Goal: Communication & Community: Answer question/provide support

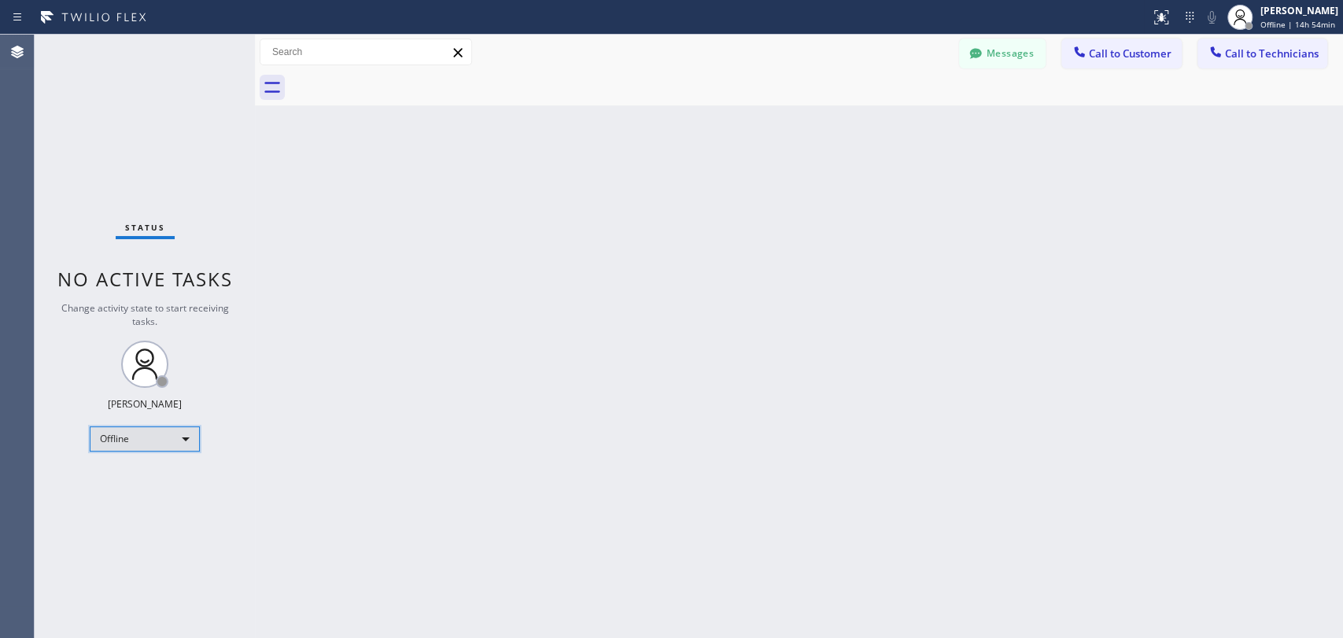
click at [144, 447] on div "Offline" at bounding box center [145, 438] width 110 height 25
click at [142, 473] on li "Available" at bounding box center [143, 478] width 107 height 19
drag, startPoint x: 403, startPoint y: 465, endPoint x: 487, endPoint y: 444, distance: 86.8
click at [404, 463] on div "Back to Dashboard Change Sender ID Customers Technicians KE Kathy Ewers 08/20 1…" at bounding box center [799, 337] width 1088 height 604
drag, startPoint x: 988, startPoint y: 54, endPoint x: 817, endPoint y: 89, distance: 174.2
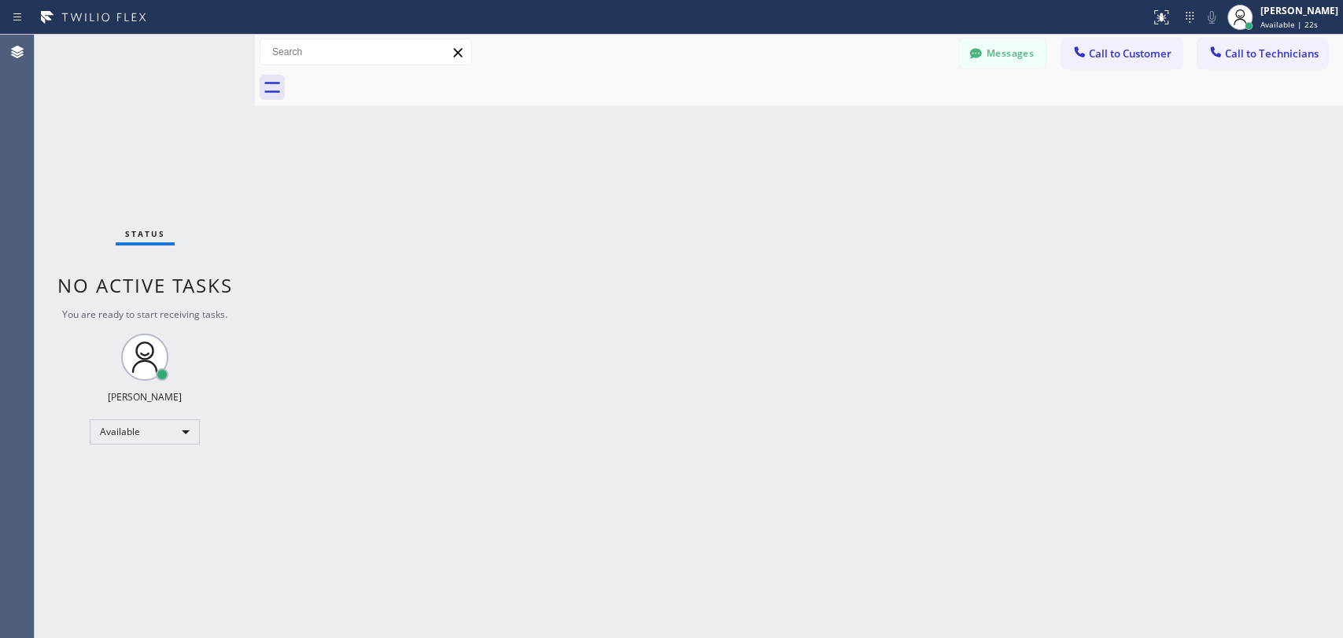
click at [989, 55] on button "Messages" at bounding box center [1002, 54] width 87 height 30
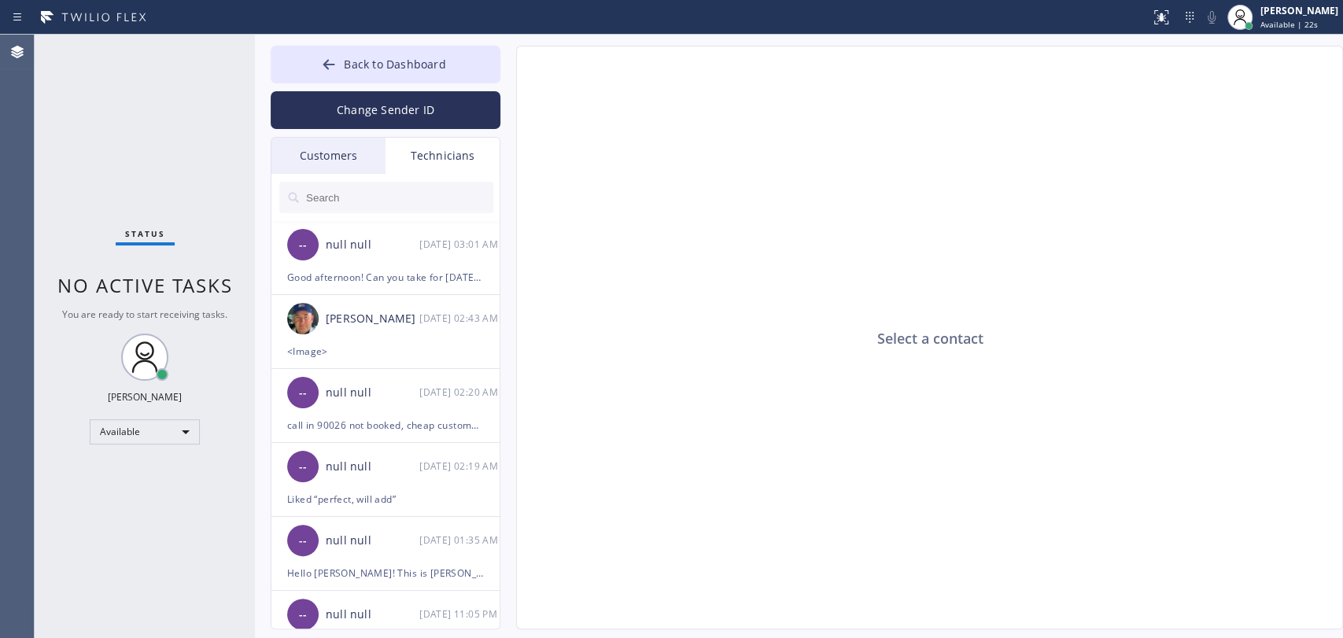
click at [345, 158] on div "Customers" at bounding box center [328, 156] width 114 height 36
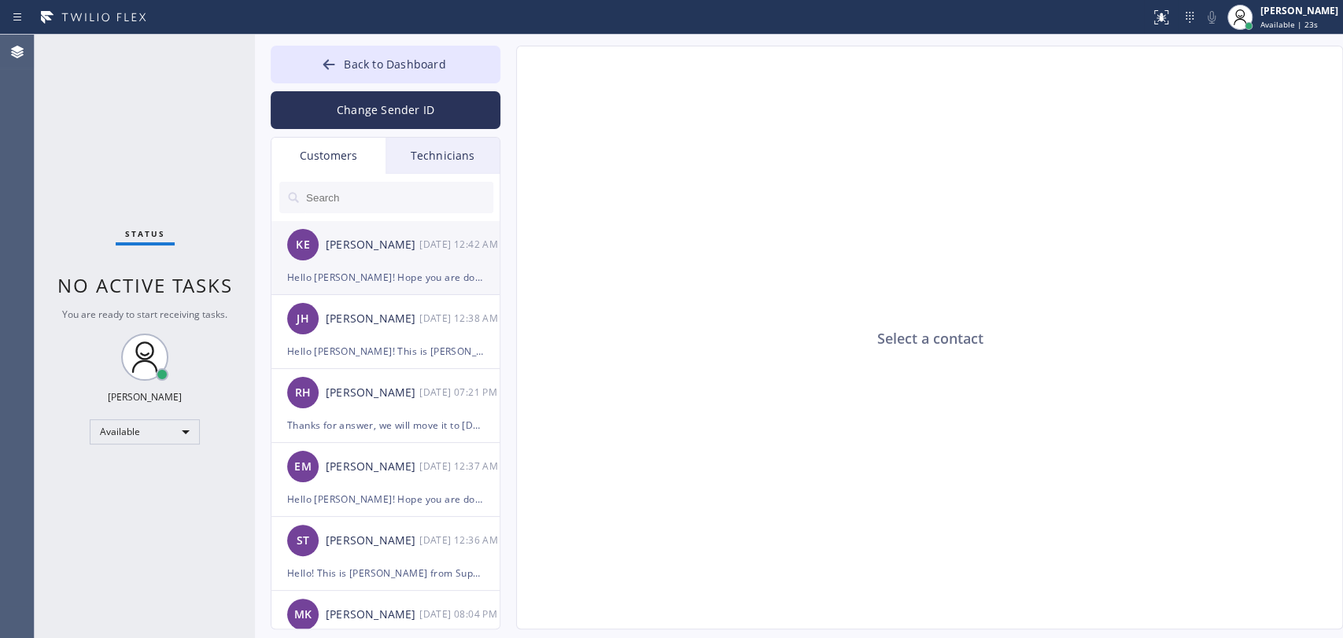
click at [356, 249] on div "Kathy Ewers" at bounding box center [373, 245] width 94 height 18
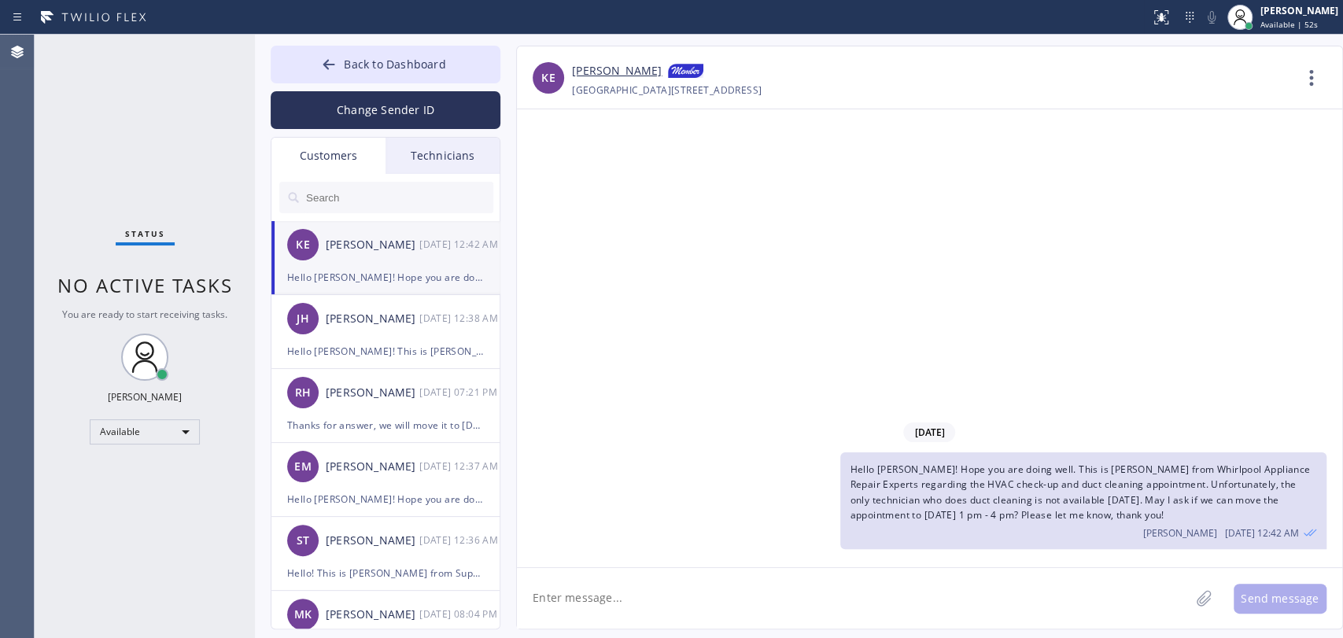
click at [427, 144] on div "Technicians" at bounding box center [443, 156] width 114 height 36
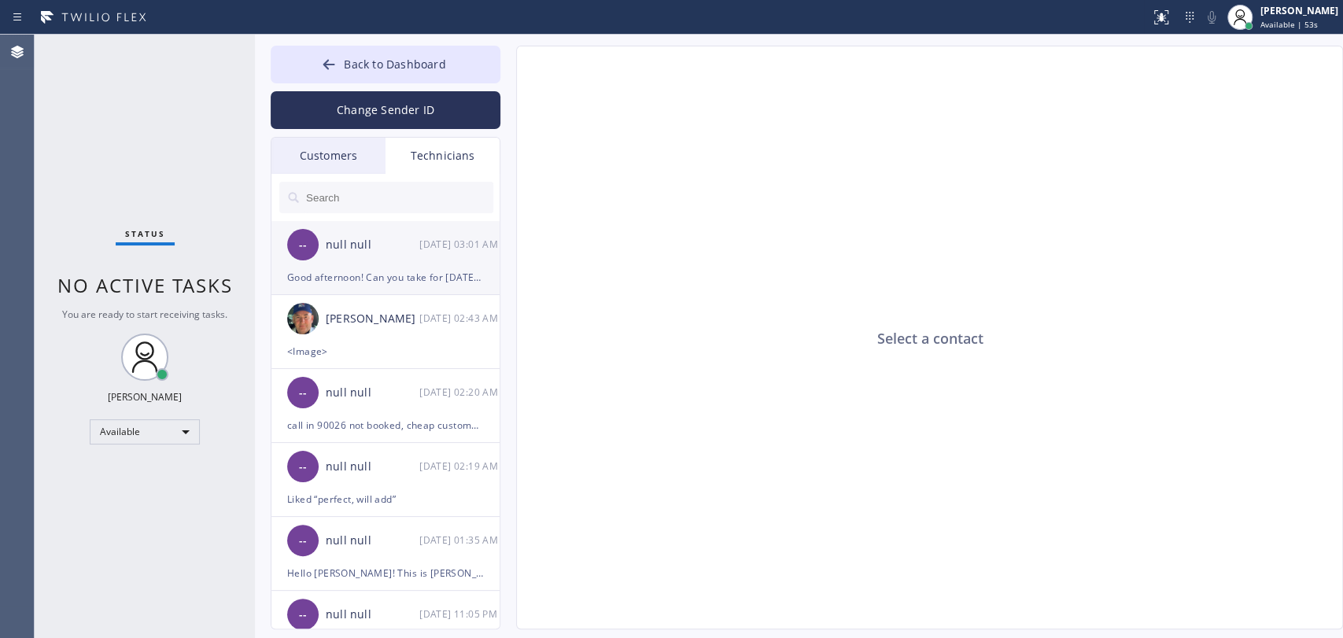
click at [346, 272] on div "Good afternoon! Can you take for tomorrow: 9-12 | Free SCF | Water heater Stand…" at bounding box center [385, 277] width 197 height 18
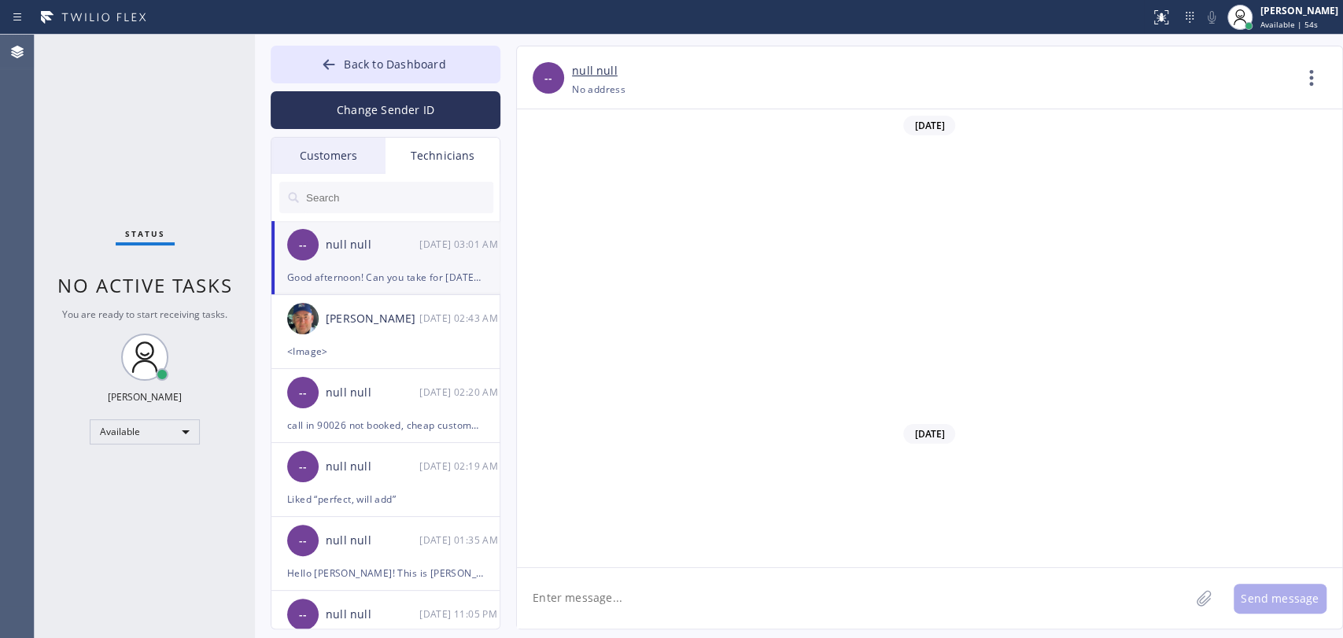
scroll to position [33554, 0]
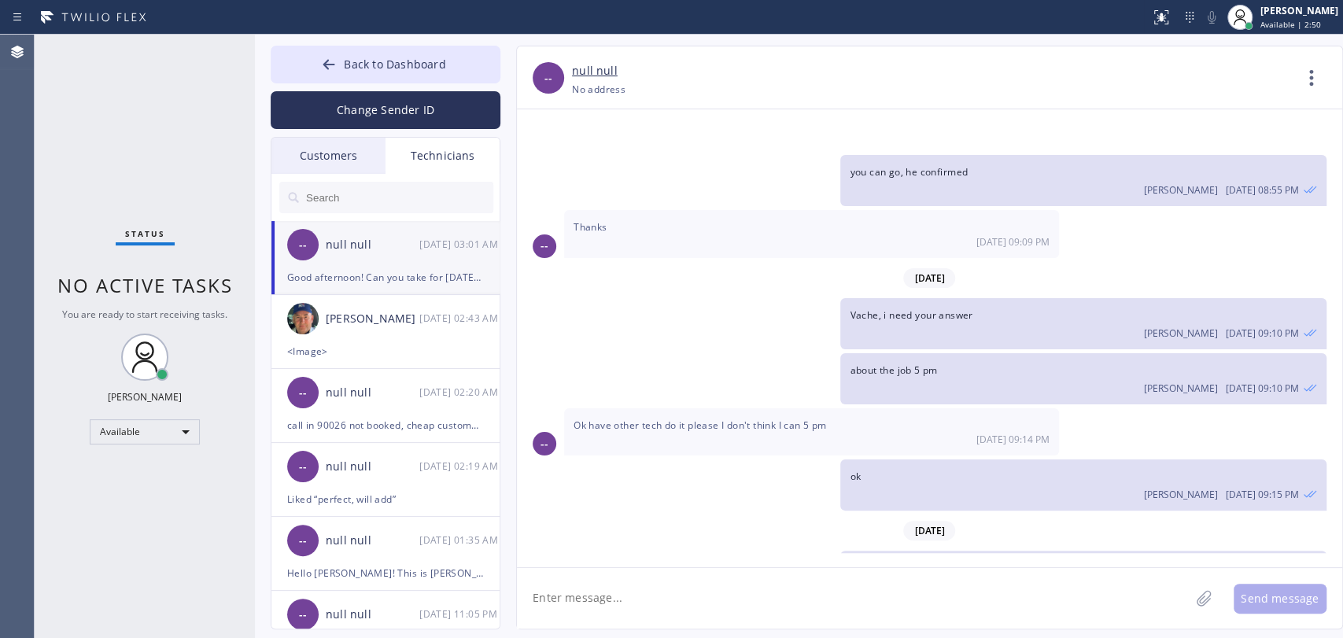
drag, startPoint x: 361, startPoint y: 60, endPoint x: 1150, endPoint y: 133, distance: 791.8
click at [361, 61] on span "Back to Dashboard" at bounding box center [395, 64] width 102 height 15
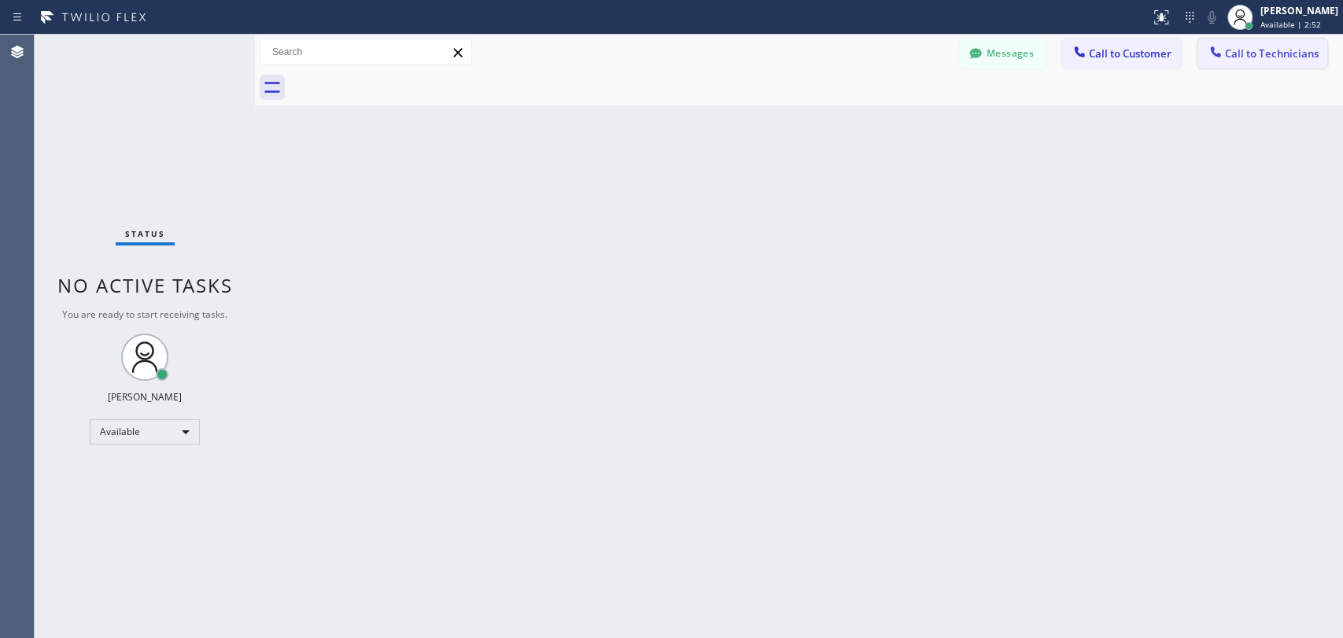
click at [1261, 61] on button "Call to Technicians" at bounding box center [1263, 54] width 130 height 30
click at [0, 0] on div "Search Technician" at bounding box center [0, 0] width 0 height 0
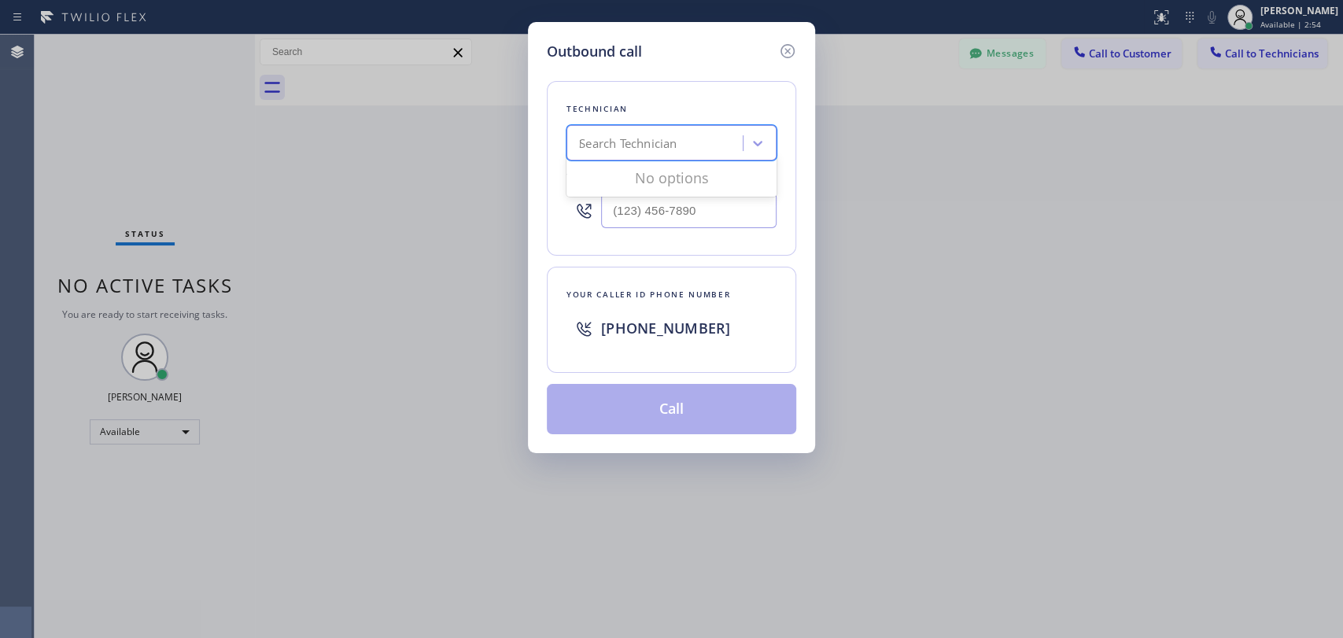
type input "Nick"
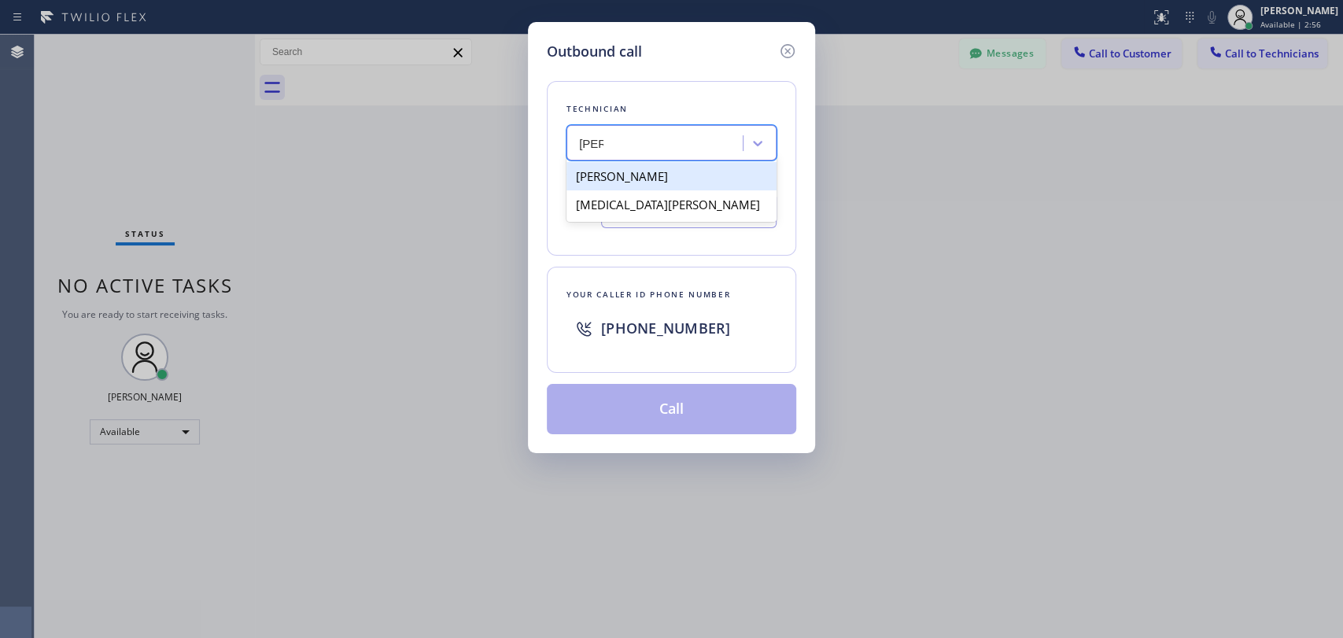
drag, startPoint x: 637, startPoint y: 197, endPoint x: 639, endPoint y: 167, distance: 29.9
click at [639, 168] on div "Nikolai Suvorov Nikita Belousov" at bounding box center [672, 190] width 210 height 63
click at [639, 167] on div "[PERSON_NAME]" at bounding box center [672, 176] width 210 height 28
type input "(347) 417-3881"
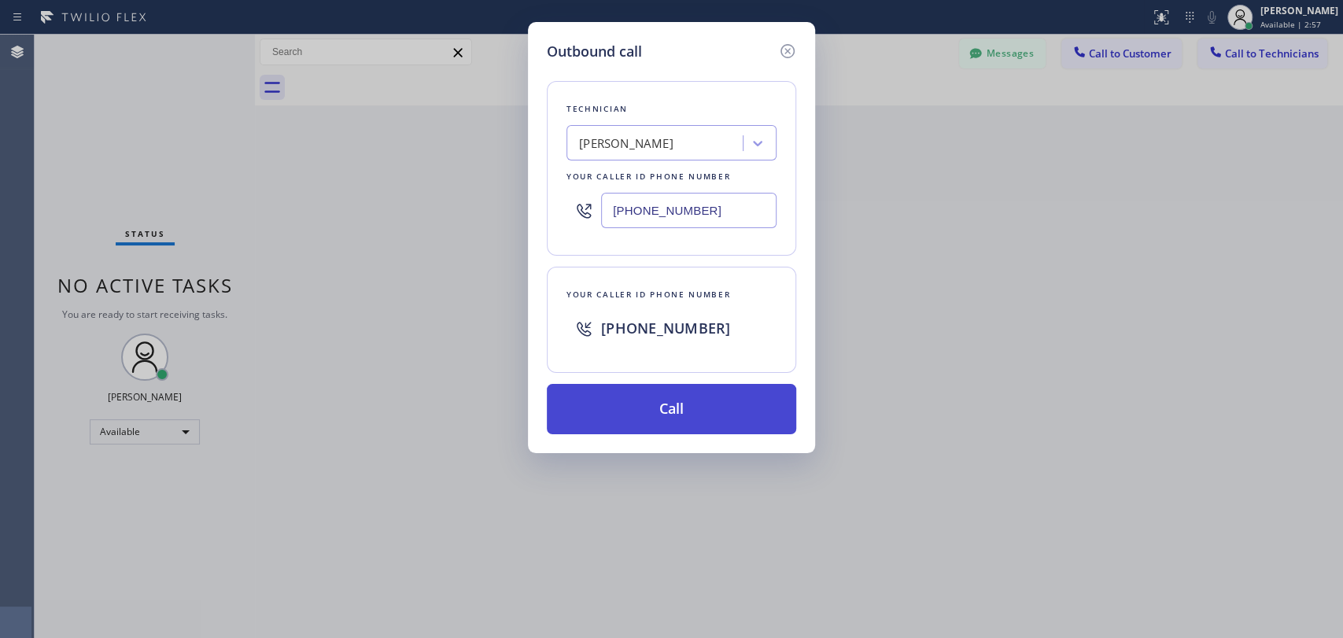
click at [661, 410] on button "Call" at bounding box center [671, 409] width 249 height 50
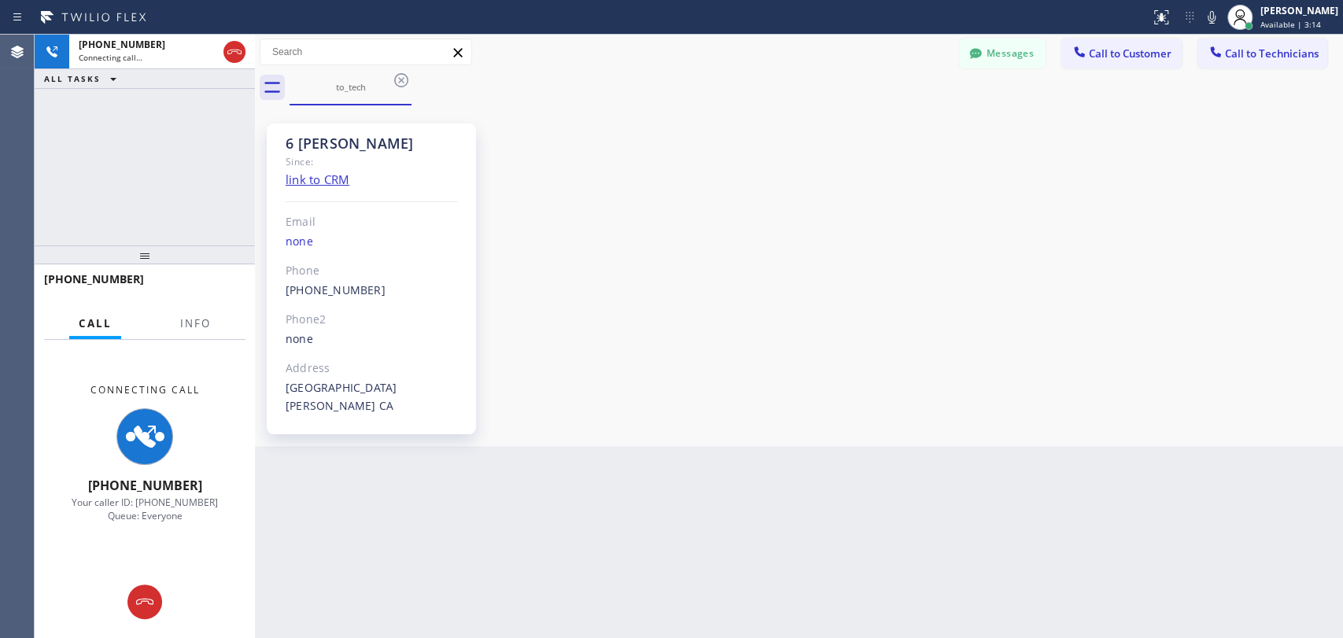
scroll to position [165519, 0]
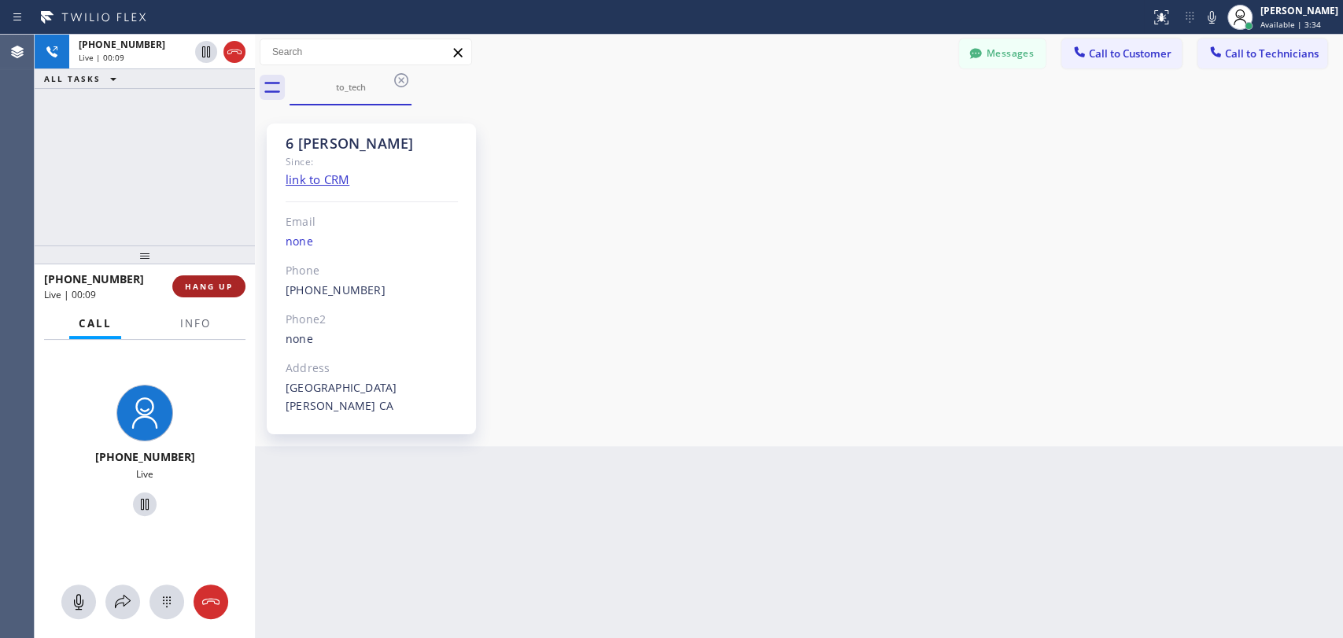
click at [227, 286] on span "HANG UP" at bounding box center [209, 286] width 48 height 11
click at [224, 286] on span "HANG UP" at bounding box center [209, 286] width 48 height 11
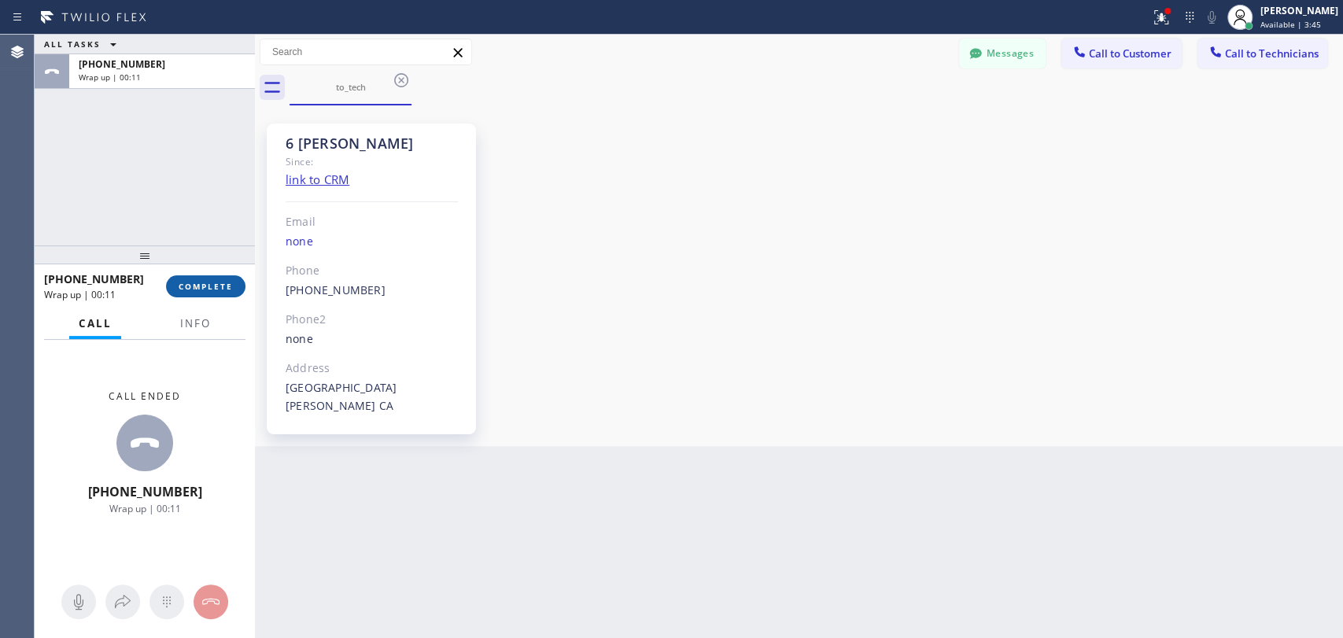
click at [201, 289] on span "COMPLETE" at bounding box center [206, 286] width 54 height 11
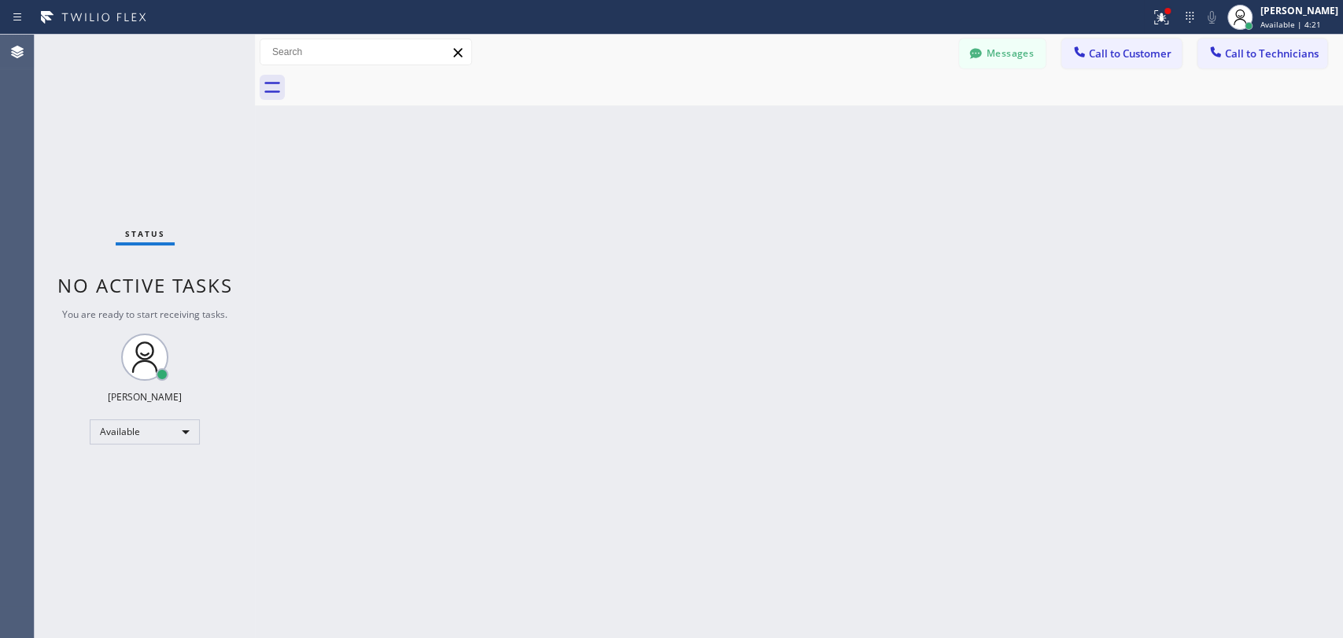
drag, startPoint x: 1269, startPoint y: 52, endPoint x: 696, endPoint y: 123, distance: 577.2
click at [1268, 52] on span "Call to Technicians" at bounding box center [1272, 53] width 94 height 14
click at [0, 0] on div "Technician Search Technician Your caller id phone number" at bounding box center [0, 0] width 0 height 0
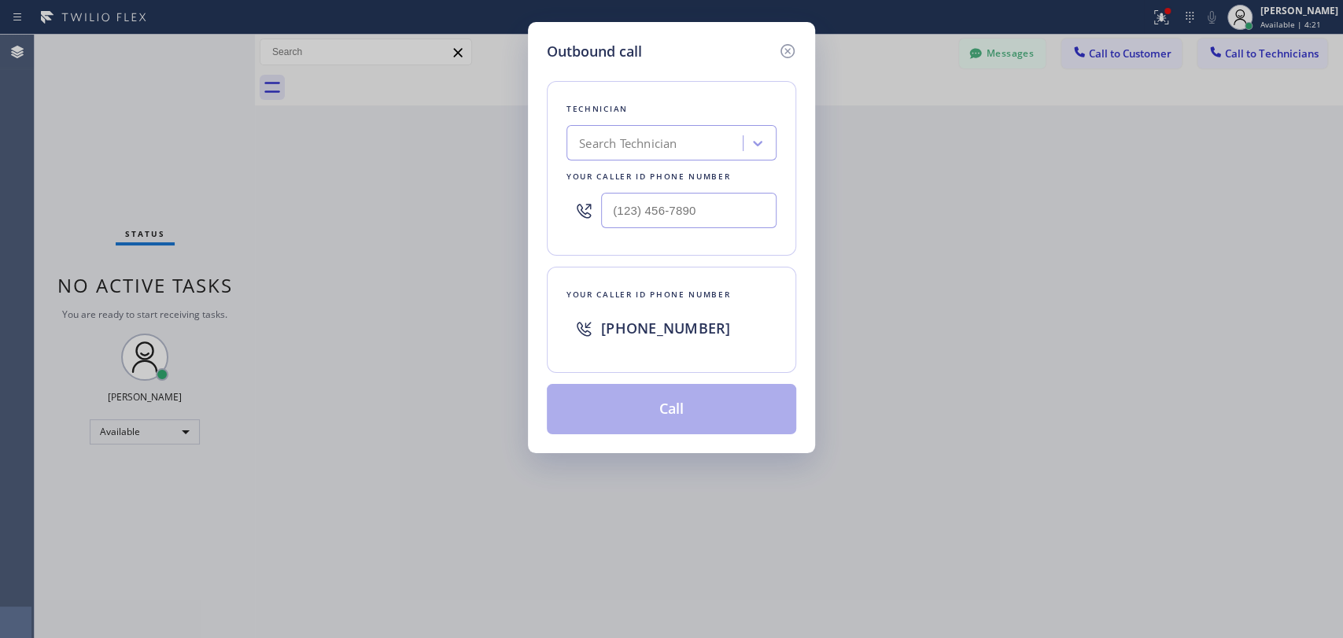
click at [692, 127] on div "Search Technician" at bounding box center [672, 142] width 210 height 35
type input "[PERSON_NAME]"
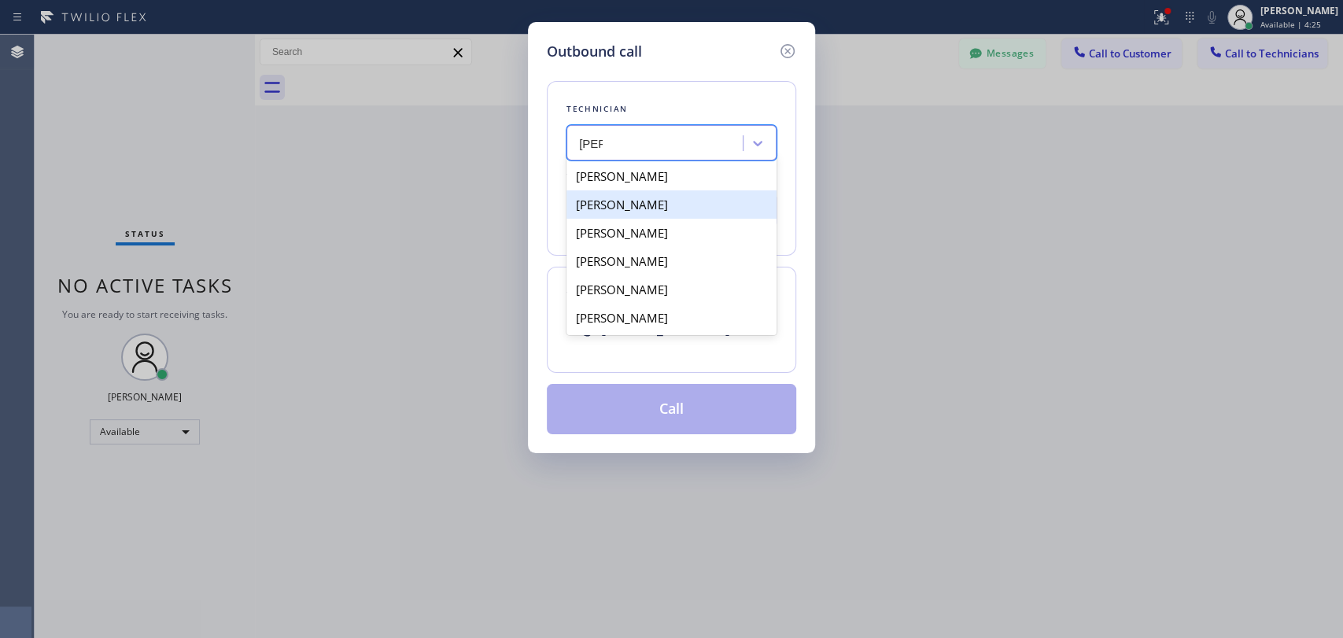
click at [623, 207] on div "[PERSON_NAME]" at bounding box center [672, 204] width 210 height 28
type input "[PHONE_NUMBER]"
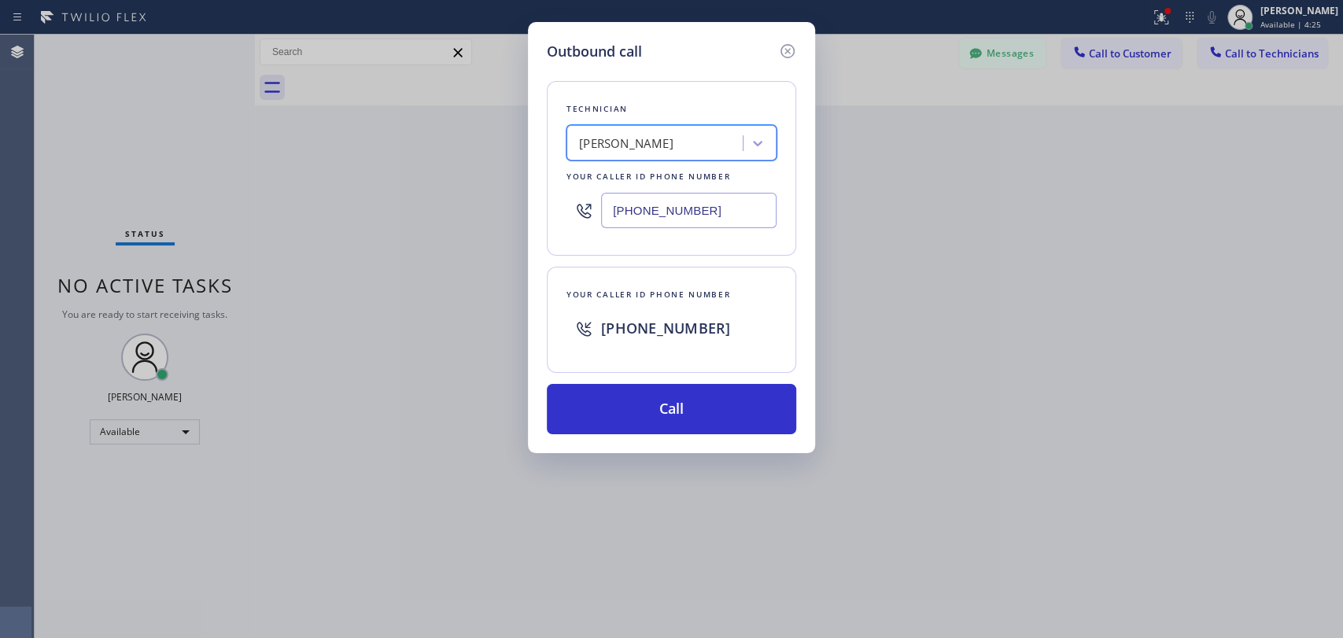
click at [637, 408] on button "Call" at bounding box center [671, 409] width 249 height 50
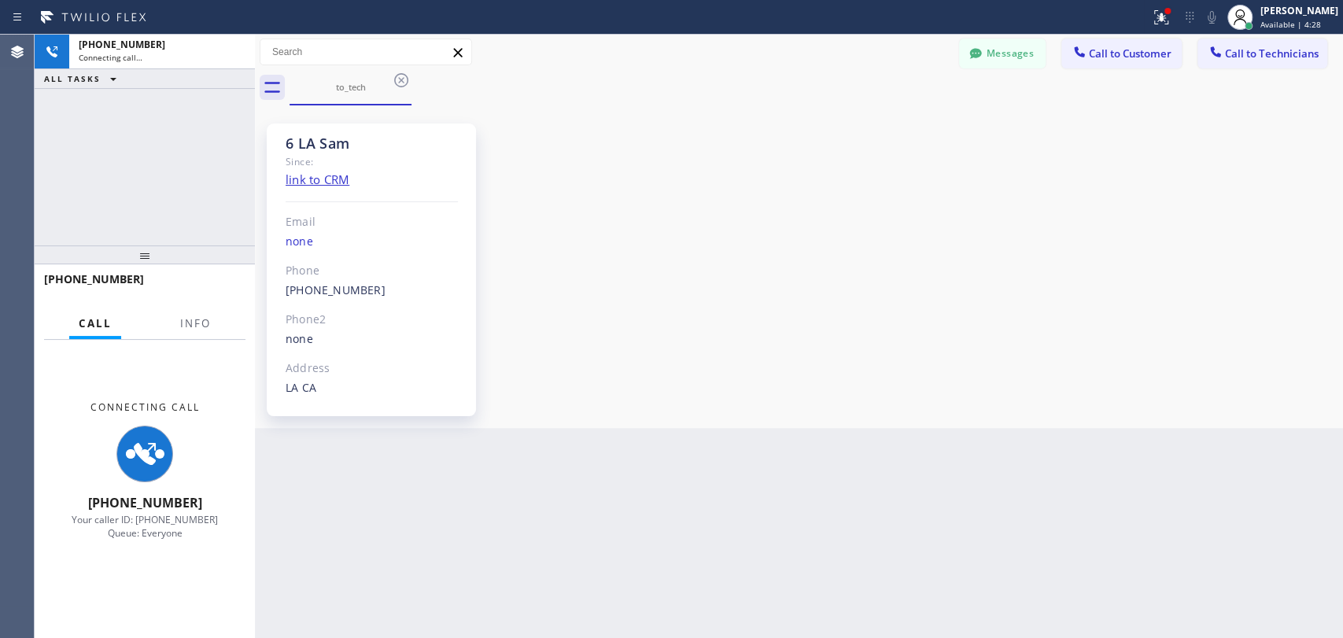
scroll to position [7125, 0]
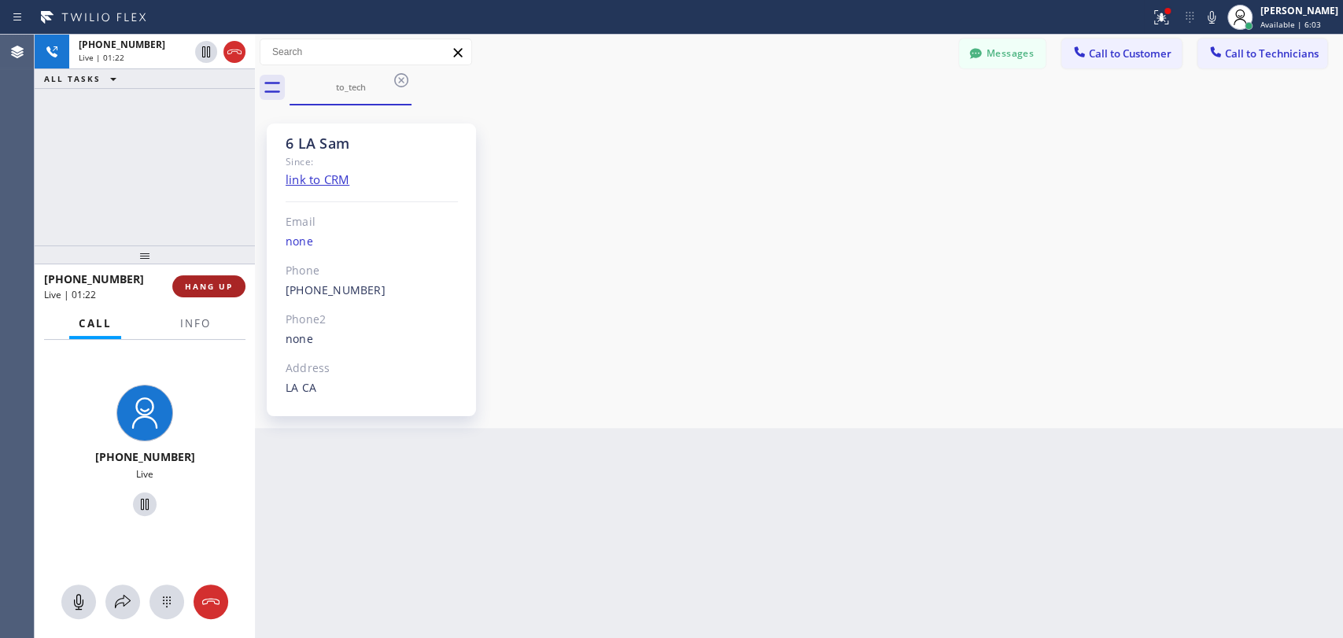
click at [214, 282] on span "HANG UP" at bounding box center [209, 286] width 48 height 11
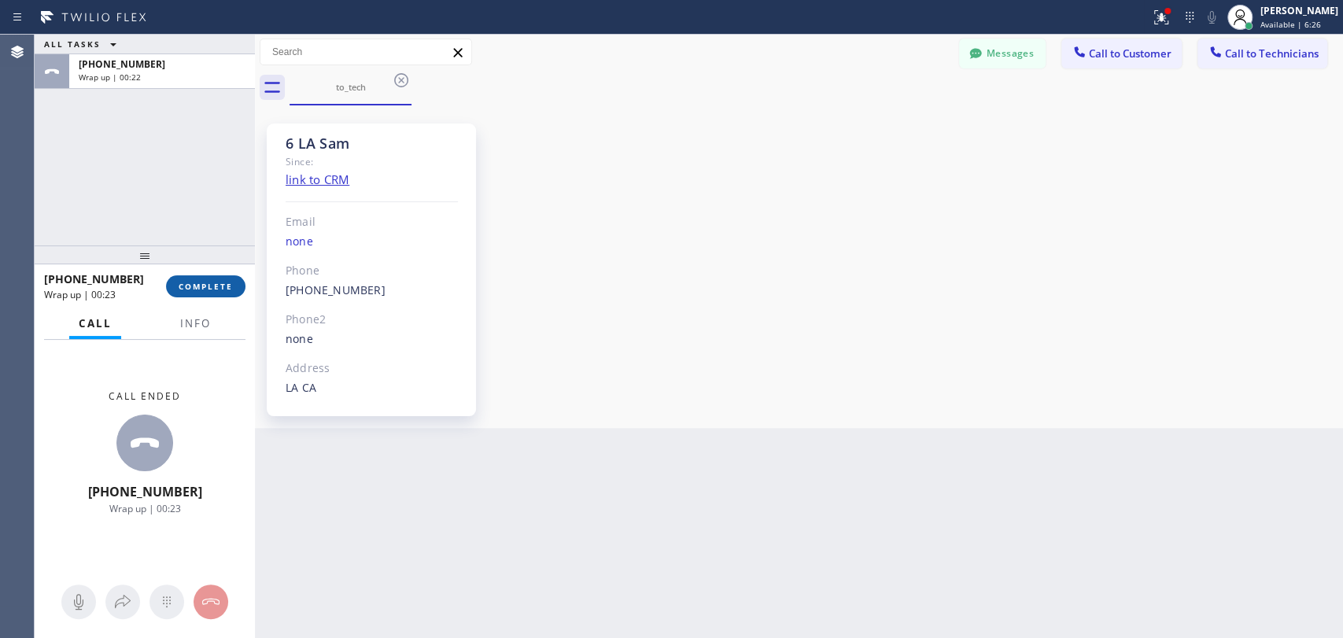
click at [214, 291] on span "COMPLETE" at bounding box center [206, 286] width 54 height 11
click at [211, 236] on div "ALL TASKS ALL TASKS ACTIVE TASKS TASKS IN WRAP UP +13103676750 Wrap up | 00:23" at bounding box center [145, 140] width 220 height 211
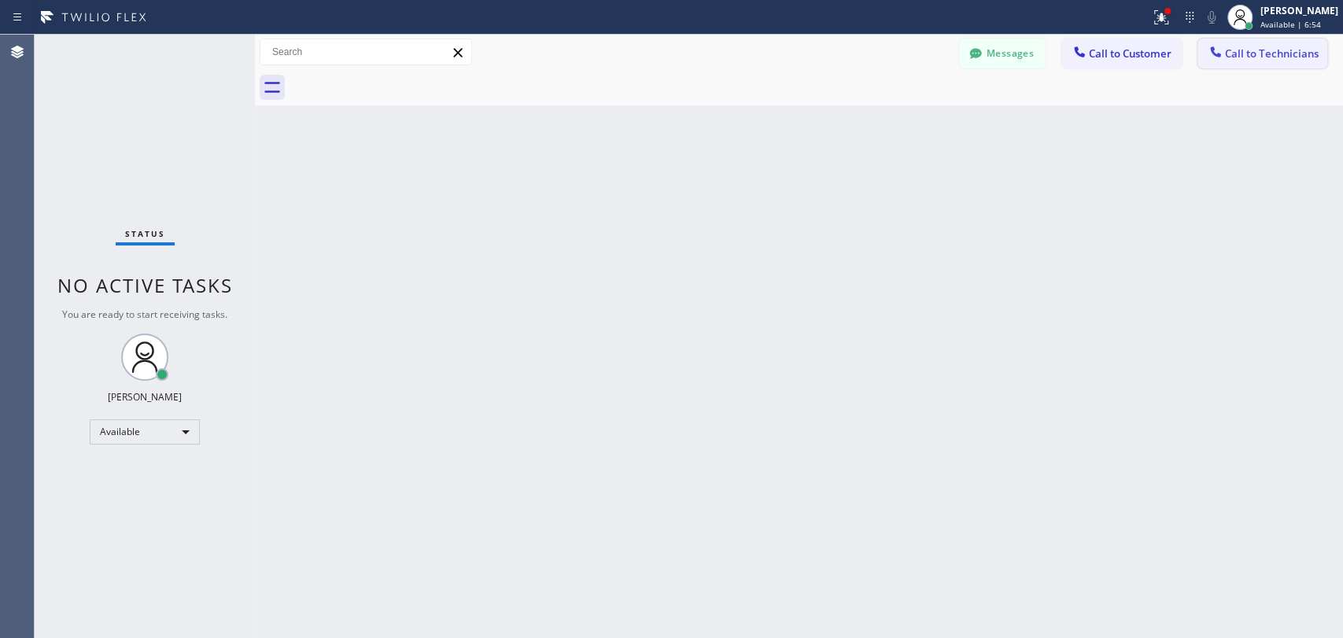
click at [1249, 46] on span "Call to Technicians" at bounding box center [1272, 53] width 94 height 14
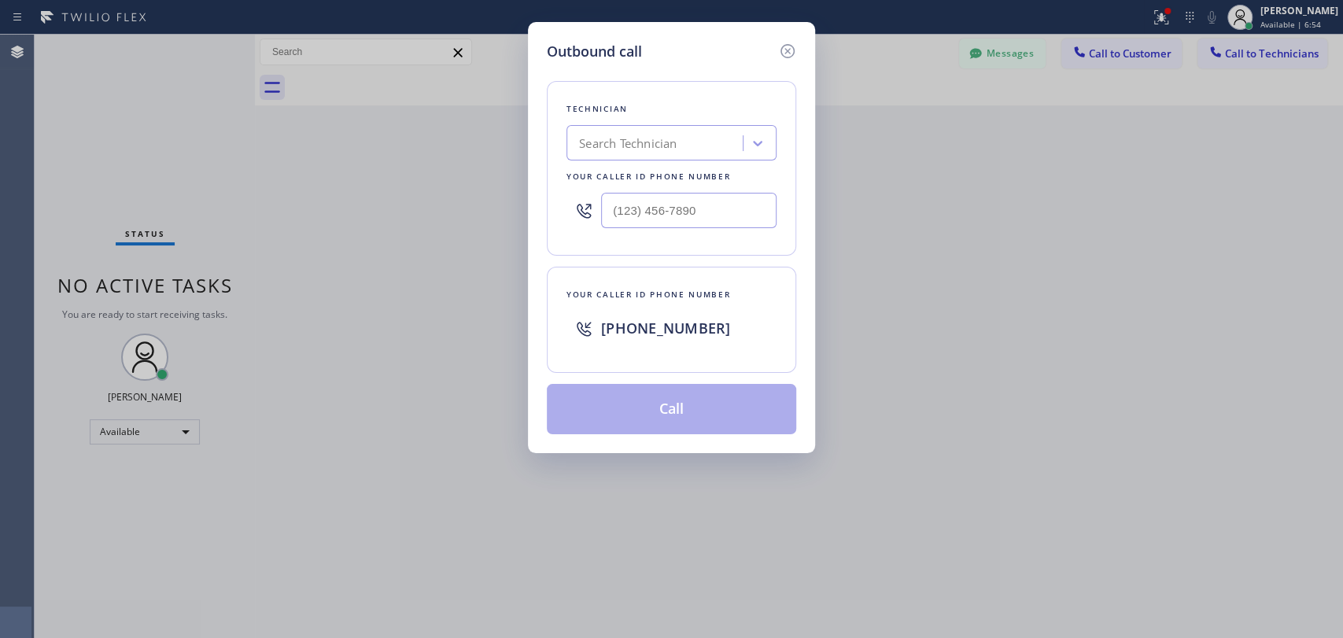
click at [498, 157] on div "Outbound call Technician Search Technician Your caller id phone number Your cal…" at bounding box center [671, 319] width 1343 height 638
click at [648, 137] on div "Search Technician" at bounding box center [628, 144] width 98 height 18
type input "[PERSON_NAME]"
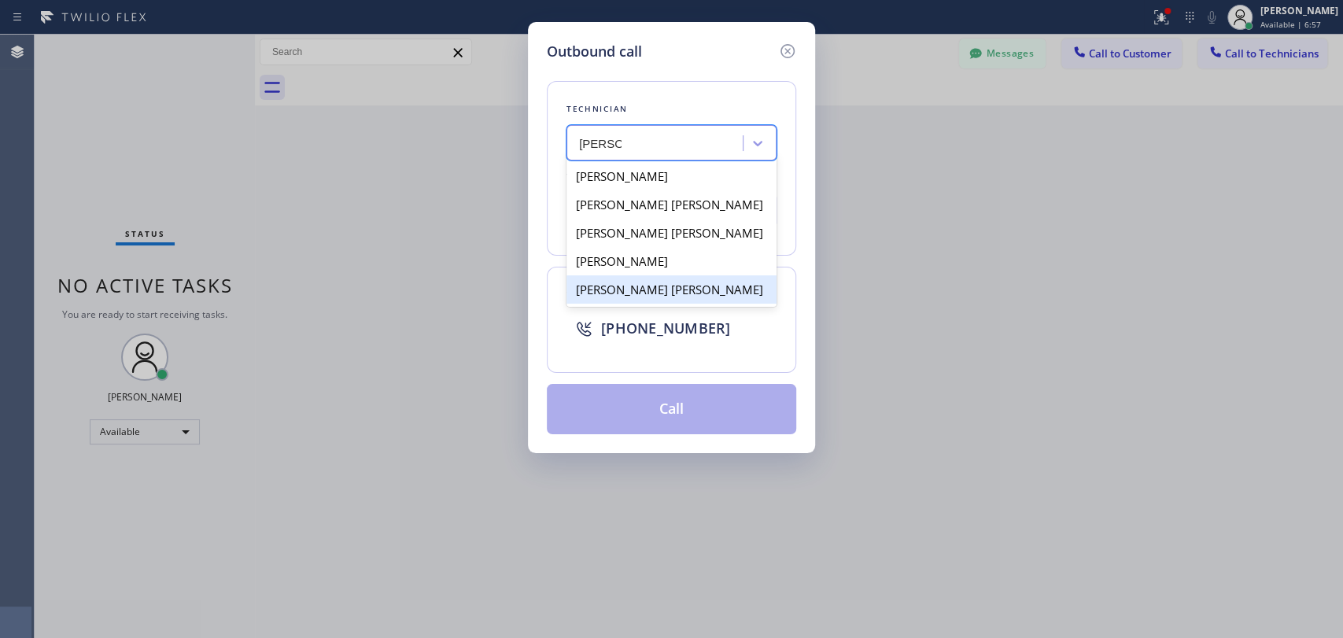
click at [627, 288] on div "[PERSON_NAME] [PERSON_NAME]" at bounding box center [672, 289] width 210 height 28
type input "[PHONE_NUMBER]"
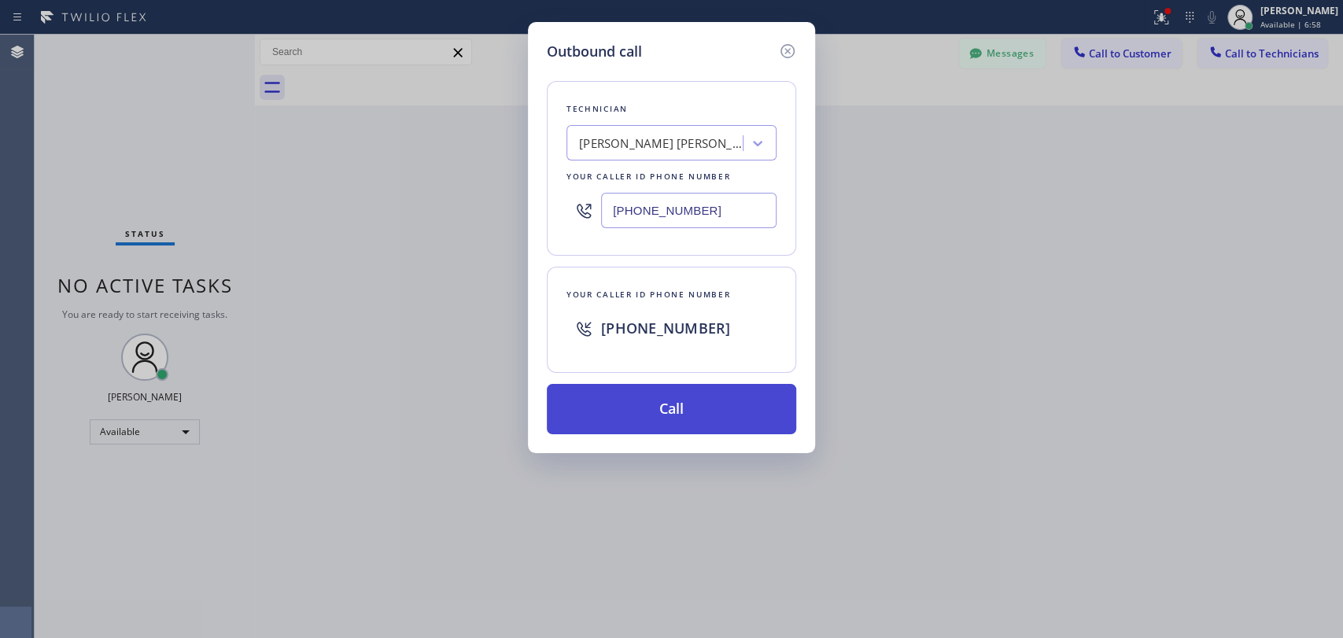
click at [641, 391] on button "Call" at bounding box center [671, 409] width 249 height 50
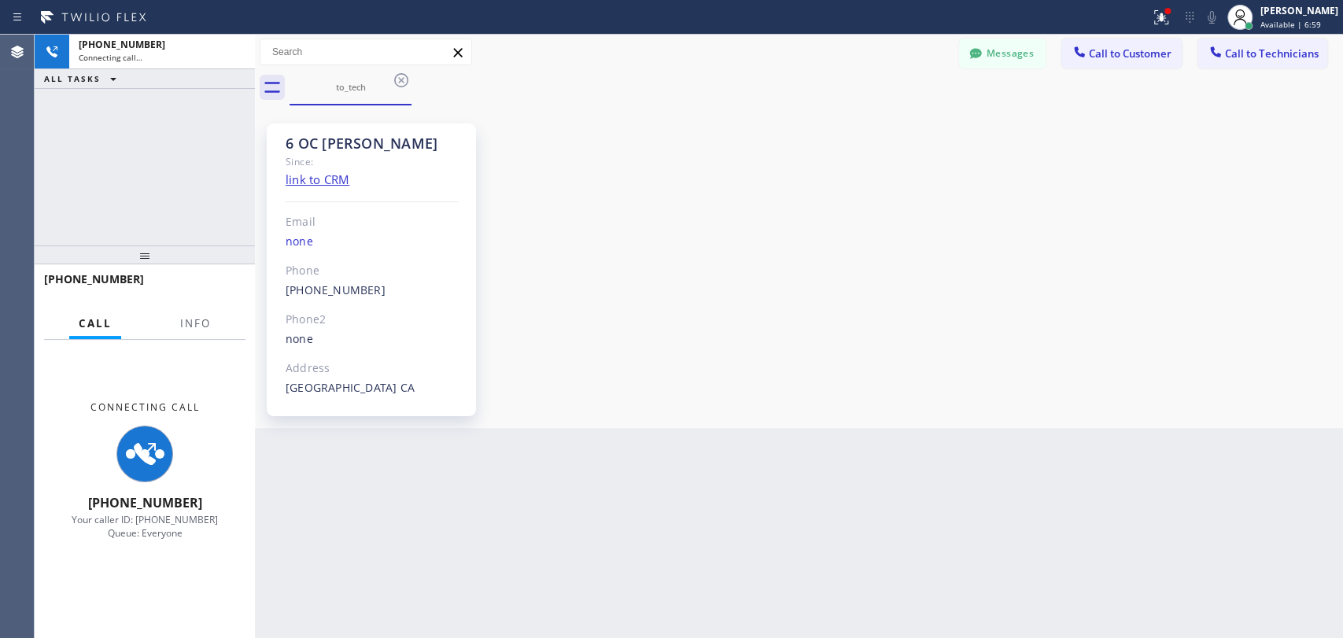
scroll to position [9137, 0]
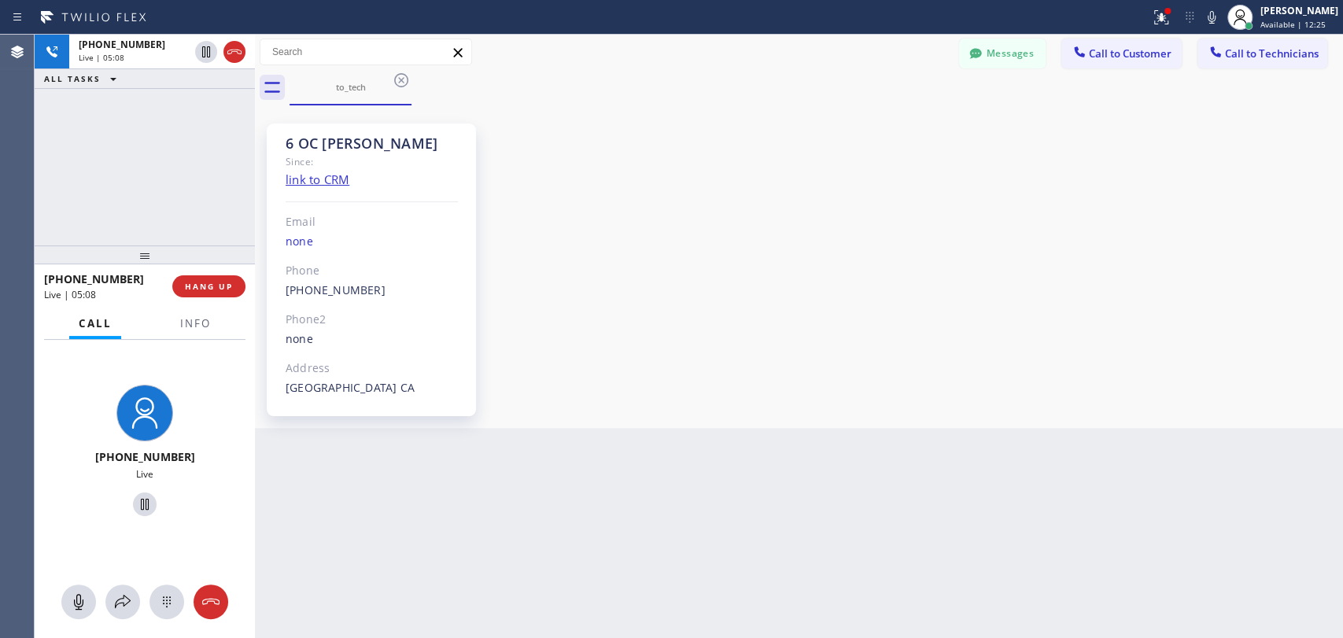
click at [1001, 54] on button "Messages" at bounding box center [1002, 54] width 87 height 30
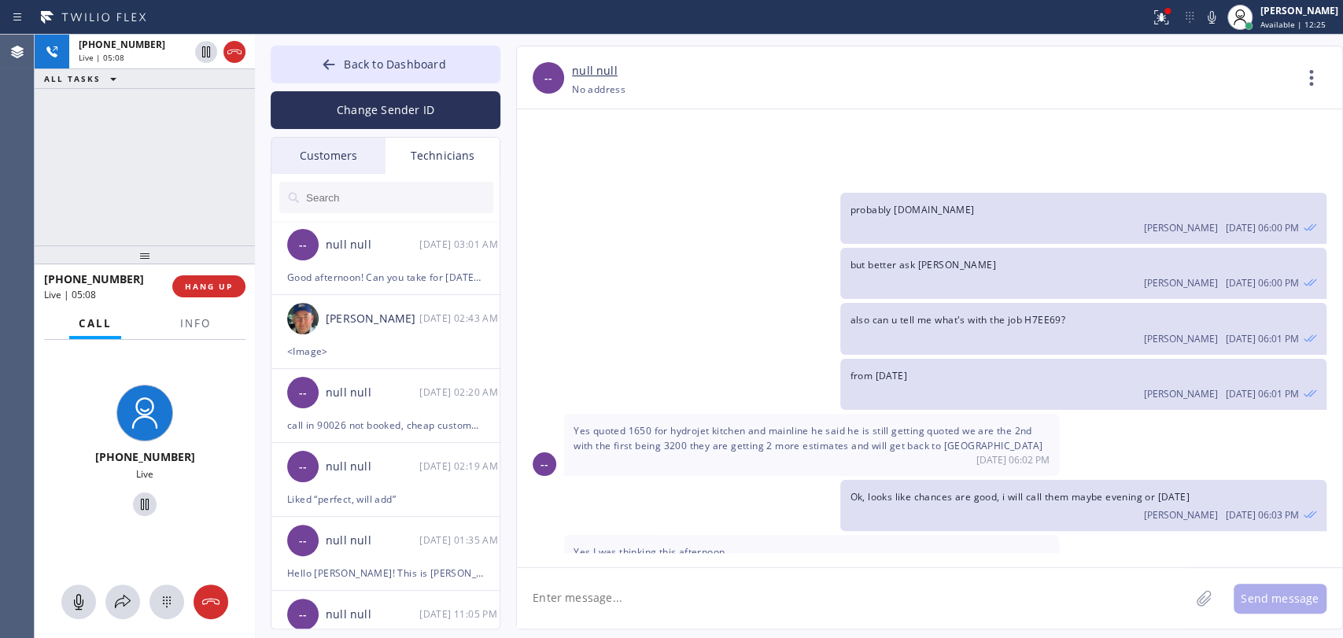
click at [420, 197] on input "text" at bounding box center [399, 197] width 189 height 31
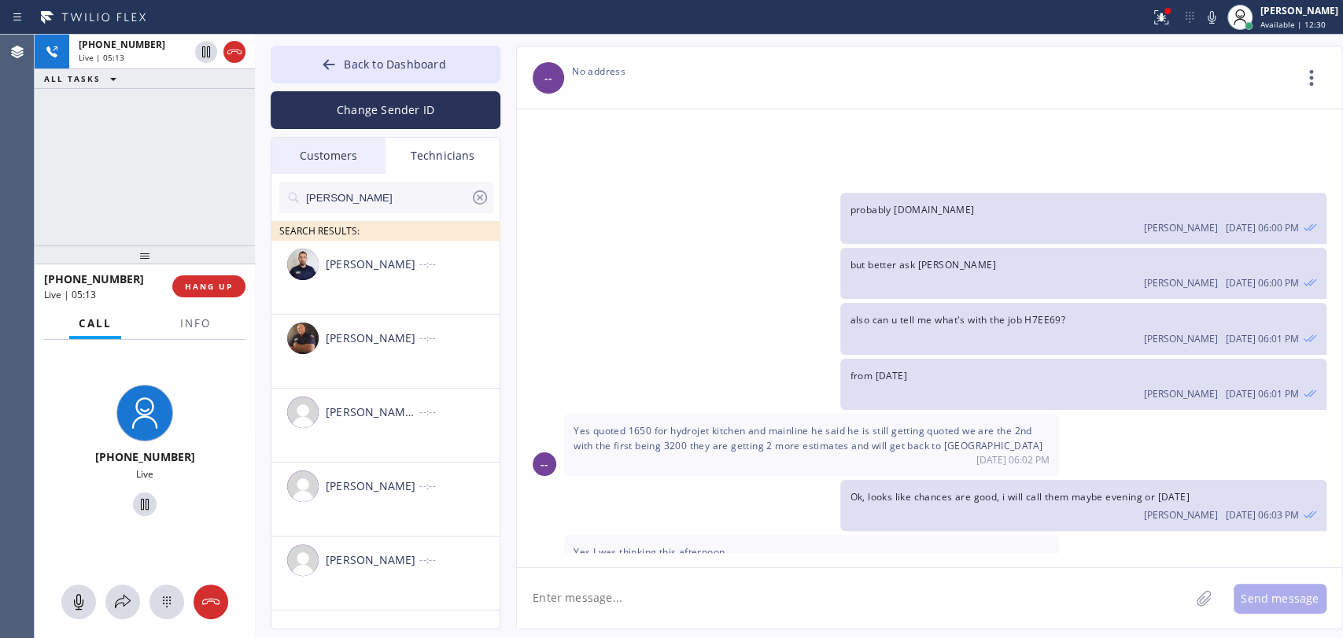
click at [346, 207] on input "anthony" at bounding box center [388, 197] width 166 height 31
click at [349, 207] on input "anthony" at bounding box center [388, 197] width 166 height 31
type input "MIchael"
click at [223, 286] on span "HANG UP" at bounding box center [209, 286] width 48 height 11
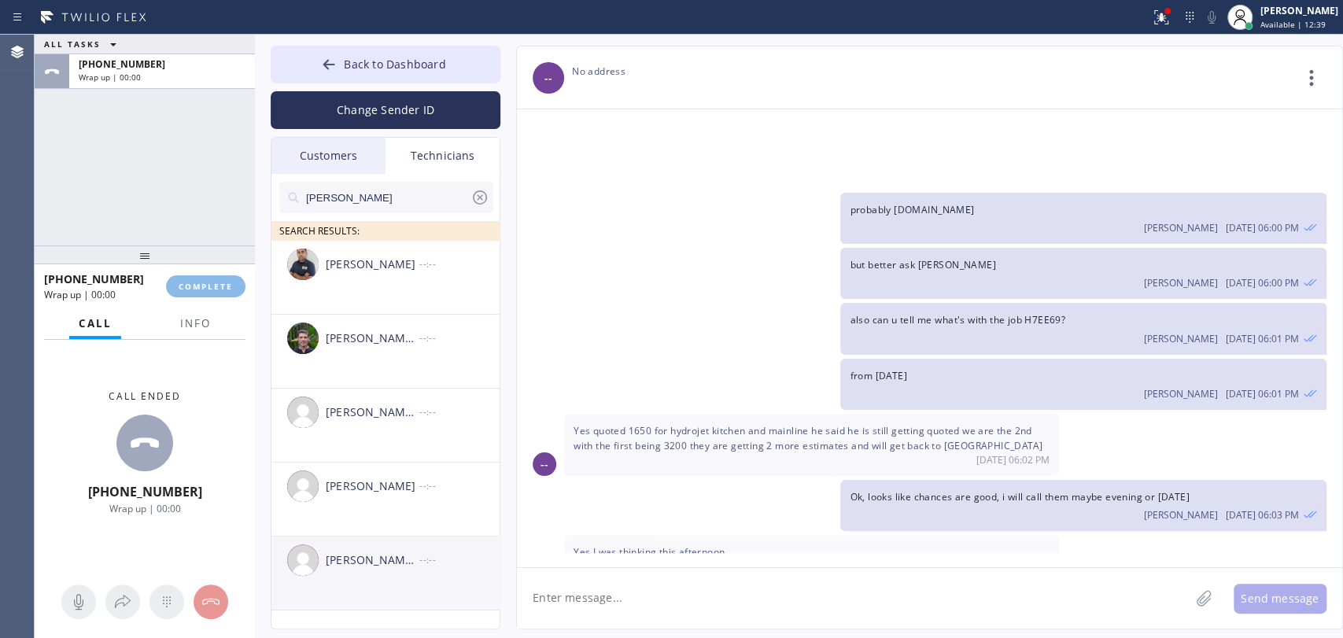
click at [375, 556] on div "[PERSON_NAME] [PERSON_NAME]" at bounding box center [373, 561] width 94 height 18
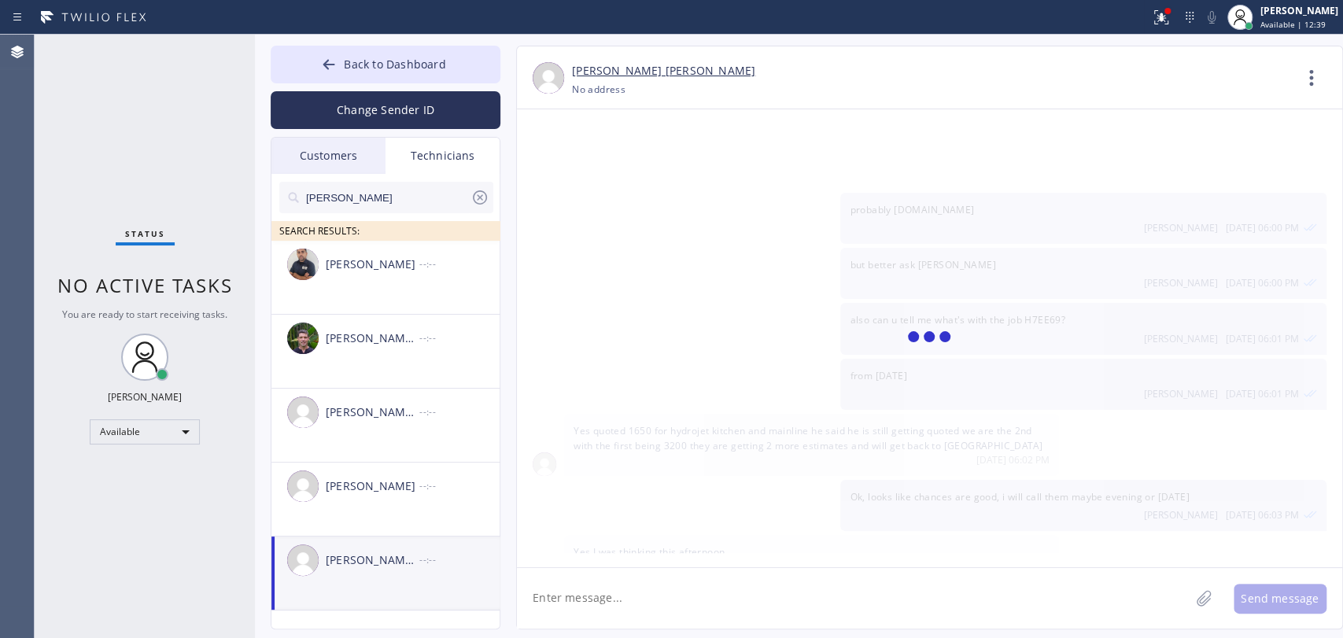
click at [630, 600] on textarea at bounding box center [853, 598] width 673 height 61
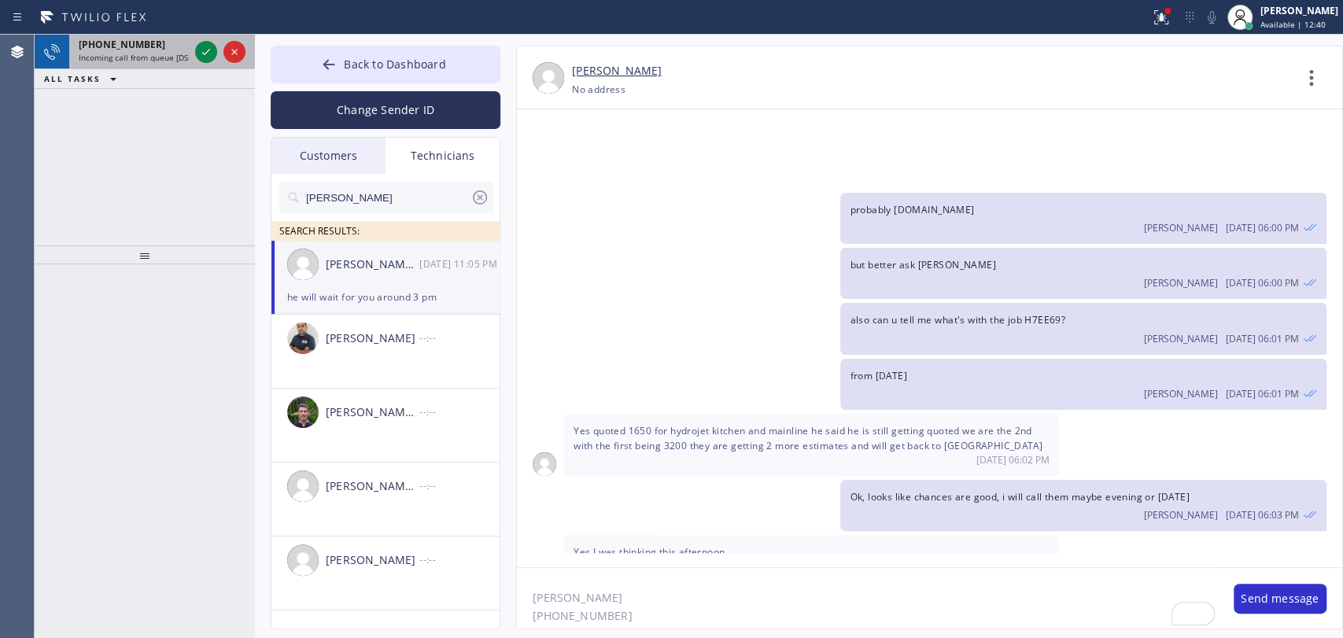
type textarea "Anthony Parra (951) 288-3305"
click at [102, 44] on span "[PHONE_NUMBER]" at bounding box center [122, 44] width 87 height 13
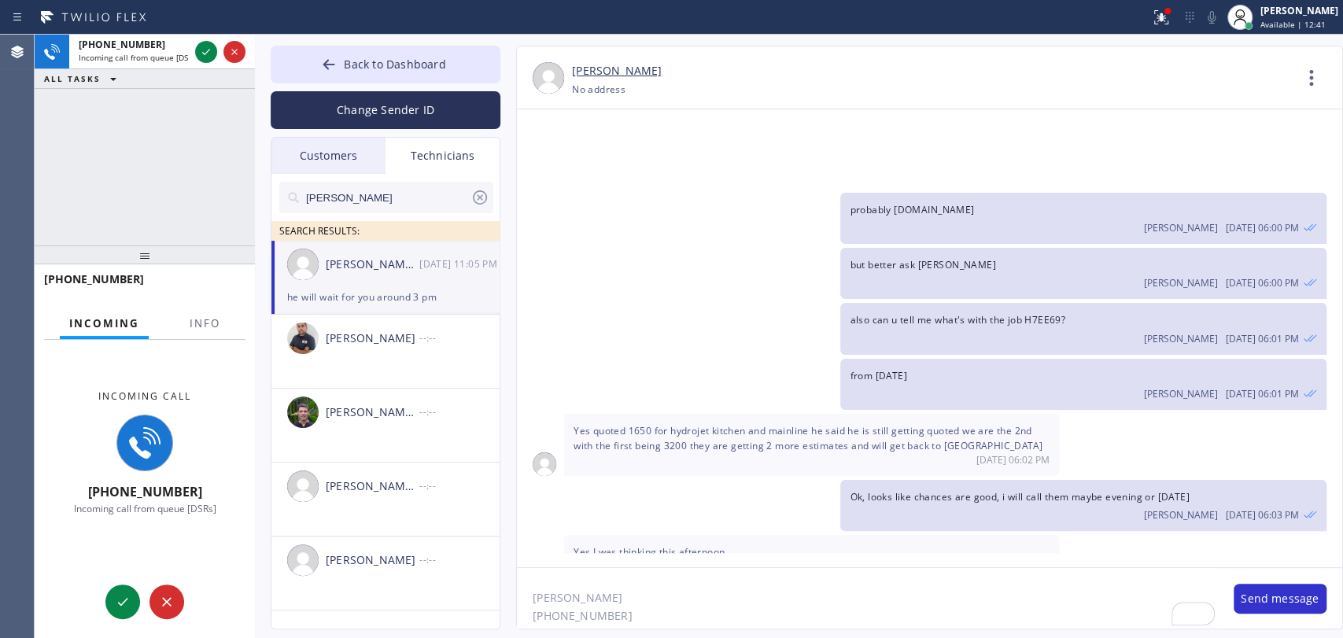
click at [185, 297] on div at bounding box center [139, 294] width 190 height 13
click at [193, 317] on button "Info" at bounding box center [205, 323] width 50 height 31
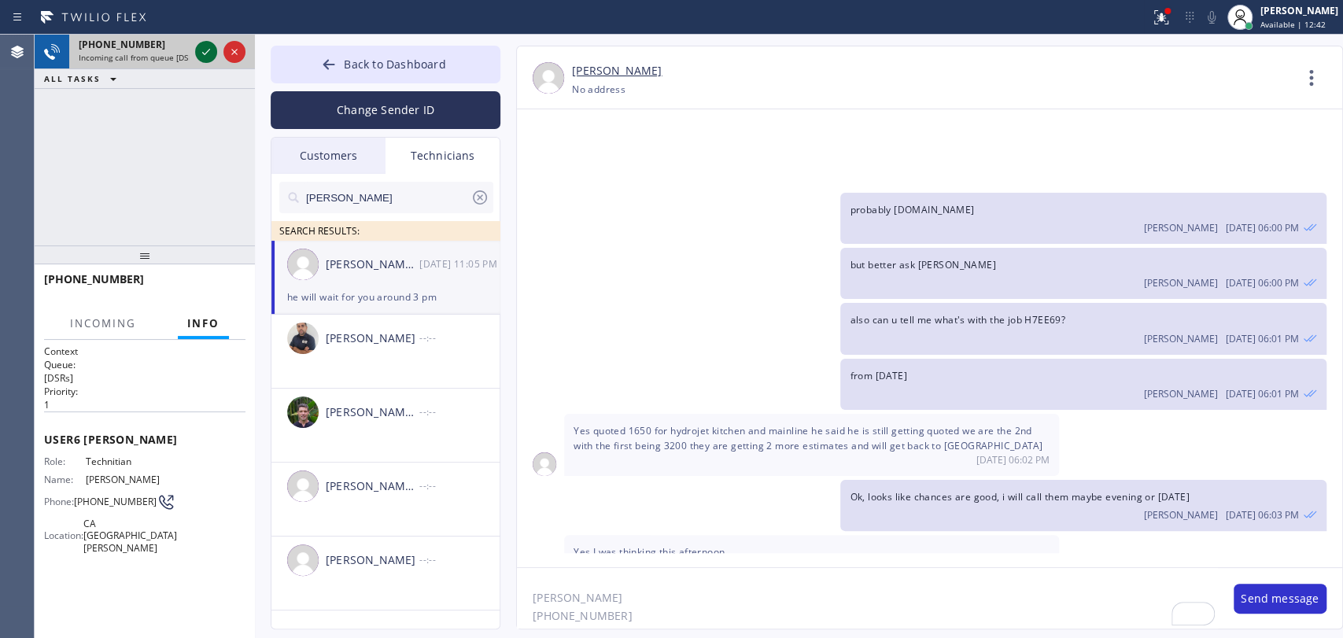
click at [200, 48] on icon at bounding box center [206, 51] width 19 height 19
click at [633, 595] on textarea "Anthony Parra (951) 288-3305" at bounding box center [867, 598] width 701 height 61
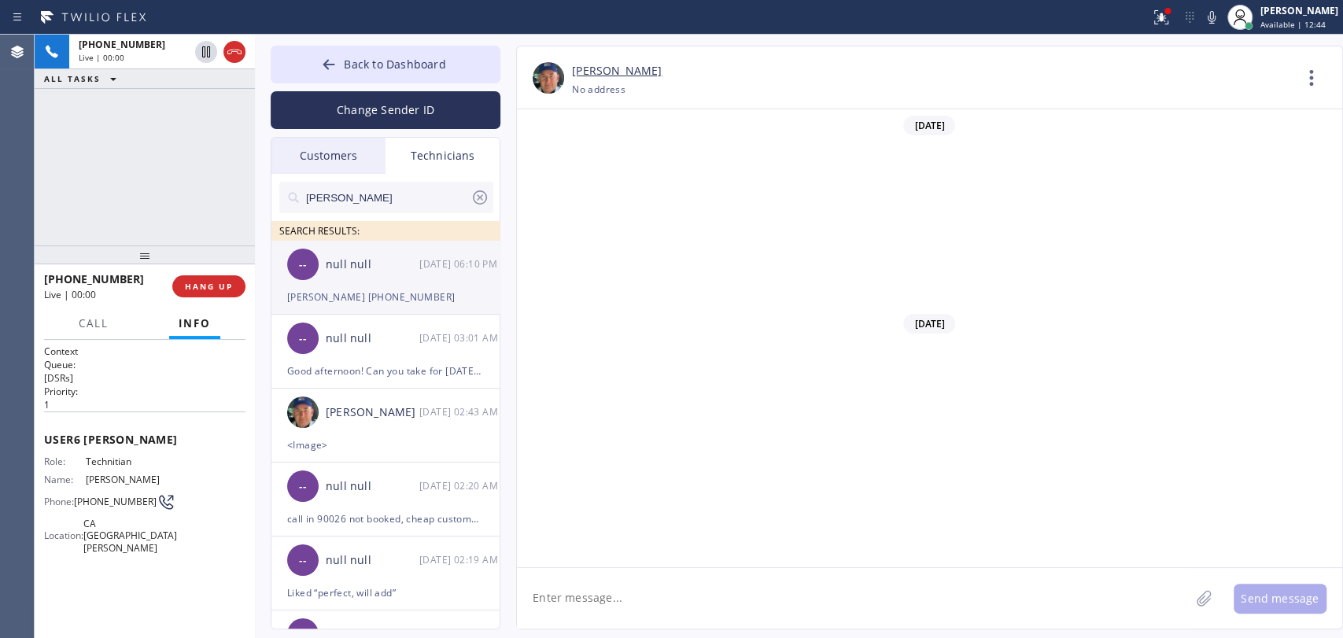
click at [359, 290] on div "Anthony Parra (951) 288-3305" at bounding box center [385, 297] width 197 height 18
click at [572, 618] on textarea at bounding box center [853, 598] width 673 height 61
type textarea "for jetting"
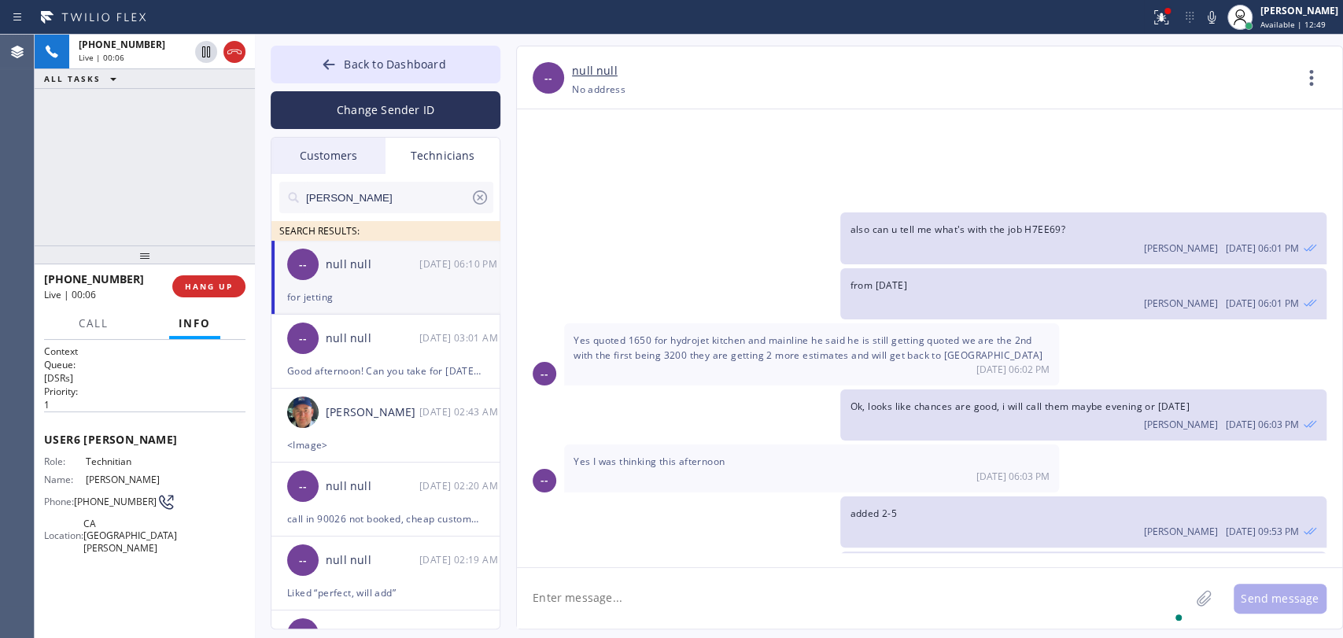
scroll to position [9281, 0]
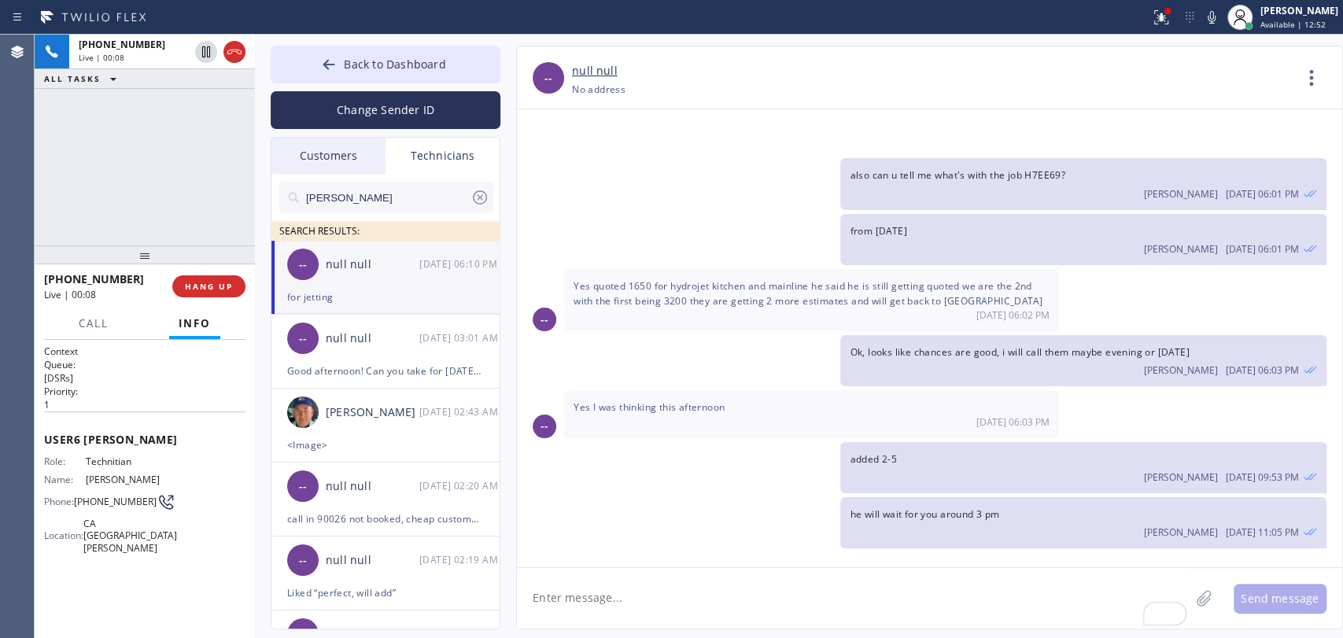
click at [255, 145] on div "Back to Dashboard Change Sender ID Customers Technicians KE Kathy Ewers 08/20 1…" at bounding box center [799, 337] width 1088 height 604
click at [300, 58] on button "Back to Dashboard" at bounding box center [386, 65] width 230 height 38
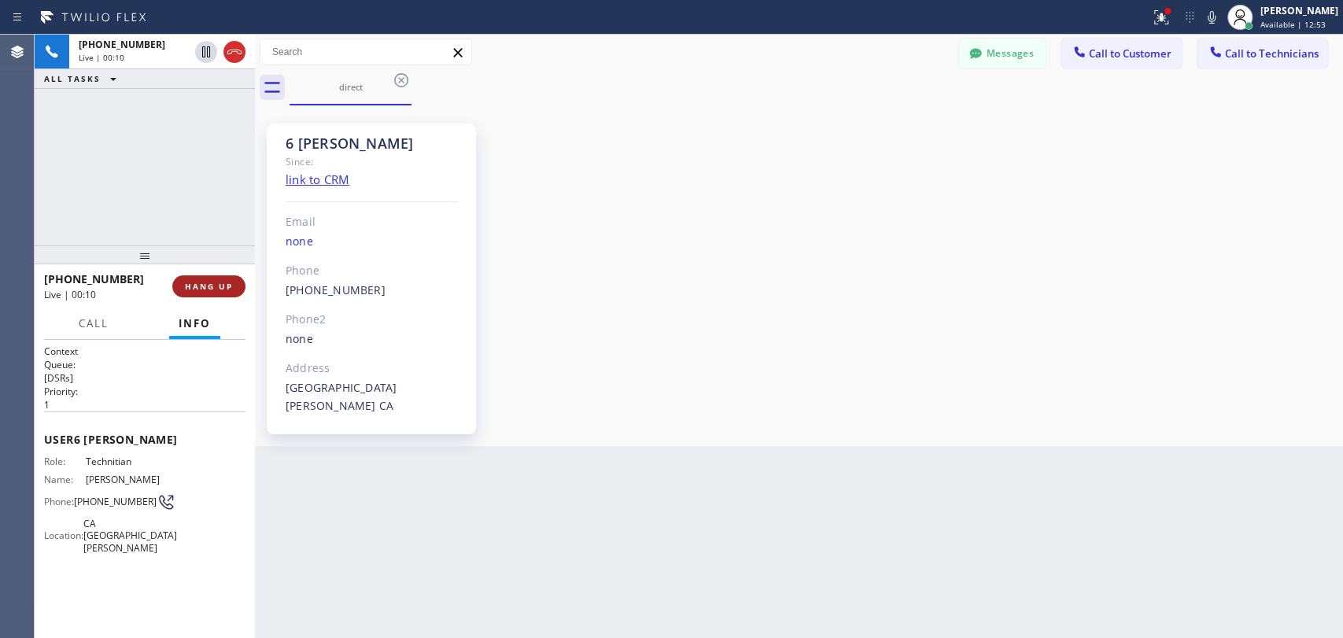
click at [195, 285] on span "HANG UP" at bounding box center [209, 286] width 48 height 11
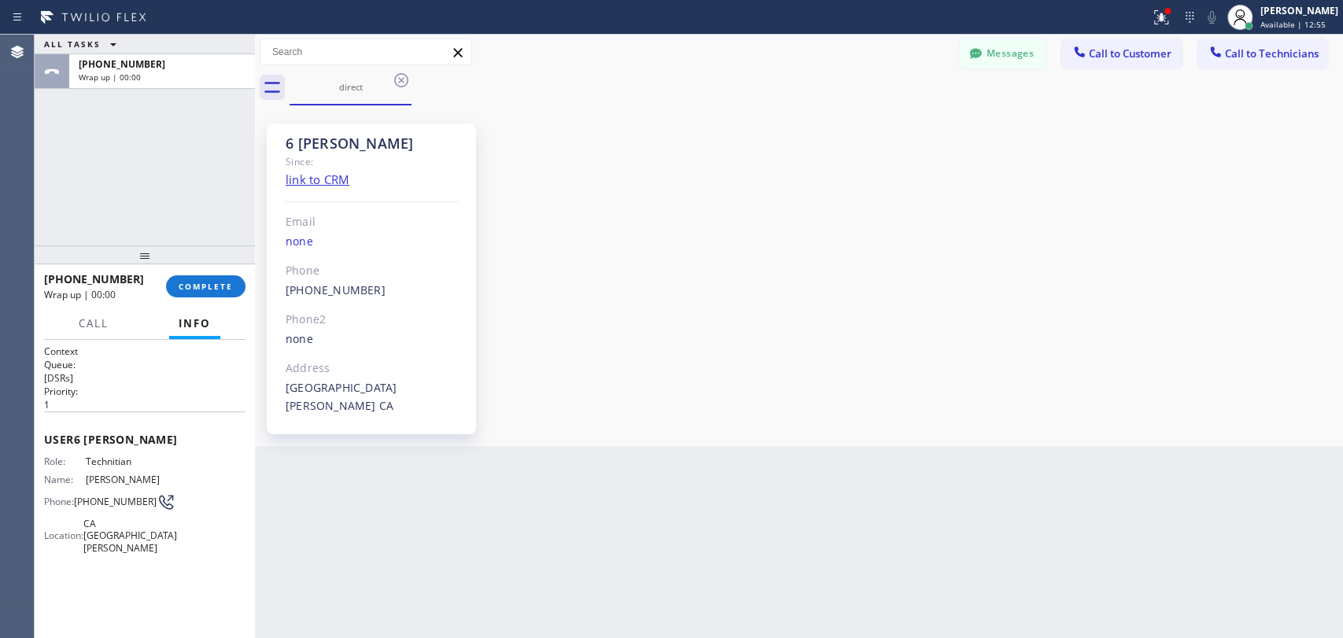
drag, startPoint x: 1226, startPoint y: 60, endPoint x: 1193, endPoint y: 58, distance: 33.1
click at [1228, 54] on button "Call to Technicians" at bounding box center [1263, 54] width 130 height 30
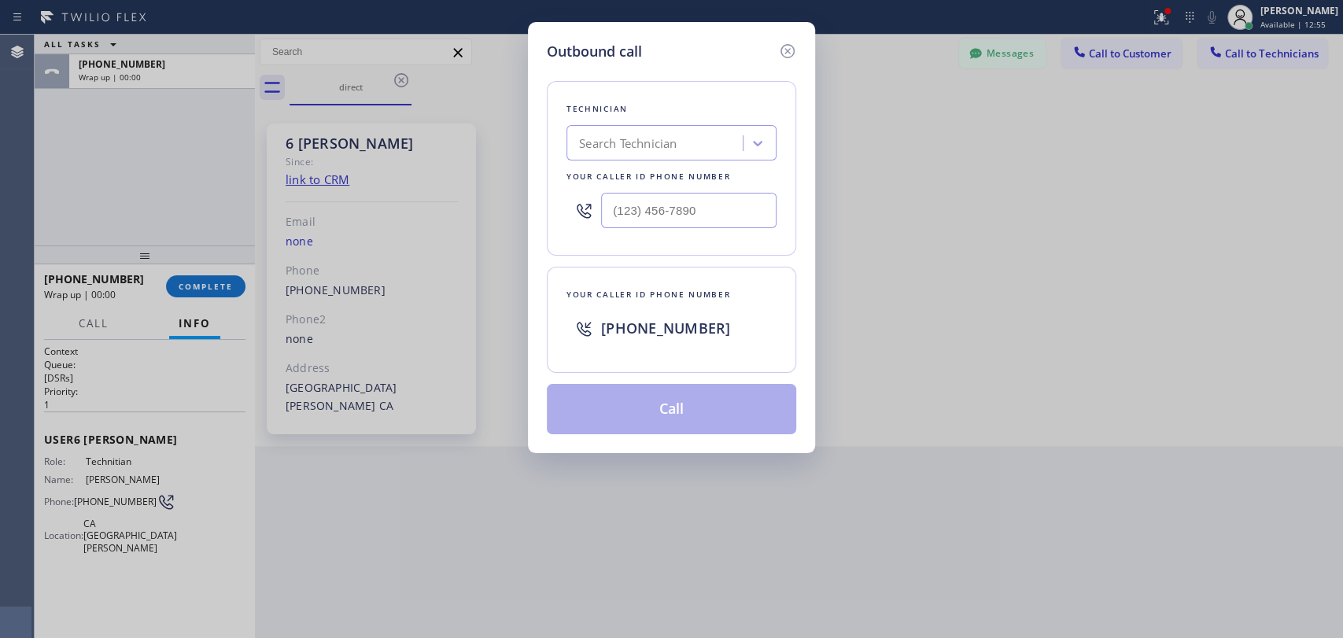
click at [611, 124] on div "Technician Search Technician Your caller id phone number" at bounding box center [671, 168] width 249 height 175
click at [610, 132] on div "Search Technician" at bounding box center [657, 144] width 172 height 28
type input "Nick"
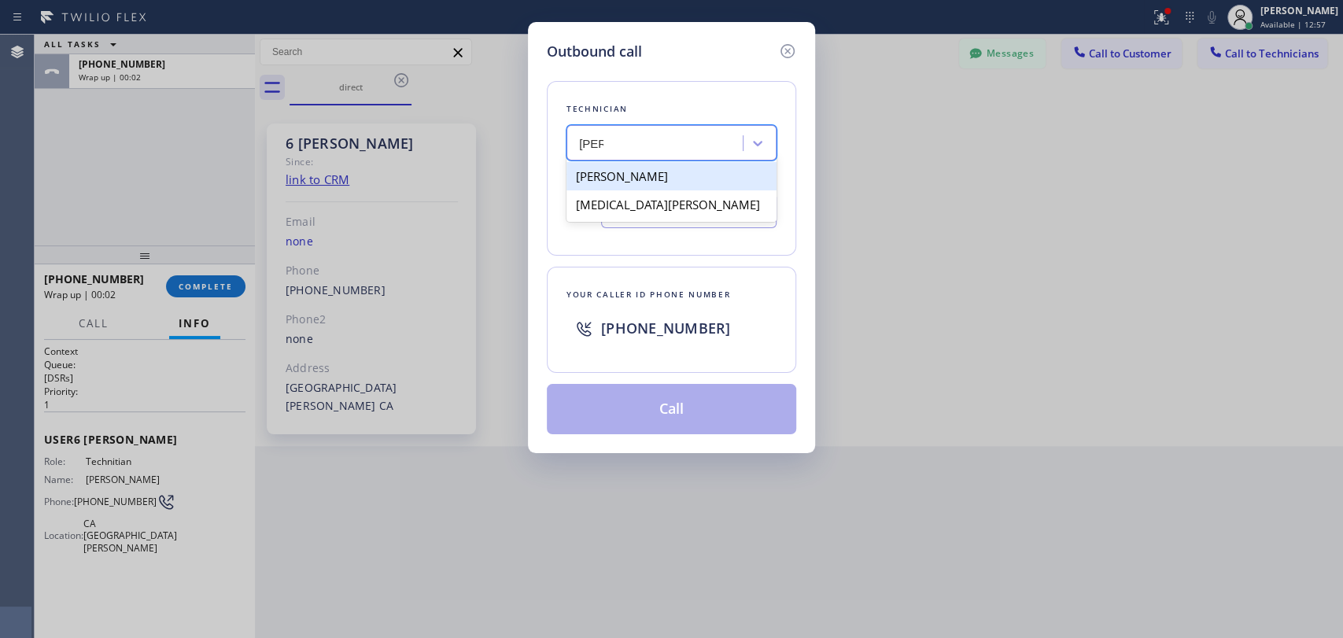
click at [622, 182] on div "[PERSON_NAME]" at bounding box center [672, 176] width 210 height 28
type input "[PHONE_NUMBER]"
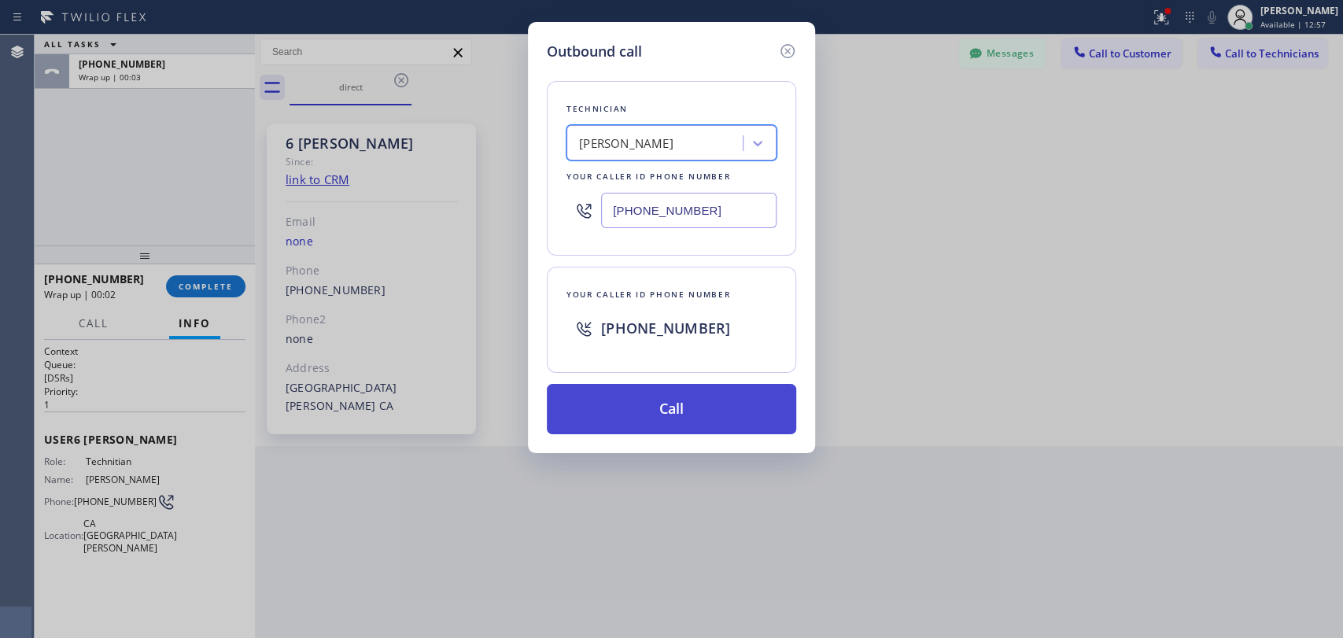
click at [655, 410] on button "Call" at bounding box center [671, 409] width 249 height 50
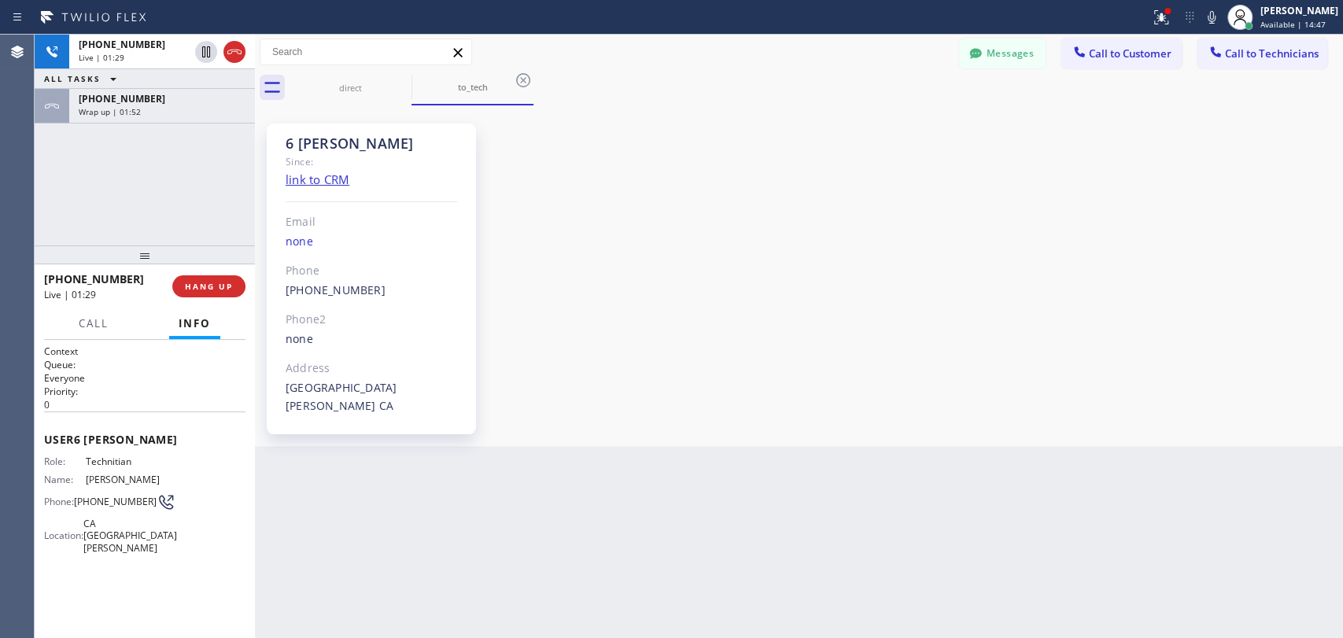
scroll to position [165519, 0]
click at [137, 102] on span "[PHONE_NUMBER]" at bounding box center [122, 98] width 87 height 13
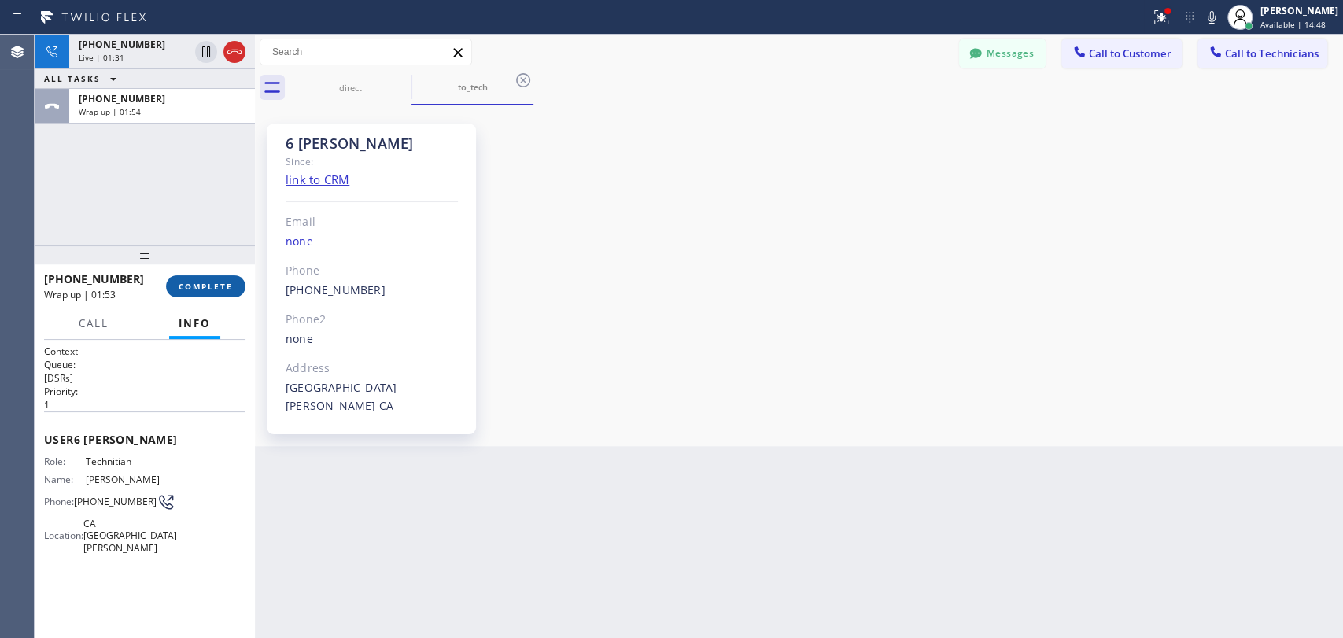
click at [201, 279] on button "COMPLETE" at bounding box center [205, 286] width 79 height 22
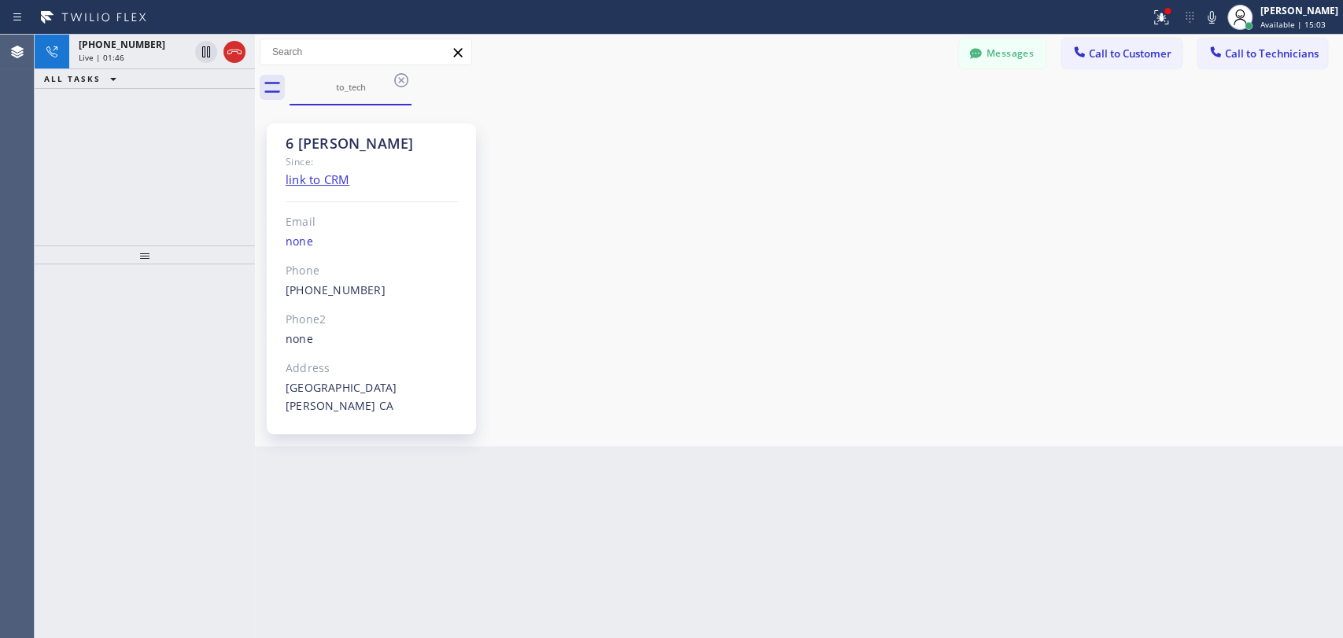
click at [325, 137] on div "6 Nick" at bounding box center [372, 144] width 172 height 18
click at [315, 141] on div "6 Nick" at bounding box center [372, 144] width 172 height 18
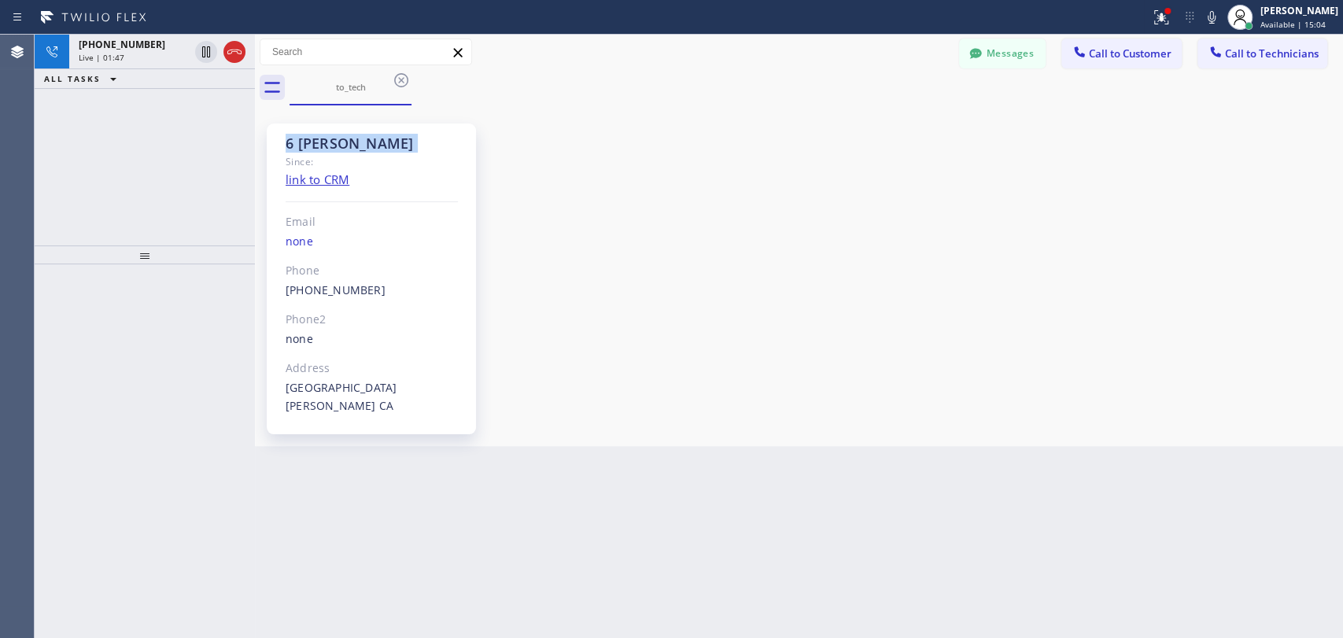
click at [308, 142] on div "6 Nick" at bounding box center [372, 144] width 172 height 18
click at [322, 147] on div "6 Nick" at bounding box center [372, 144] width 172 height 18
click at [290, 140] on div "6 Nick" at bounding box center [372, 144] width 172 height 18
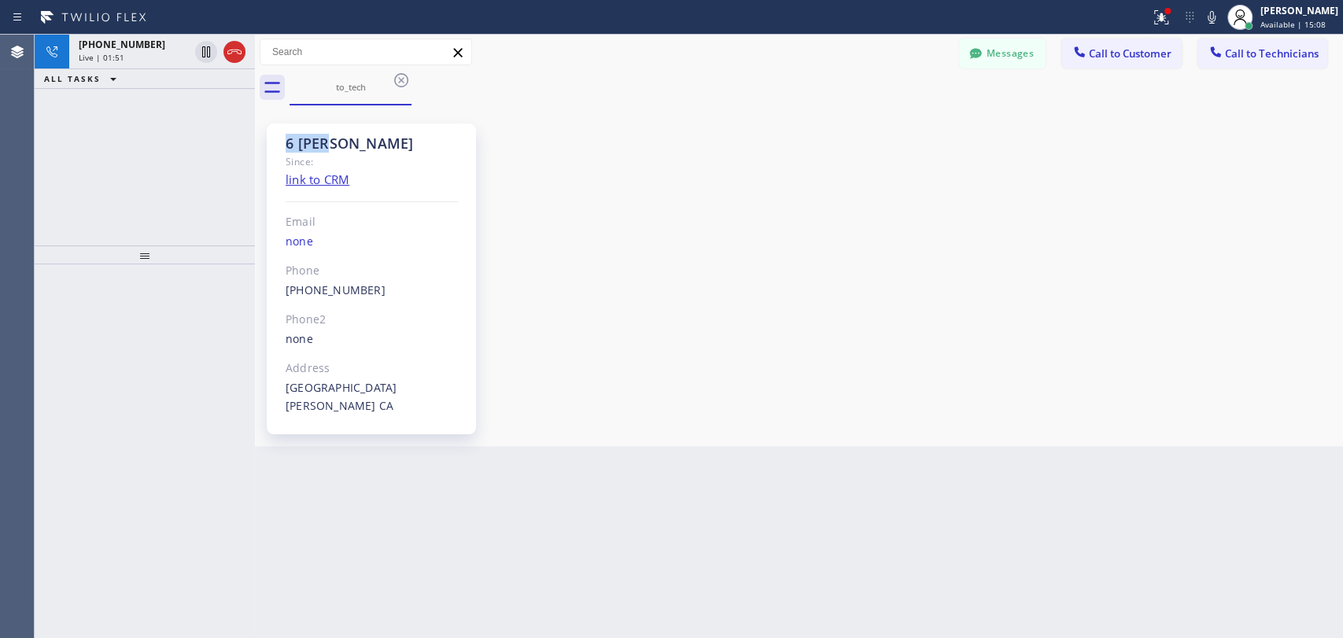
drag, startPoint x: 289, startPoint y: 140, endPoint x: 305, endPoint y: 138, distance: 16.6
click at [305, 138] on div "6 Nick" at bounding box center [372, 144] width 172 height 18
click at [236, 57] on icon at bounding box center [234, 51] width 19 height 19
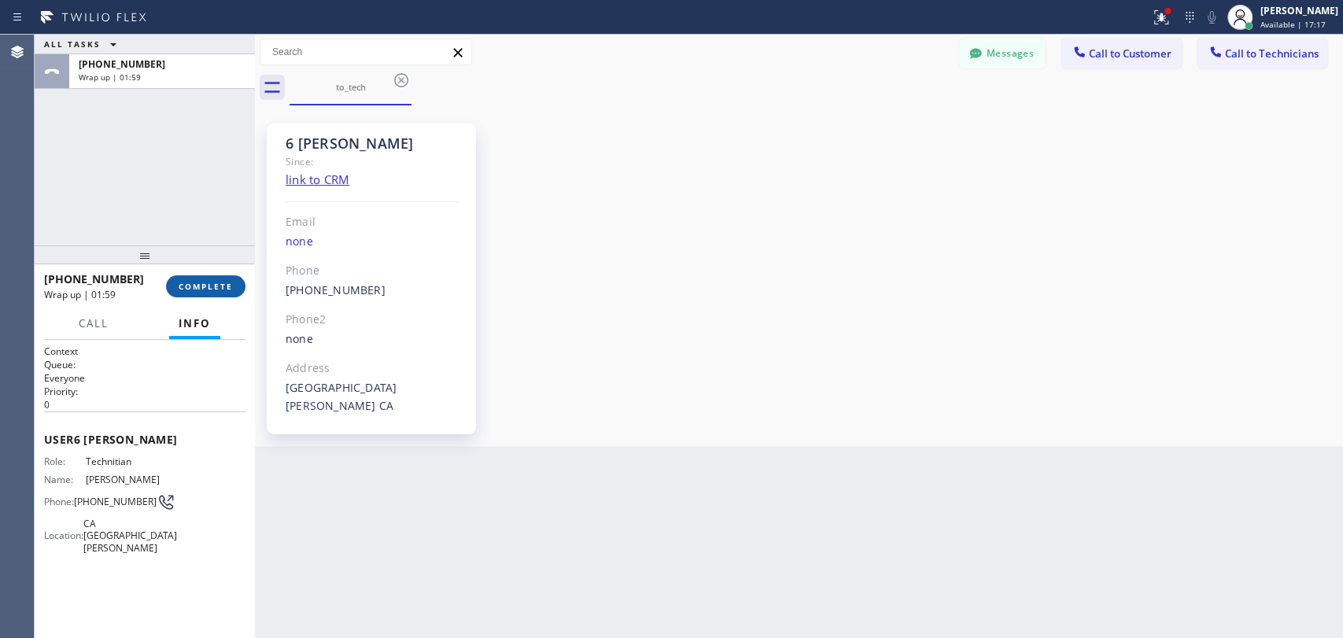
click at [226, 290] on span "COMPLETE" at bounding box center [206, 286] width 54 height 11
click at [193, 216] on div "ALL TASKS ALL TASKS ACTIVE TASKS TASKS IN WRAP UP +13474173881 Wrap up | 01:59" at bounding box center [145, 140] width 220 height 211
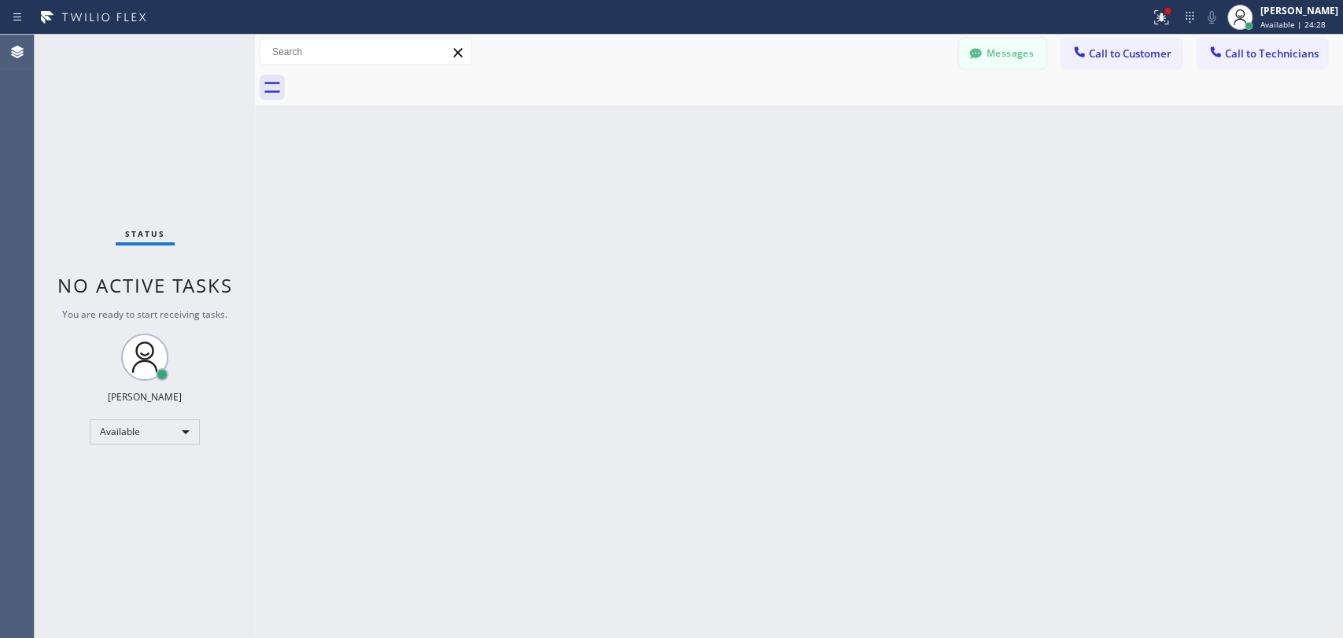
click at [975, 52] on icon at bounding box center [976, 54] width 16 height 16
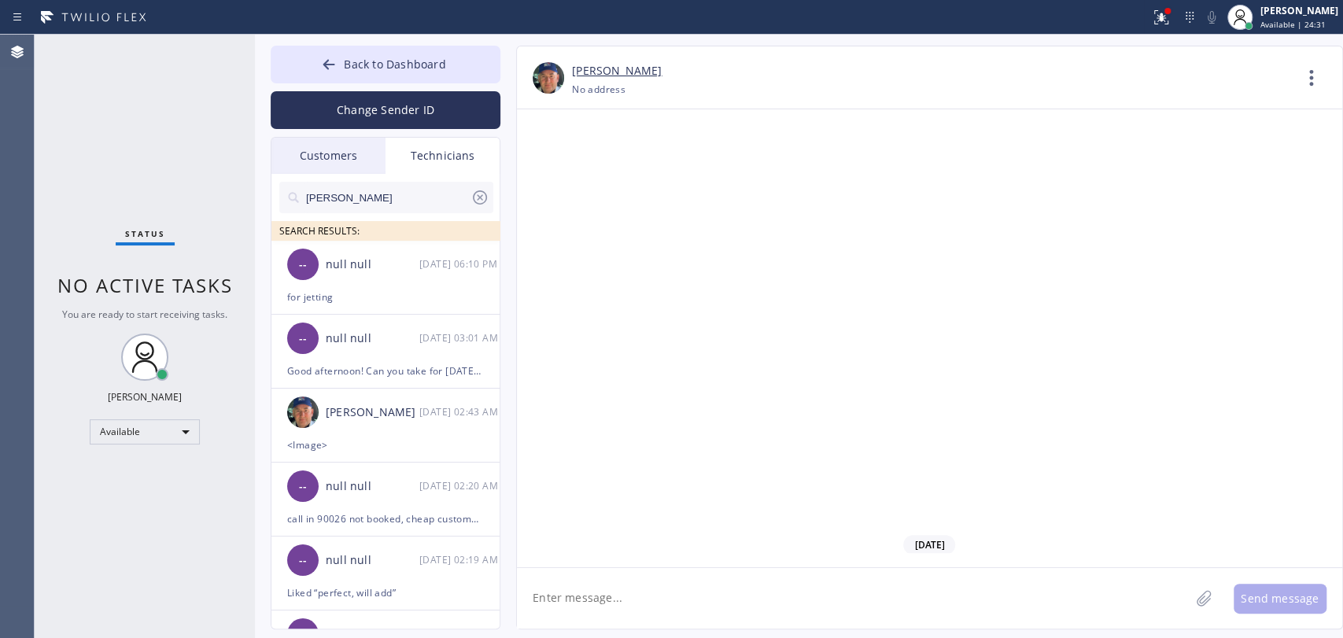
click at [340, 158] on div "Customers" at bounding box center [328, 156] width 114 height 36
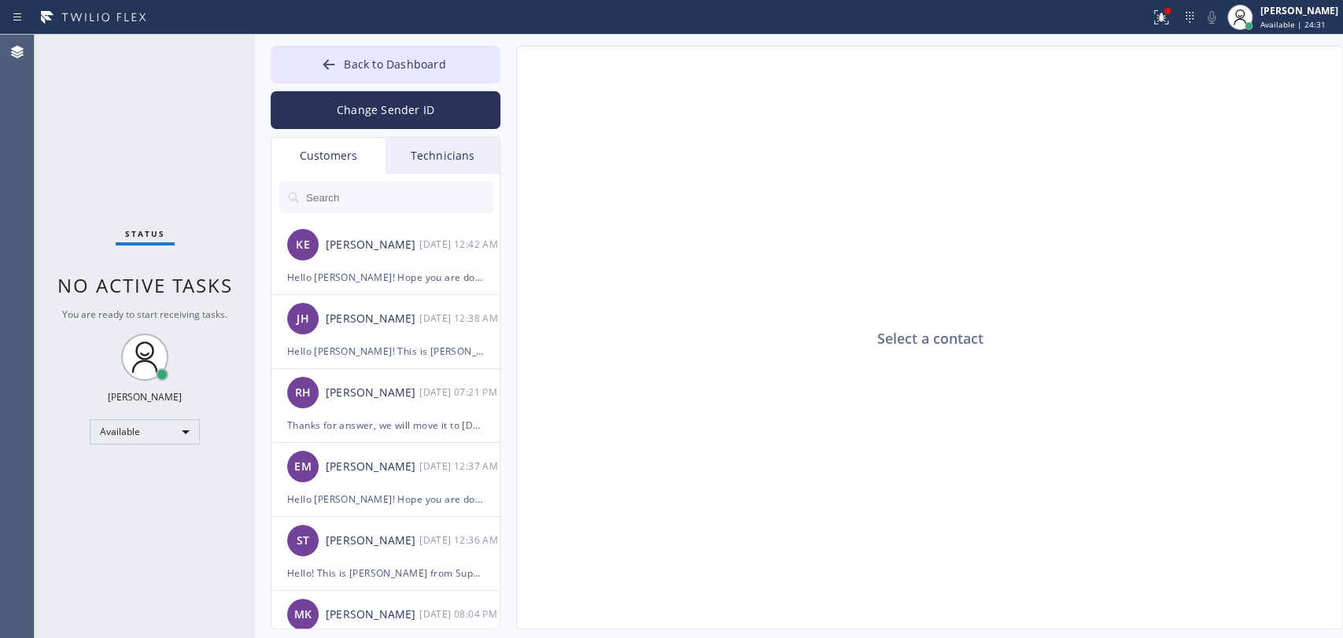
click at [393, 153] on div "Technicians" at bounding box center [443, 156] width 114 height 36
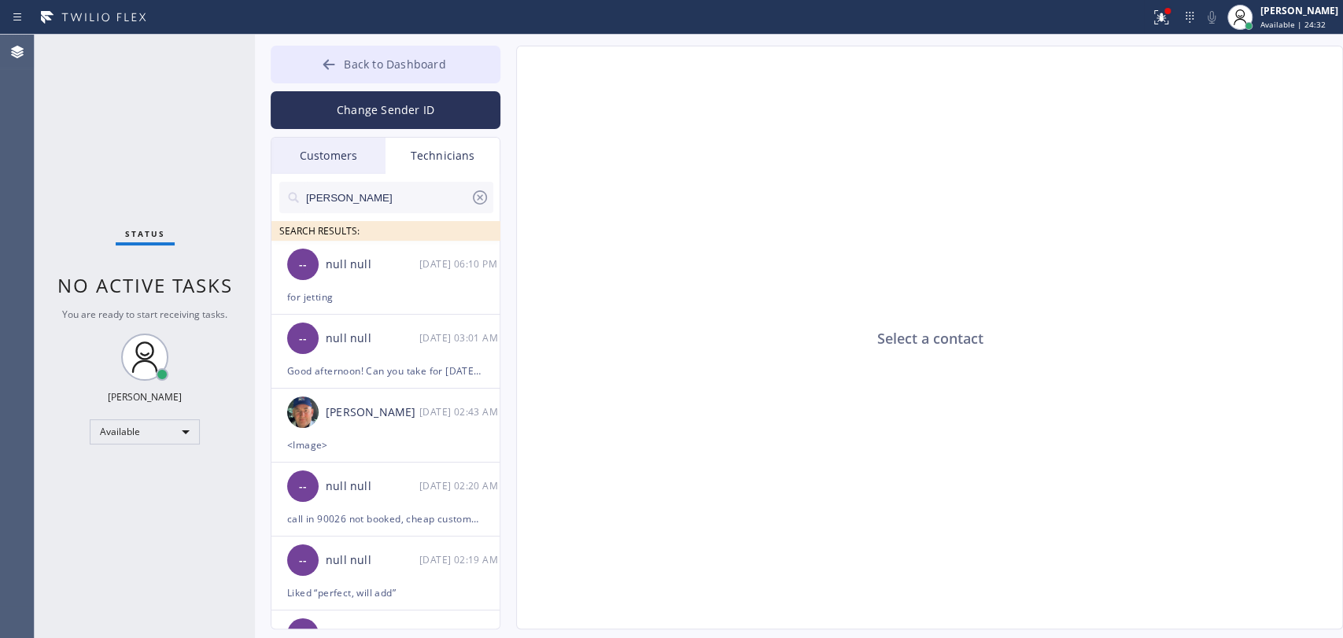
click at [400, 53] on button "Back to Dashboard" at bounding box center [386, 65] width 230 height 38
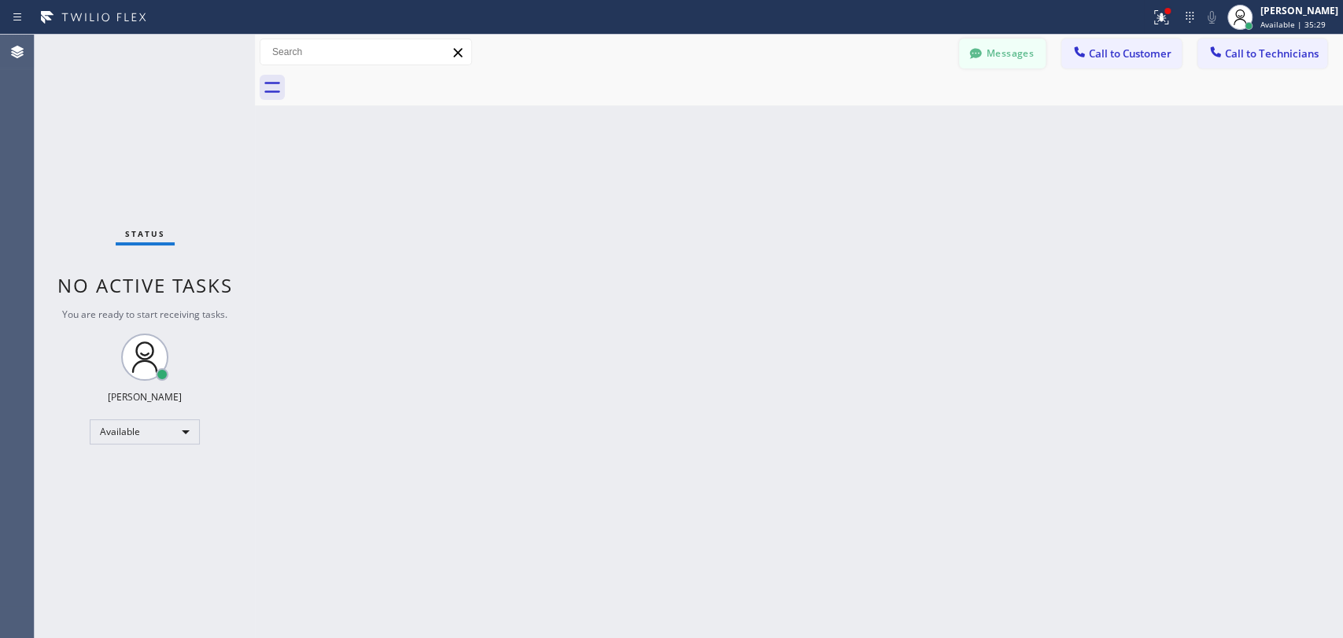
click at [991, 68] on div "Messages Call to Customer Call to Technicians Outbound call Location Seattle Ki…" at bounding box center [799, 52] width 1088 height 35
click at [988, 61] on button "Messages" at bounding box center [1002, 54] width 87 height 30
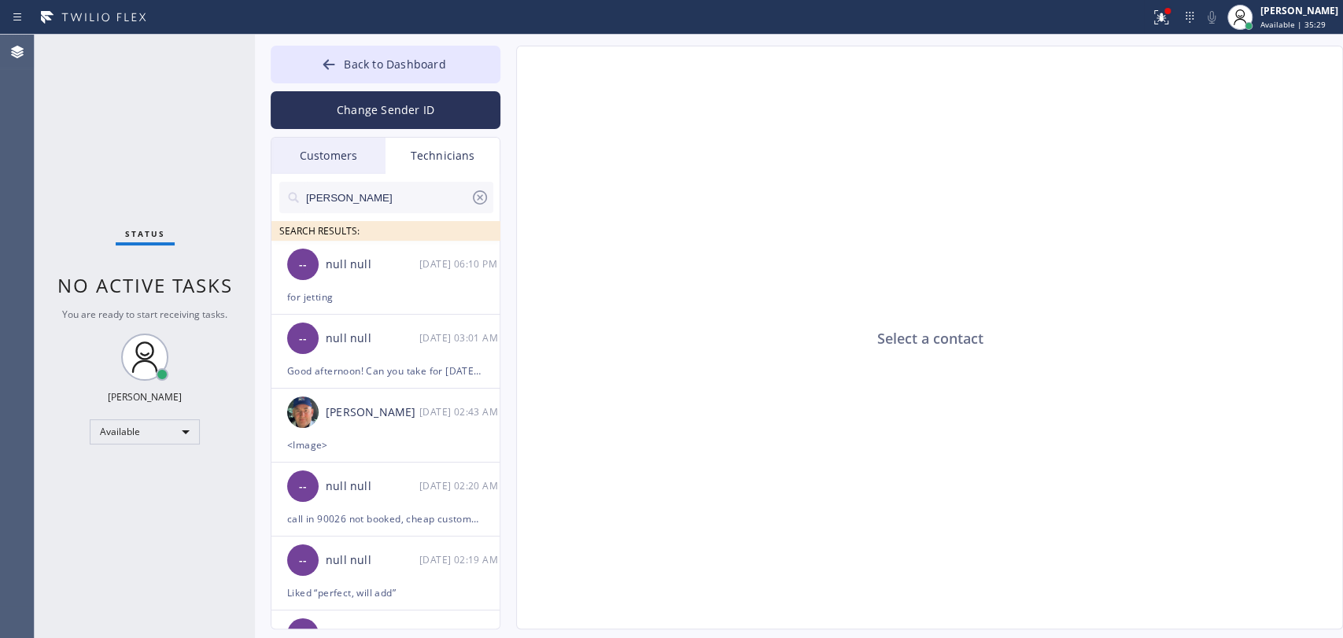
click at [311, 158] on div "Customers" at bounding box center [328, 156] width 114 height 36
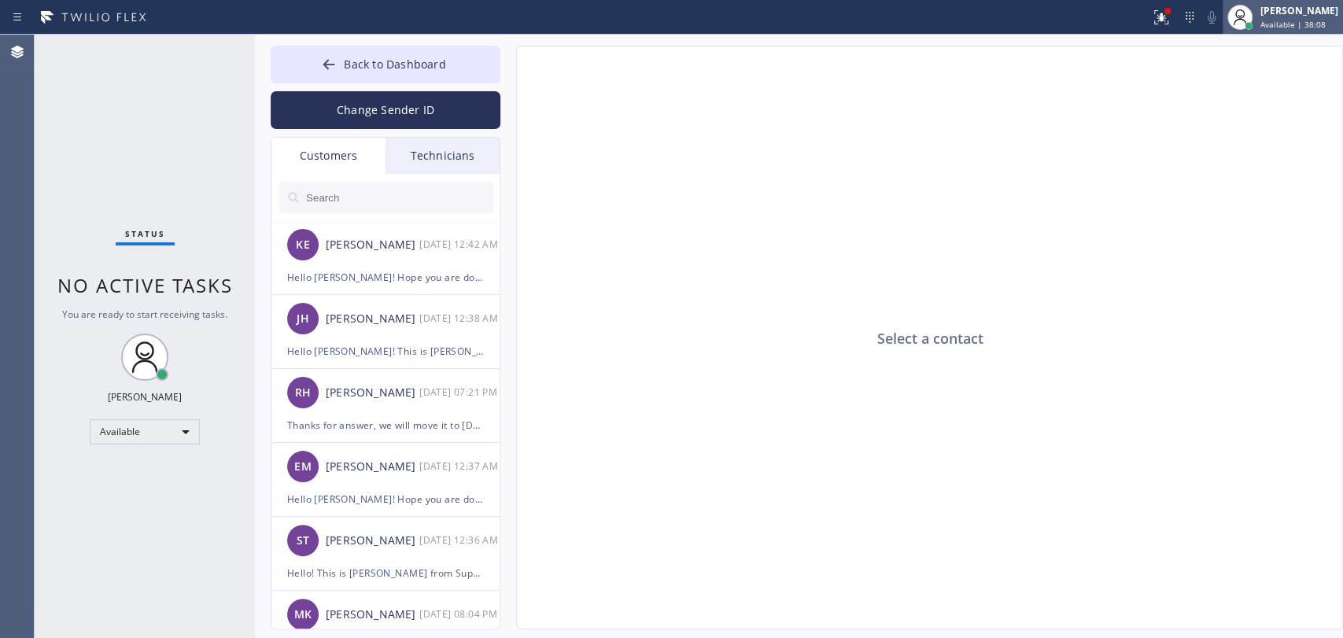
click at [1309, 24] on span "Available | 38:08" at bounding box center [1293, 24] width 65 height 11
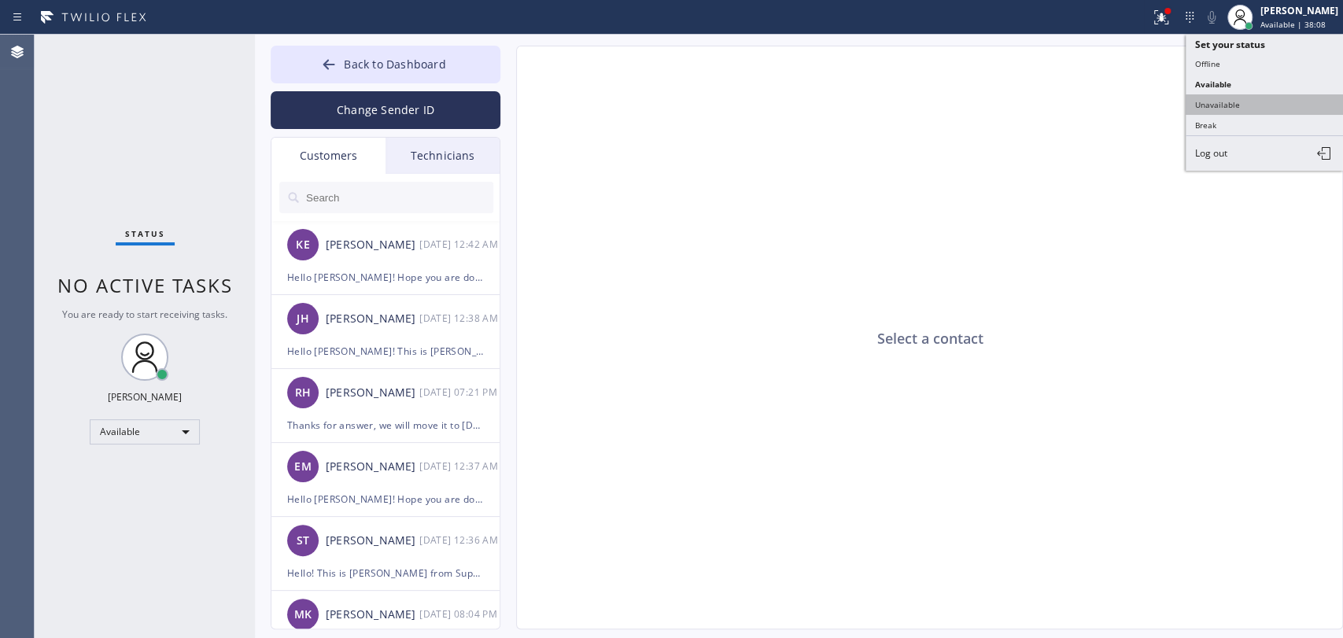
click at [1246, 96] on button "Unavailable" at bounding box center [1264, 104] width 157 height 20
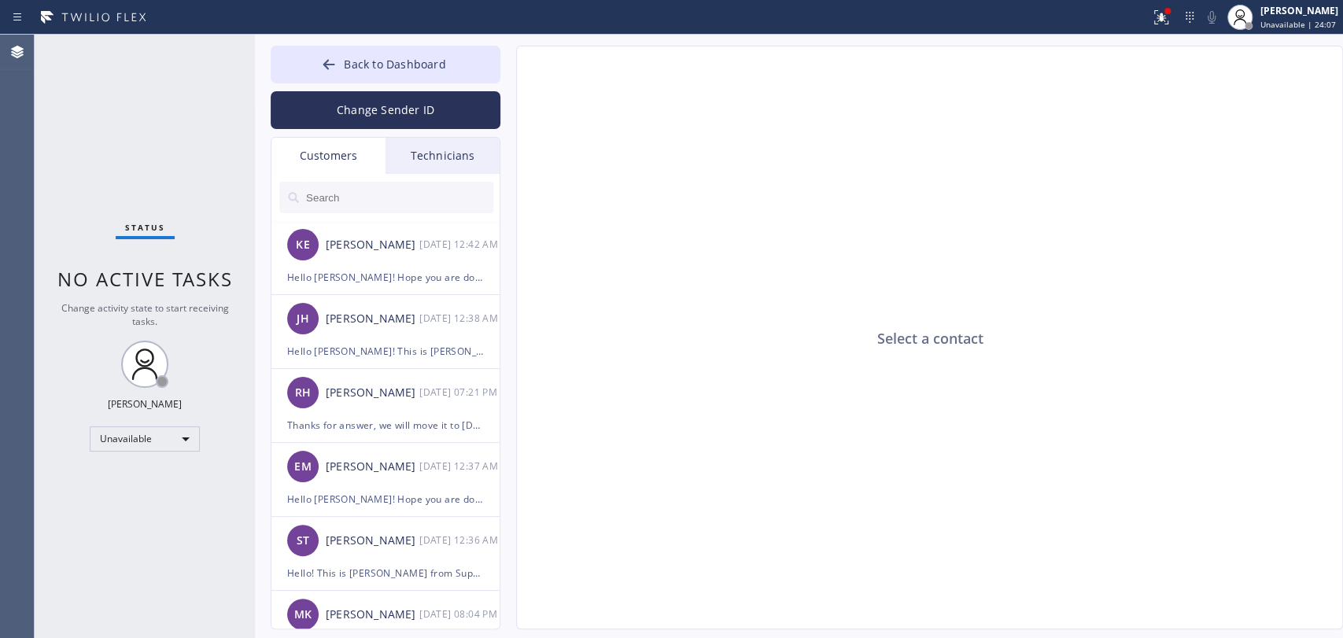
click at [402, 146] on div "Technicians" at bounding box center [443, 156] width 114 height 36
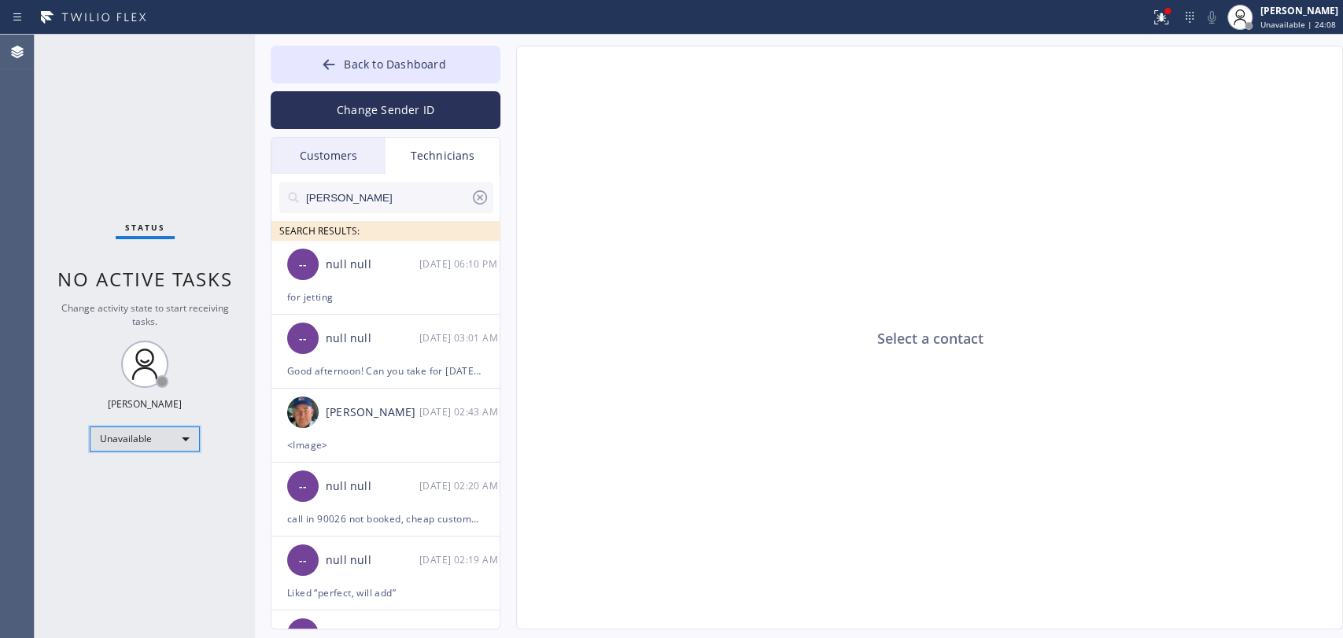
click at [161, 437] on div "Unavailable" at bounding box center [145, 438] width 110 height 25
click at [138, 480] on li "Available" at bounding box center [143, 478] width 107 height 19
click at [163, 312] on span "Change activity state to start receiving tasks." at bounding box center [145, 314] width 168 height 27
click at [372, 65] on span "Back to Dashboard" at bounding box center [395, 64] width 102 height 15
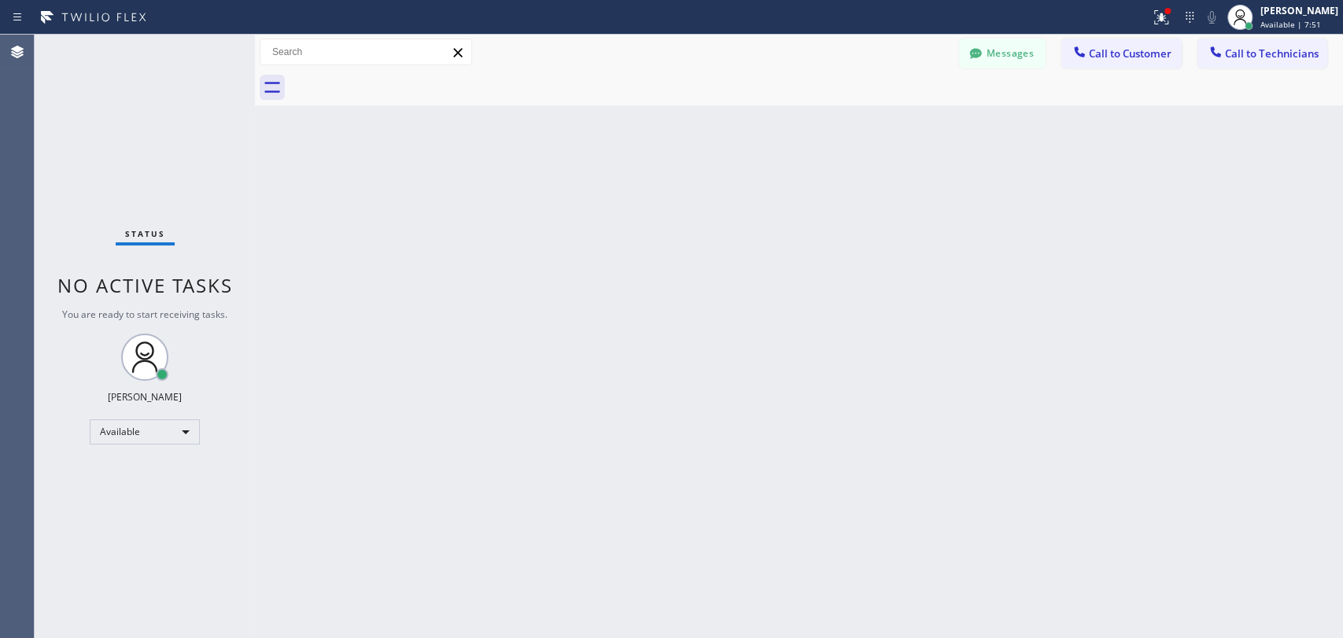
click at [776, 227] on div "Back to Dashboard Change Sender ID Customers Technicians KE Kathy Ewers 08/20 1…" at bounding box center [799, 337] width 1088 height 604
drag, startPoint x: 1261, startPoint y: 49, endPoint x: 1123, endPoint y: 81, distance: 141.4
click at [1261, 49] on span "Call to Technicians" at bounding box center [1272, 53] width 94 height 14
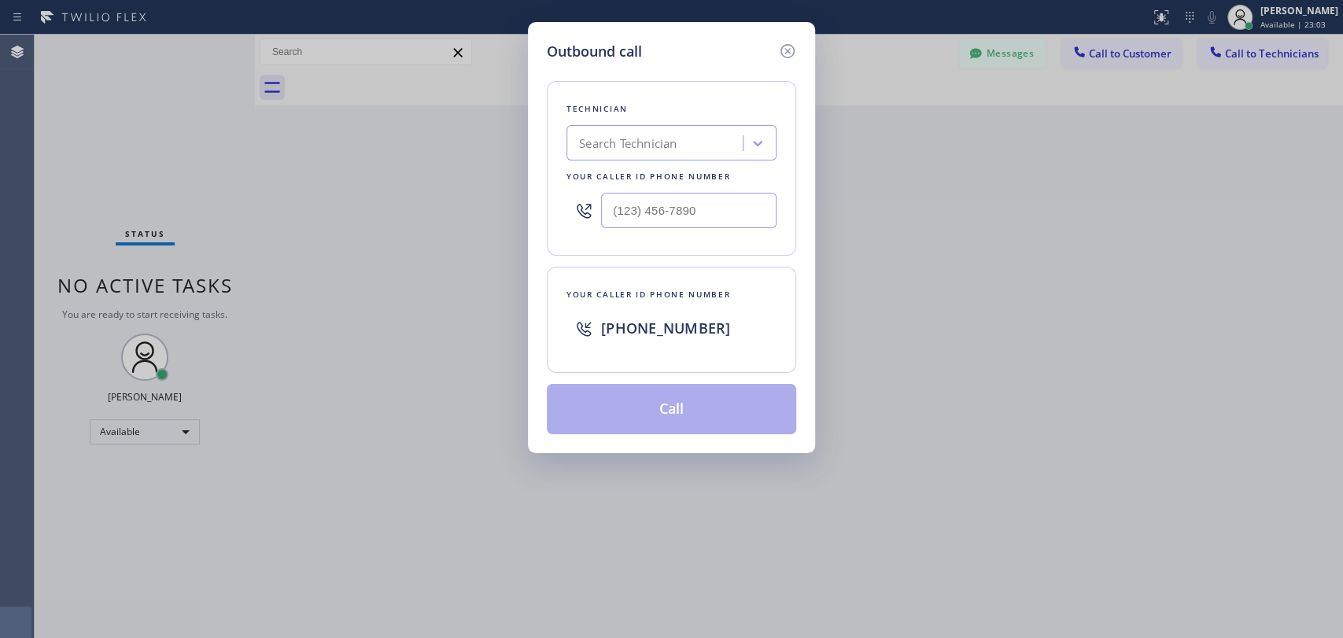
click at [736, 127] on div "Search Technician" at bounding box center [672, 142] width 210 height 35
type input "Michael"
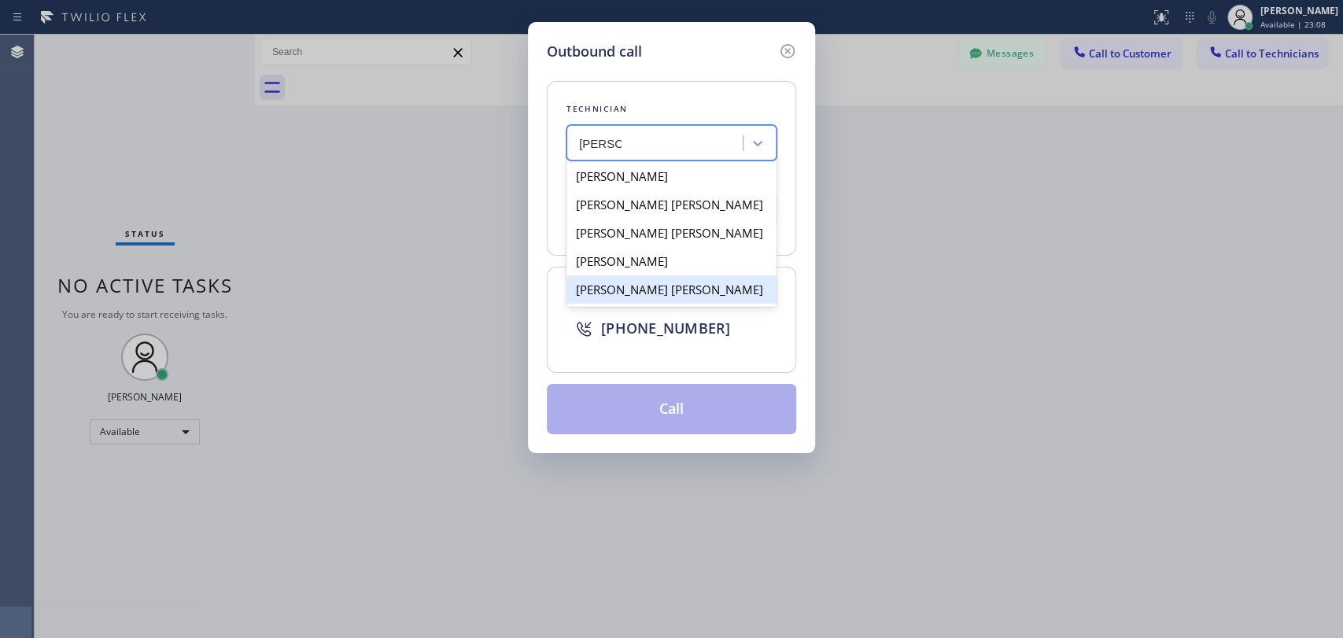
click at [615, 279] on div "Michael Jr Garcia" at bounding box center [672, 289] width 210 height 28
type input "(909) 534-7004"
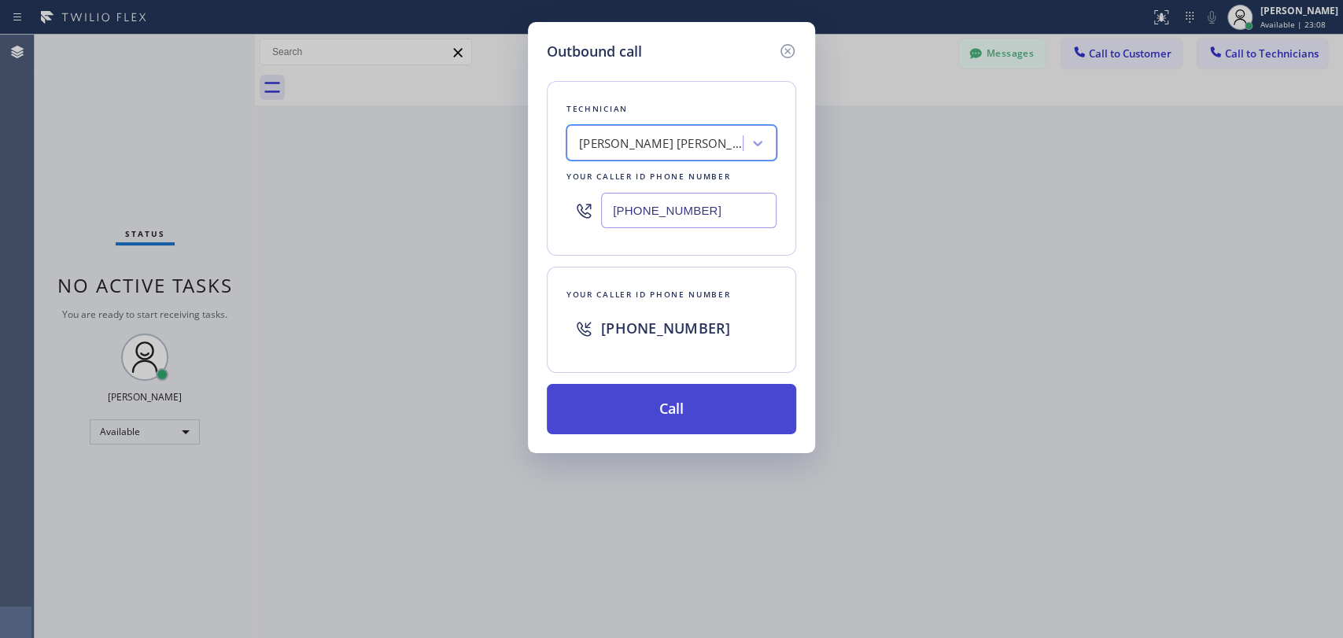
click at [622, 411] on button "Call" at bounding box center [671, 409] width 249 height 50
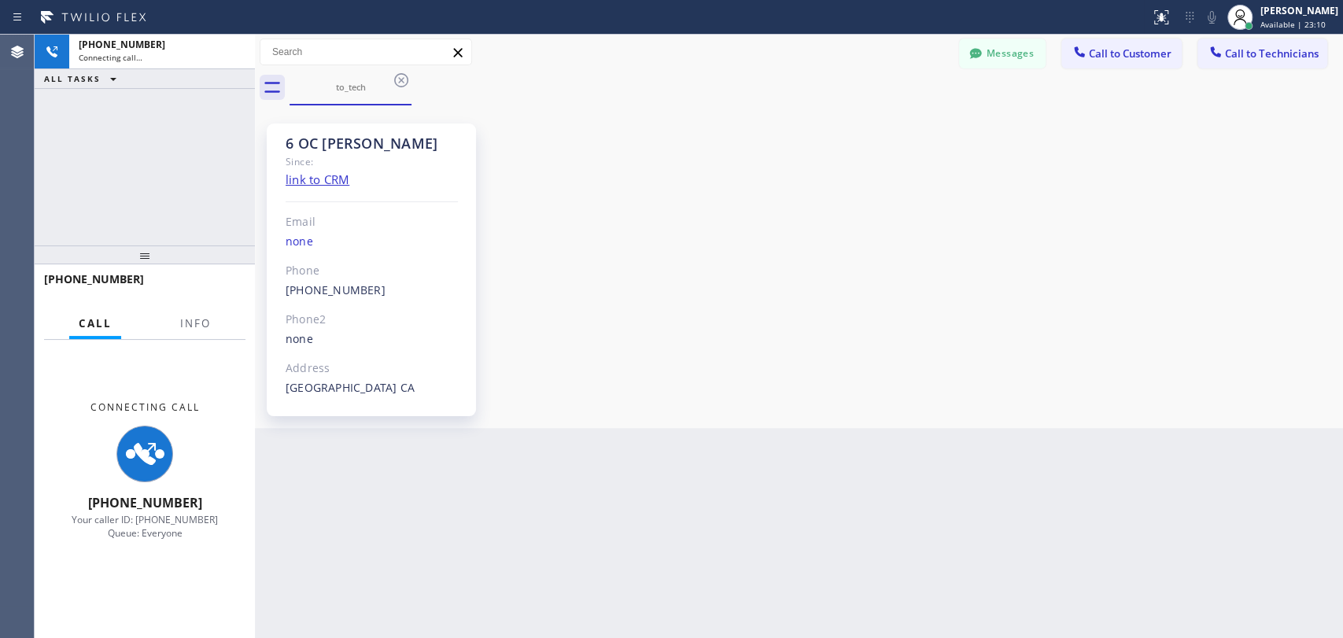
scroll to position [9281, 0]
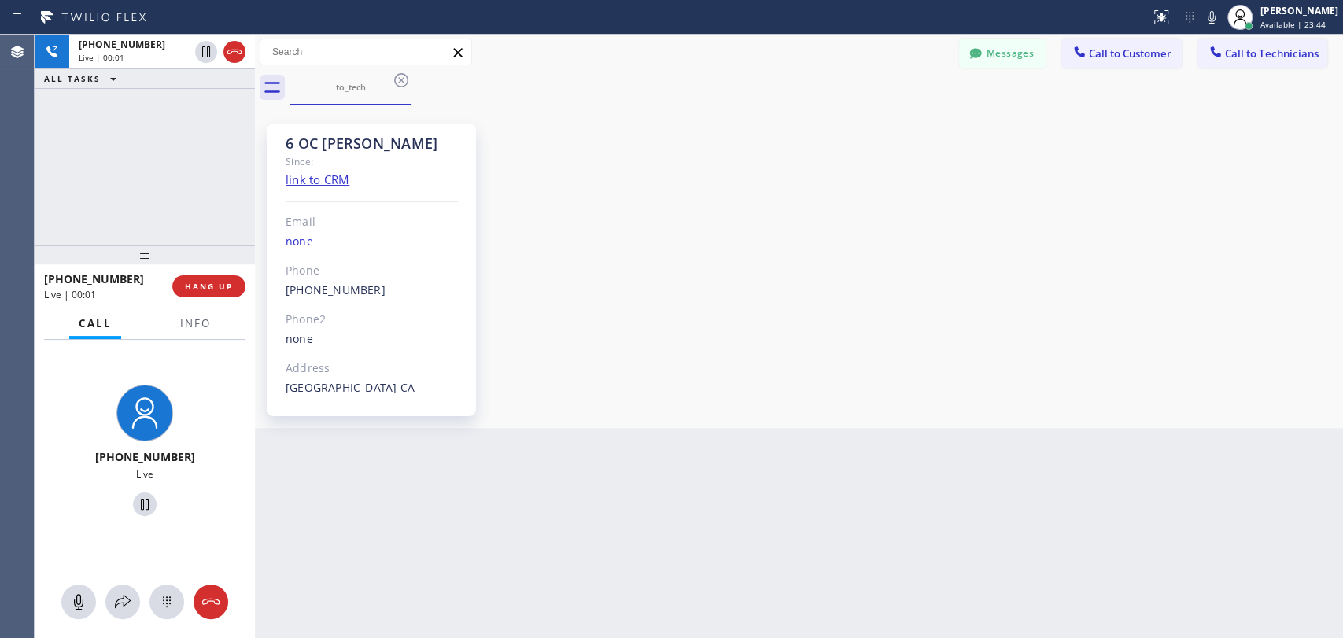
click at [220, 264] on div at bounding box center [145, 255] width 220 height 19
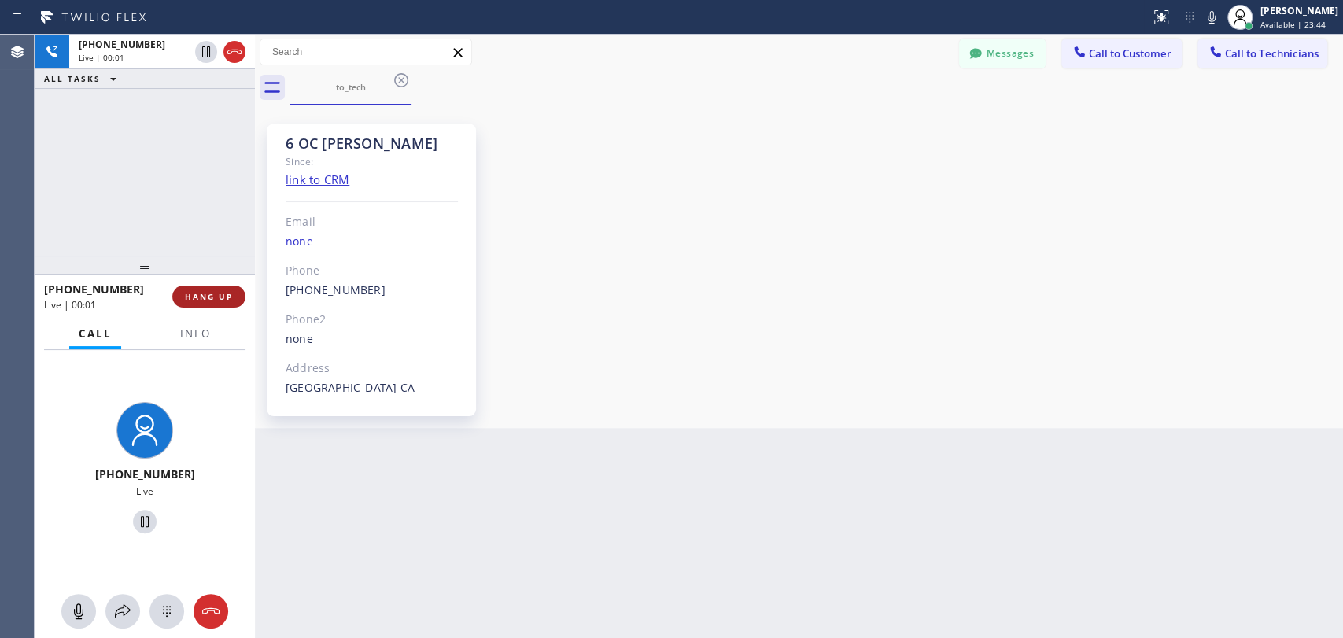
click at [219, 289] on div "+19095347004 Live | 00:01 HANG UP" at bounding box center [144, 296] width 201 height 41
click at [218, 297] on span "HANG UP" at bounding box center [209, 296] width 48 height 11
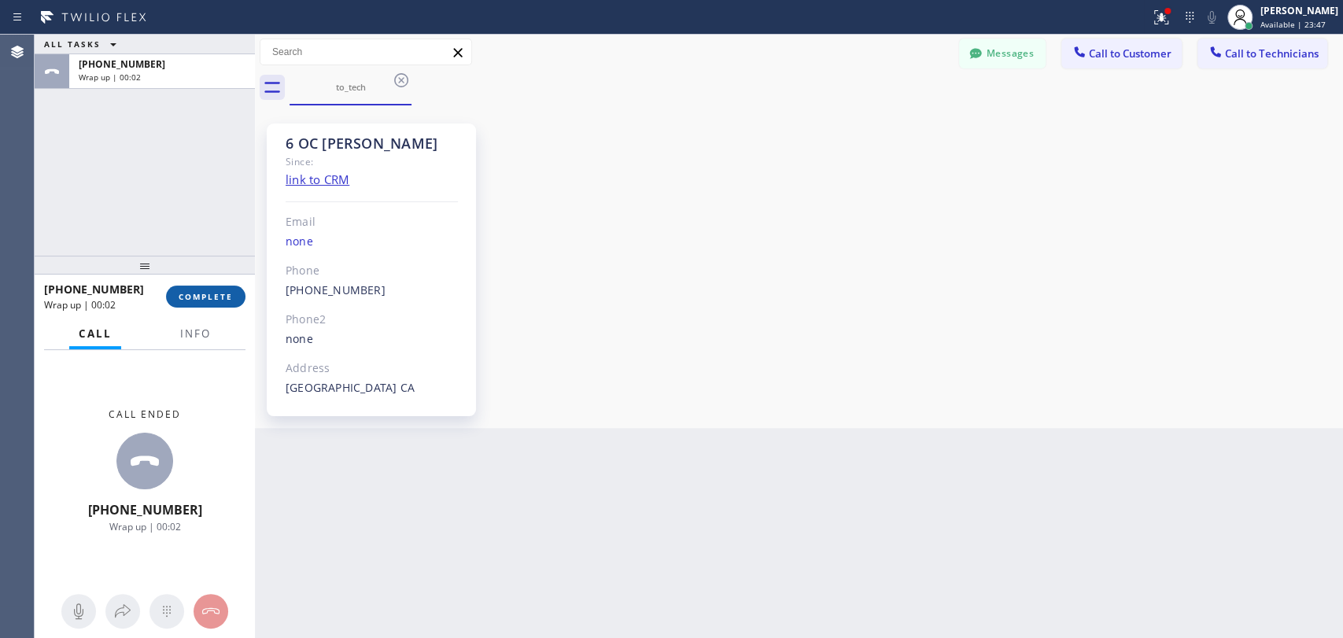
click at [201, 295] on span "COMPLETE" at bounding box center [206, 296] width 54 height 11
click at [169, 198] on div "ALL TASKS ALL TASKS ACTIVE TASKS TASKS IN WRAP UP +19095347004 Wrap up | 00:02" at bounding box center [145, 145] width 220 height 221
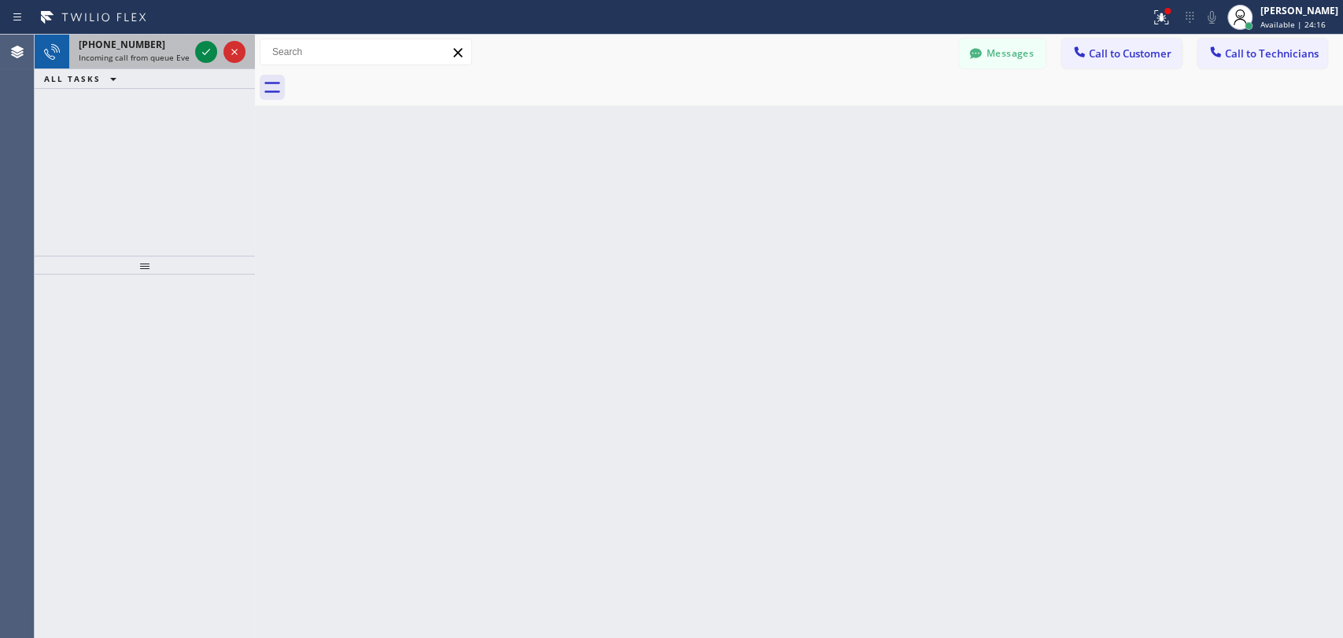
click at [142, 59] on span "Incoming call from queue Everybody" at bounding box center [147, 57] width 136 height 11
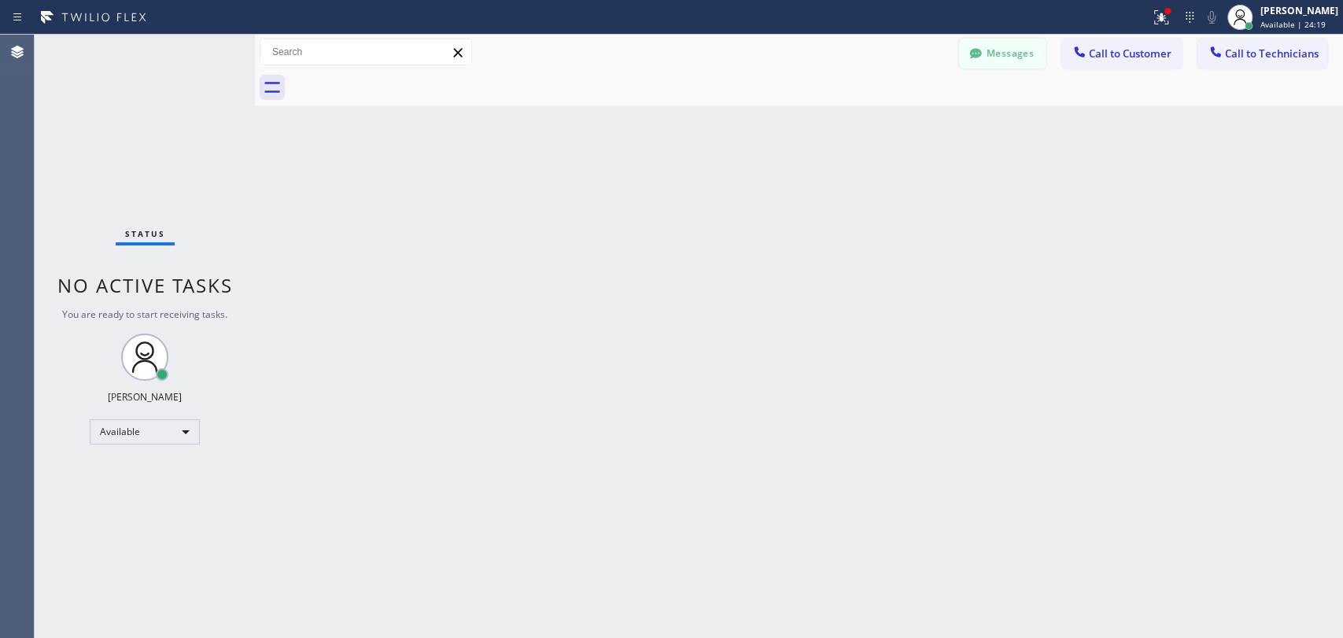
click at [1031, 46] on button "Messages" at bounding box center [1002, 54] width 87 height 30
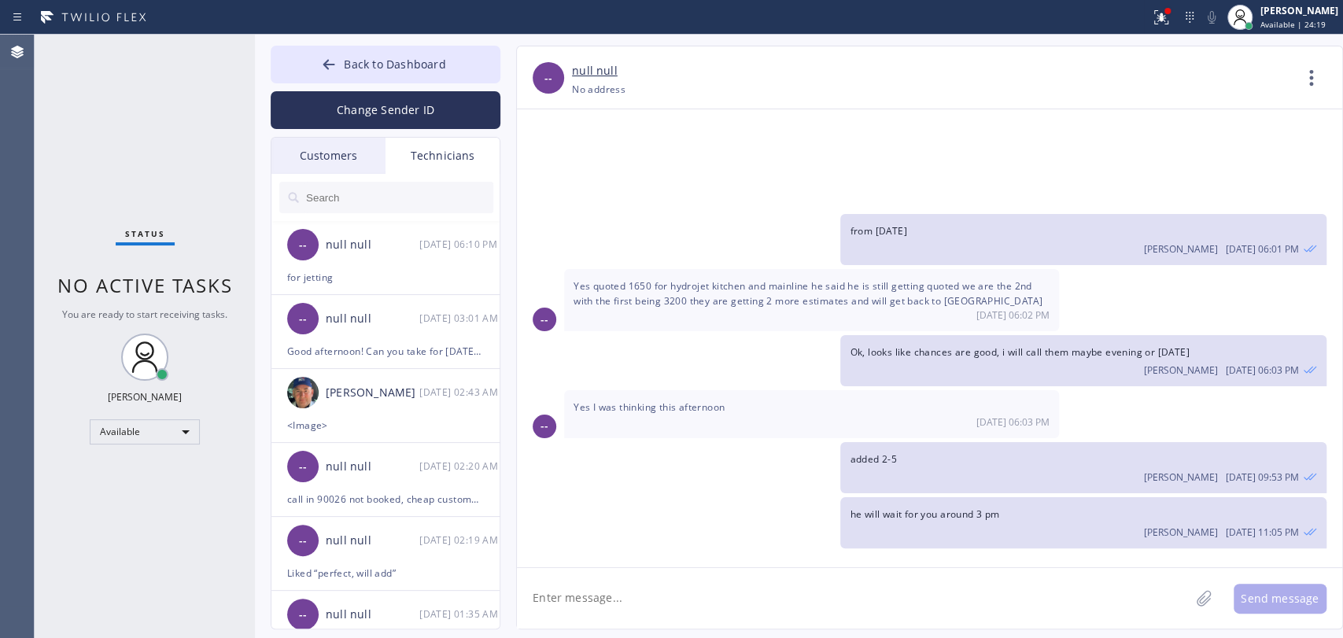
click at [431, 198] on input "text" at bounding box center [399, 197] width 189 height 31
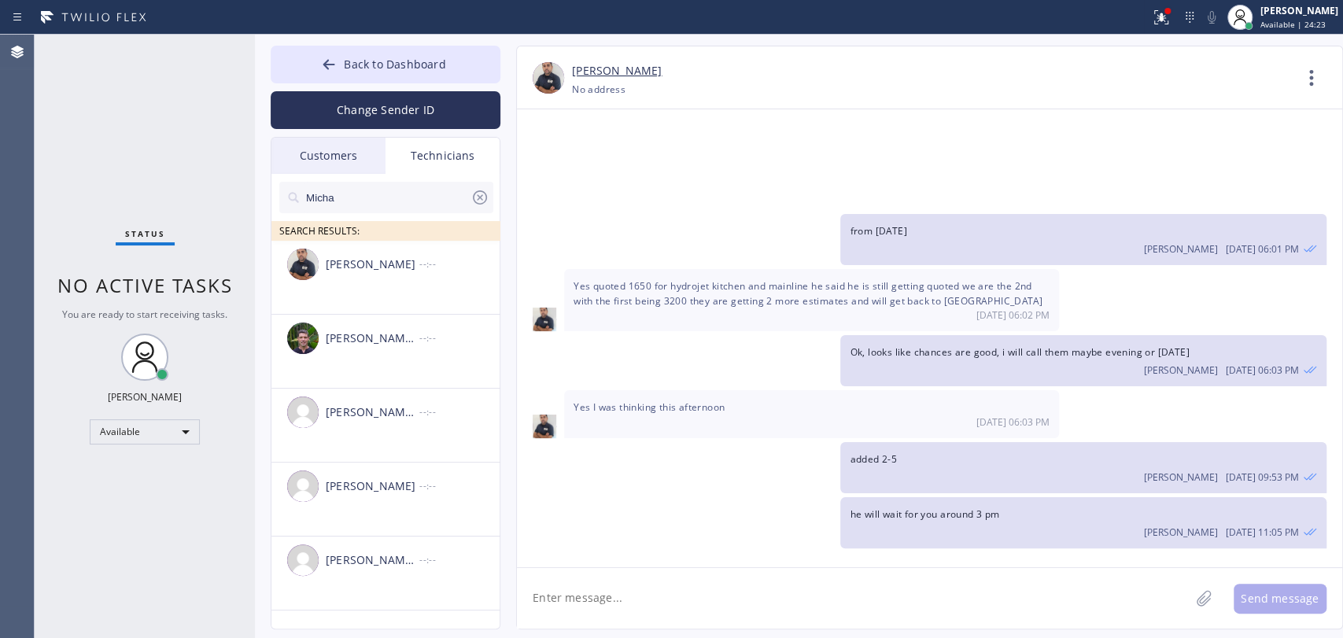
type input "Micha"
click at [412, 543] on div "Michael Jr Garcia --:--" at bounding box center [386, 560] width 230 height 47
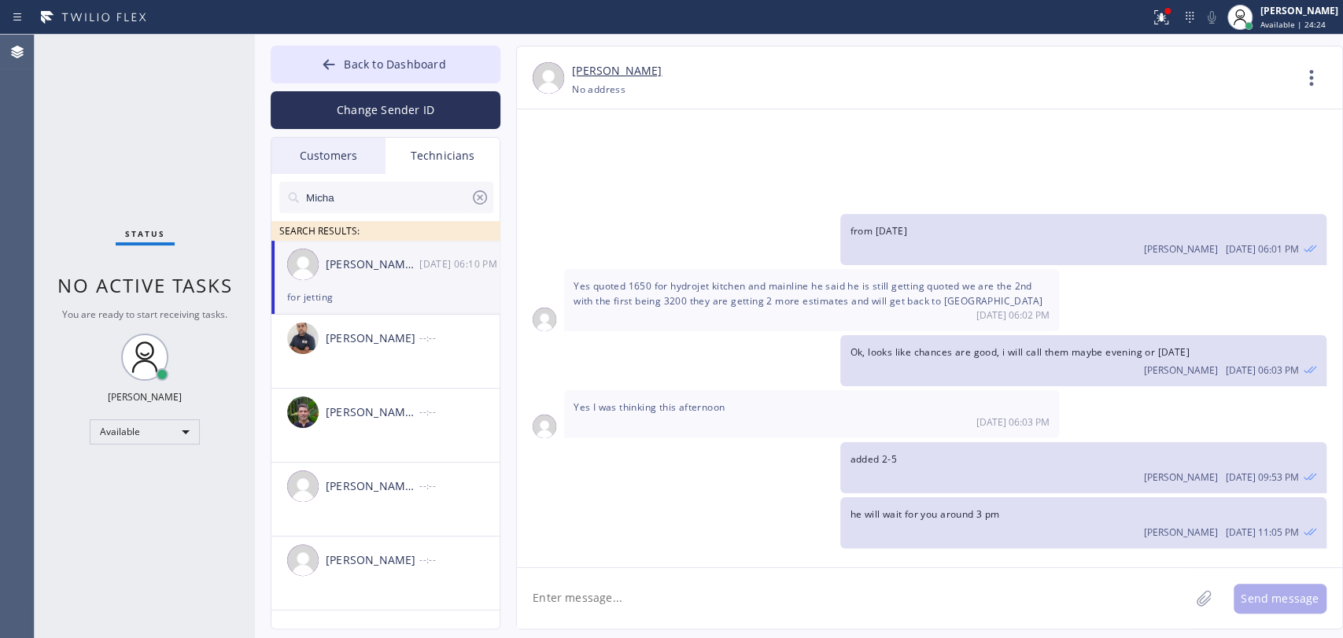
click at [650, 593] on textarea at bounding box center [853, 598] width 673 height 61
paste textarea "Need some epoxy lining from the property line to the city drop | house - ho | L…"
type textarea "Need some epoxy lining from the property line to the city drop | house - ho | L…"
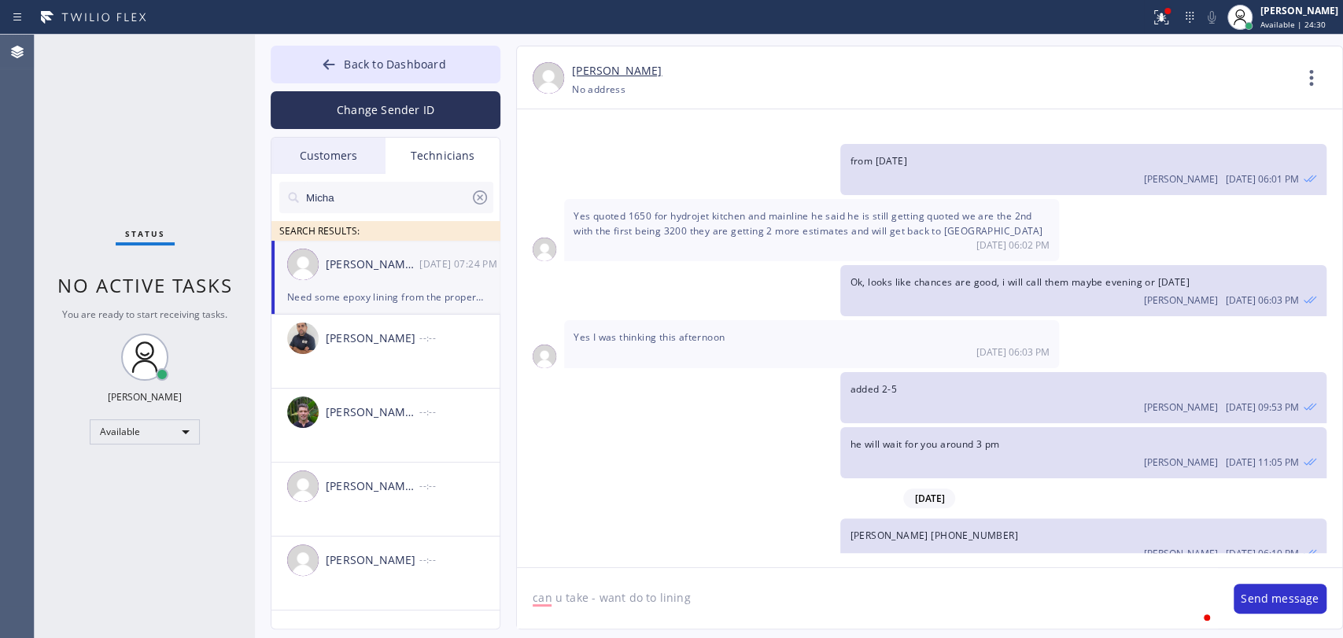
type textarea "can u take - want do to lining"
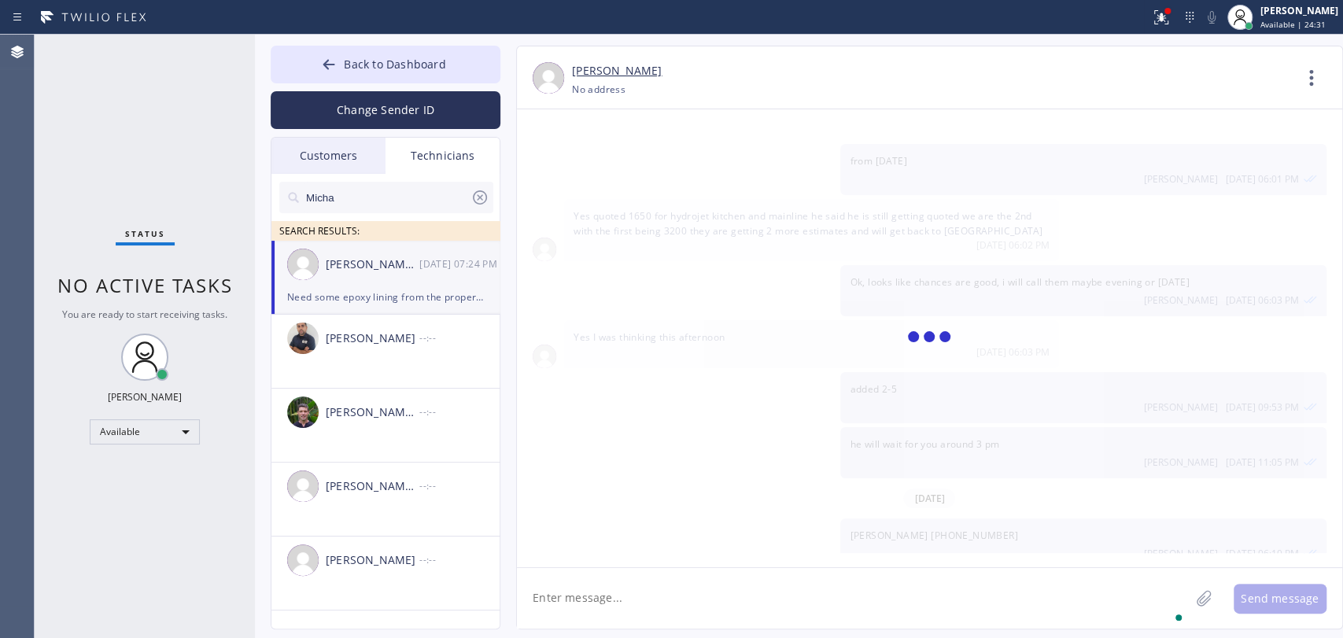
scroll to position [9406, 0]
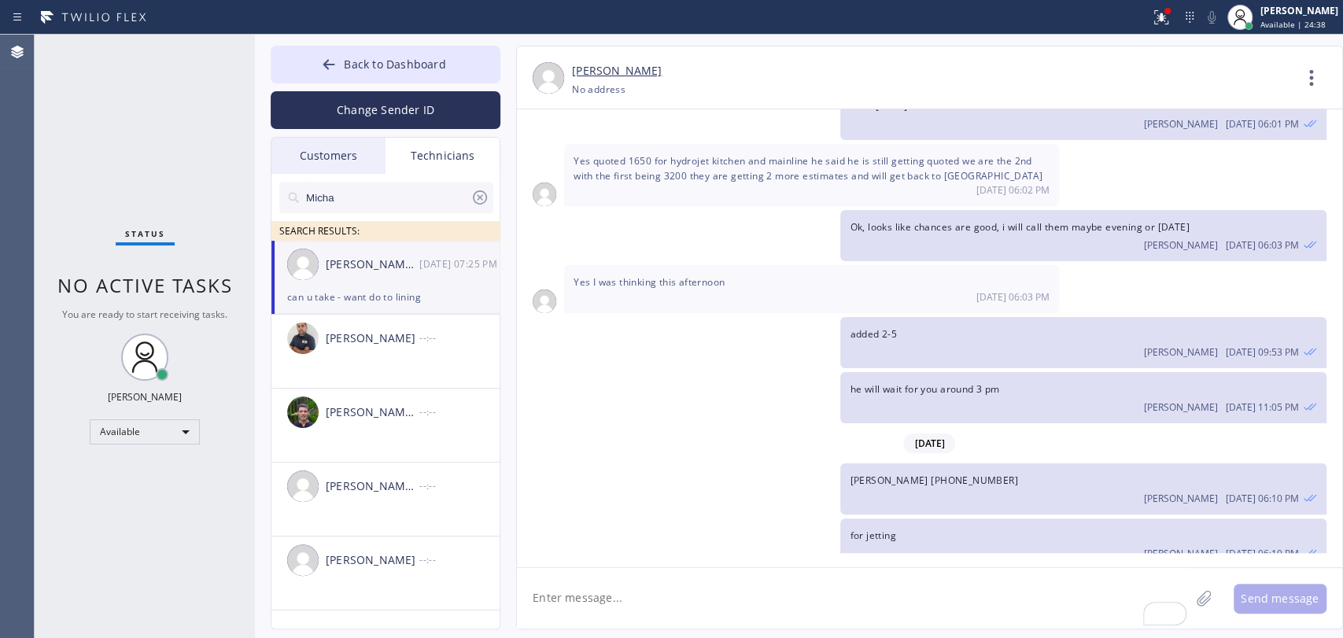
click at [692, 615] on textarea "To enrich screen reader interactions, please activate Accessibility in Grammarl…" at bounding box center [853, 598] width 673 height 61
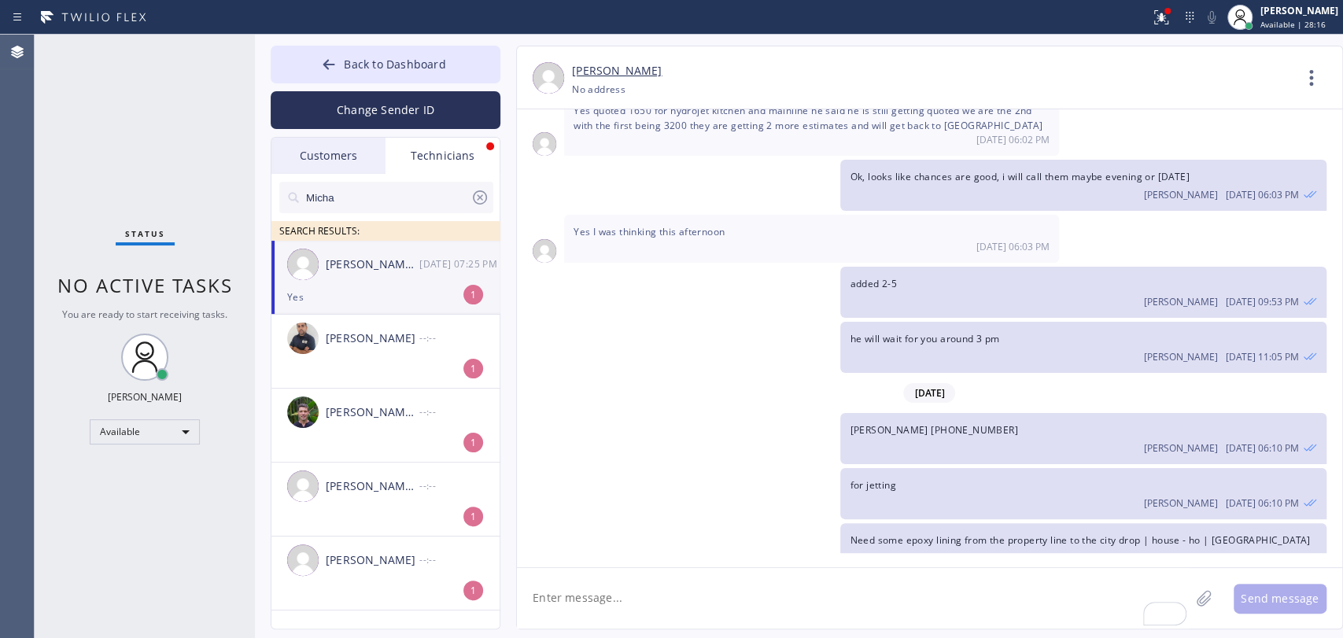
click at [567, 599] on textarea "To enrich screen reader interactions, please activate Accessibility in Grammarl…" at bounding box center [853, 598] width 673 height 61
type textarea "will book, he also wants to send a video of condition, i'll send to slack"
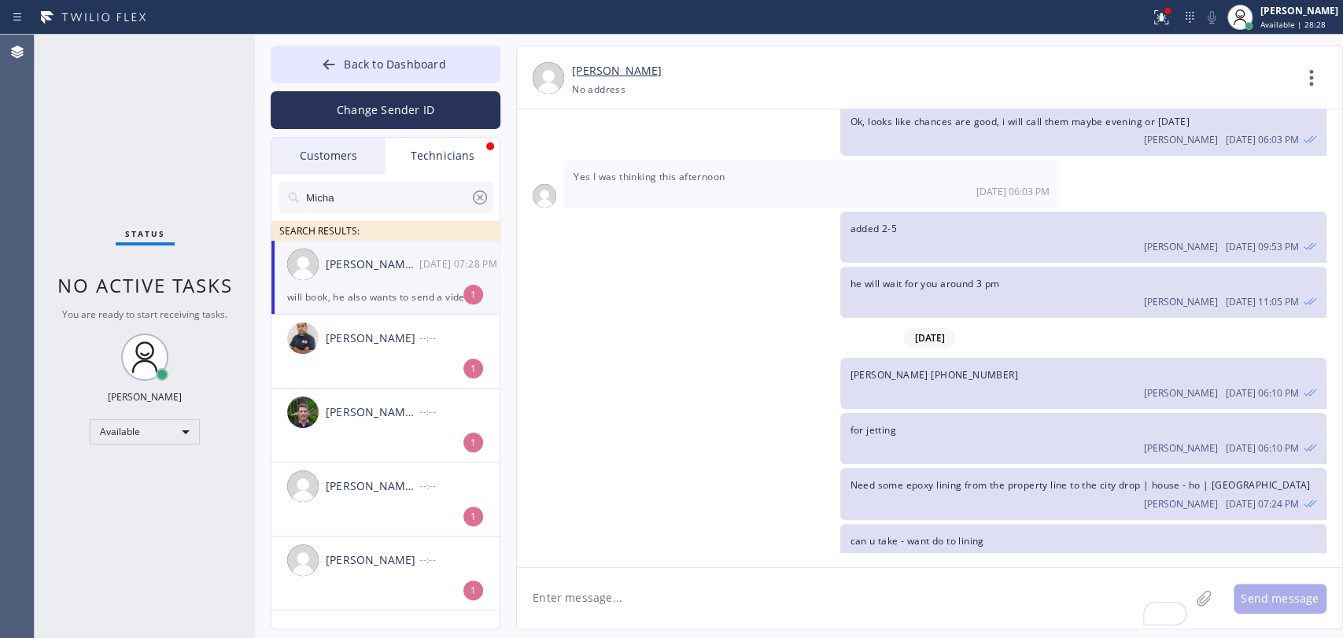
click at [764, 596] on textarea "To enrich screen reader interactions, please activate Accessibility in Grammarl…" at bounding box center [853, 598] width 673 height 61
type textarea "can't send it here"
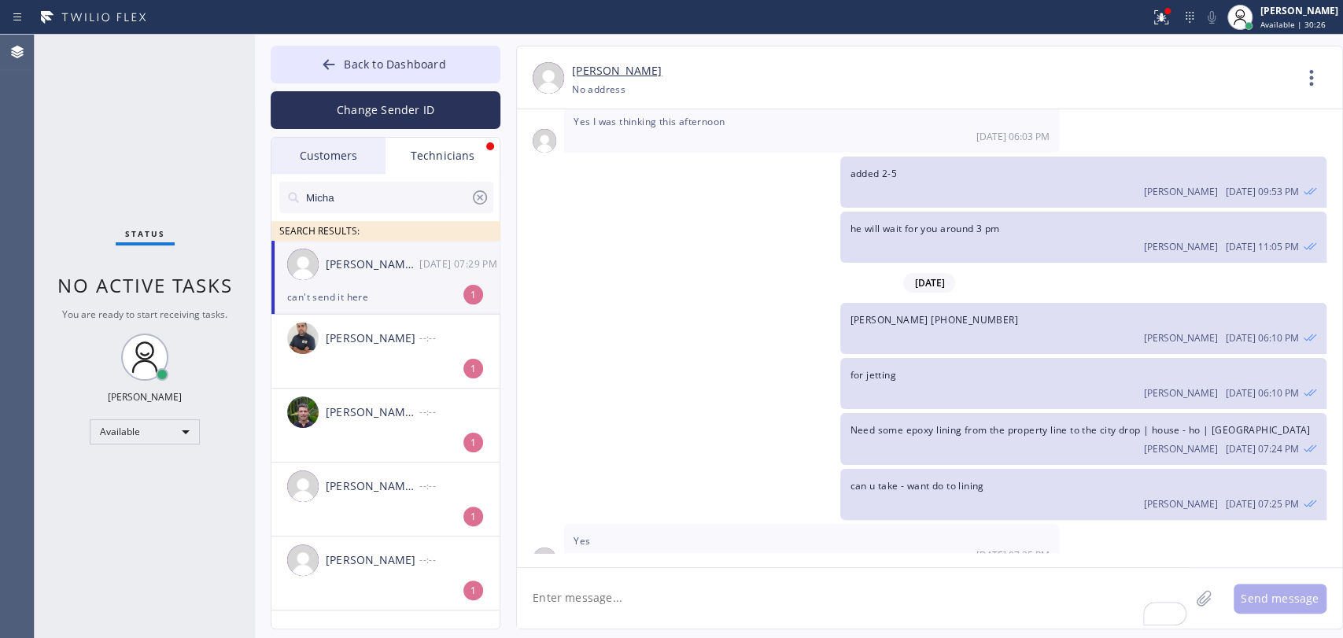
click at [334, 264] on div "Michael Jr Garcia" at bounding box center [373, 265] width 94 height 18
click at [637, 592] on textarea "To enrich screen reader interactions, please activate Accessibility in Grammarl…" at bounding box center [853, 598] width 673 height 61
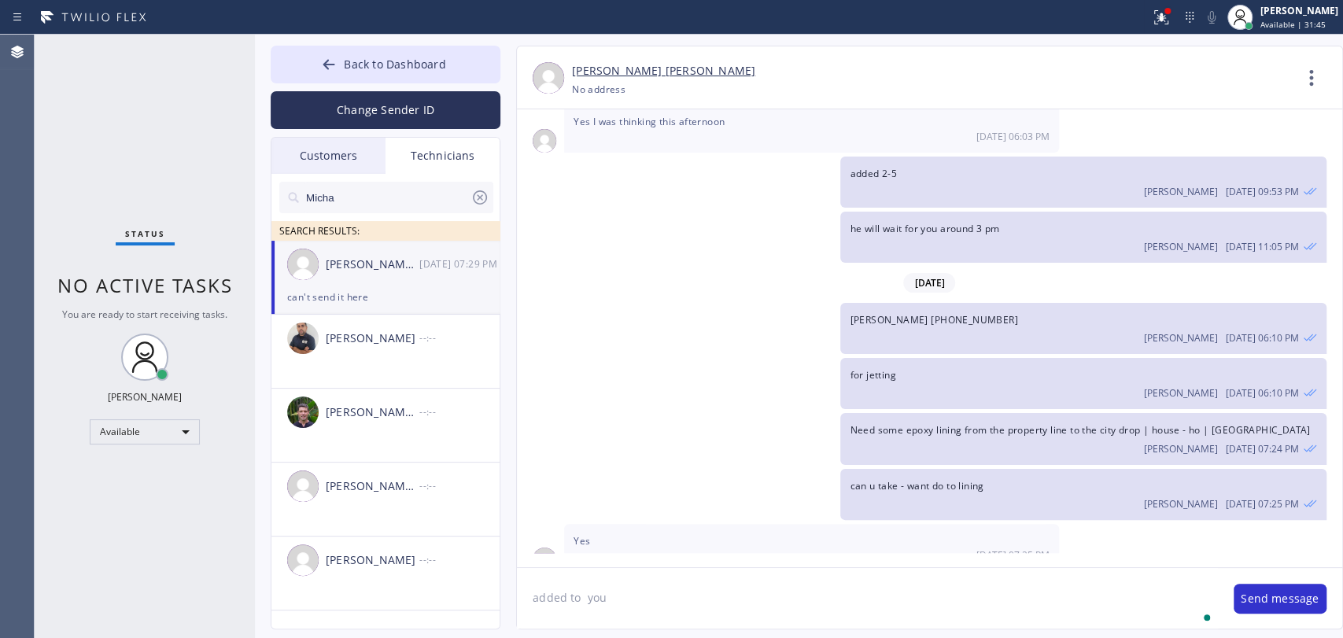
type textarea "added to you"
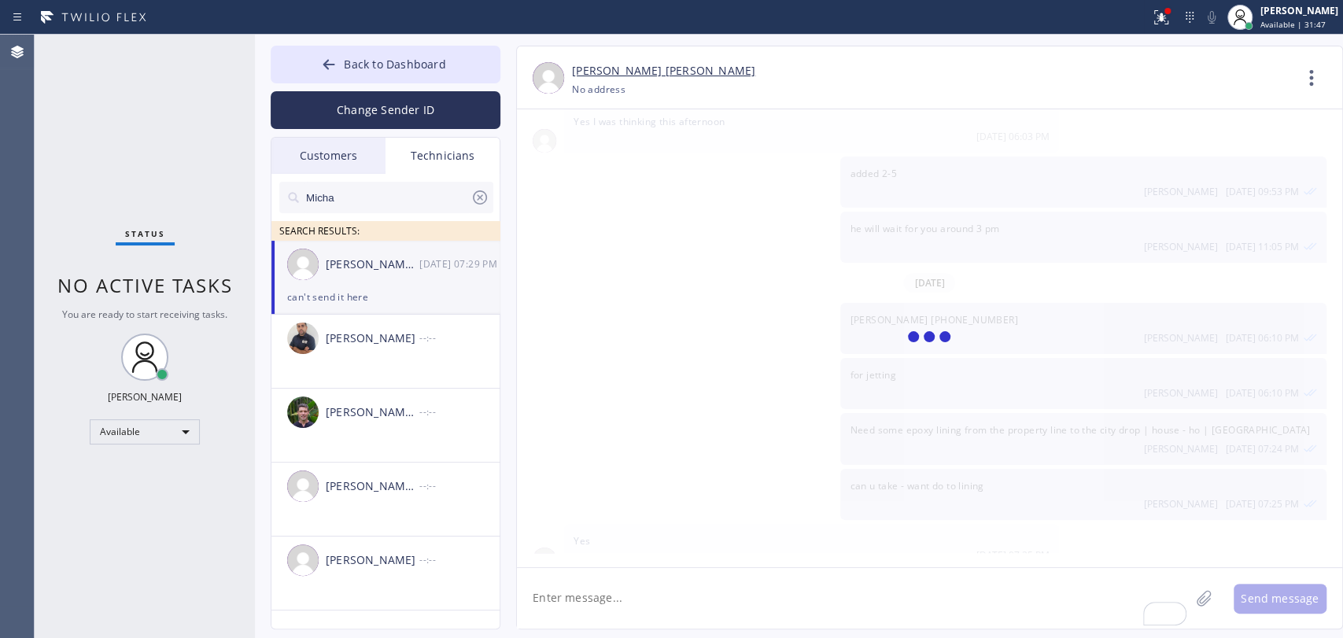
scroll to position [9621, 0]
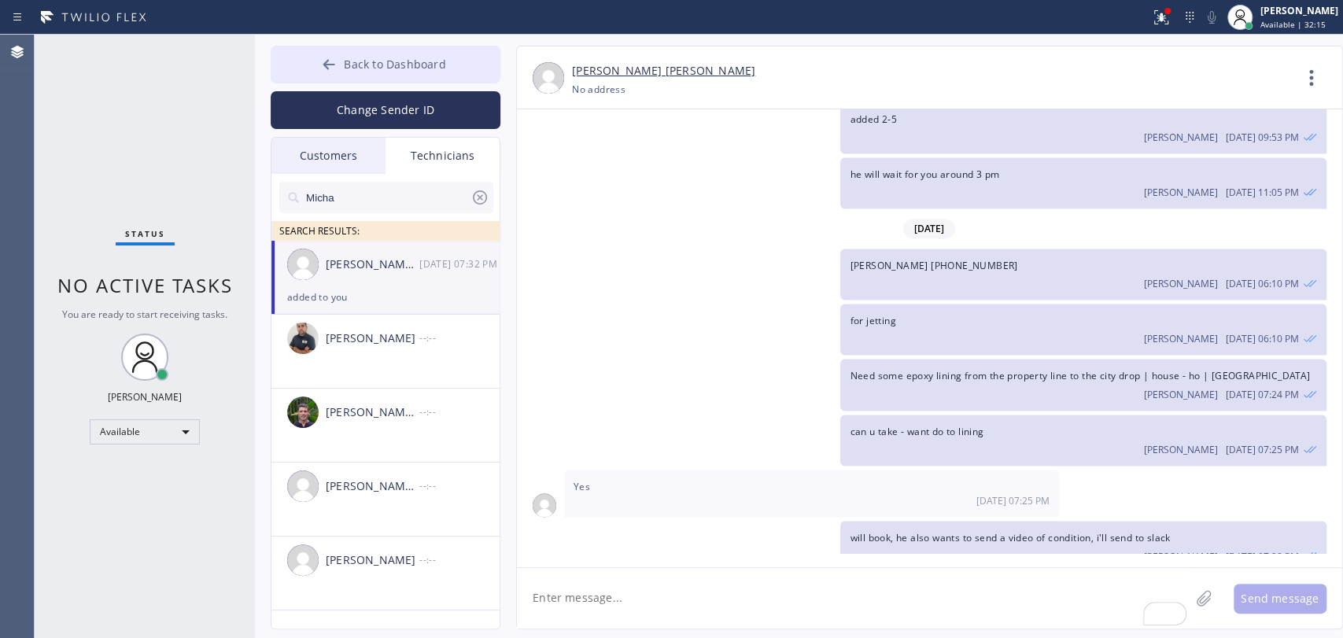
click at [346, 46] on button "Back to Dashboard" at bounding box center [386, 65] width 230 height 38
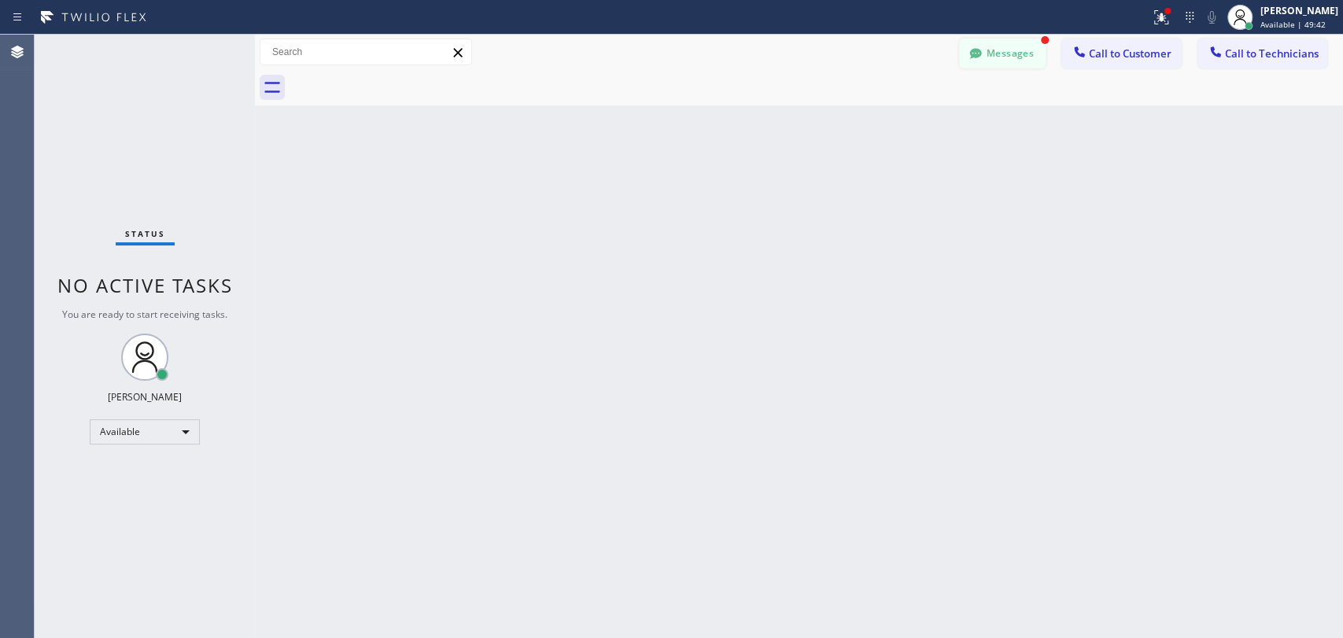
drag, startPoint x: 579, startPoint y: 130, endPoint x: 969, endPoint y: 45, distance: 398.7
click at [579, 131] on div "Back to Dashboard Change Sender ID Customers Technicians KE Kathy Ewers 08/20 0…" at bounding box center [799, 337] width 1088 height 604
click at [1025, 50] on button "Messages" at bounding box center [1002, 54] width 87 height 30
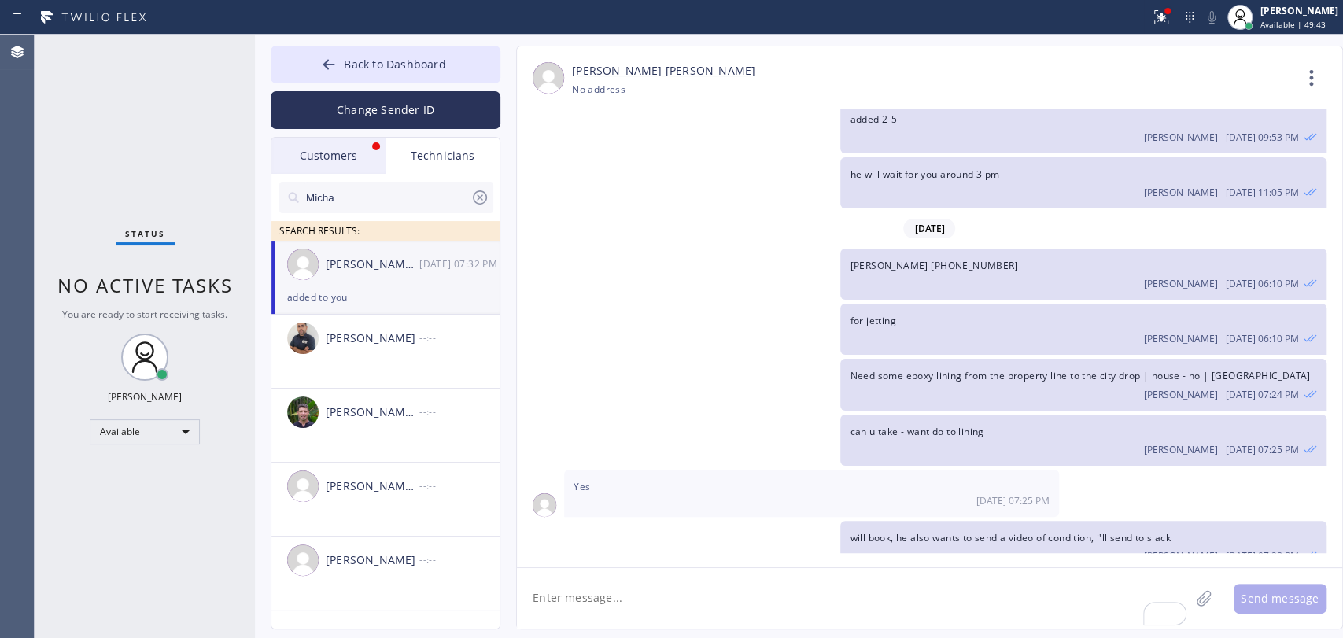
click at [376, 162] on div "Customers" at bounding box center [328, 156] width 114 height 36
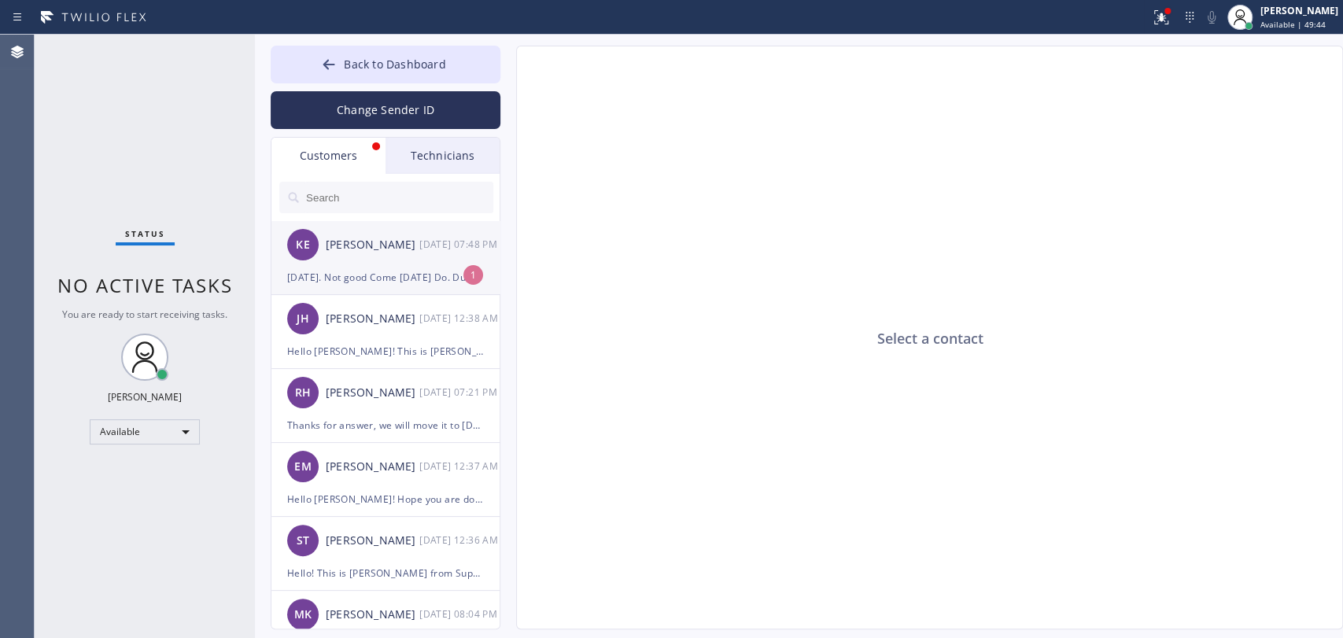
click at [360, 279] on div "[DATE]. Not good Come [DATE] Do. Duct Later date K" at bounding box center [385, 277] width 197 height 18
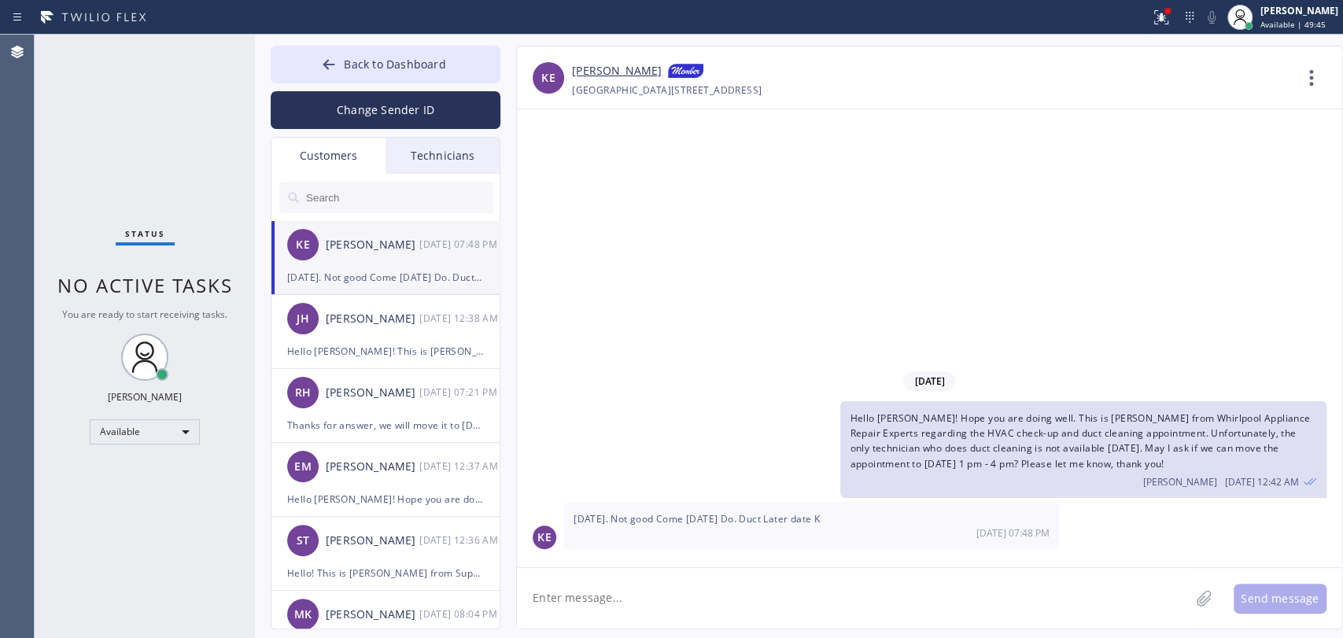
click at [633, 599] on textarea at bounding box center [853, 598] width 673 height 61
click at [606, 70] on link "[PERSON_NAME]" at bounding box center [617, 71] width 90 height 19
click at [403, 57] on span "Back to Dashboard" at bounding box center [395, 64] width 102 height 15
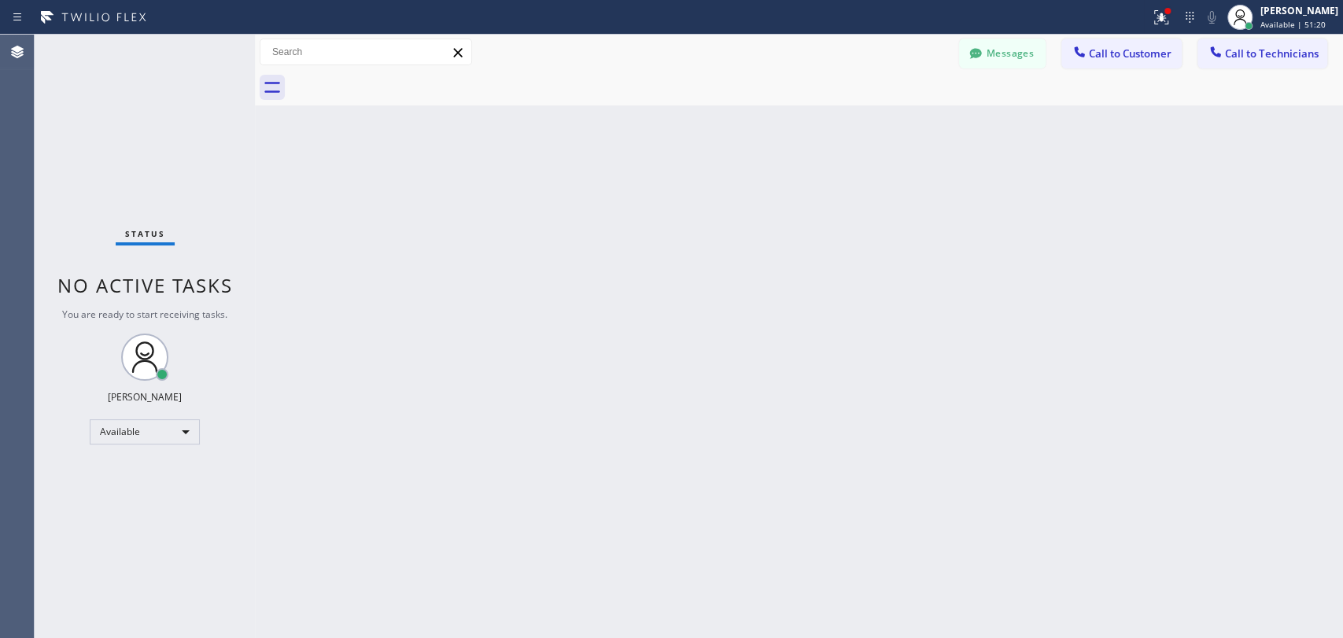
click at [1215, 56] on icon at bounding box center [1216, 52] width 16 height 16
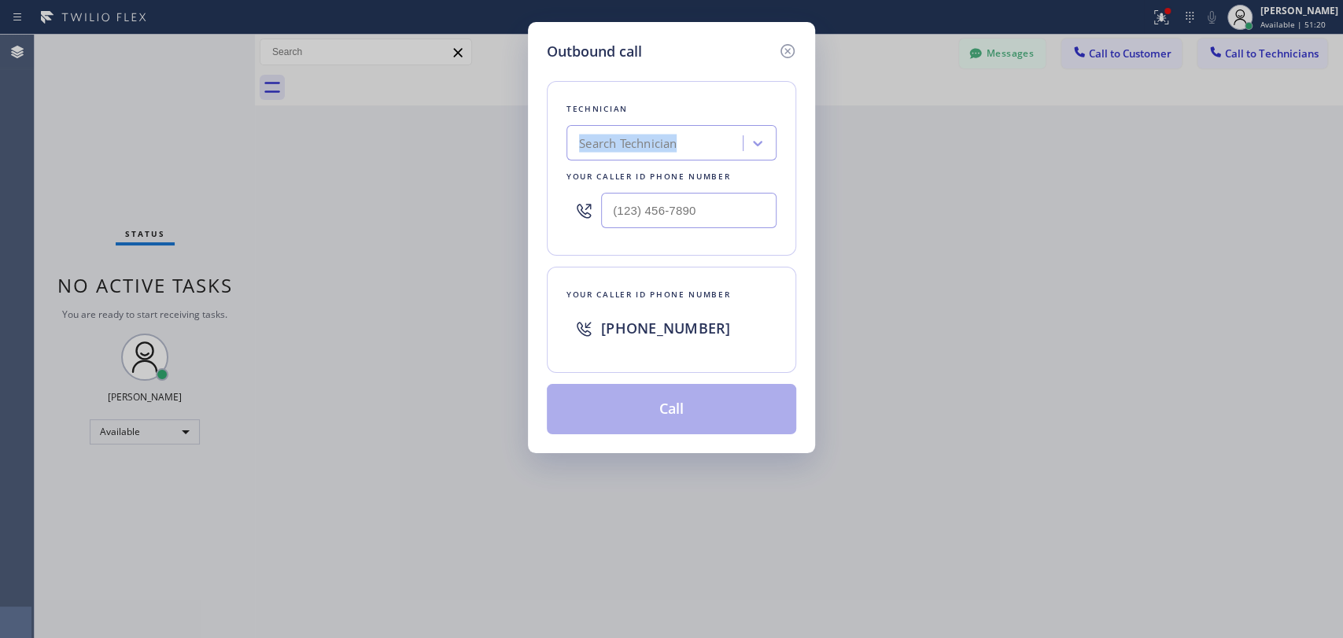
click at [622, 118] on div "Technician Search Technician Your caller id phone number" at bounding box center [671, 168] width 249 height 175
click at [618, 135] on div "Search Technician" at bounding box center [628, 144] width 98 height 18
type input "ca"
click at [618, 135] on div "Search Technician" at bounding box center [657, 144] width 172 height 28
type input "vad"
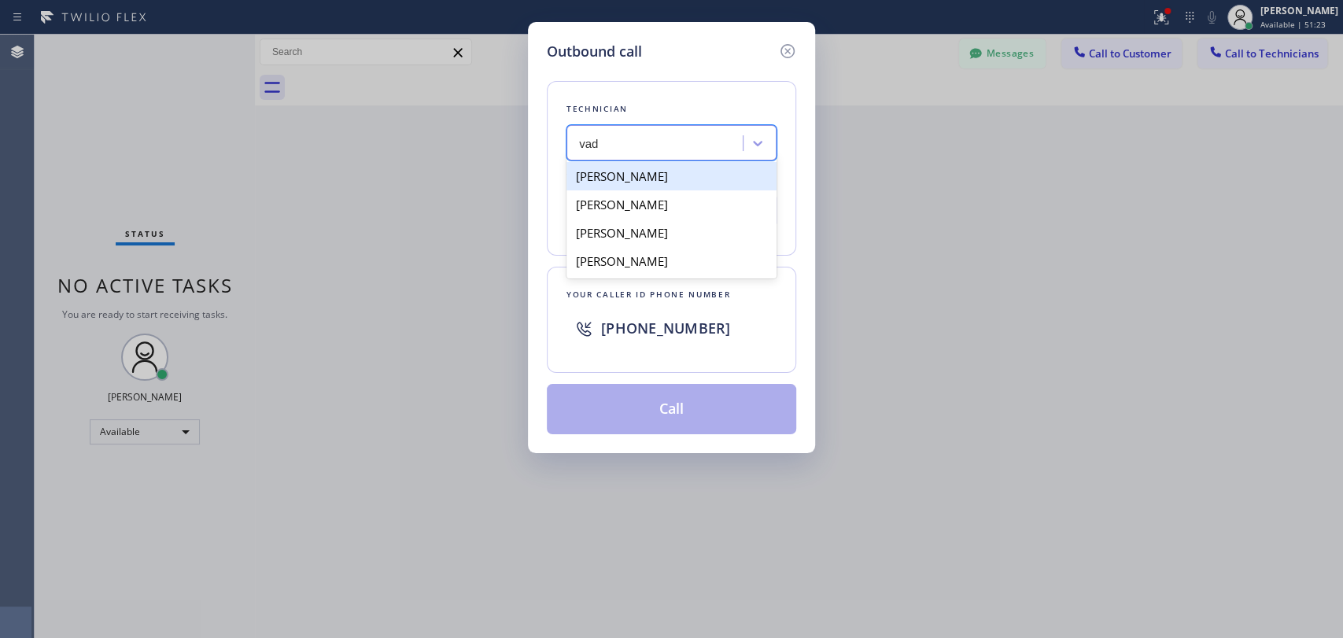
click at [600, 183] on div "[PERSON_NAME]" at bounding box center [672, 176] width 210 height 28
type input "[PHONE_NUMBER]"
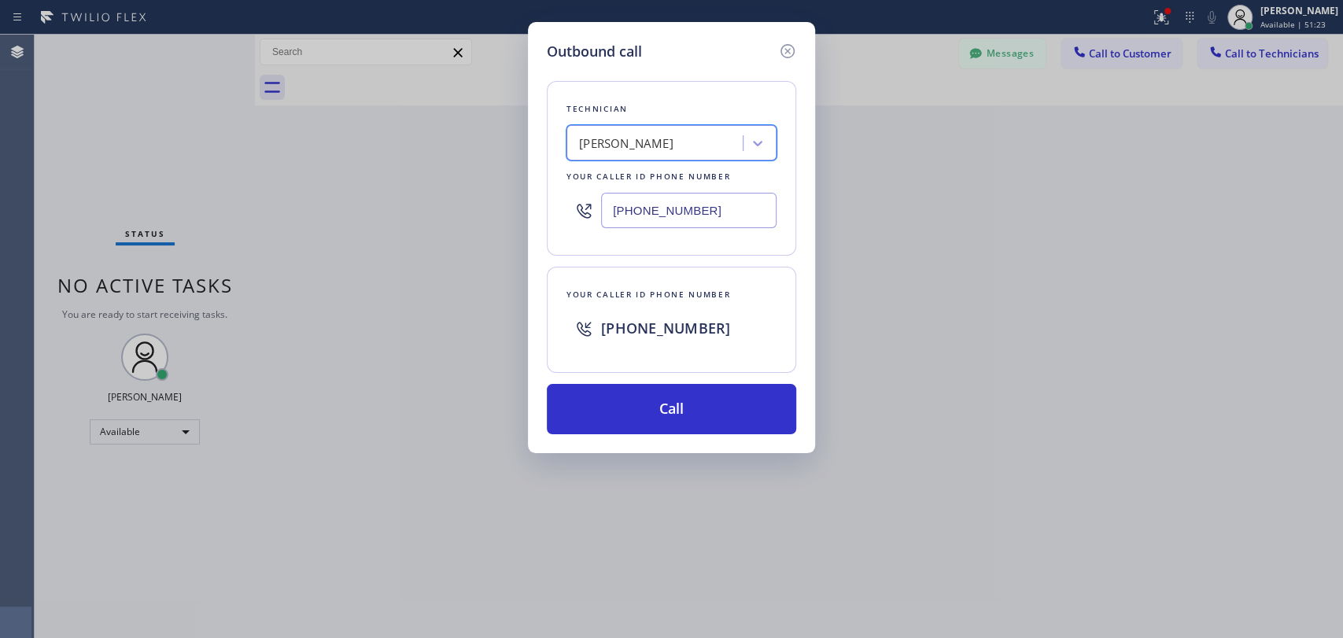
click at [602, 382] on div "Technician option Vadim Kartunov, selected. 4 results available. Select is focu…" at bounding box center [671, 248] width 249 height 372
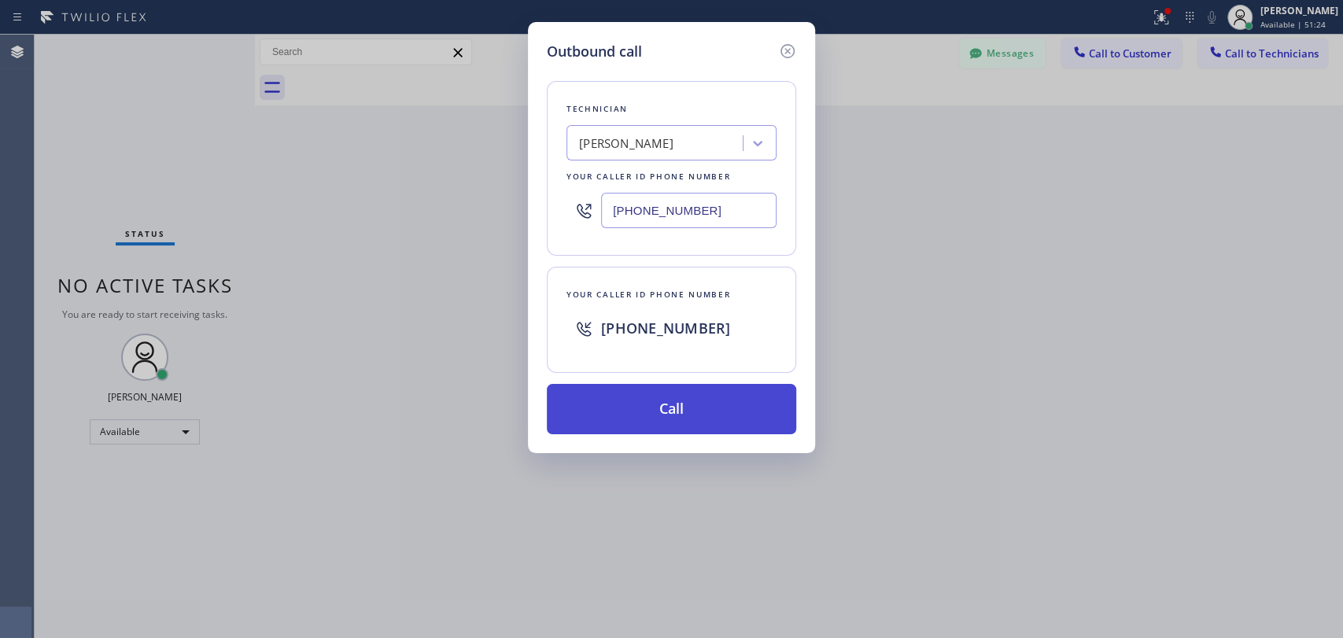
click at [602, 397] on button "Call" at bounding box center [671, 409] width 249 height 50
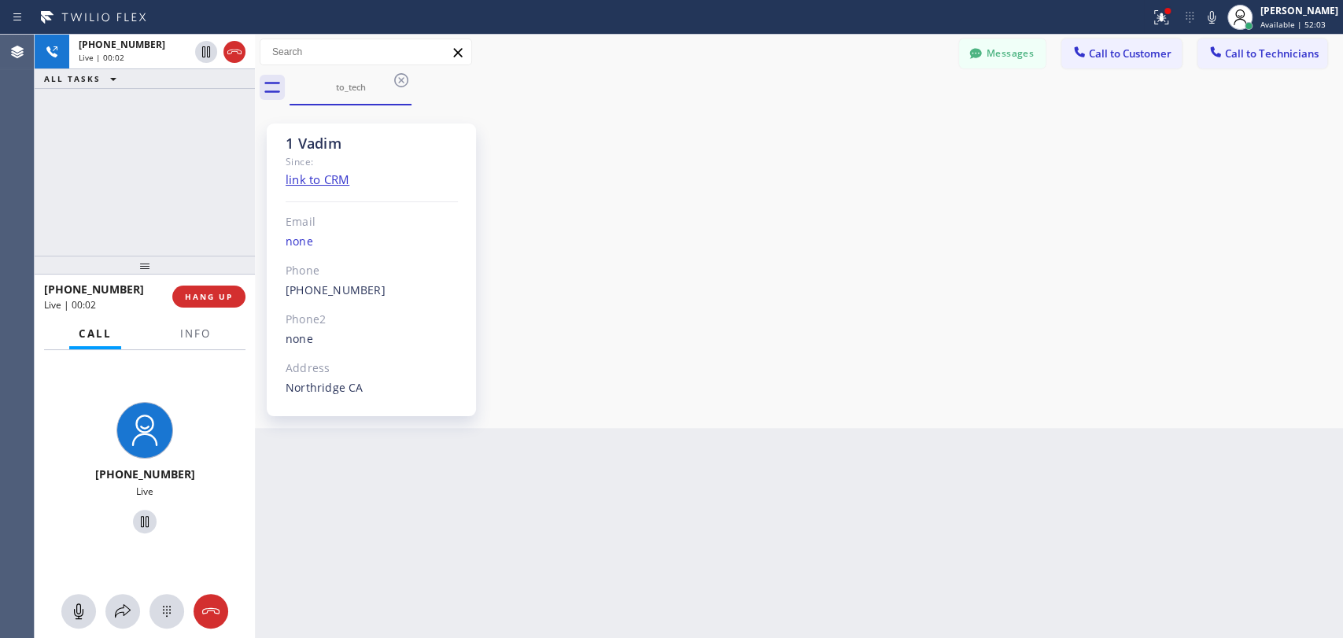
click at [233, 283] on div "+18183090098 Live | 00:02 HANG UP" at bounding box center [144, 296] width 201 height 41
click at [227, 291] on span "HANG UP" at bounding box center [209, 296] width 48 height 11
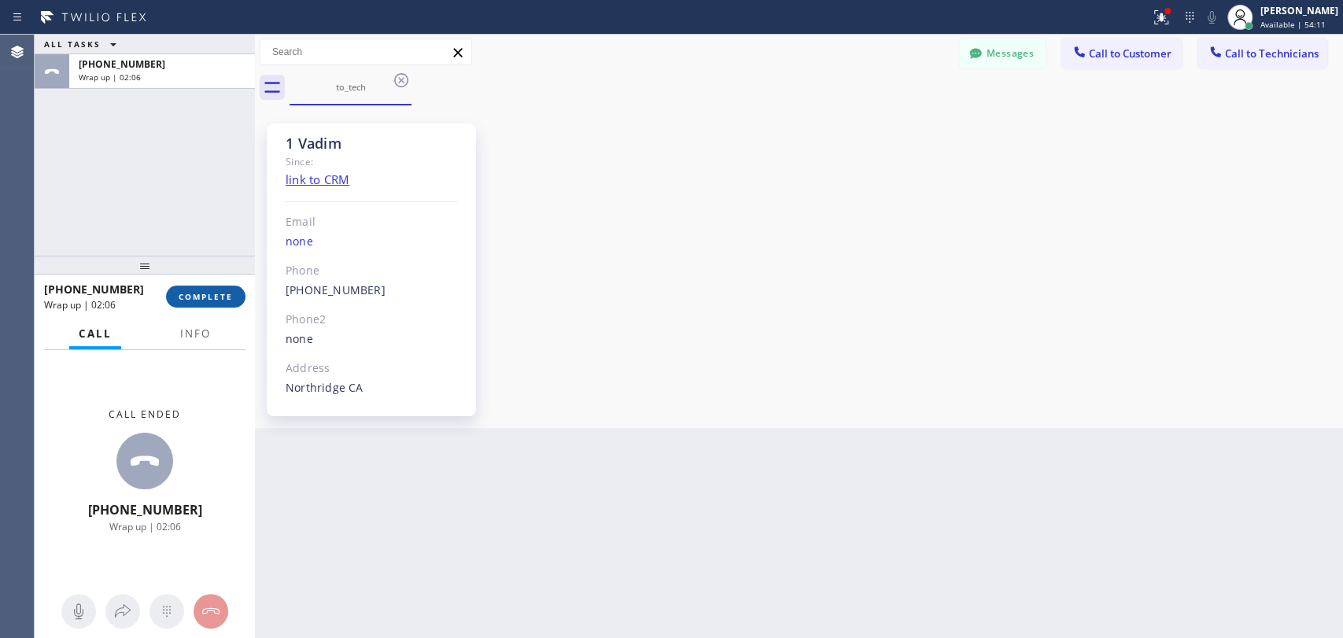
click at [201, 292] on span "COMPLETE" at bounding box center [206, 296] width 54 height 11
click at [780, 324] on div "1 Vadim Since: link to CRM Email none Phone (818) 309-0098 Outbound call Techni…" at bounding box center [799, 266] width 1080 height 315
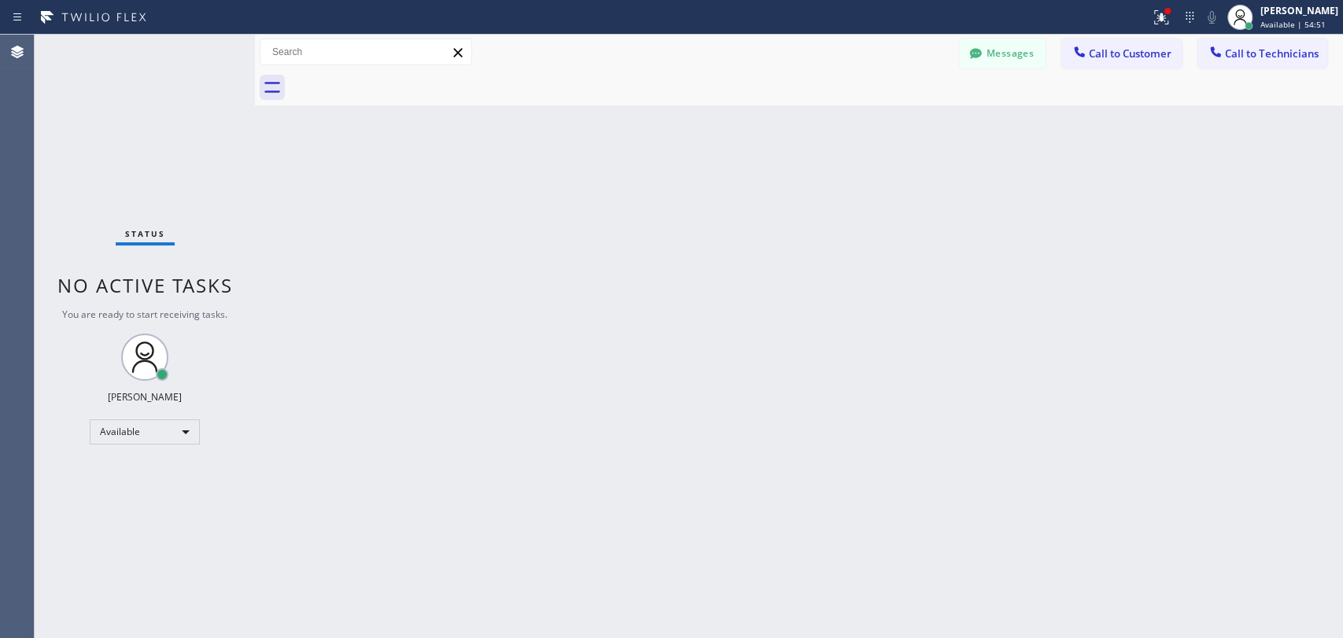
drag, startPoint x: 513, startPoint y: 279, endPoint x: 478, endPoint y: 301, distance: 41.0
click at [513, 279] on div "Back to Dashboard Change Sender ID Customers Technicians KE Kathy Ewers 08/20 0…" at bounding box center [799, 337] width 1088 height 604
click at [988, 52] on button "Messages" at bounding box center [1002, 54] width 87 height 30
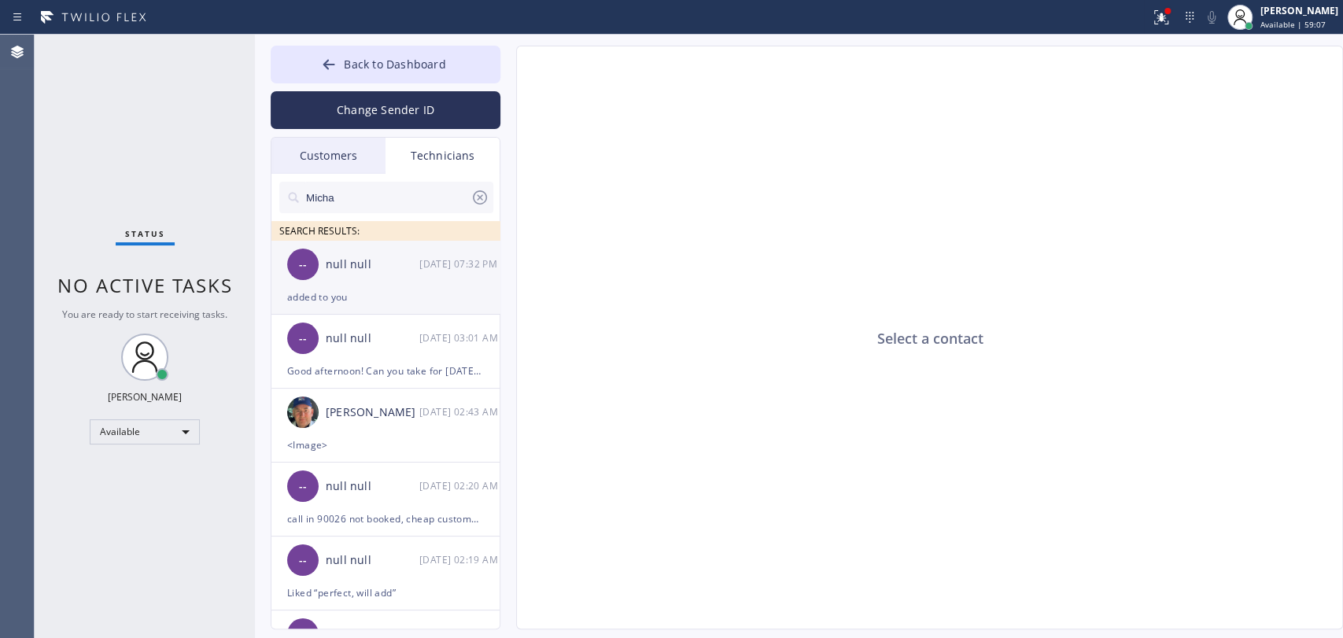
click at [398, 296] on div "added to you" at bounding box center [385, 297] width 197 height 18
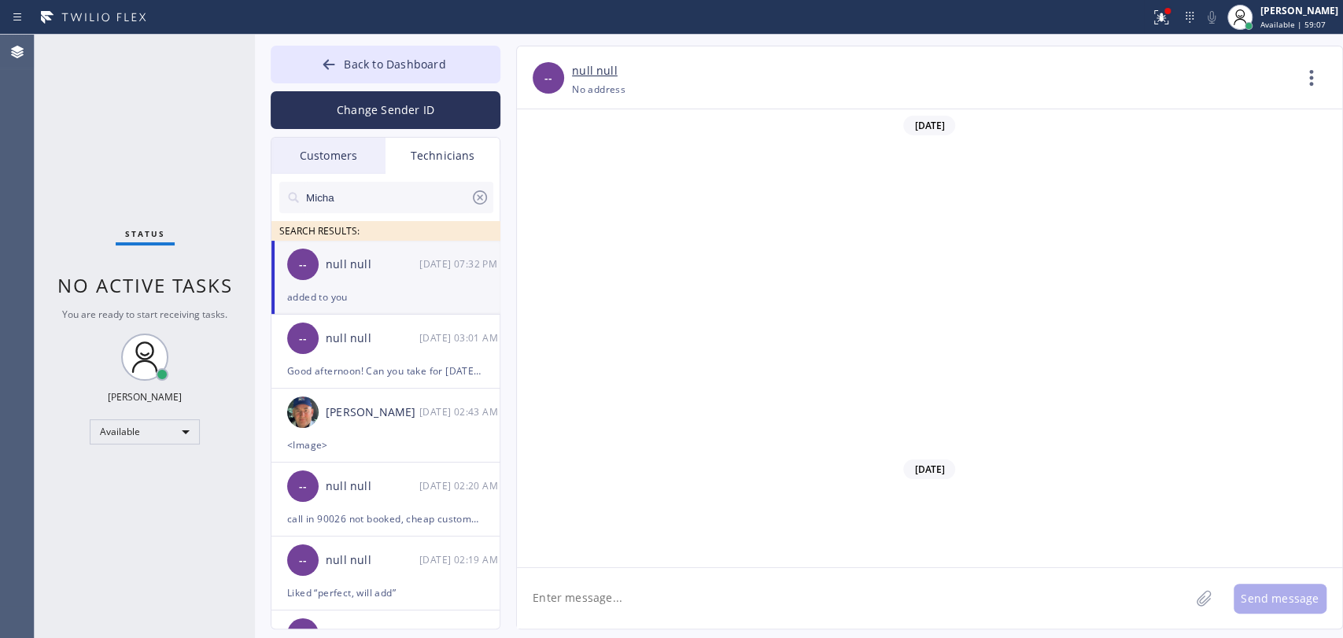
scroll to position [9621, 0]
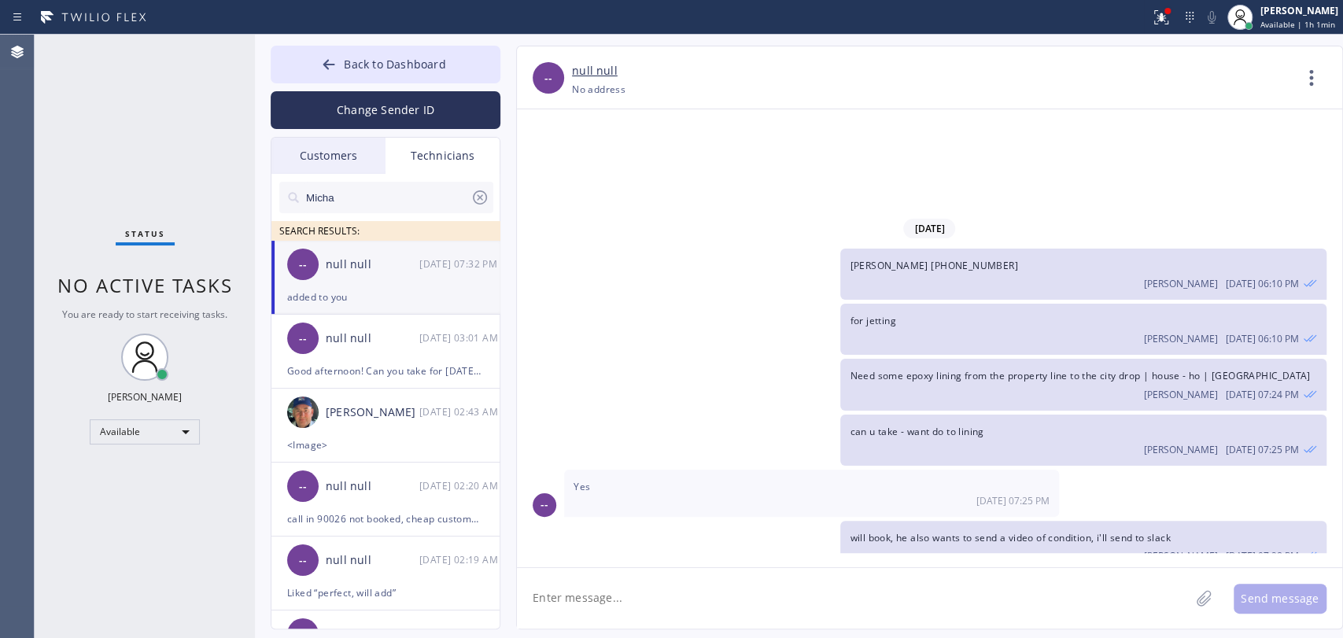
click at [423, 57] on span "Back to Dashboard" at bounding box center [395, 64] width 102 height 15
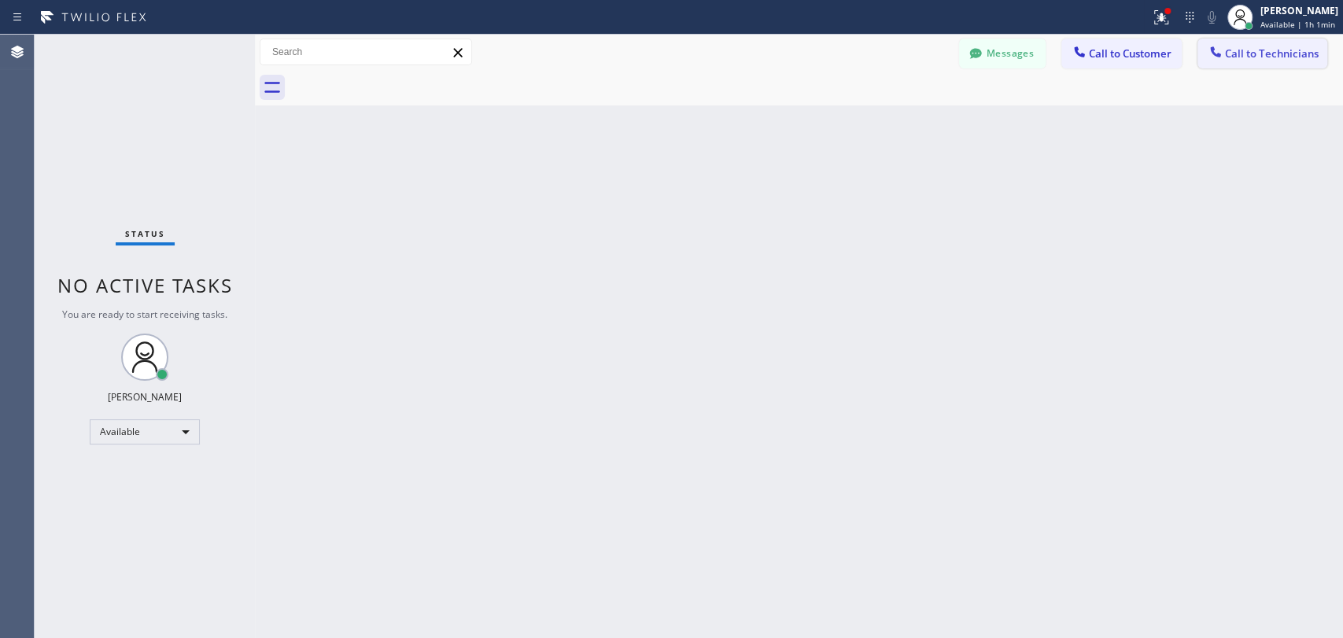
click at [1254, 42] on button "Call to Technicians" at bounding box center [1263, 54] width 130 height 30
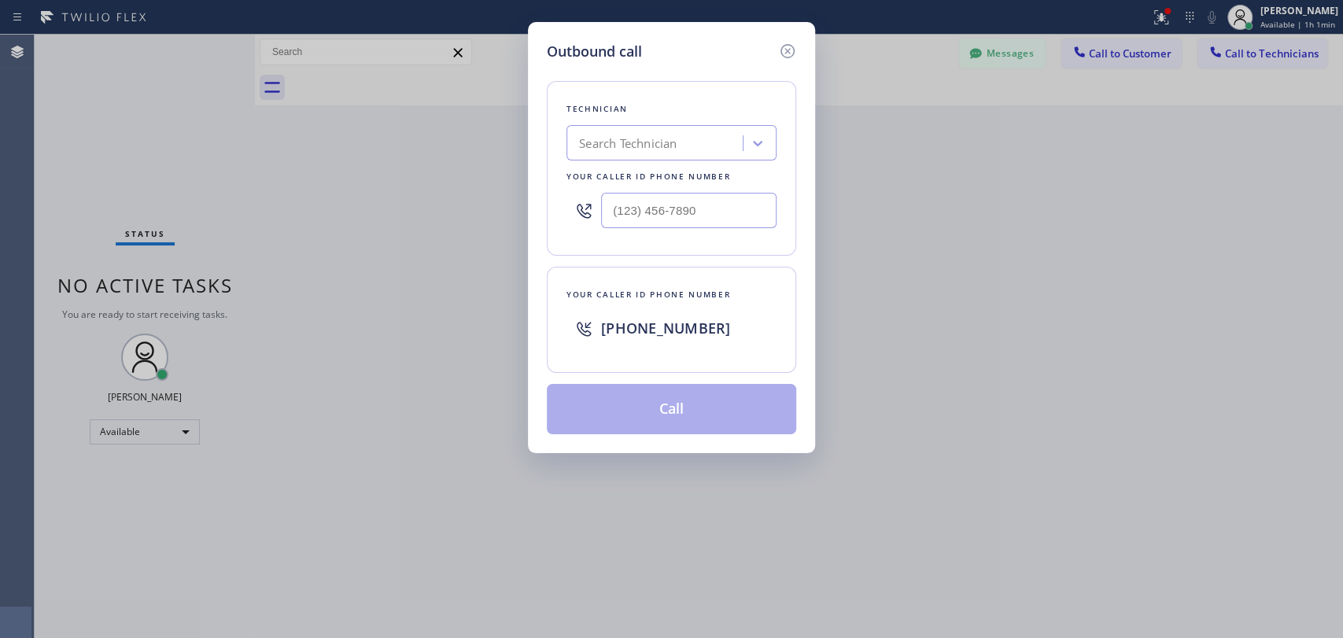
click at [696, 147] on div "Search Technician" at bounding box center [657, 144] width 172 height 28
type input "alex"
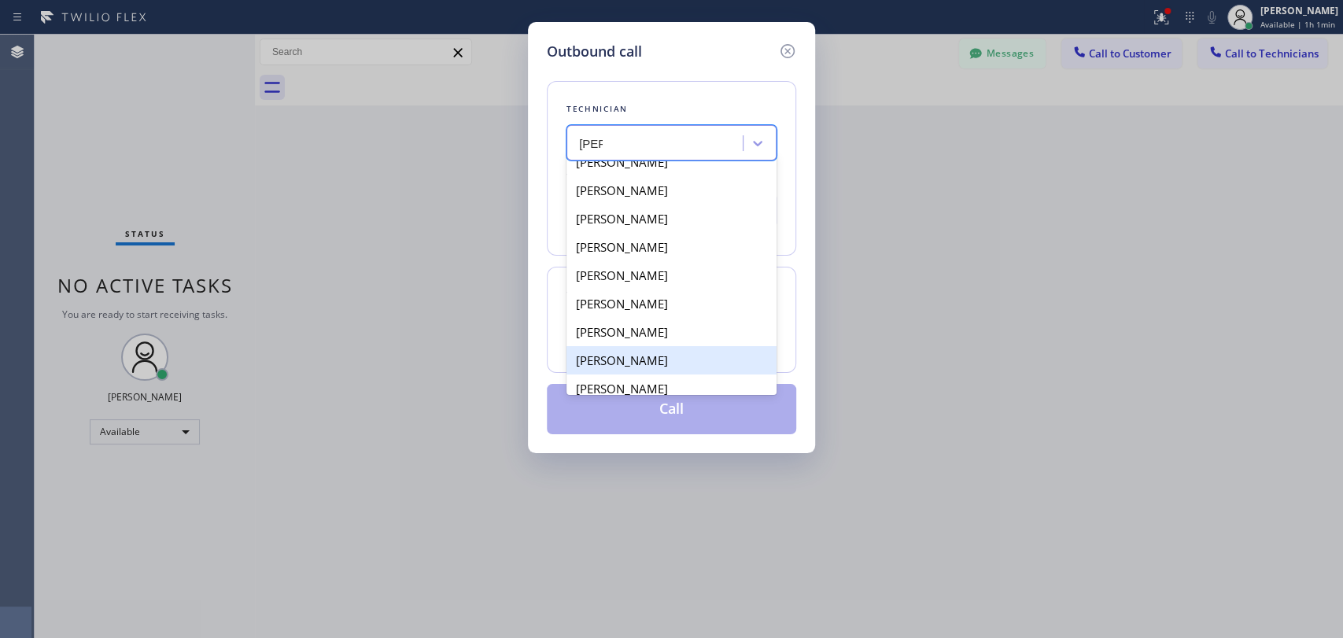
scroll to position [28, 0]
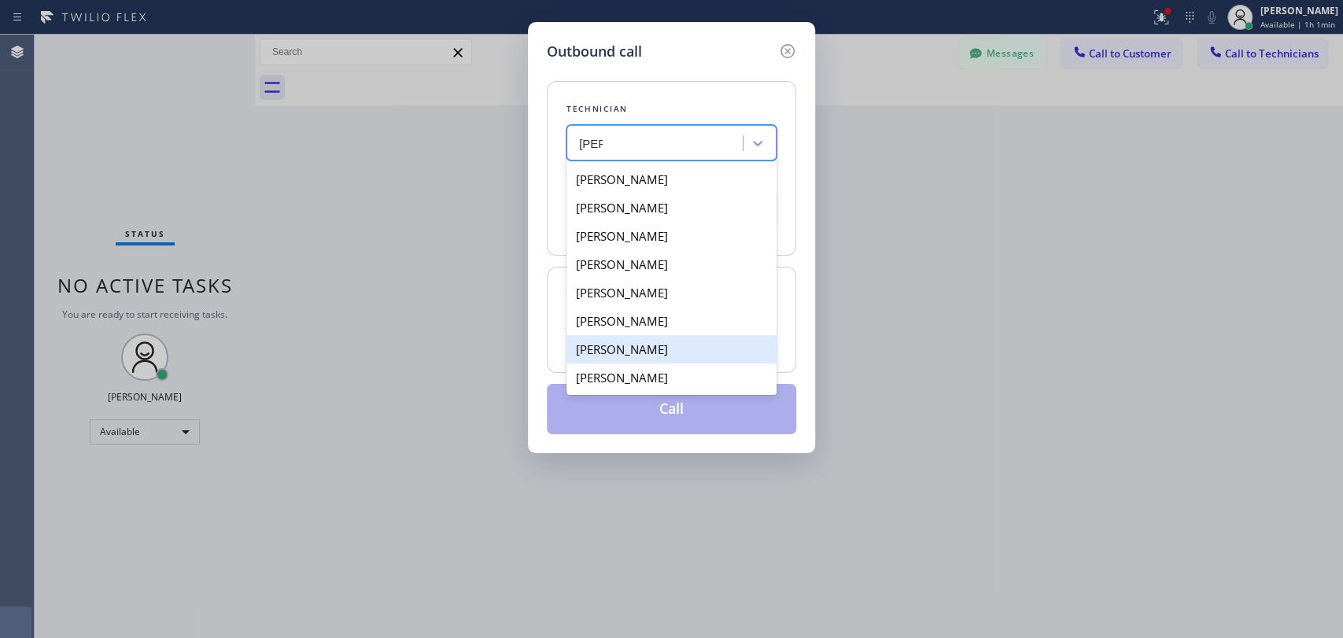
click at [641, 347] on div "Alexey Galkin" at bounding box center [672, 349] width 210 height 28
type input "(858) 401-9159"
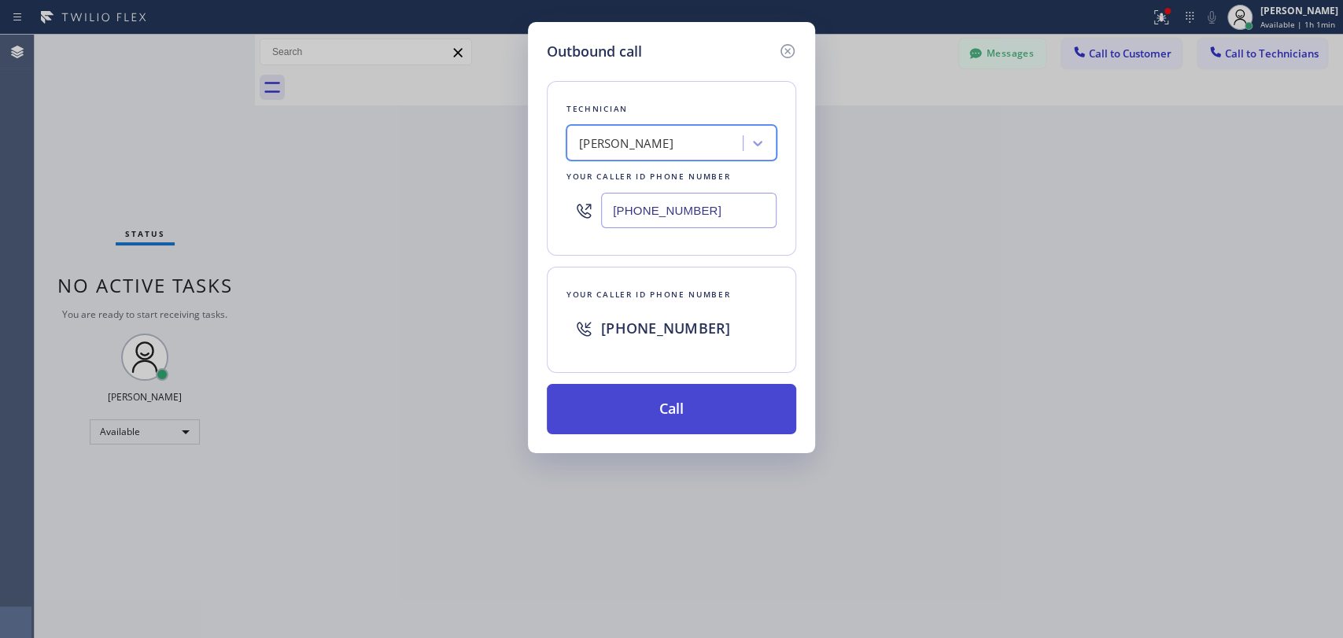
click at [655, 413] on button "Call" at bounding box center [671, 409] width 249 height 50
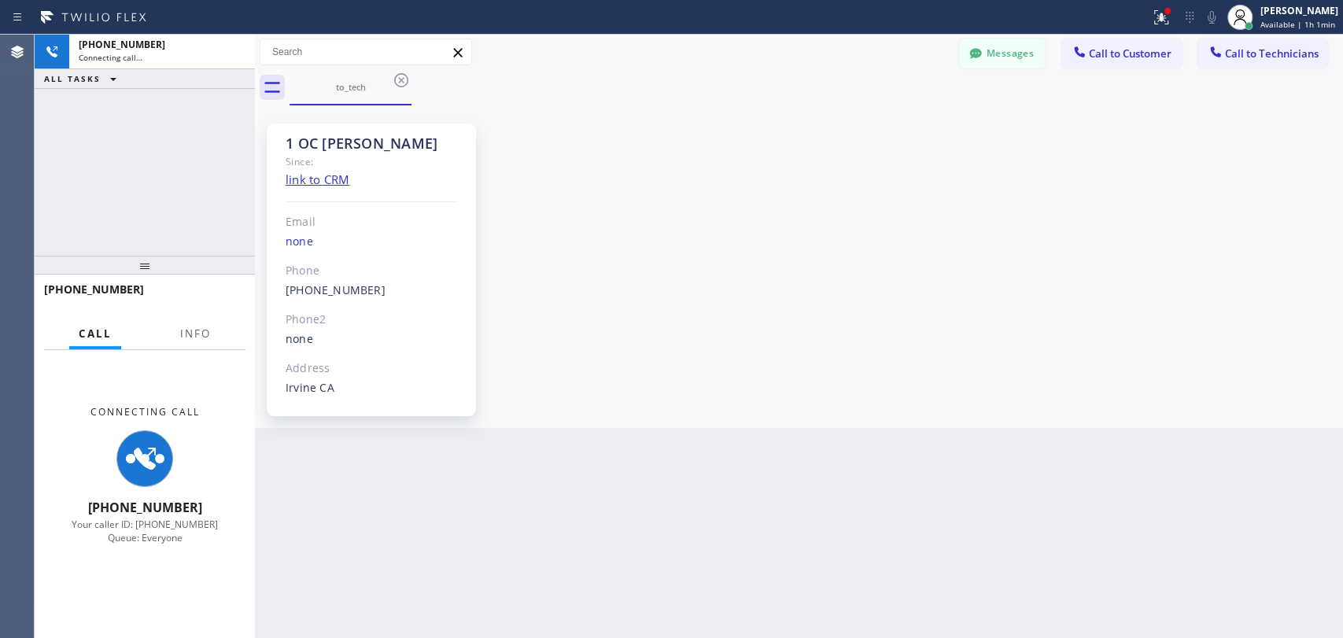
scroll to position [213, 0]
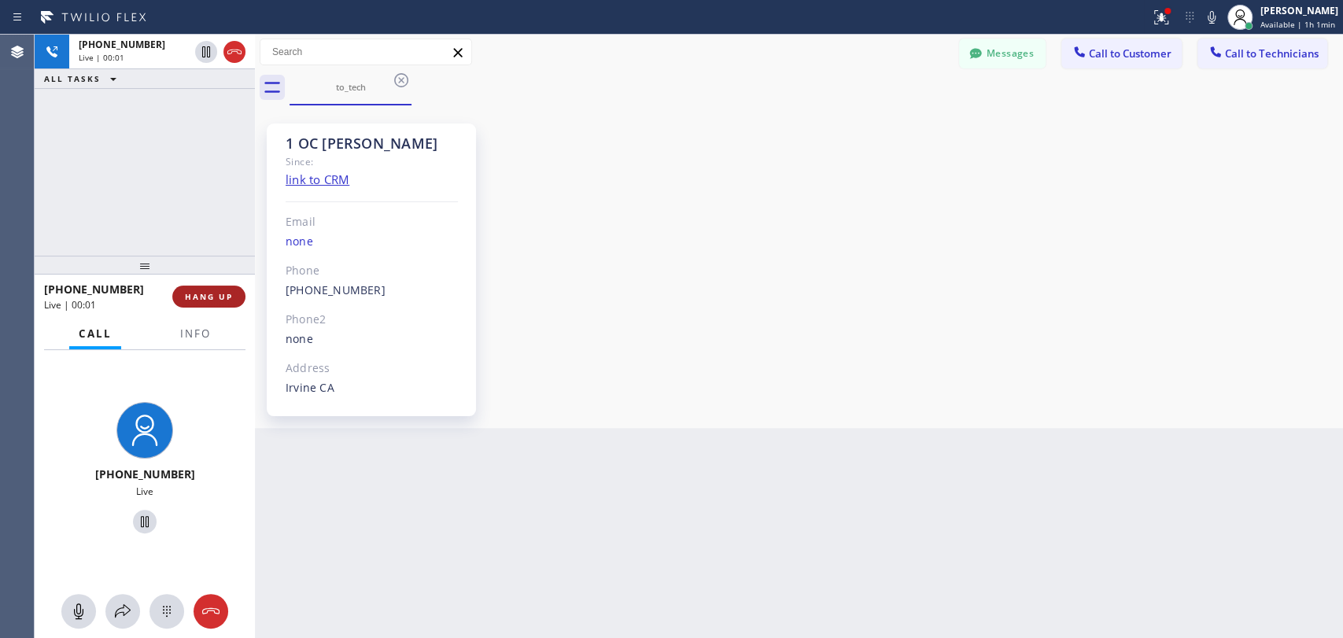
click at [213, 293] on span "HANG UP" at bounding box center [209, 296] width 48 height 11
click at [212, 292] on span "HANG UP" at bounding box center [209, 296] width 48 height 11
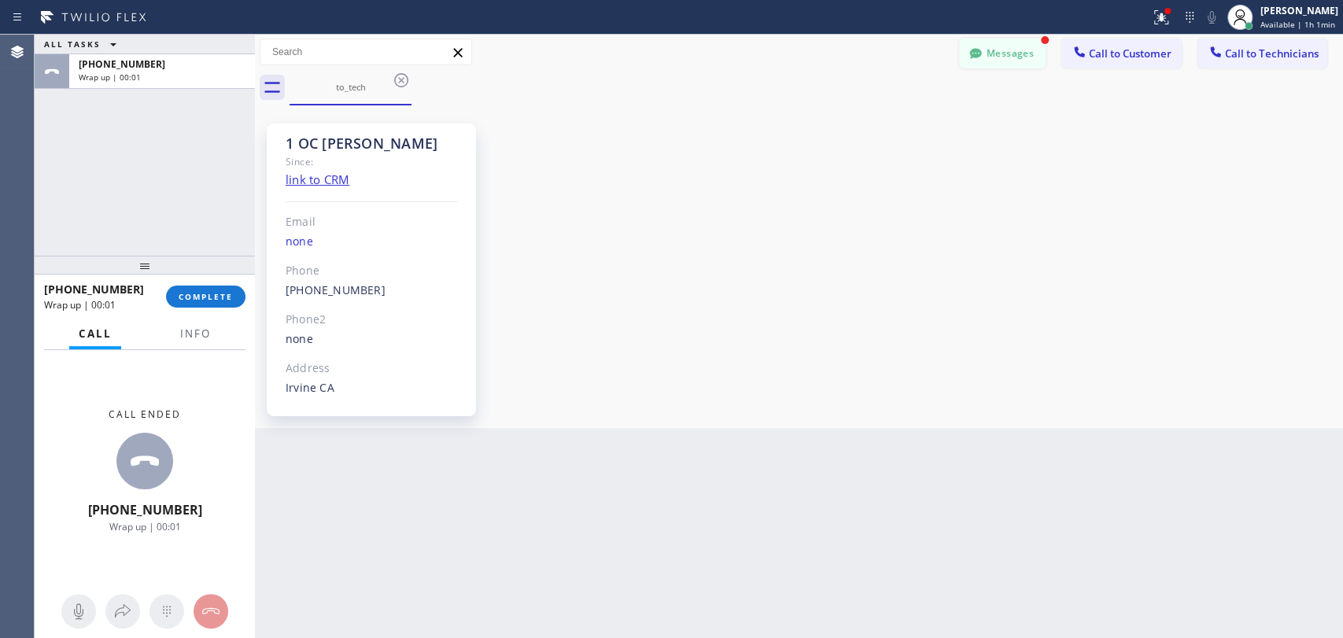
click at [1020, 58] on button "Messages" at bounding box center [1002, 54] width 87 height 30
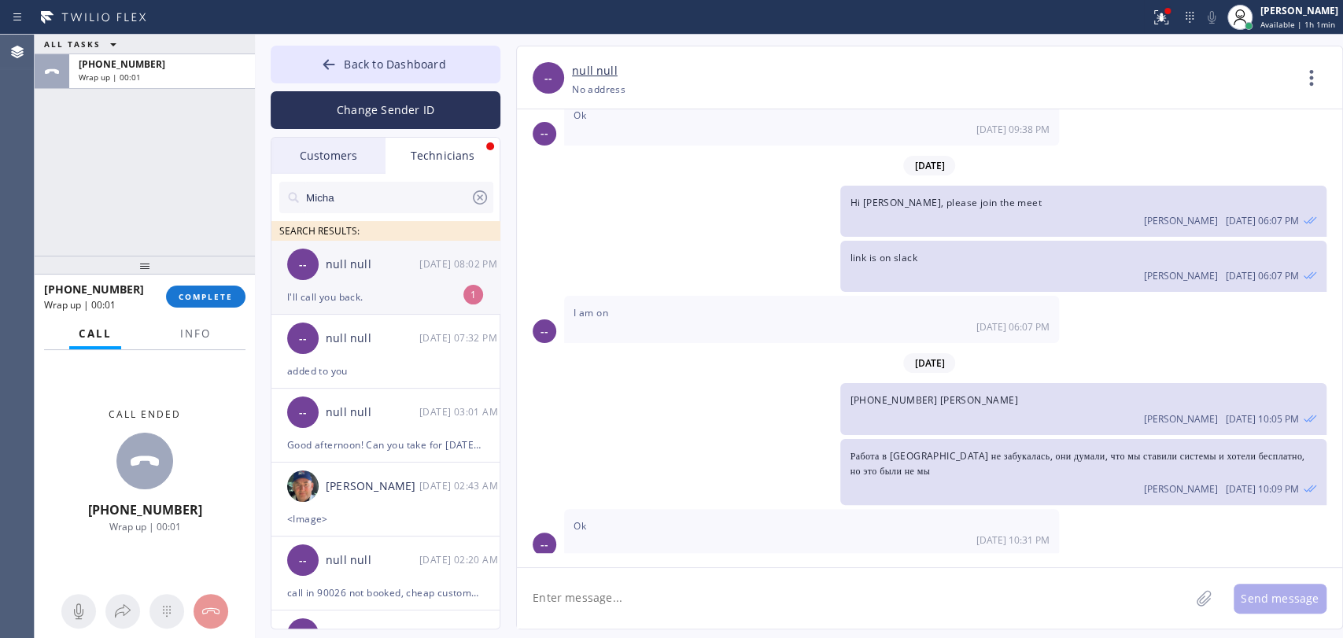
click at [384, 265] on div "null null" at bounding box center [373, 265] width 94 height 18
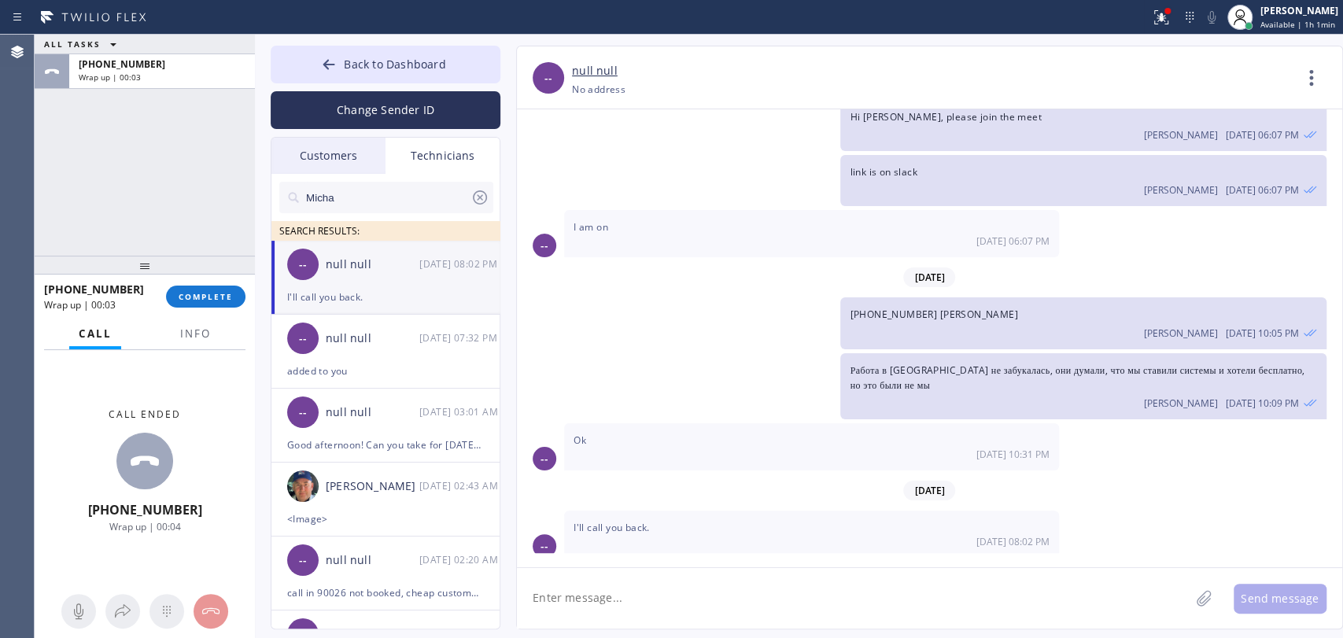
click at [628, 578] on textarea at bounding box center [853, 598] width 673 height 61
paste textarea "central air not blowing cold air as it should -- it came with the house when th…"
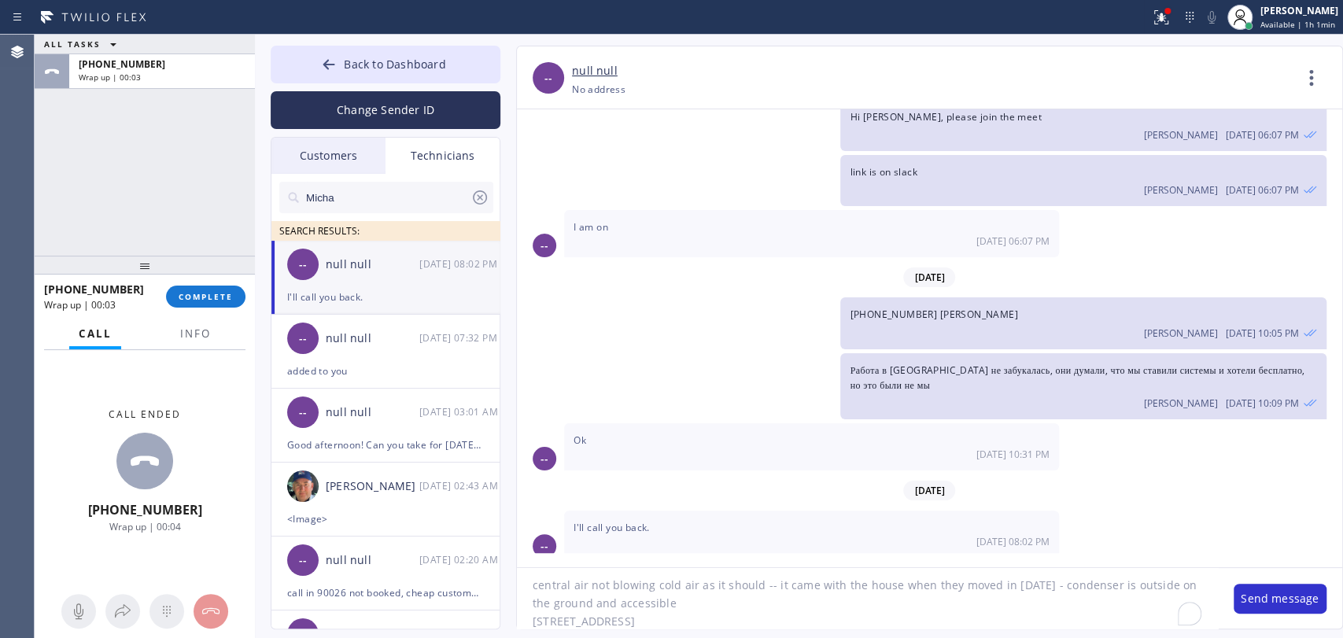
type textarea "central air not blowing cold air as it should -- it came with the house when th…"
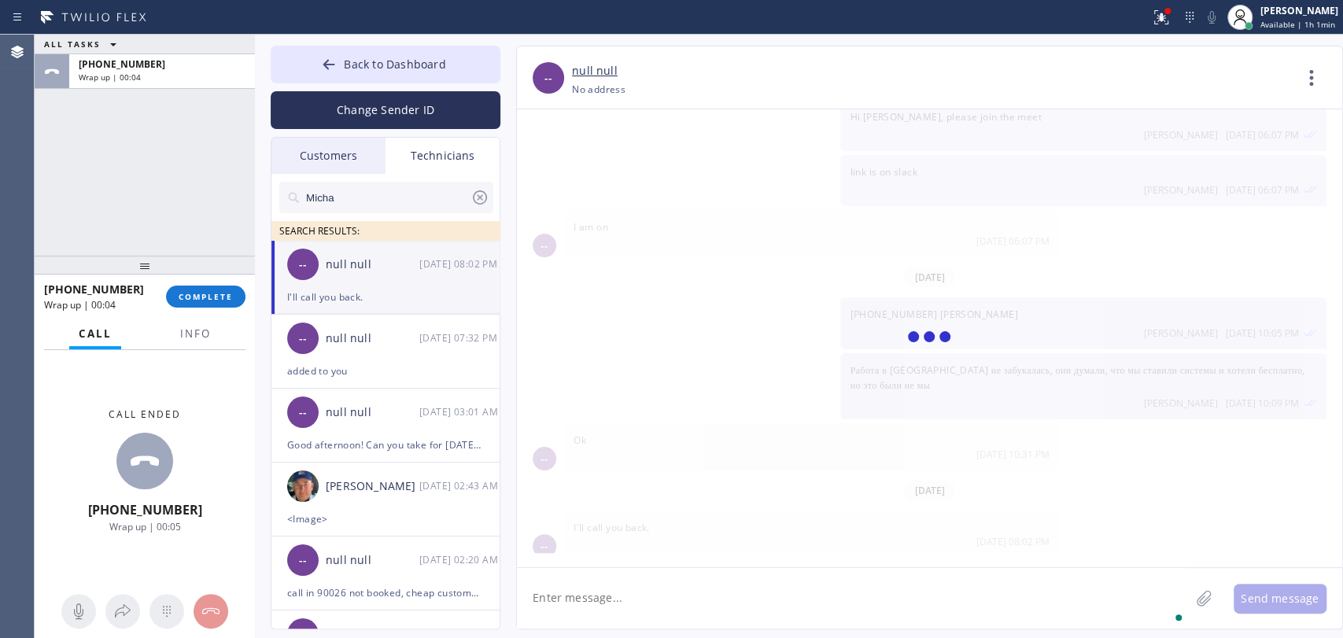
scroll to position [384, 0]
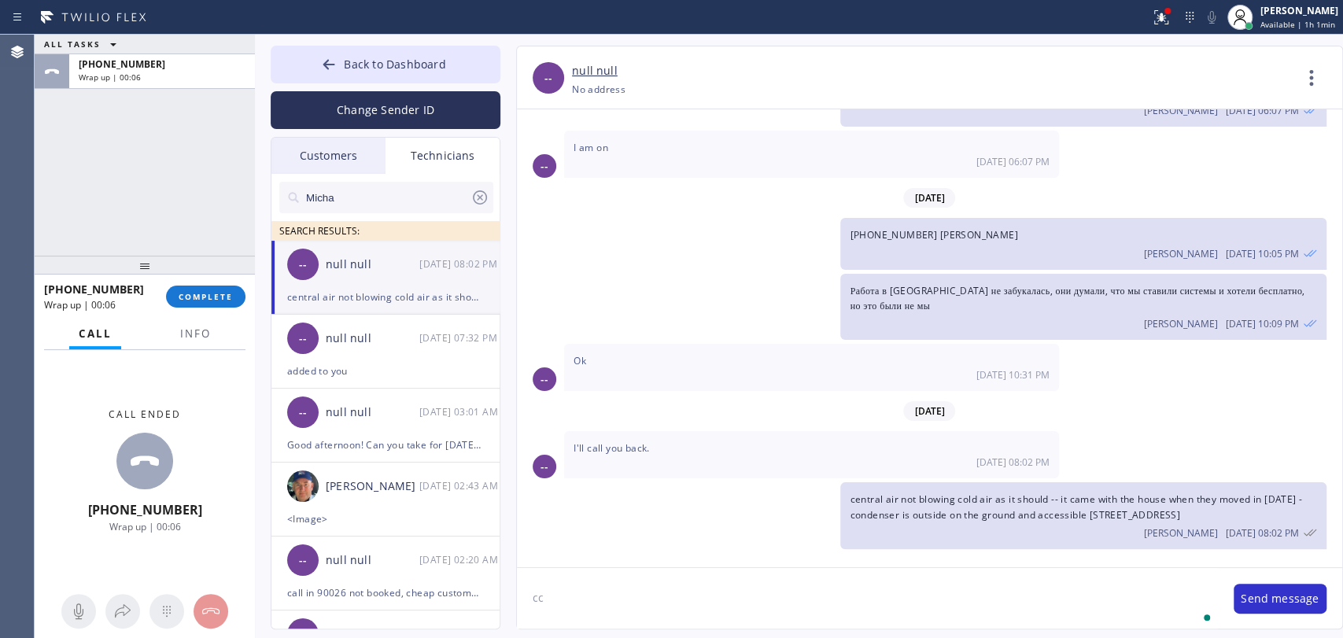
type textarea "c"
type textarea "Can u take today around 12-4?"
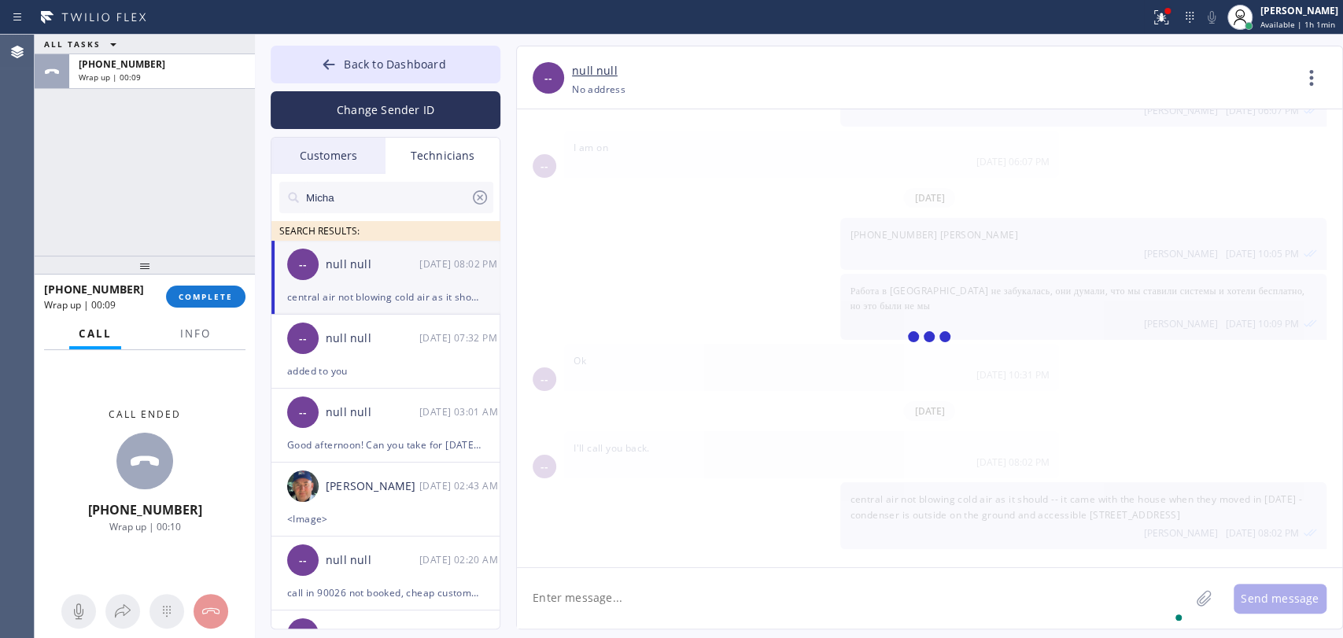
scroll to position [439, 0]
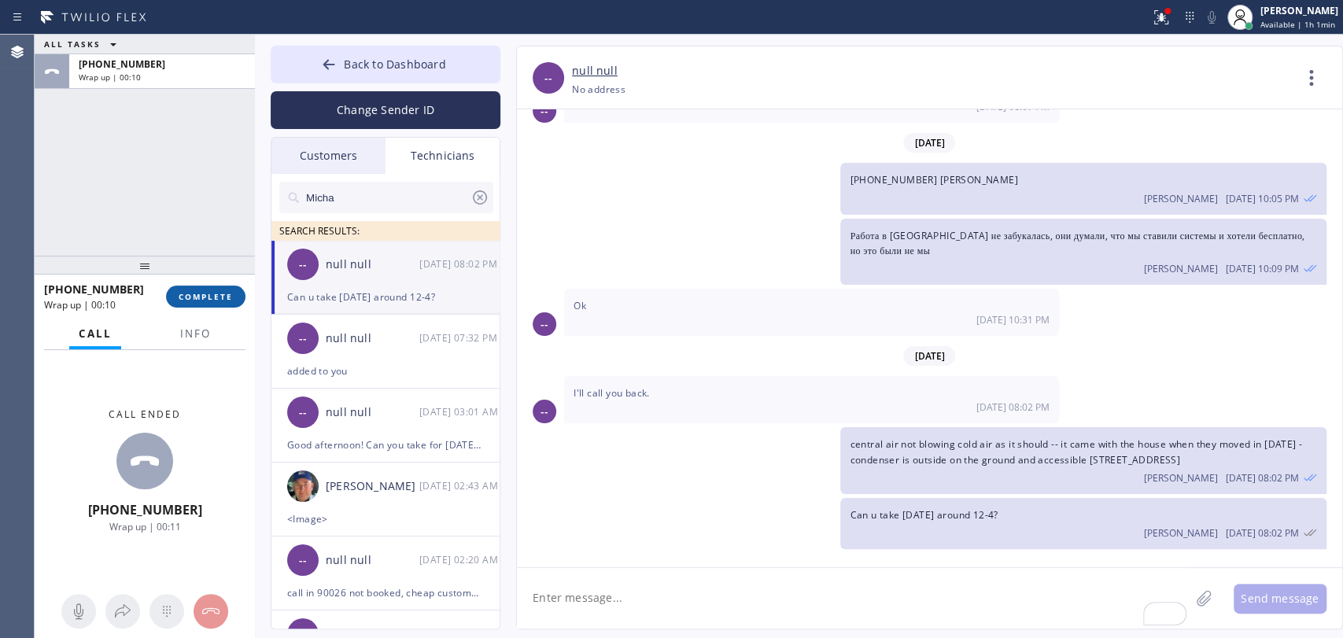
drag, startPoint x: 231, startPoint y: 304, endPoint x: 222, endPoint y: 291, distance: 15.3
click at [231, 304] on button "COMPLETE" at bounding box center [205, 297] width 79 height 22
click at [172, 221] on div "ALL TASKS ALL TASKS ACTIVE TASKS TASKS IN WRAP UP +18584019159 Wrap up | 00:11" at bounding box center [145, 145] width 220 height 221
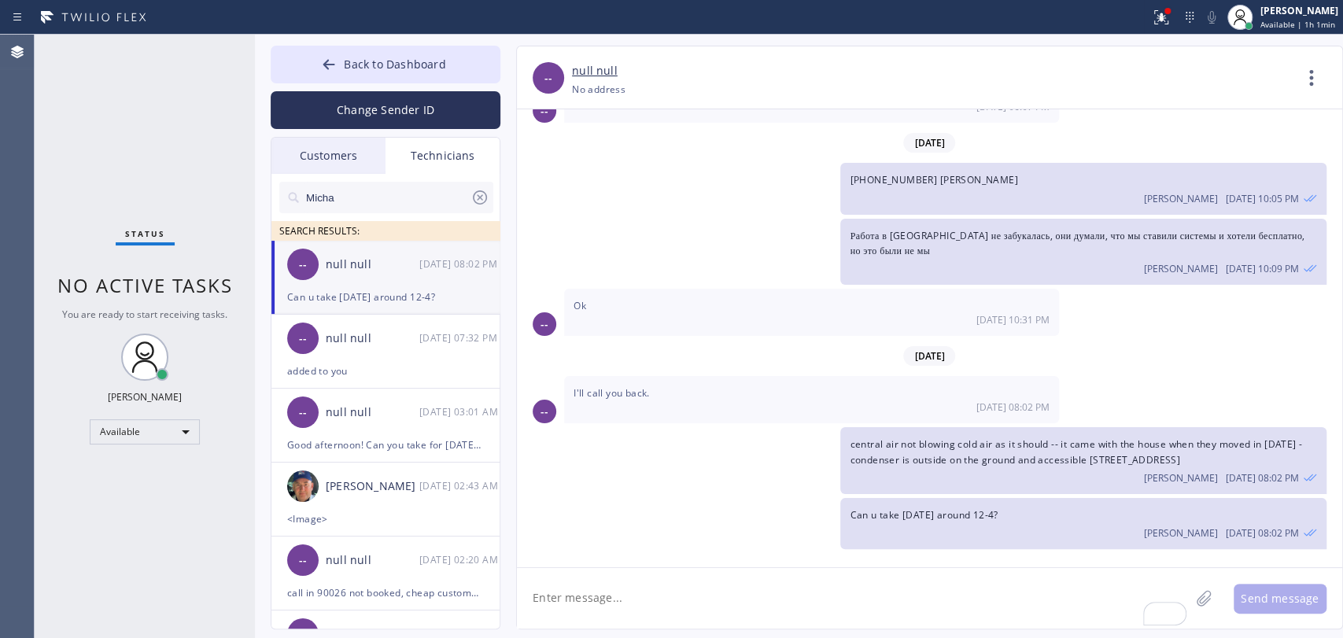
click at [941, 474] on div "Oleksiy Dmitriev 08/20 08:02 PM" at bounding box center [1083, 475] width 467 height 17
click at [941, 446] on span "central air not blowing cold air as it should -- it came with the house when th…" at bounding box center [1076, 452] width 452 height 28
click at [941, 445] on span "central air not blowing cold air as it should -- it came with the house when th…" at bounding box center [1076, 452] width 452 height 28
drag, startPoint x: 941, startPoint y: 444, endPoint x: 938, endPoint y: 434, distance: 10.7
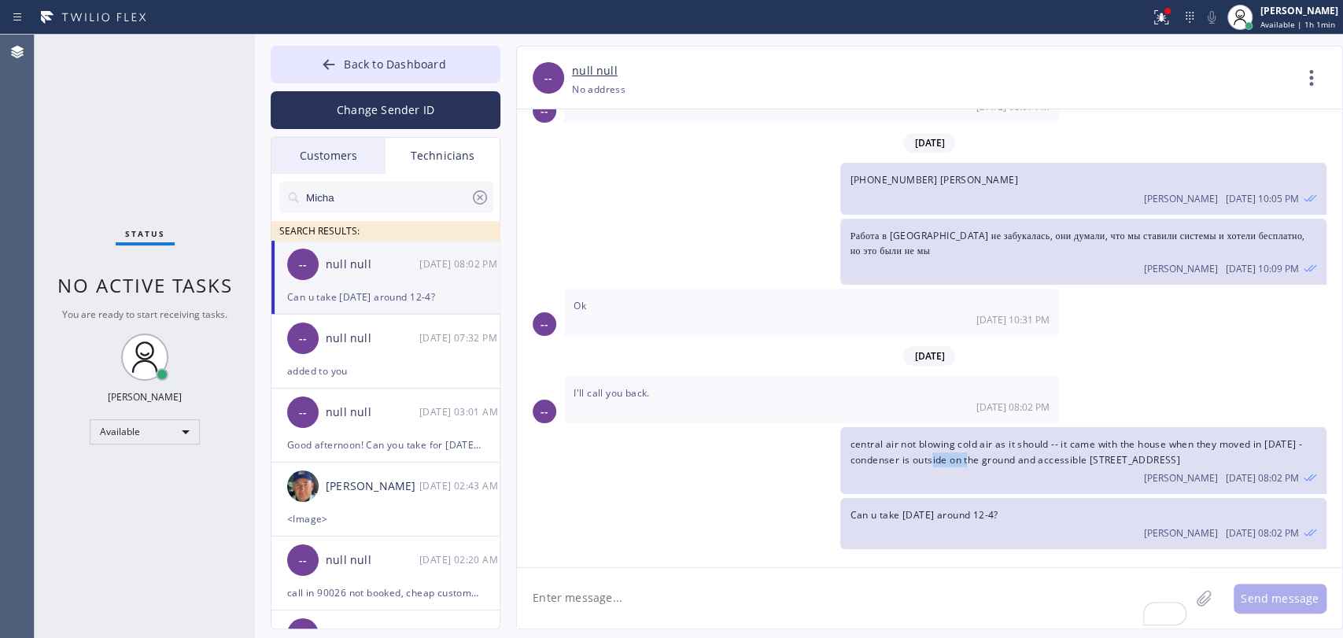
click at [941, 443] on span "central air not blowing cold air as it should -- it came with the house when th…" at bounding box center [1076, 452] width 452 height 28
click at [936, 438] on span "central air not blowing cold air as it should -- it came with the house when th…" at bounding box center [1076, 452] width 452 height 28
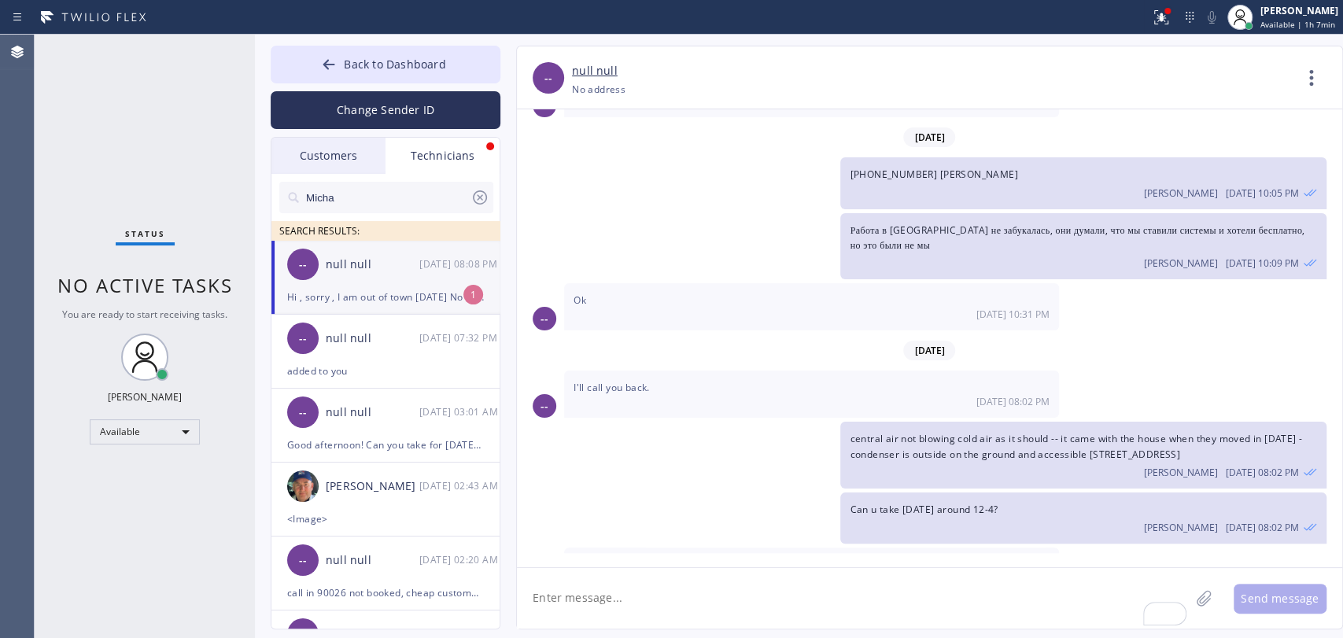
scroll to position [490, 0]
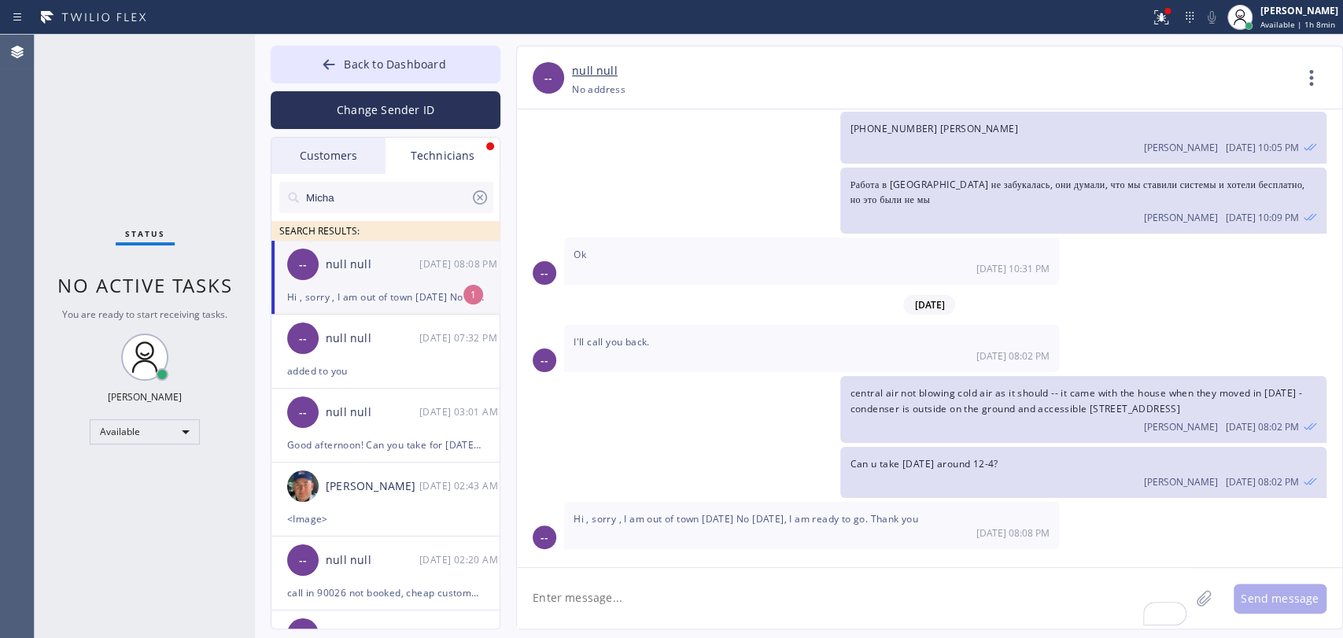
click at [397, 273] on div "-- null null 08/20 08:08 PM" at bounding box center [386, 264] width 230 height 47
drag, startPoint x: 730, startPoint y: 581, endPoint x: 774, endPoint y: 197, distance: 386.4
click at [730, 582] on textarea "To enrich screen reader interactions, please activate Accessibility in Grammarl…" at bounding box center [853, 598] width 673 height 61
click at [302, 67] on button "Back to Dashboard" at bounding box center [386, 65] width 230 height 38
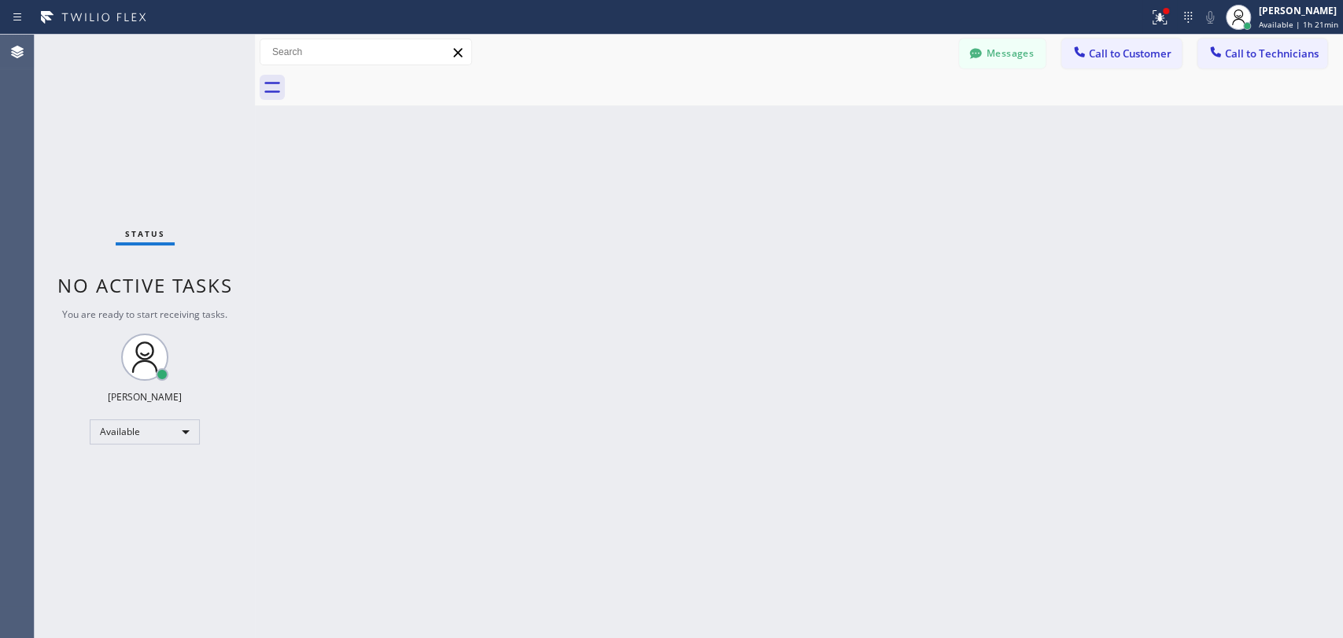
drag, startPoint x: 1247, startPoint y: 50, endPoint x: 1191, endPoint y: 59, distance: 57.3
click at [1247, 50] on span "Call to Technicians" at bounding box center [1272, 53] width 94 height 14
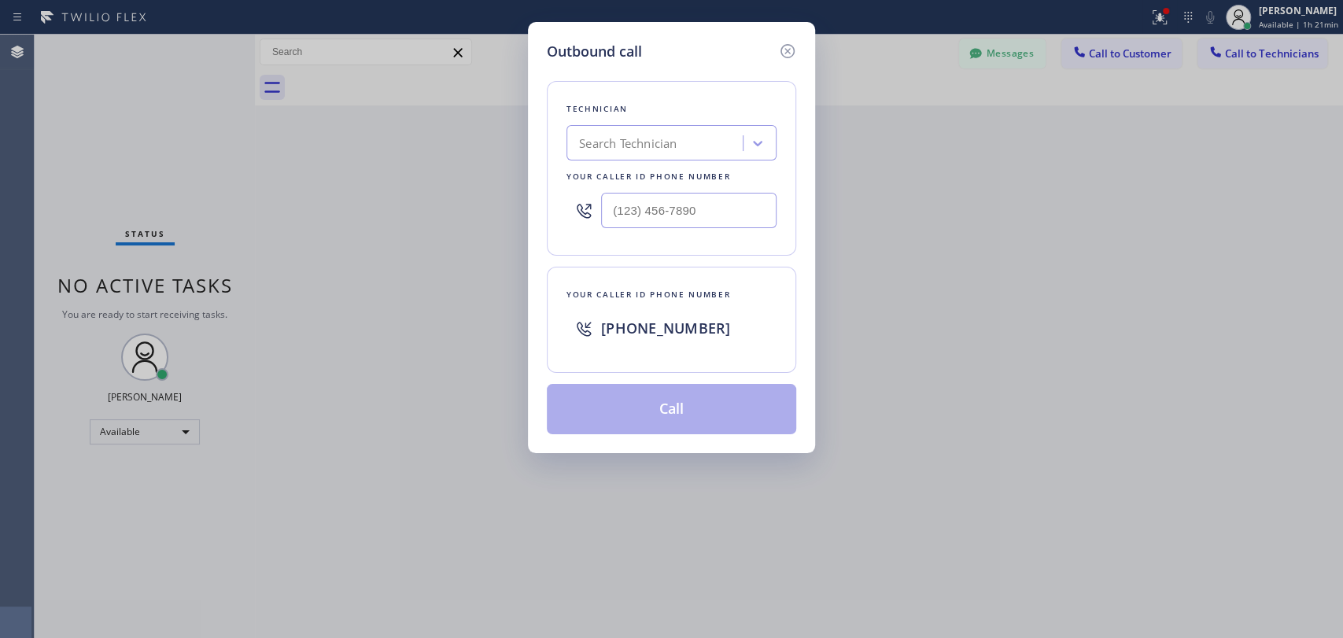
click at [615, 126] on div "Search Technician" at bounding box center [672, 142] width 210 height 35
type input "seva"
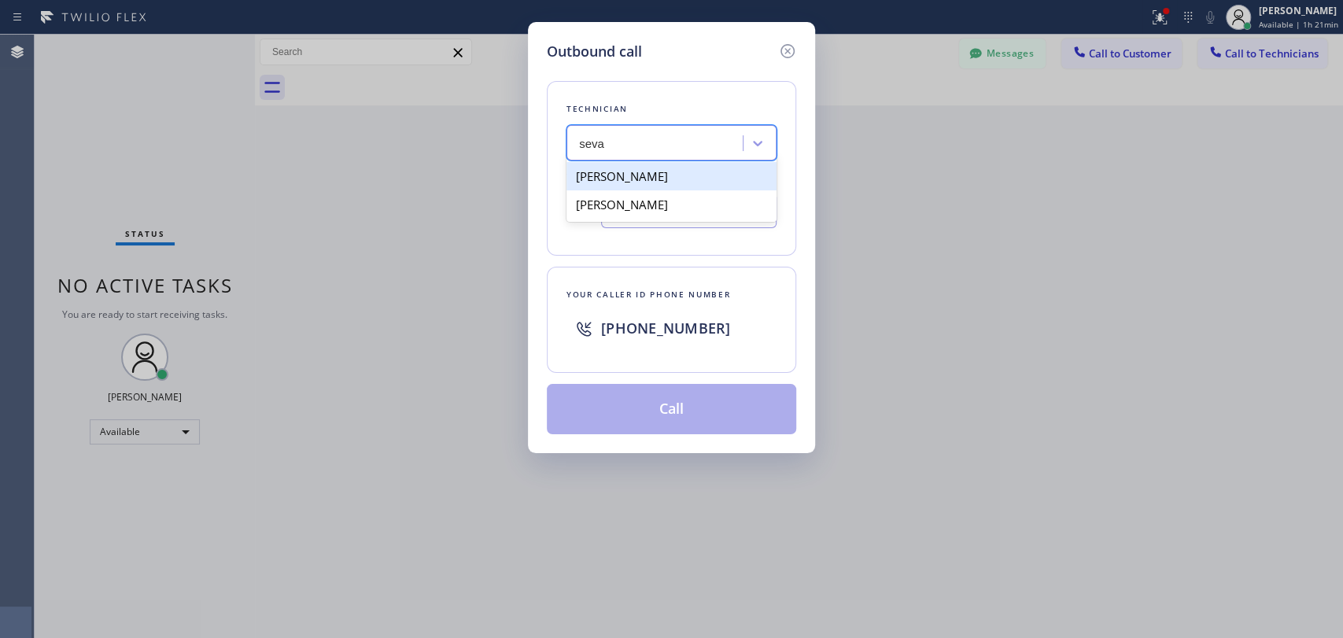
click at [619, 184] on div "[PERSON_NAME]" at bounding box center [672, 176] width 210 height 28
type input "[PHONE_NUMBER]"
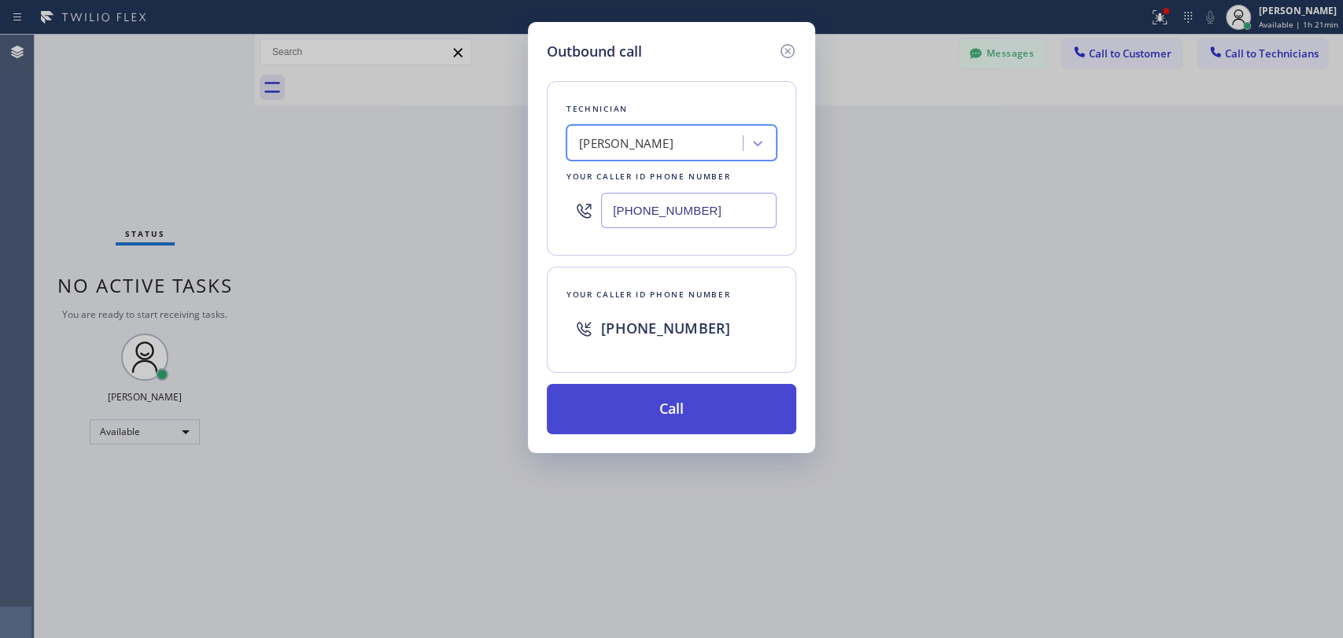
click at [628, 403] on button "Call" at bounding box center [671, 409] width 249 height 50
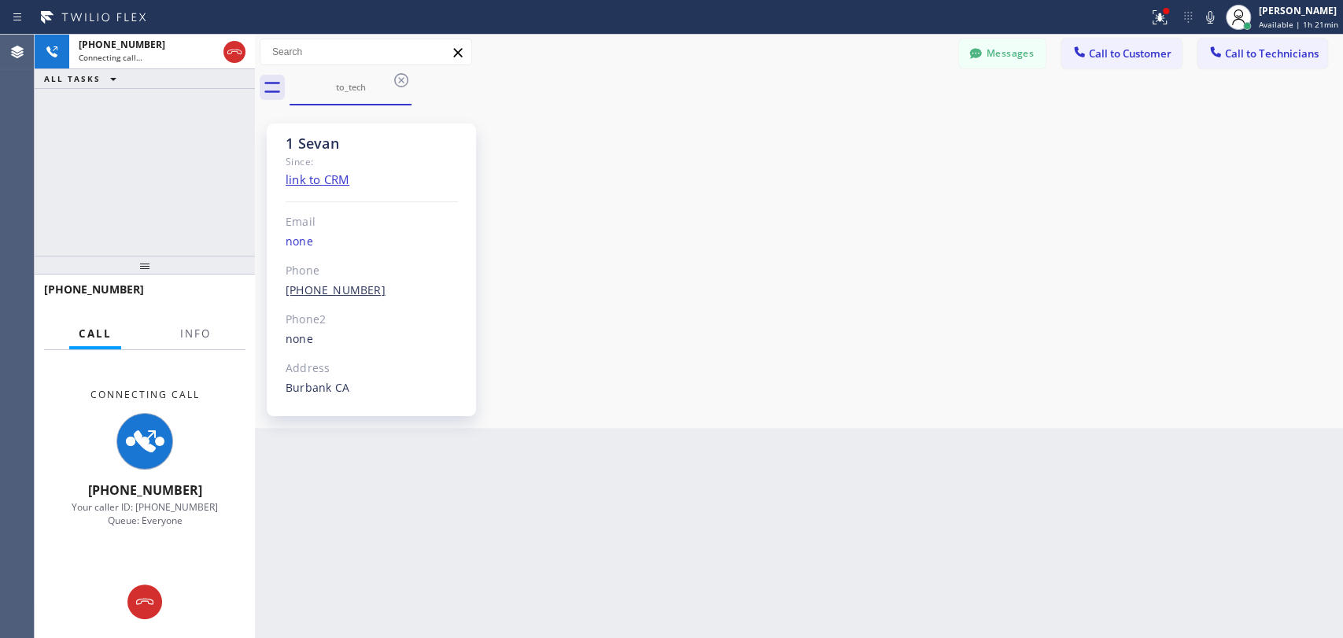
scroll to position [4813, 0]
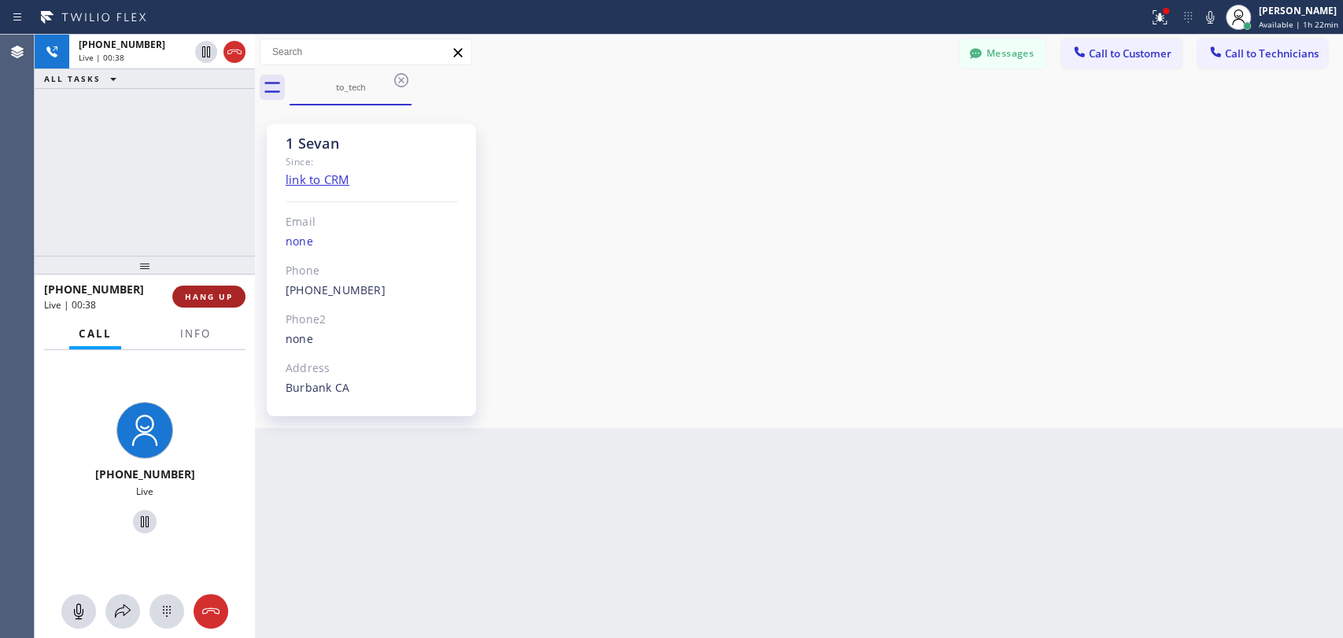
click at [235, 293] on button "HANG UP" at bounding box center [208, 297] width 73 height 22
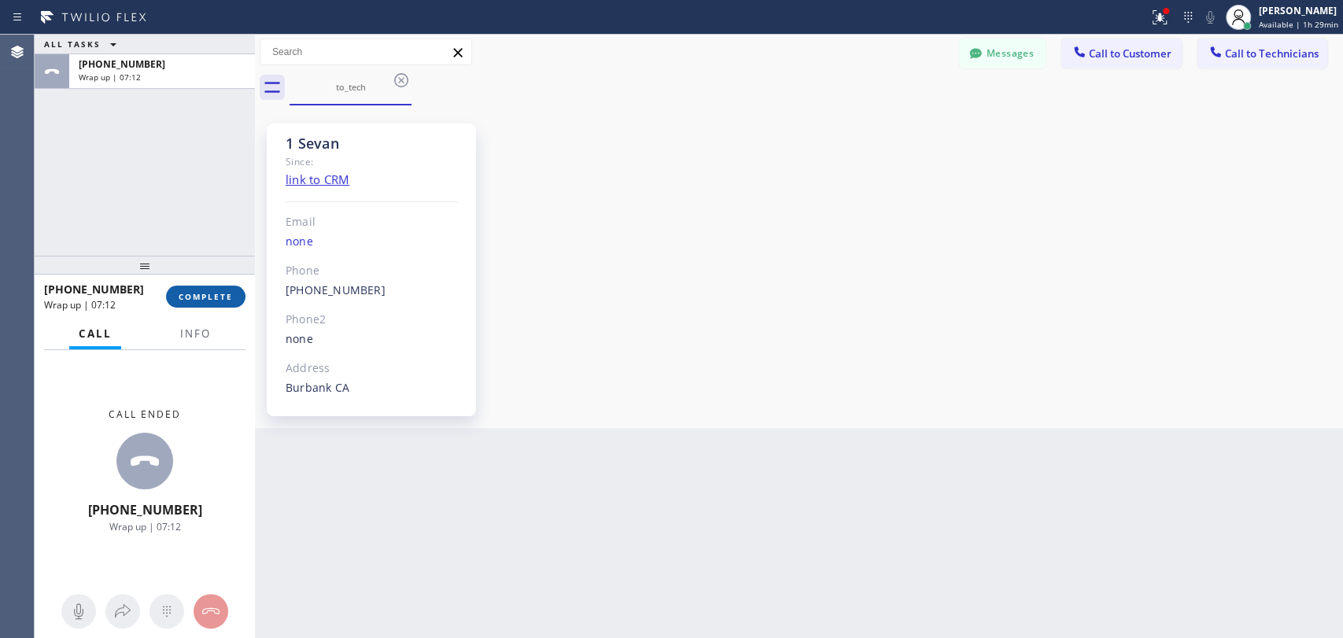
click at [185, 291] on span "COMPLETE" at bounding box center [206, 296] width 54 height 11
click at [174, 215] on div "ALL TASKS ALL TASKS ACTIVE TASKS TASKS IN WRAP UP +18184800219 Wrap up | 07:13" at bounding box center [145, 145] width 220 height 221
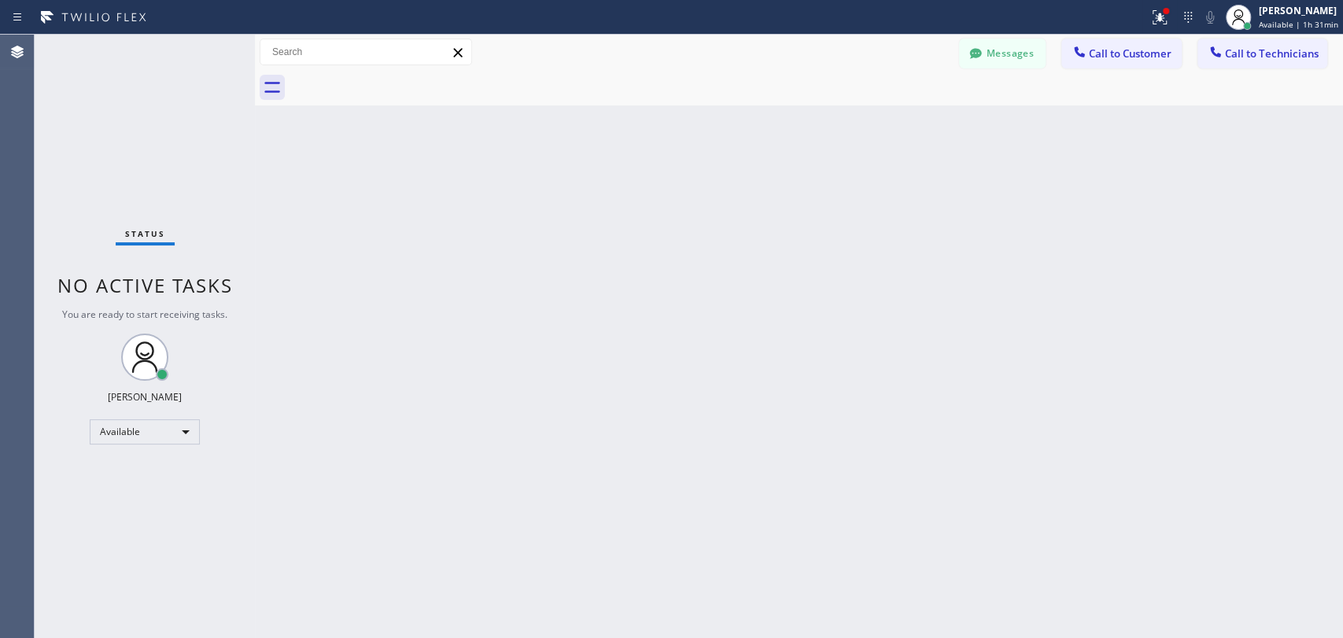
click at [1262, 49] on span "Call to Technicians" at bounding box center [1272, 53] width 94 height 14
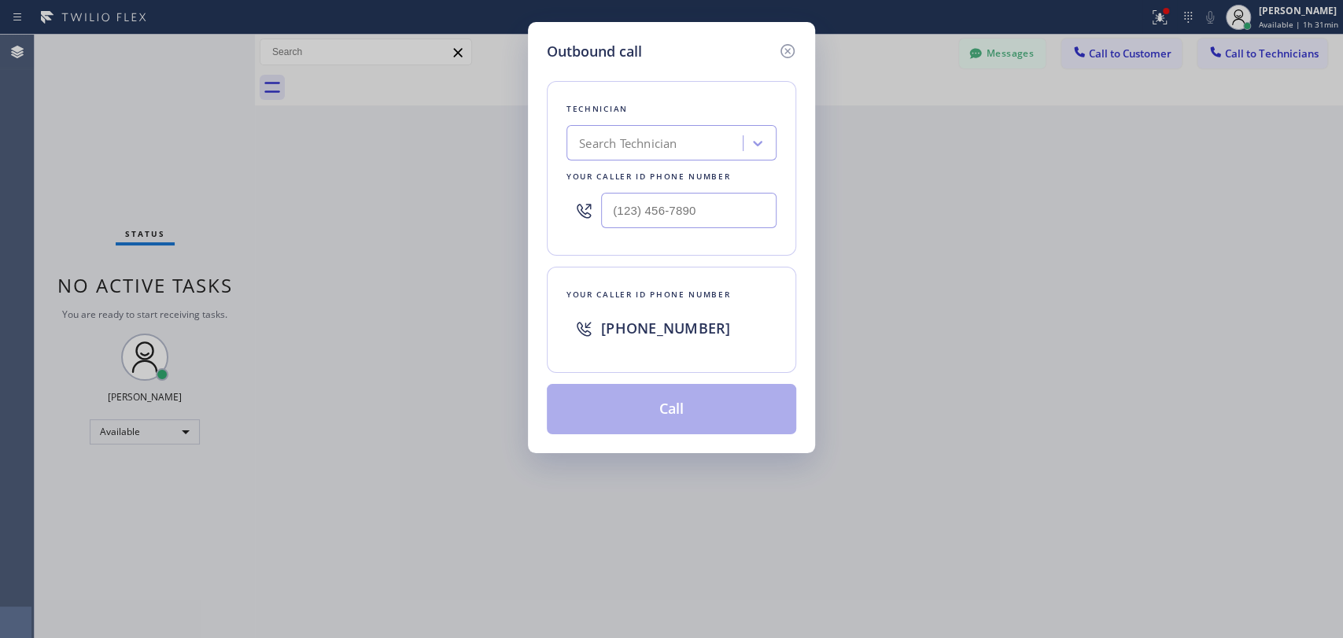
click at [704, 180] on div "Your caller id phone number" at bounding box center [672, 176] width 210 height 17
click at [692, 153] on div "Search Technician" at bounding box center [657, 144] width 172 height 28
type input "[PERSON_NAME]"
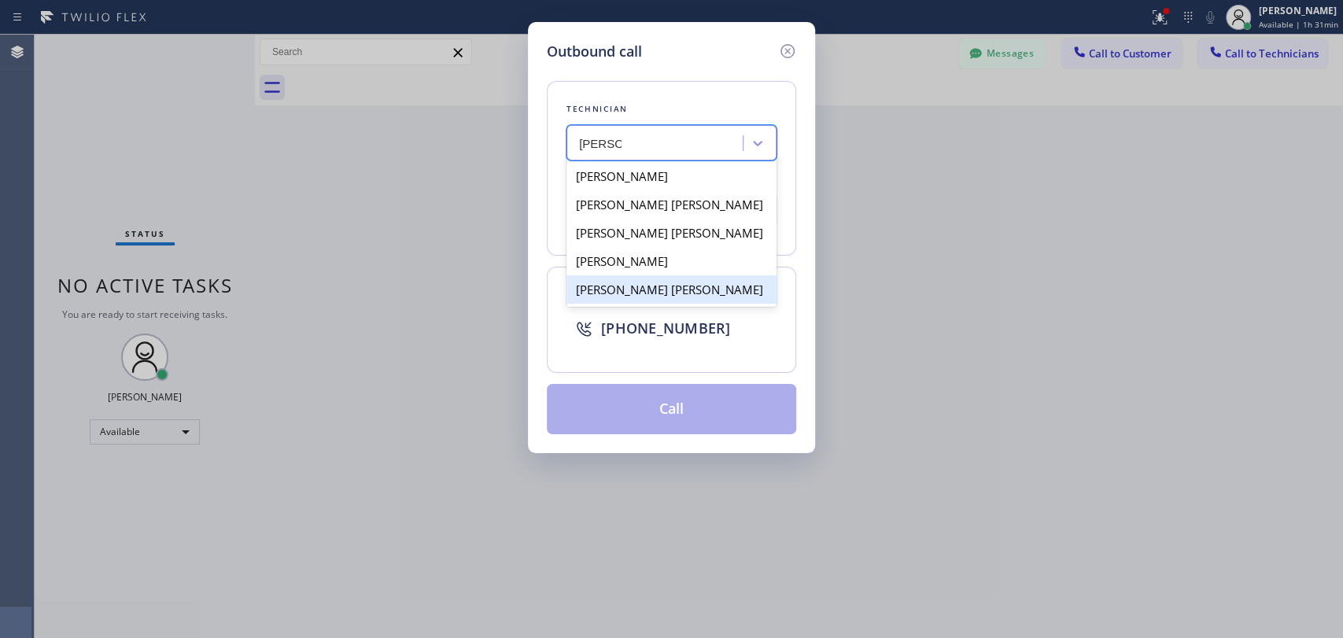
click at [631, 294] on div "[PERSON_NAME] [PERSON_NAME]" at bounding box center [672, 289] width 210 height 28
type input "[PHONE_NUMBER]"
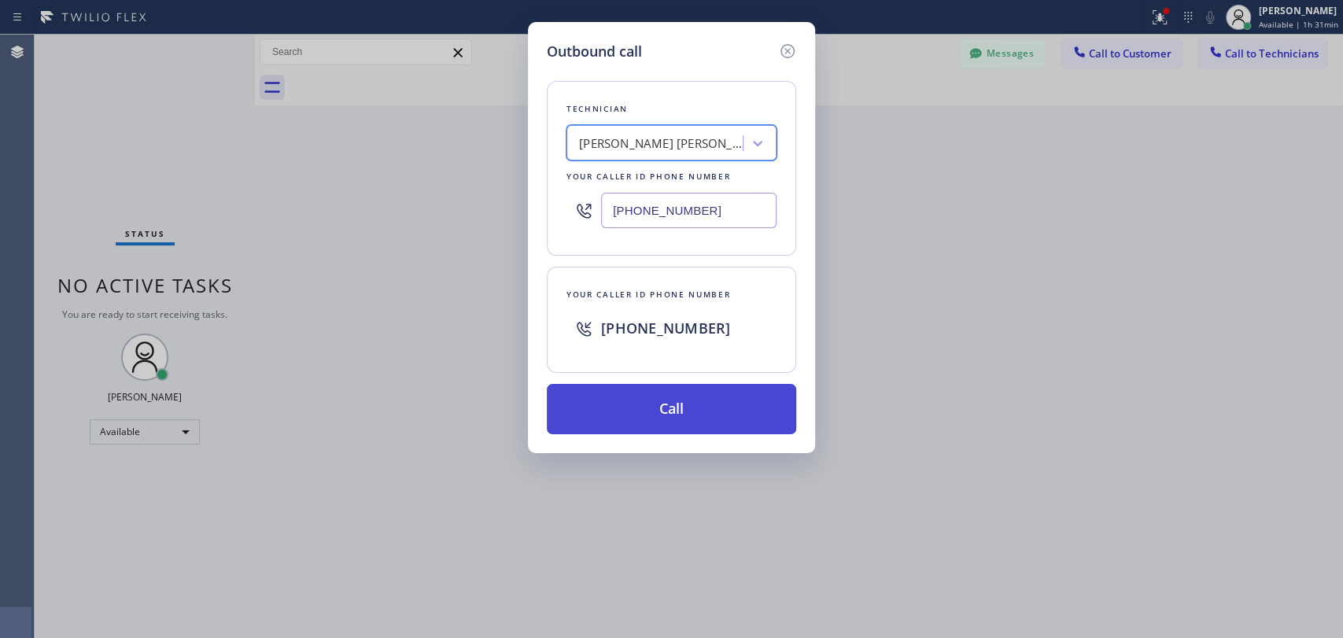
click at [640, 384] on button "Call" at bounding box center [671, 409] width 249 height 50
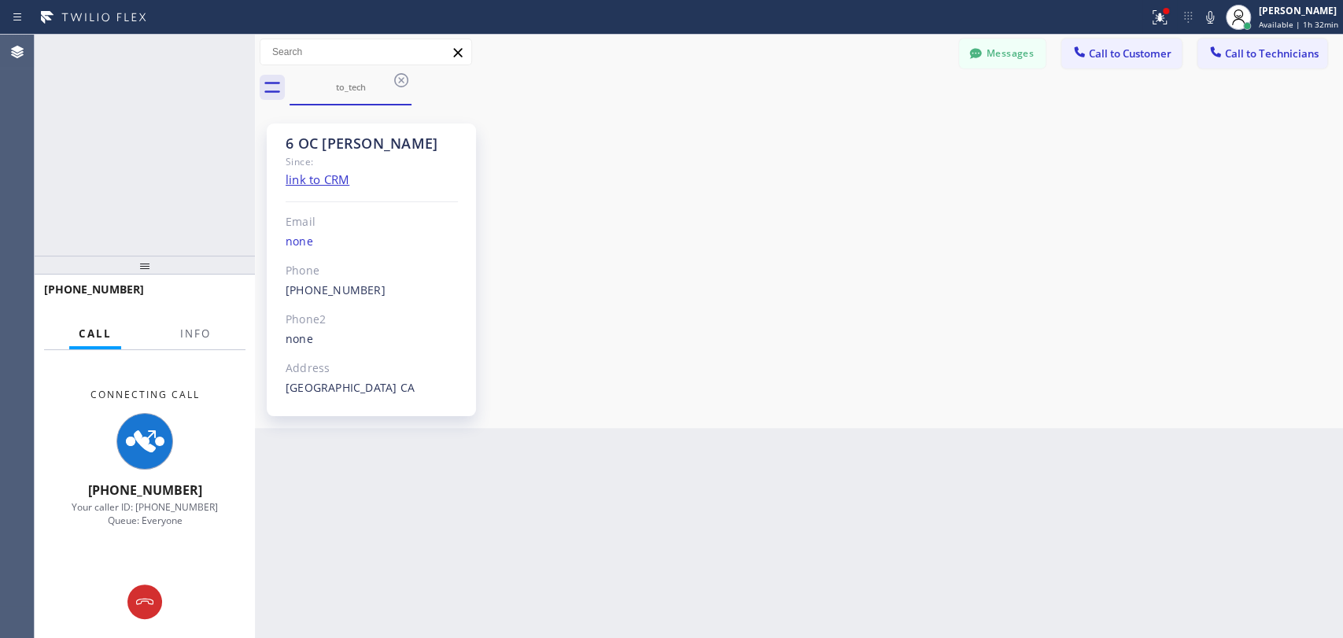
scroll to position [9621, 0]
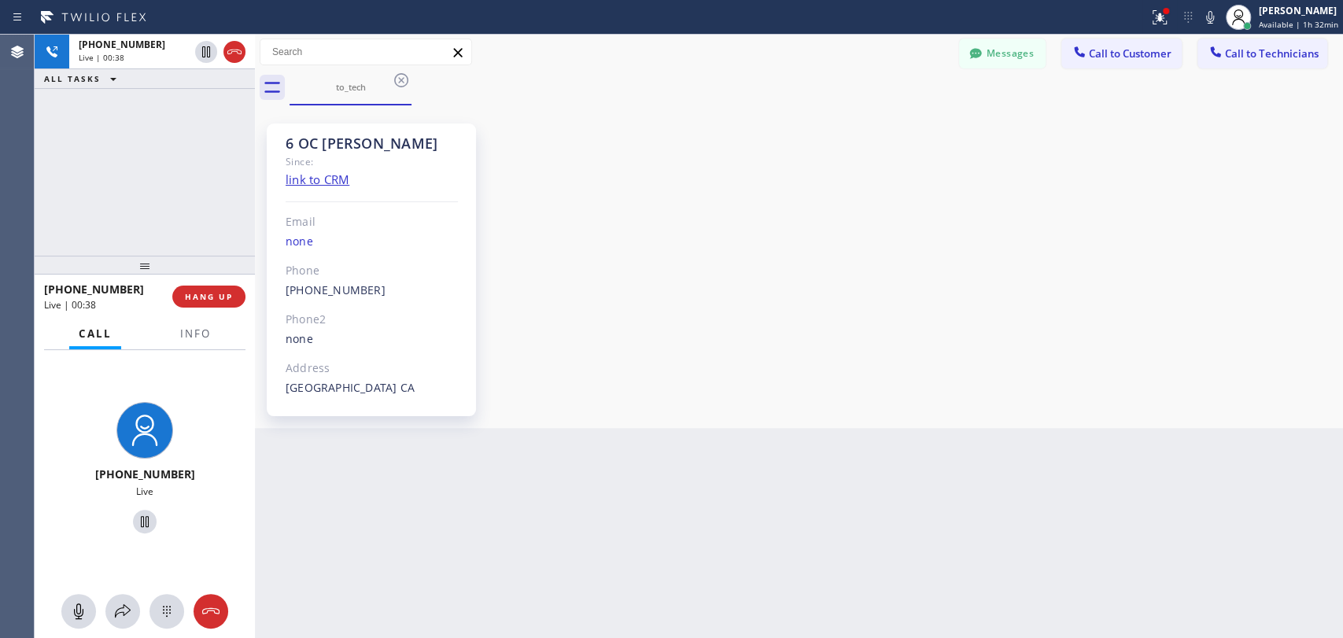
click at [201, 294] on span "HANG UP" at bounding box center [209, 296] width 48 height 11
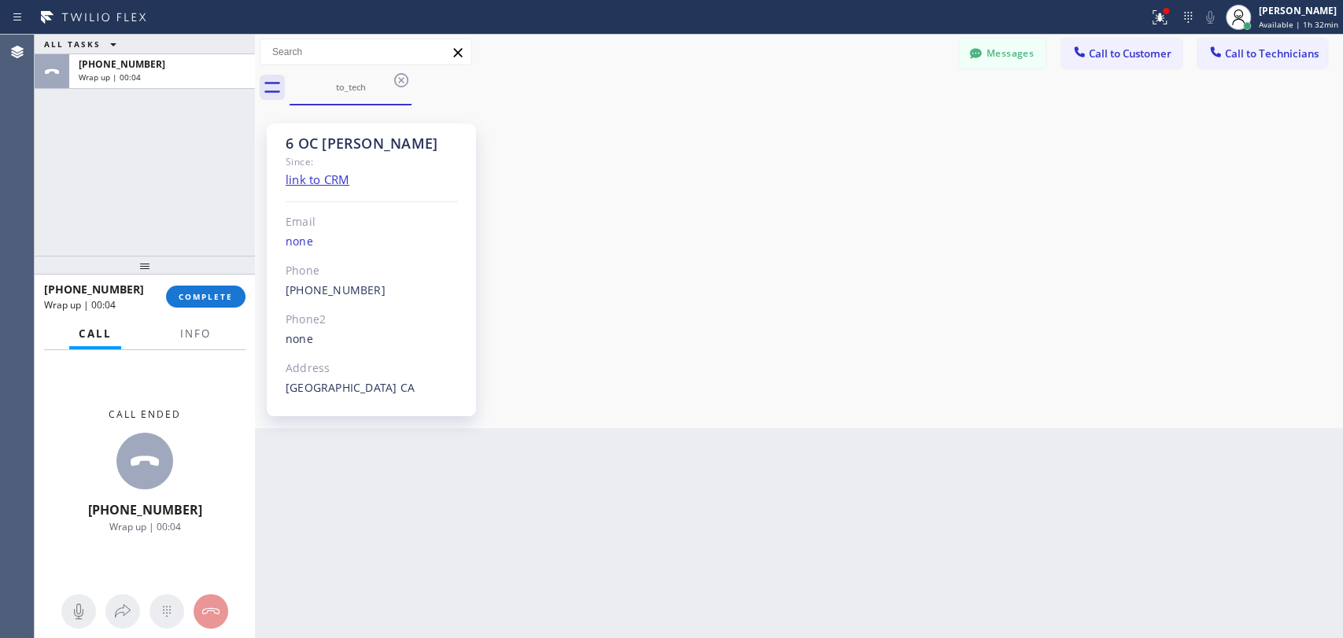
drag, startPoint x: 210, startPoint y: 298, endPoint x: 380, endPoint y: 336, distance: 174.1
click at [210, 298] on span "COMPLETE" at bounding box center [206, 296] width 54 height 11
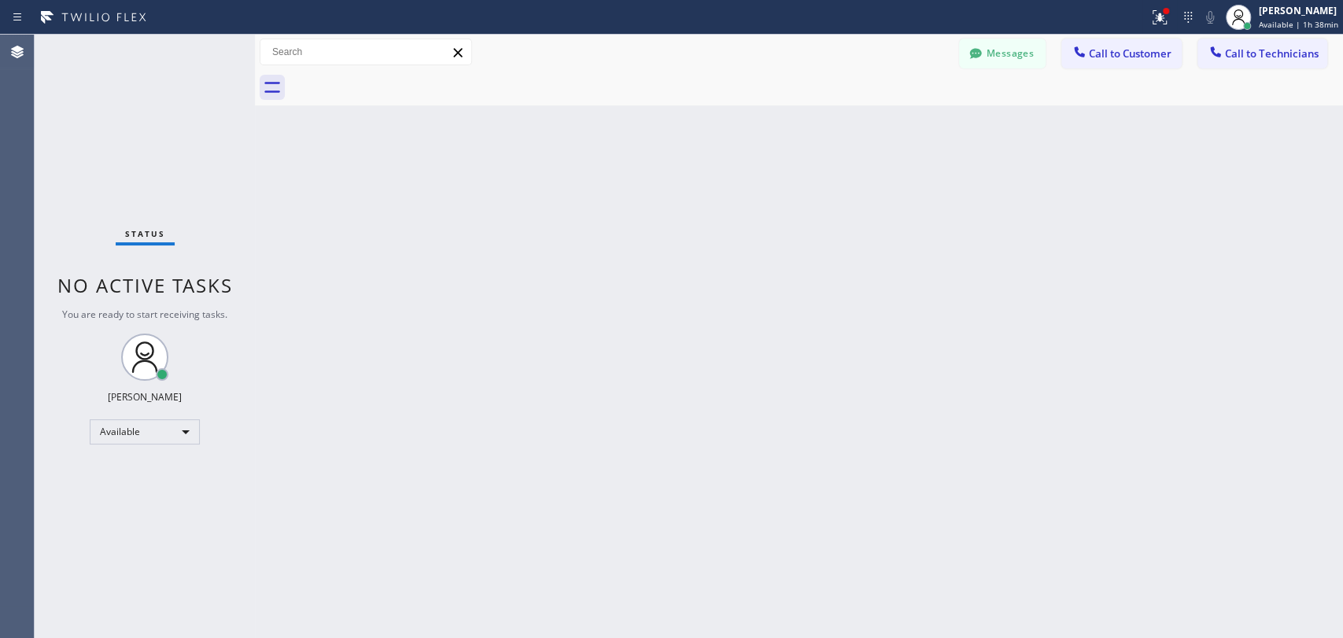
click at [1213, 48] on icon at bounding box center [1216, 52] width 16 height 16
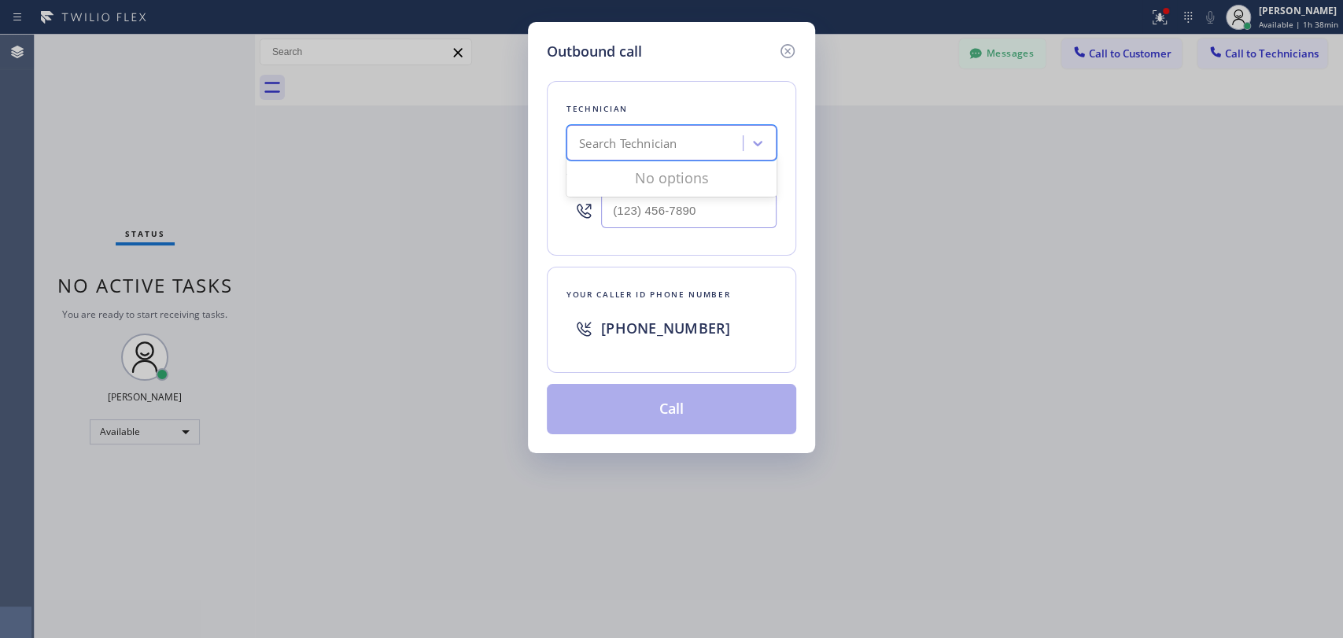
click at [575, 149] on div "Search Technician" at bounding box center [657, 144] width 172 height 28
click at [674, 145] on div "Search Technician" at bounding box center [628, 144] width 98 height 18
type input "H"
type input "o"
type input "ivan"
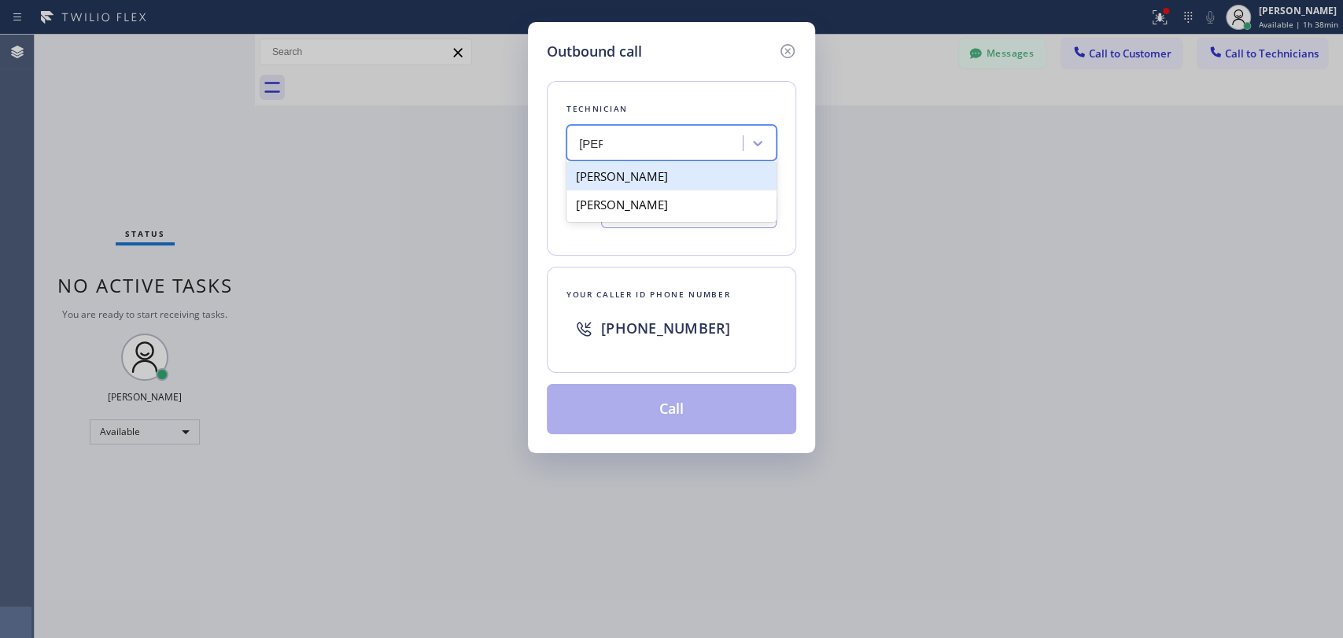
click at [633, 179] on div "Ivan Pleshakov" at bounding box center [672, 176] width 210 height 28
type input "(619) 332-9051"
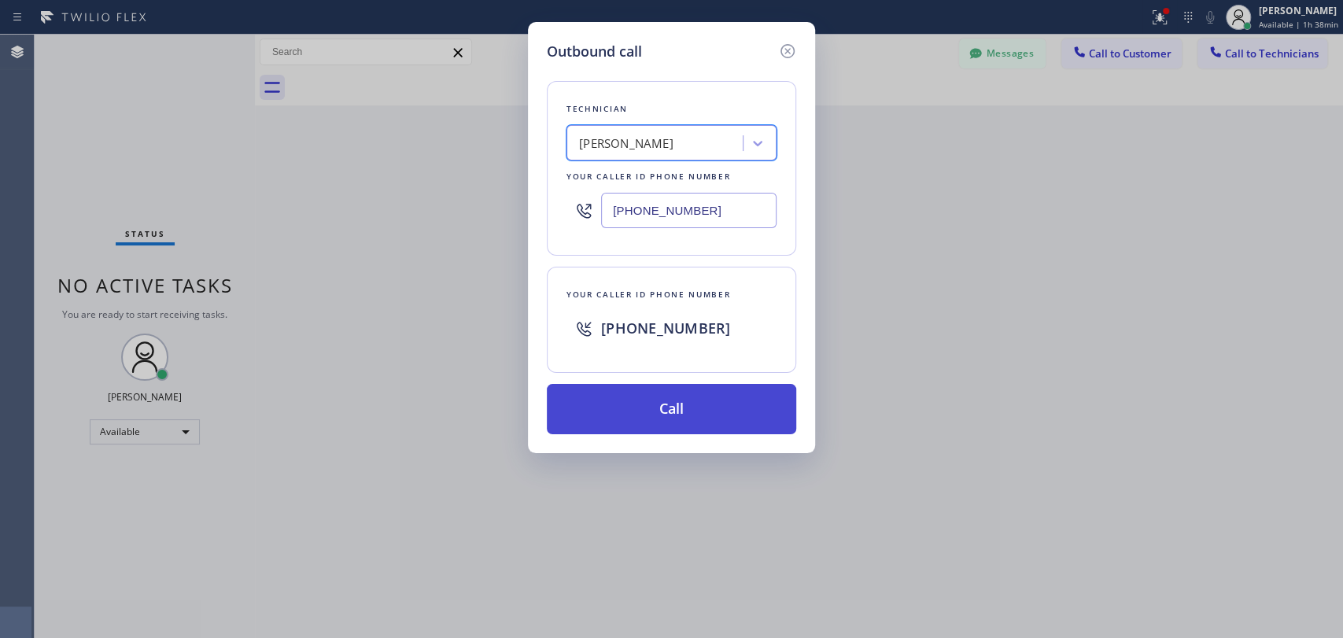
click at [660, 417] on button "Call" at bounding box center [671, 409] width 249 height 50
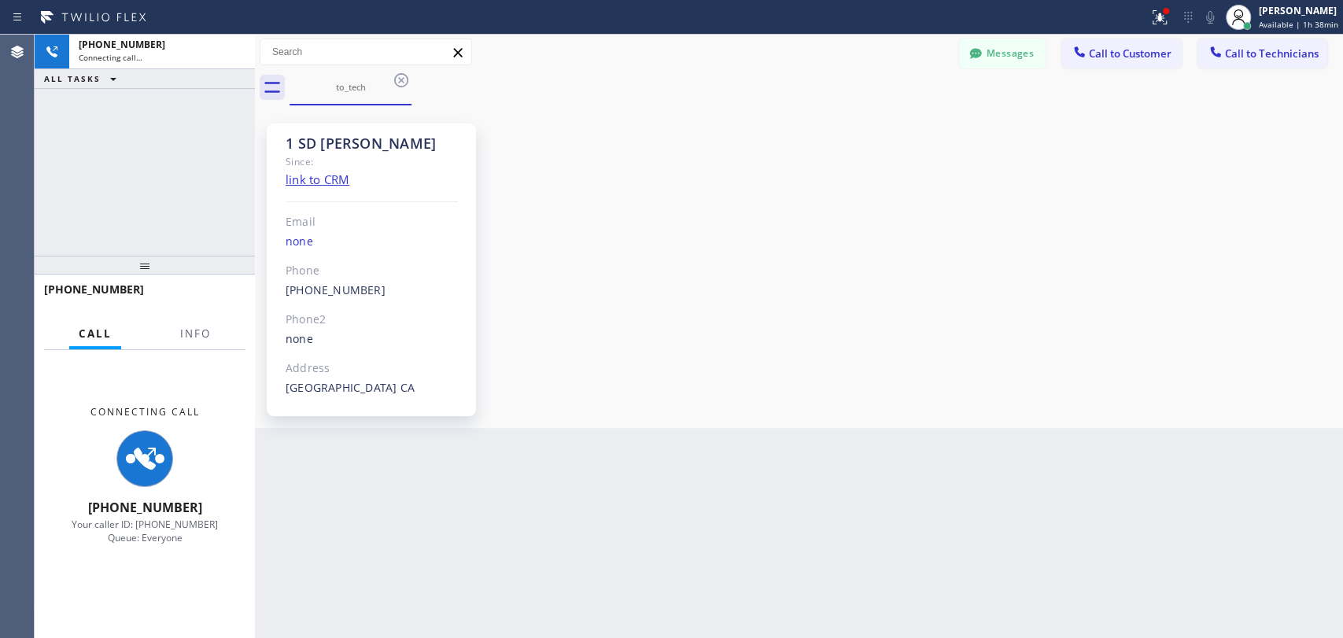
scroll to position [1473, 0]
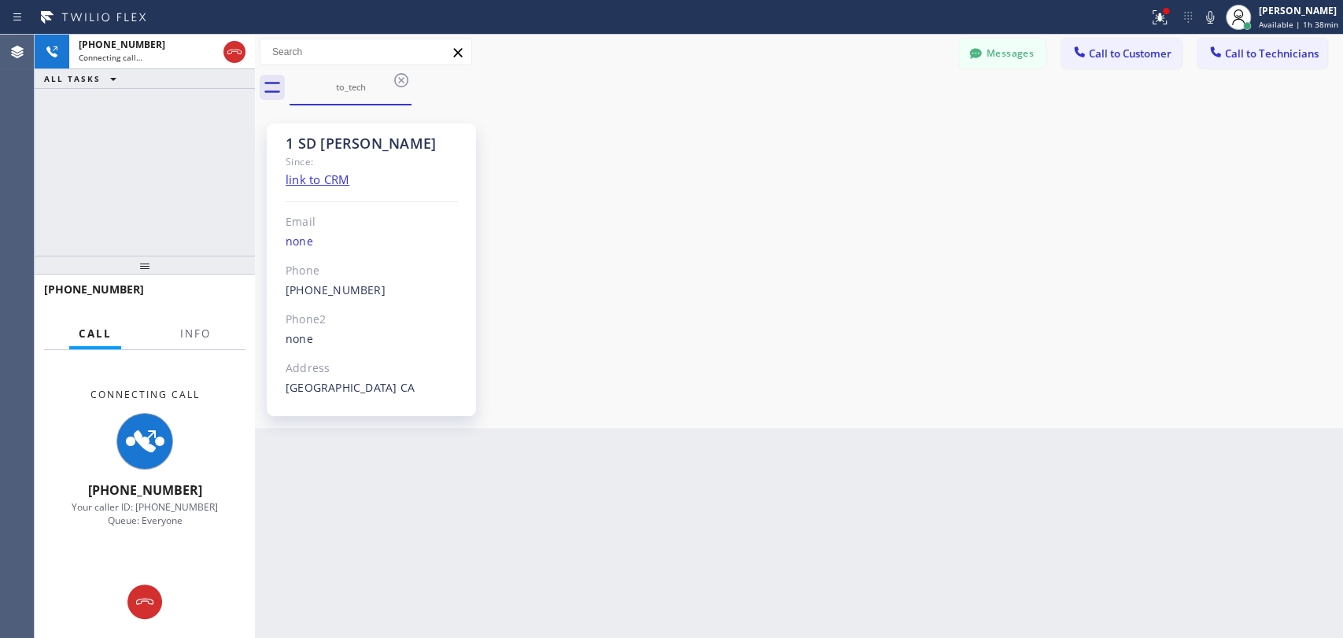
click at [886, 264] on div "1 SD Ivan Since: link to CRM Email none Phone (619) 332-9051 Outbound call Tech…" at bounding box center [799, 266] width 1080 height 315
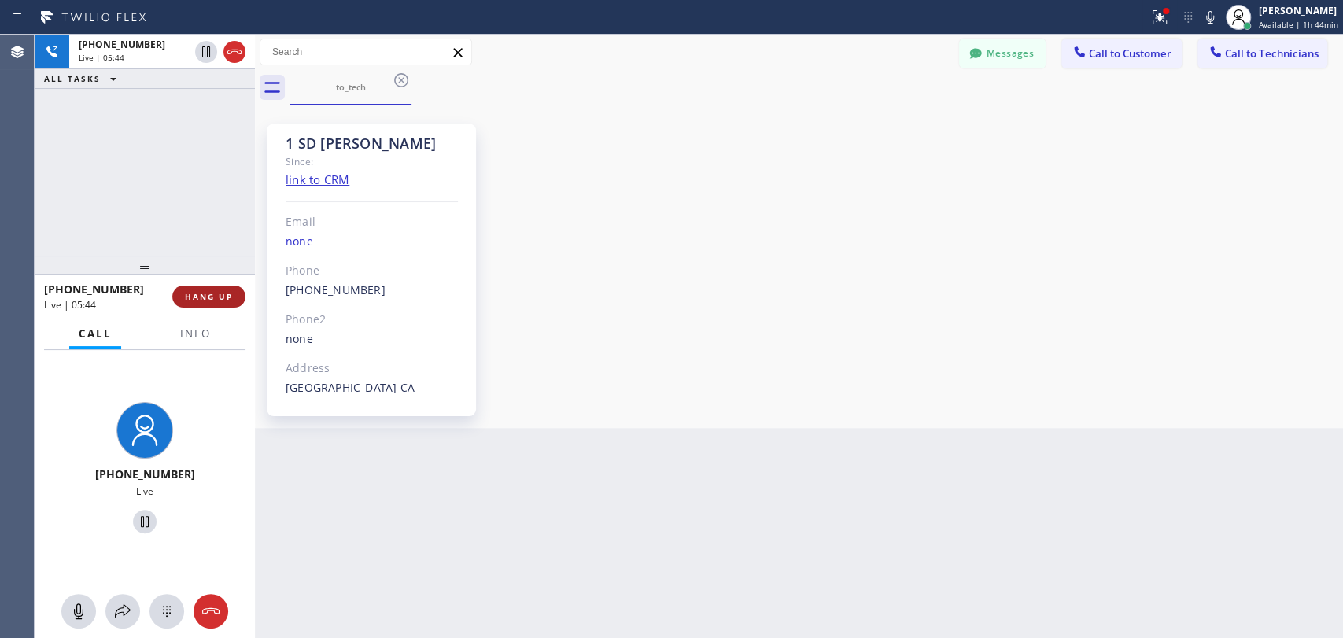
click at [212, 292] on span "HANG UP" at bounding box center [209, 296] width 48 height 11
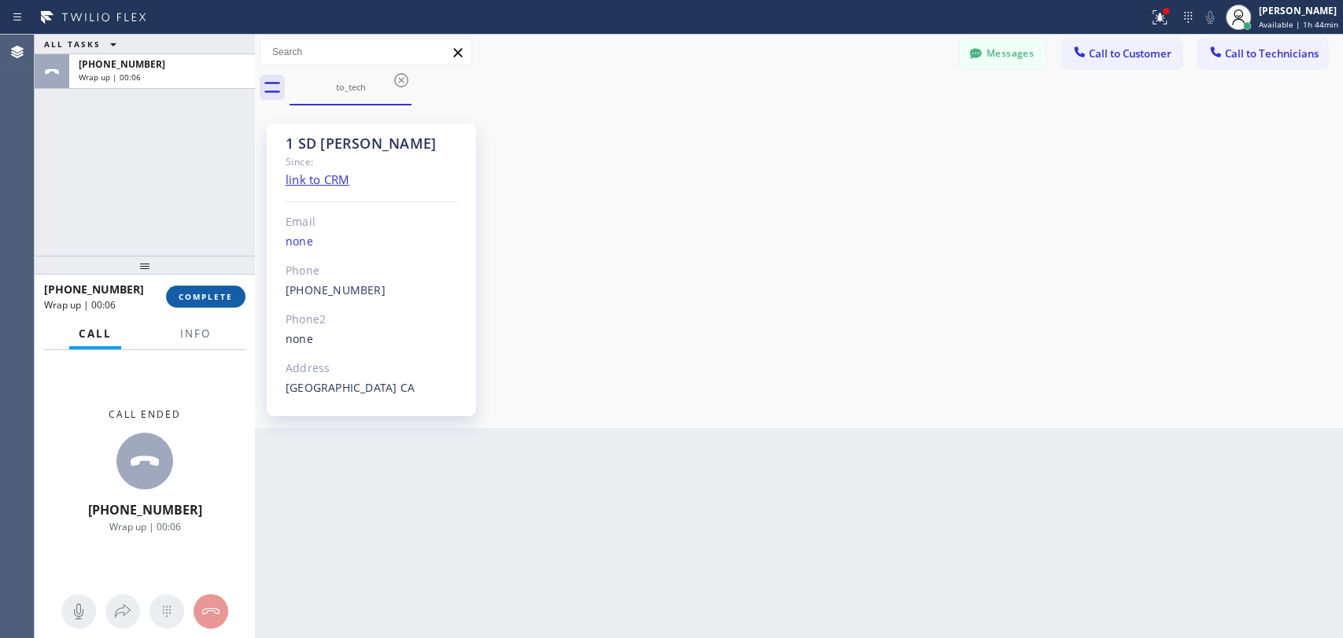
click at [204, 286] on button "COMPLETE" at bounding box center [205, 297] width 79 height 22
click at [197, 258] on div at bounding box center [145, 265] width 220 height 19
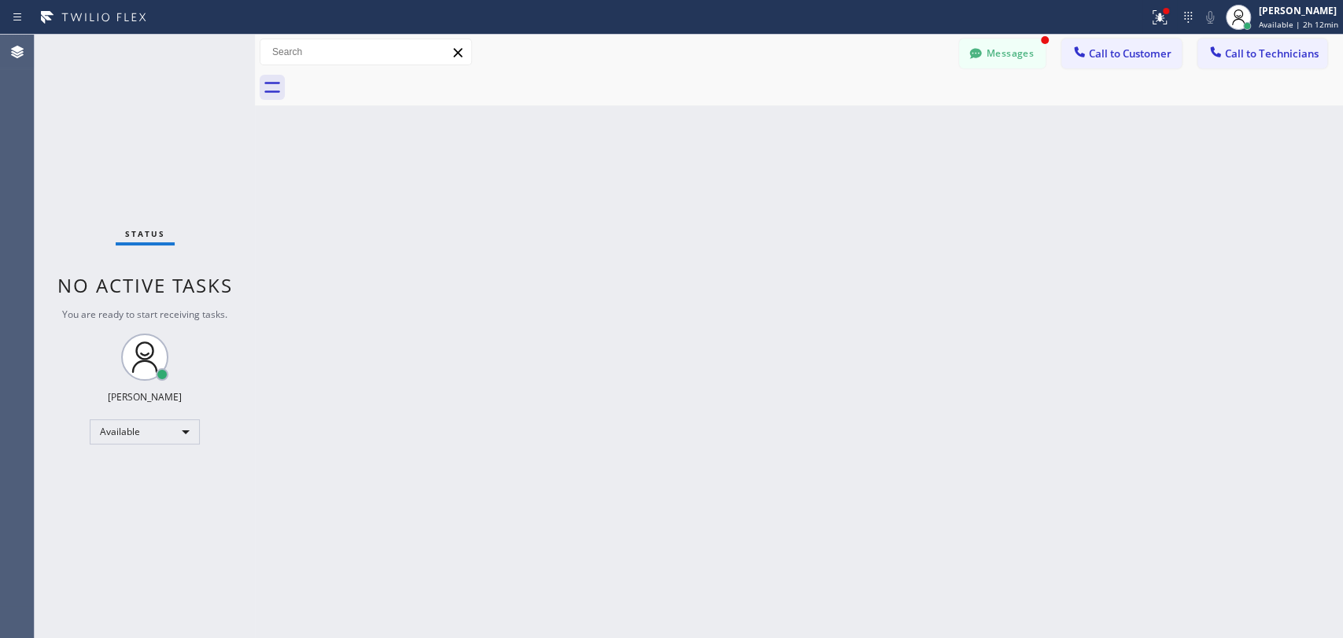
click at [981, 71] on div at bounding box center [817, 87] width 1054 height 35
click at [984, 65] on button "Messages" at bounding box center [1002, 54] width 87 height 30
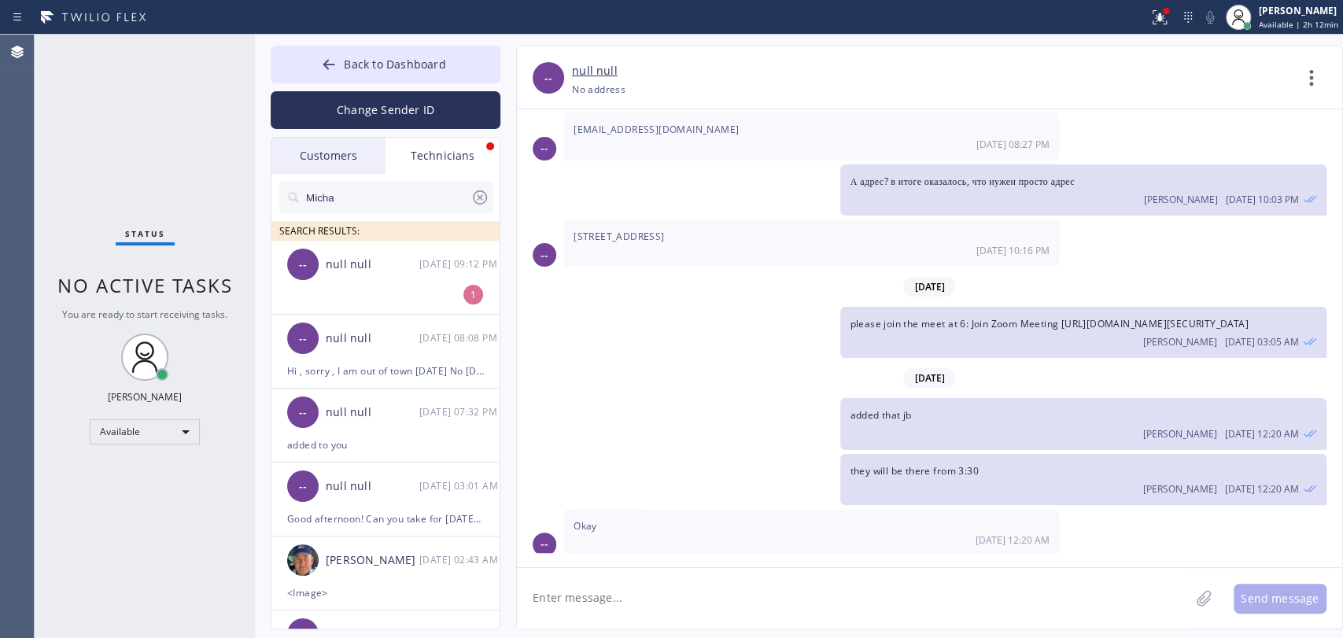
click at [339, 233] on span "SEARCH RESULTS:" at bounding box center [319, 230] width 80 height 13
click at [336, 265] on div "null null" at bounding box center [373, 265] width 94 height 18
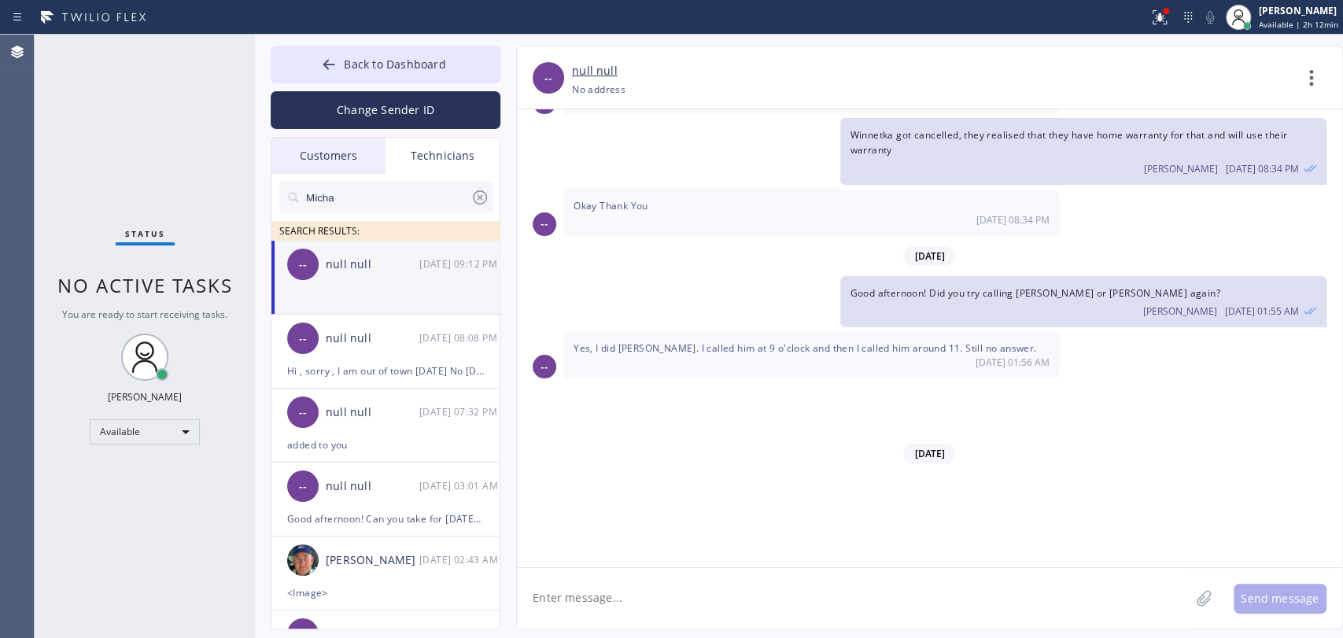
scroll to position [125053, 0]
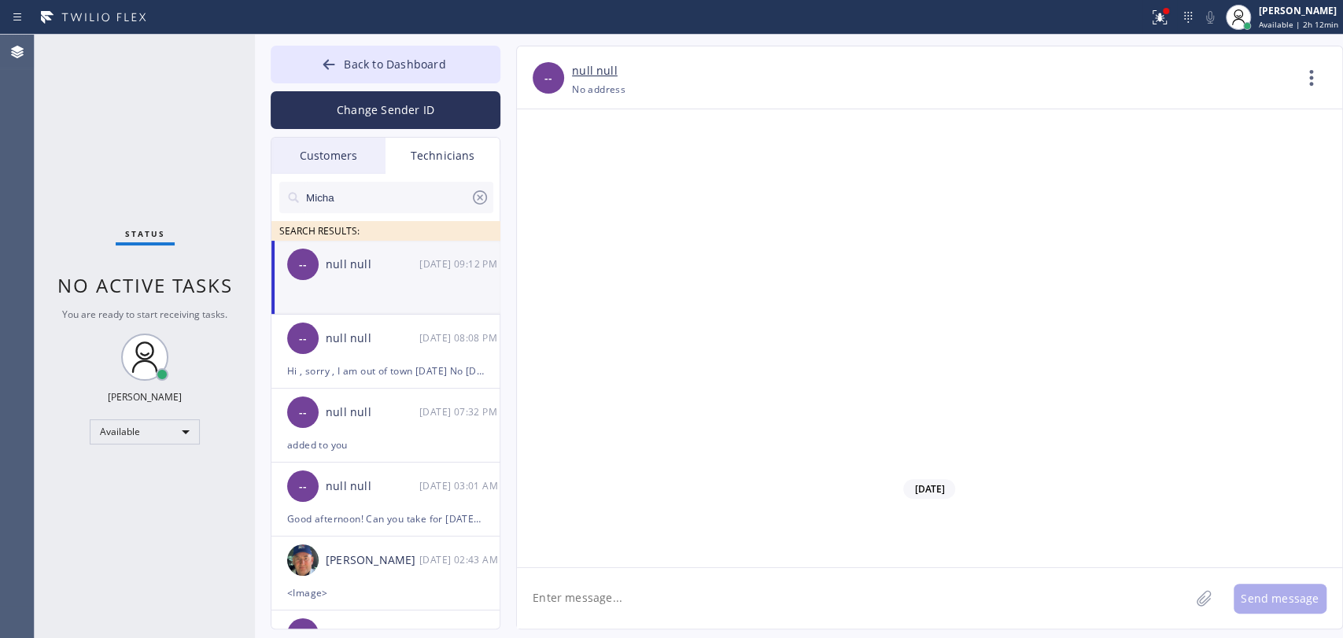
click at [686, 600] on textarea at bounding box center [853, 598] width 673 height 61
click at [599, 583] on textarea "To enrich screen reader interactions, please activate Accessibility in Grammarl…" at bounding box center [853, 598] width 673 height 61
type textarea "e"
type textarea "received, thanks"
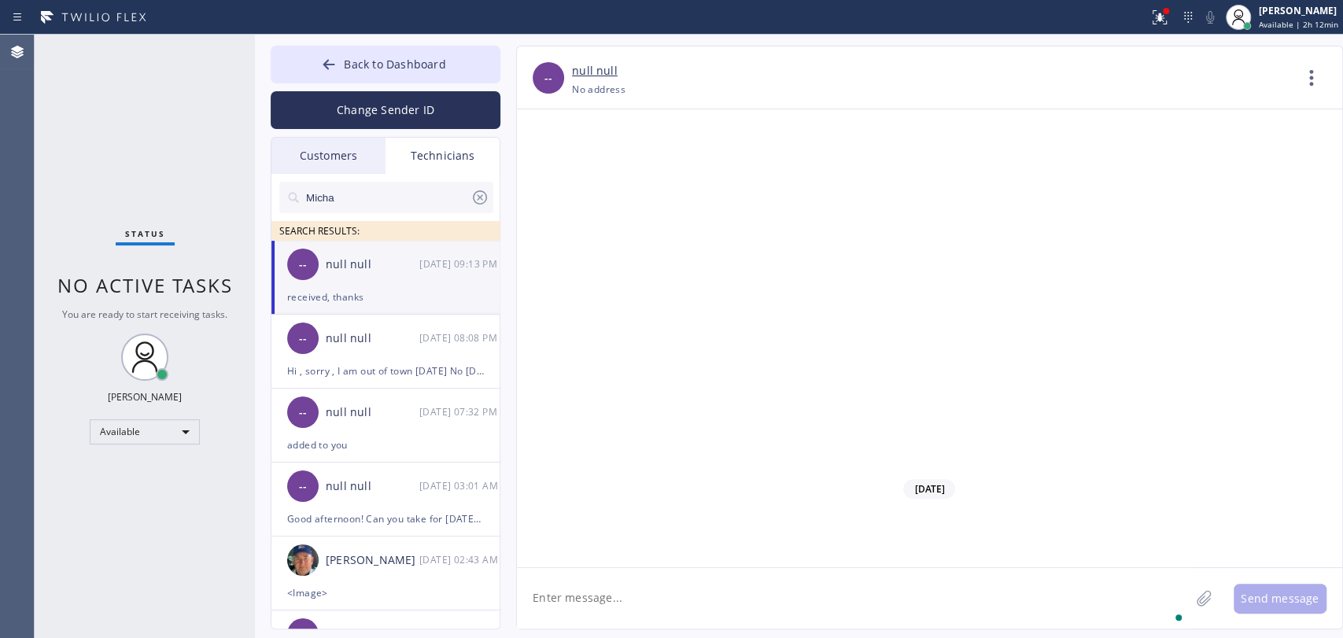
scroll to position [125108, 0]
click at [388, 72] on button "Back to Dashboard" at bounding box center [386, 65] width 230 height 38
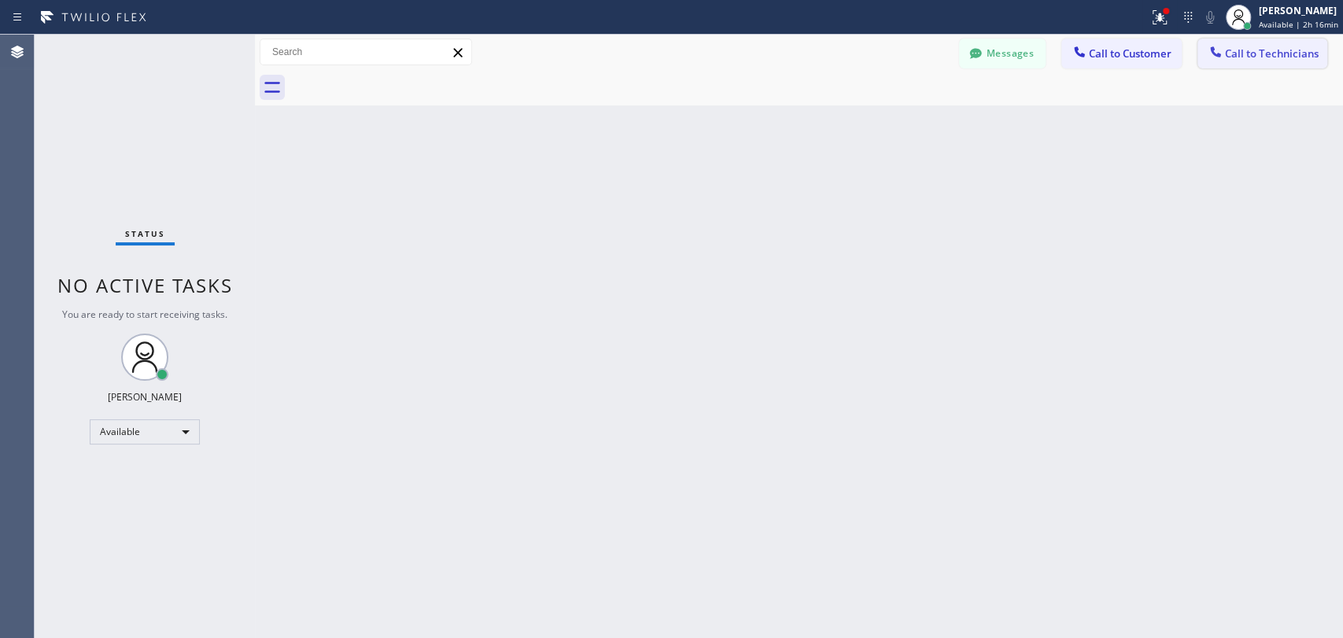
click at [1278, 65] on button "Call to Technicians" at bounding box center [1263, 54] width 130 height 30
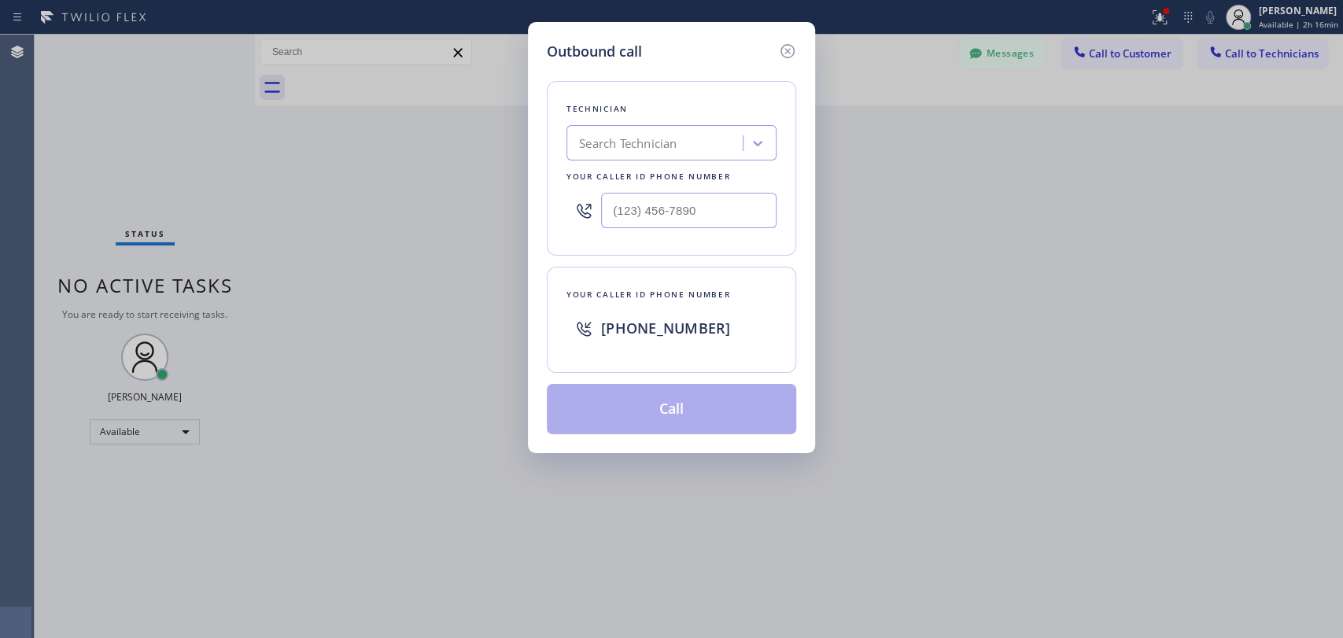
click at [686, 135] on div "Search Technician" at bounding box center [657, 144] width 172 height 28
type input "мфв"
click at [680, 143] on div "Search Technician" at bounding box center [657, 144] width 172 height 28
type input "cad"
click at [680, 143] on div "cad" at bounding box center [641, 144] width 140 height 28
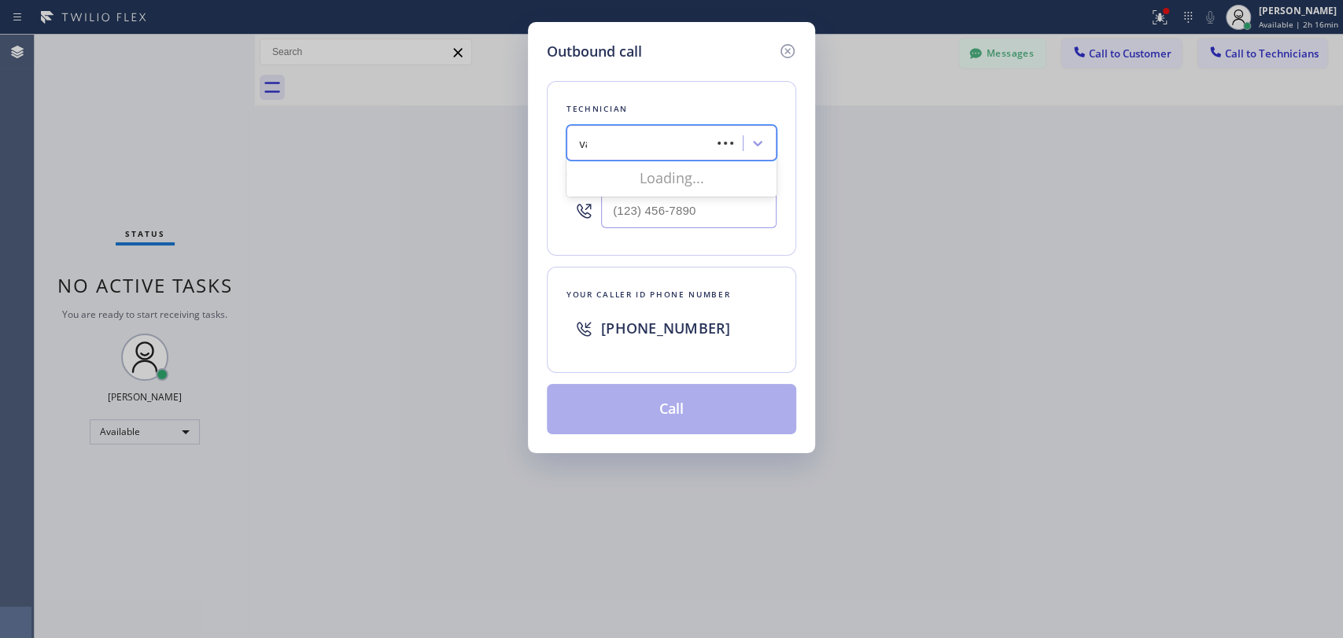
type input "vad"
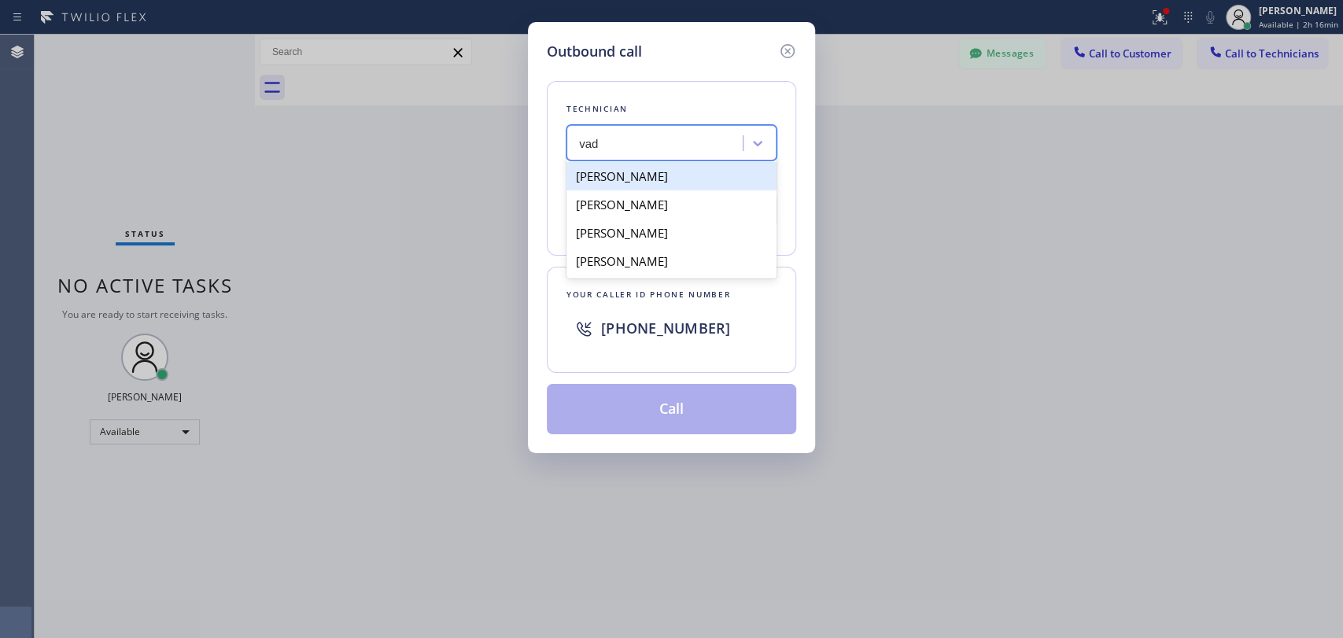
click at [641, 178] on div "[PERSON_NAME]" at bounding box center [672, 176] width 210 height 28
type input "[PHONE_NUMBER]"
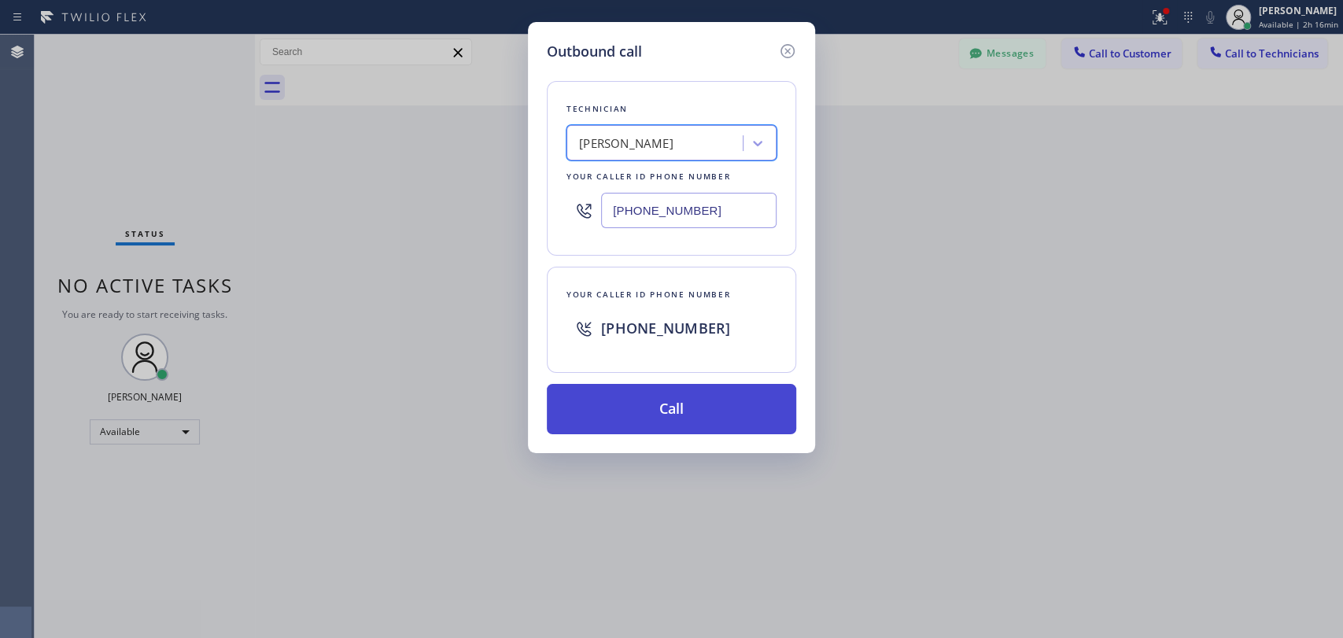
click at [641, 419] on button "Call" at bounding box center [671, 409] width 249 height 50
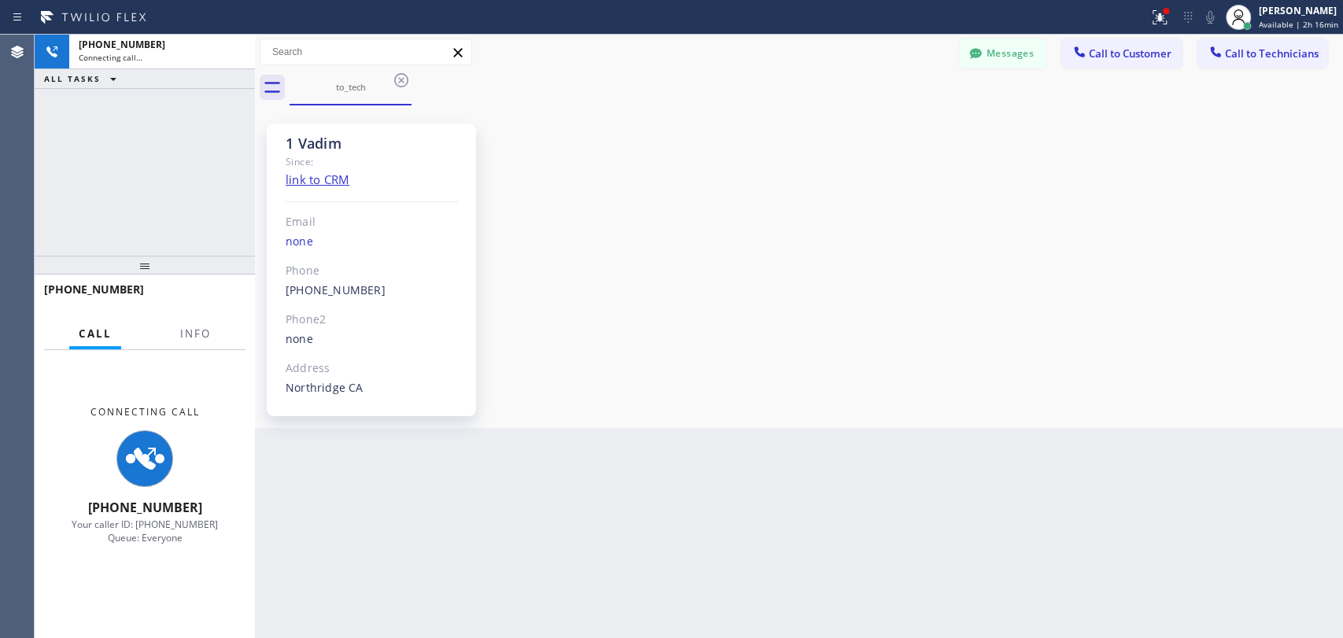
scroll to position [5568, 0]
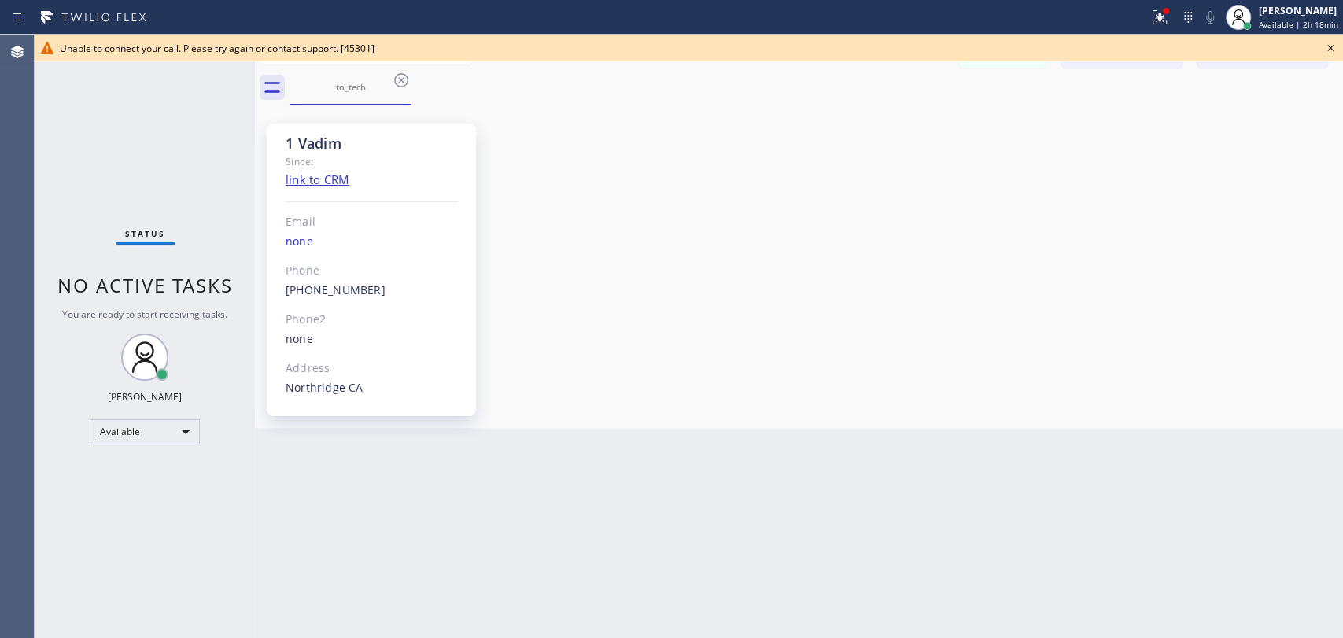
click at [1329, 39] on icon at bounding box center [1330, 48] width 19 height 19
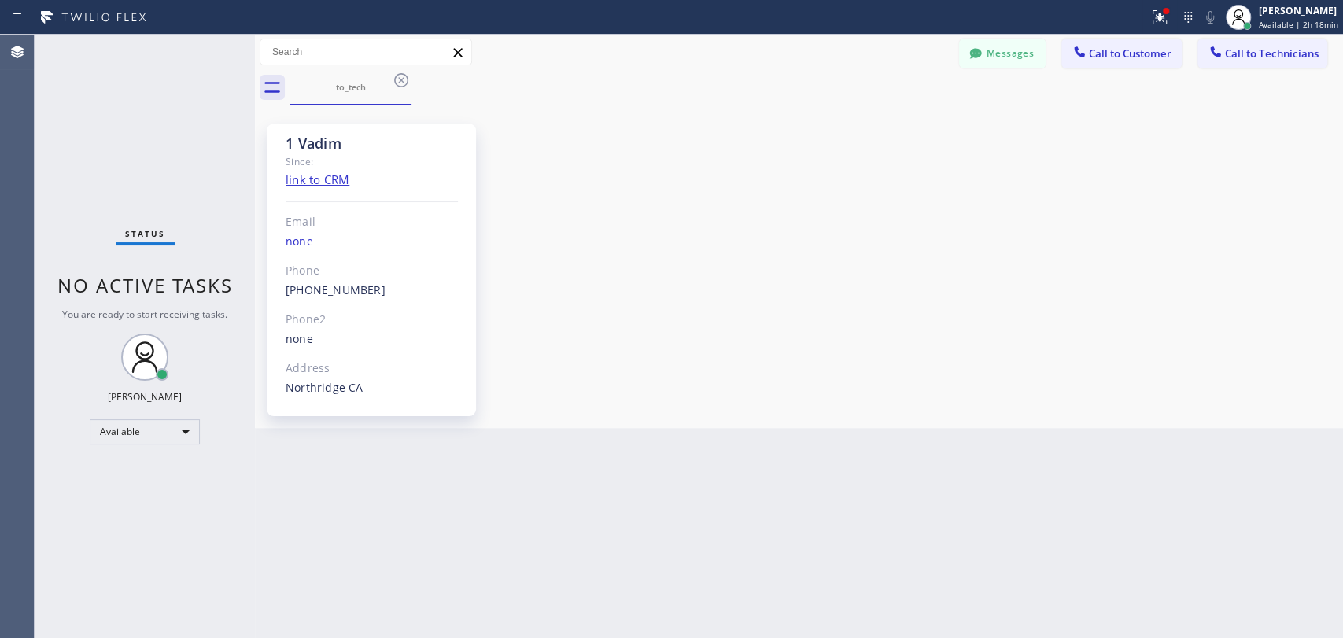
click at [1021, 291] on div "1 Vadim Since: link to CRM Email none Phone (818) 309-0098 Outbound call Techni…" at bounding box center [799, 266] width 1080 height 315
click at [1276, 74] on div "to_tech" at bounding box center [817, 87] width 1054 height 35
click at [1260, 66] on button "Call to Technicians" at bounding box center [1263, 54] width 130 height 30
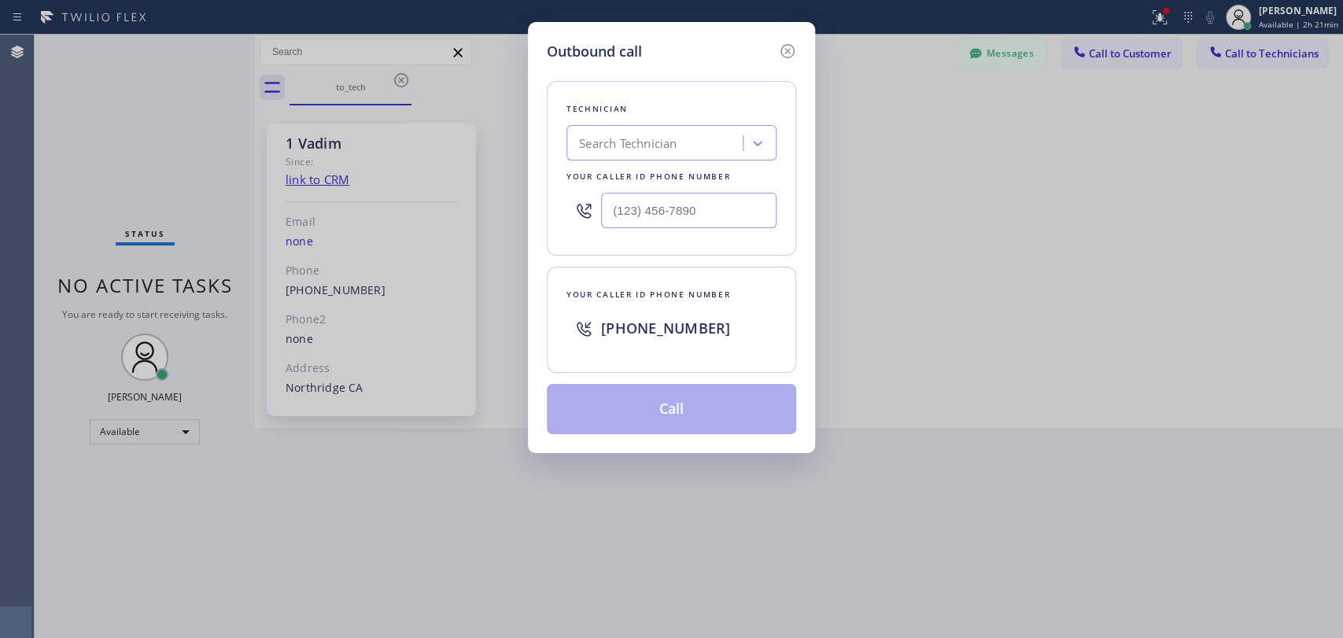
click at [630, 154] on div "Search Technician" at bounding box center [657, 144] width 172 height 28
type input "sv"
click at [617, 146] on div "sv" at bounding box center [641, 144] width 140 height 28
type input "sevak"
click at [604, 173] on div "Sevak Shirvanian" at bounding box center [672, 176] width 210 height 28
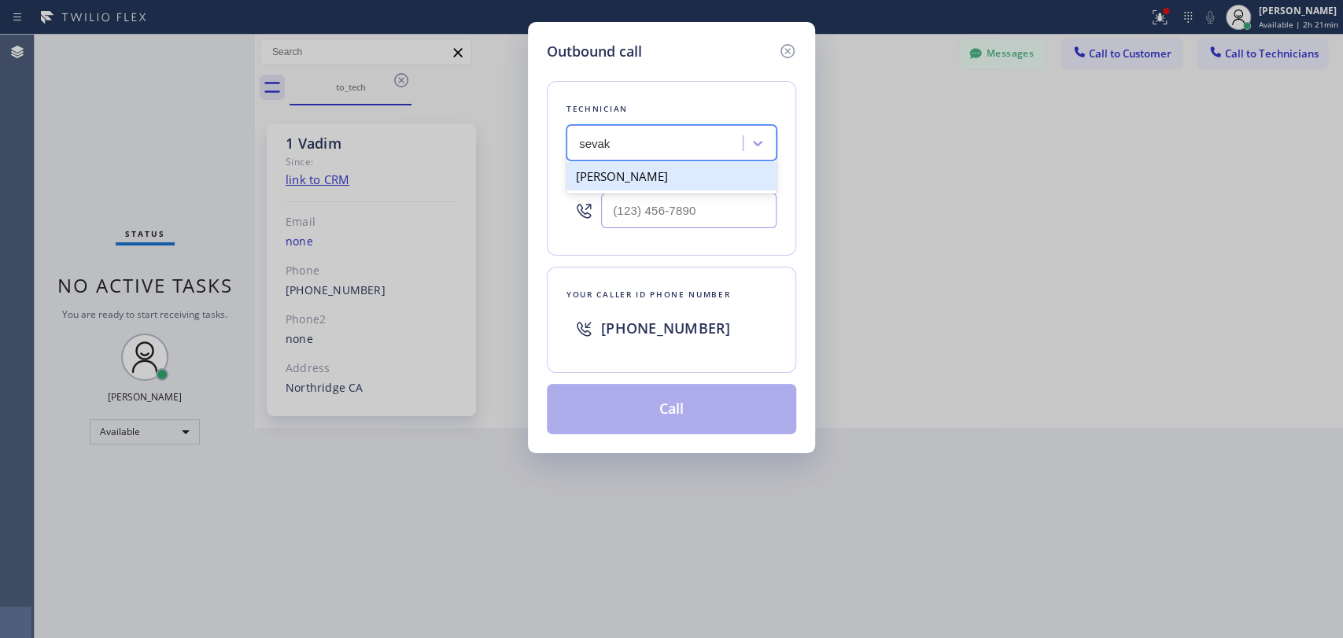
type input "[PHONE_NUMBER]"
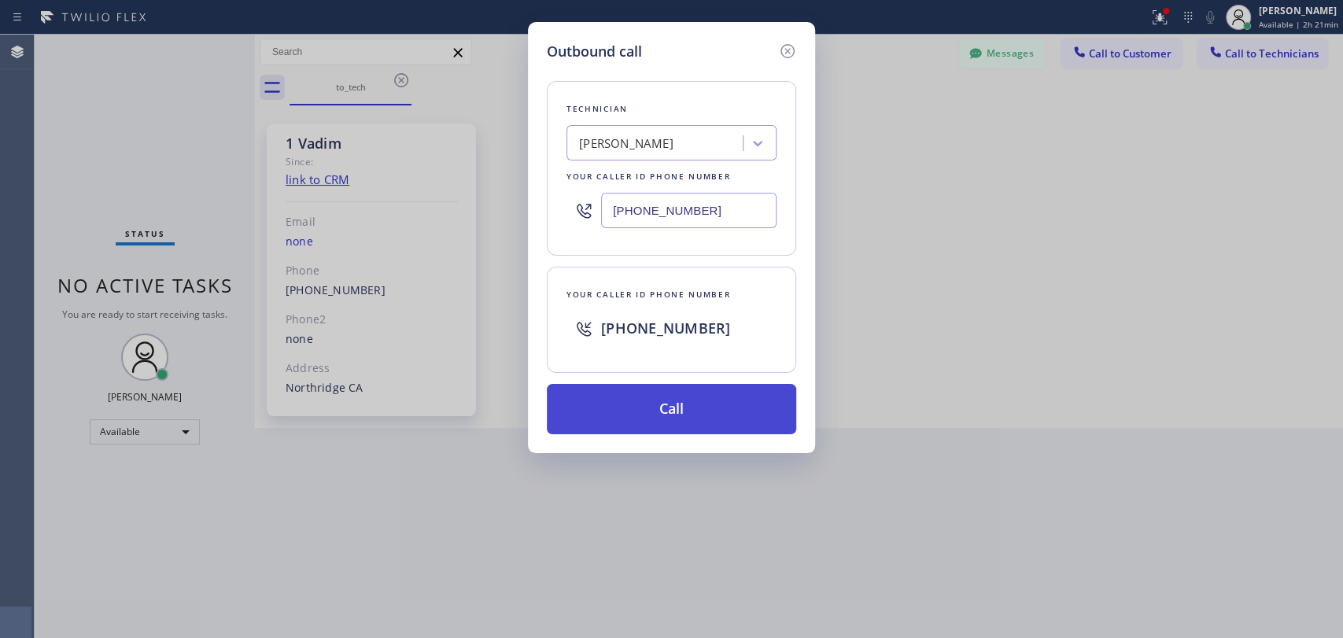
click at [650, 418] on button "Call" at bounding box center [671, 409] width 249 height 50
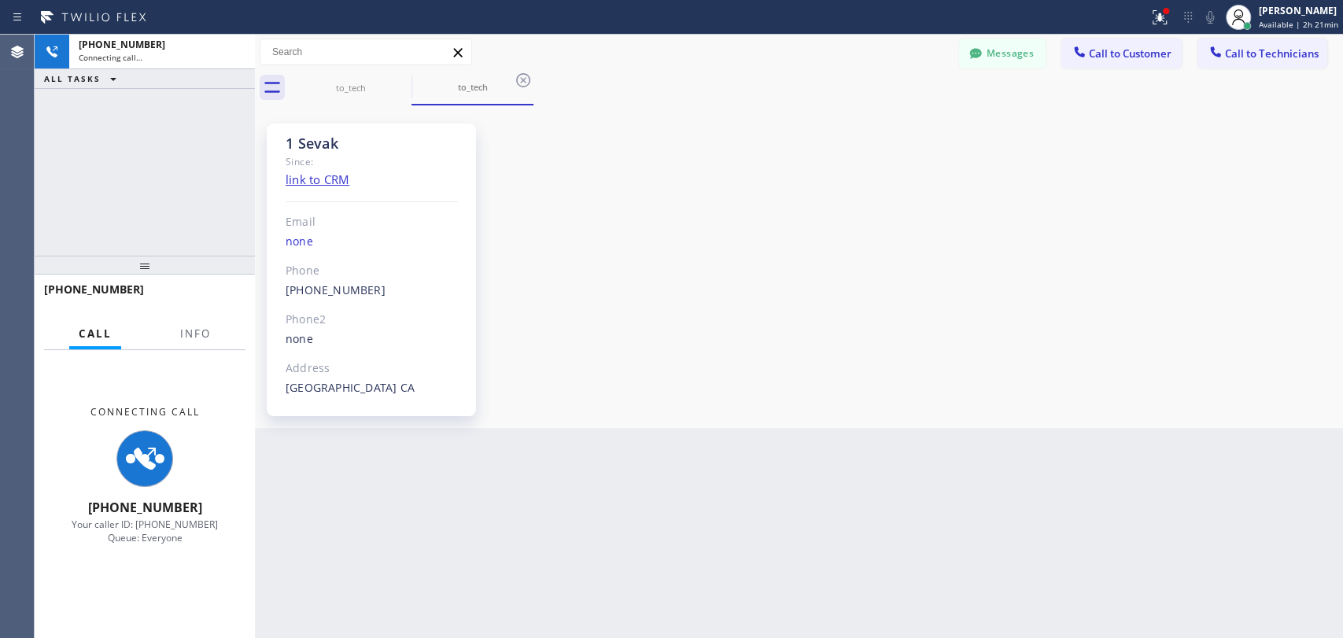
scroll to position [8110, 0]
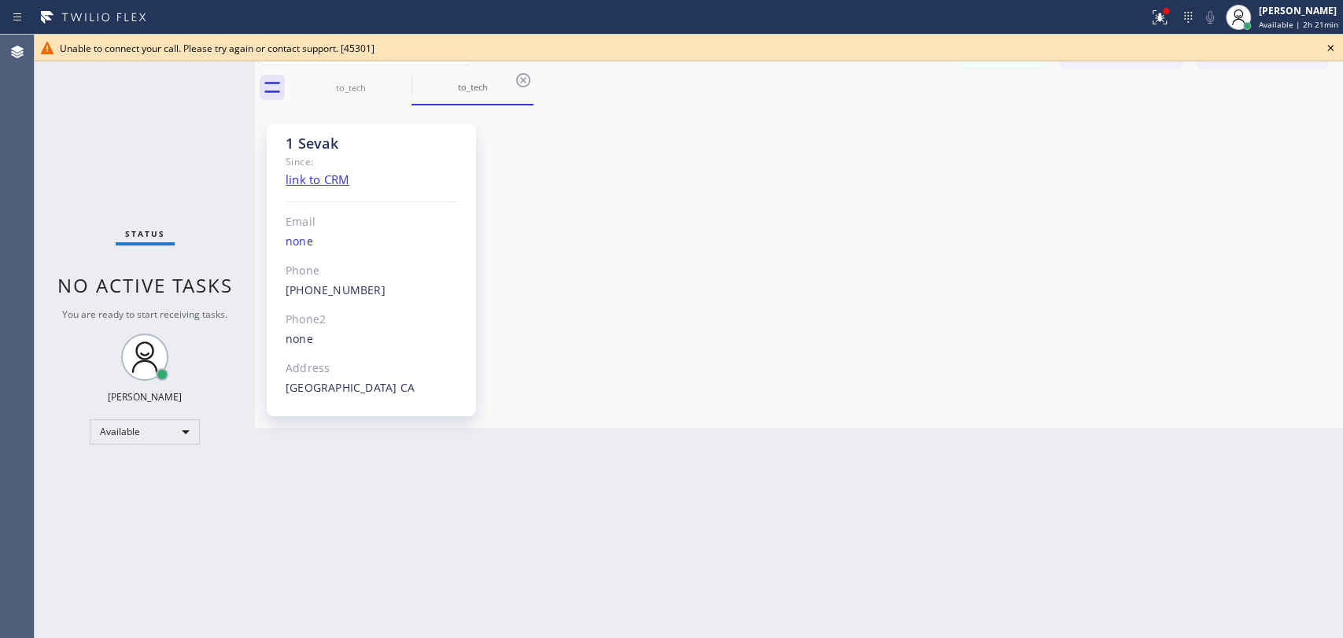
click at [1335, 35] on div "Unable to connect your call. Please try again or contact support. [45301]" at bounding box center [689, 48] width 1309 height 27
click at [1331, 45] on icon at bounding box center [1330, 48] width 19 height 19
click at [1165, 48] on span "refresh" at bounding box center [1167, 48] width 42 height 13
click at [1172, 50] on span "refresh" at bounding box center [1167, 48] width 42 height 13
click at [1157, 51] on span "refresh" at bounding box center [1167, 48] width 42 height 13
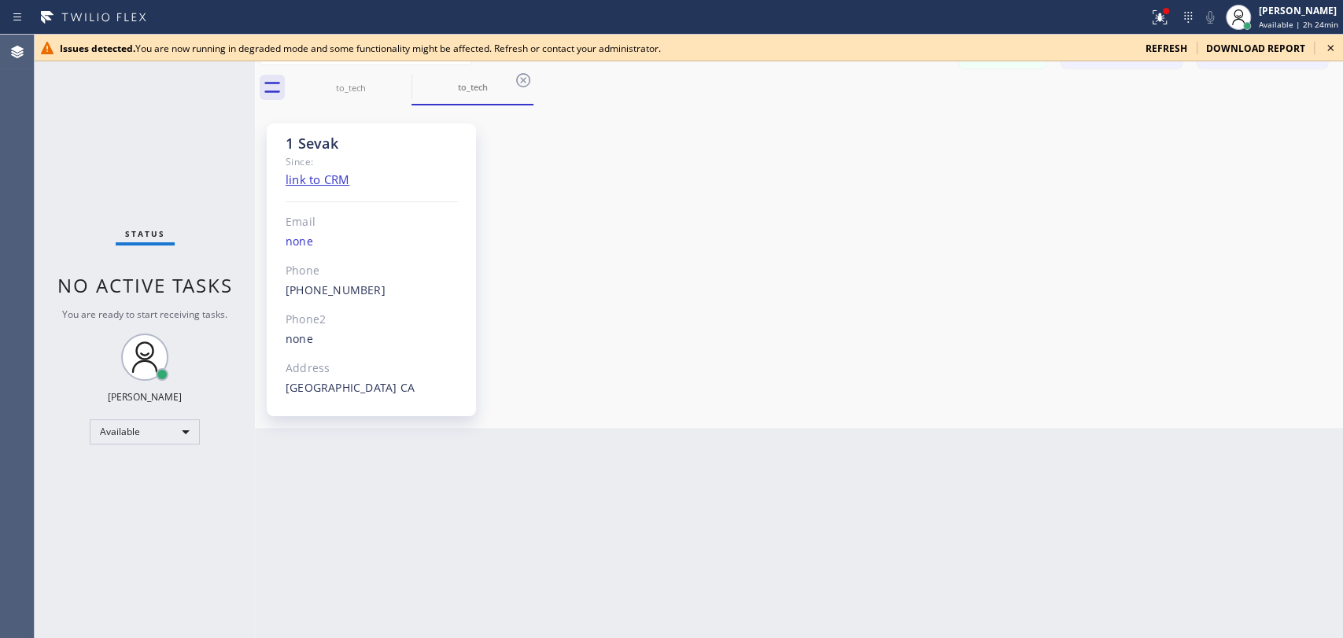
scroll to position [8110, 0]
click at [1164, 50] on span "refresh" at bounding box center [1167, 48] width 42 height 13
click at [1169, 47] on span "refresh" at bounding box center [1167, 48] width 42 height 13
click at [1331, 46] on icon at bounding box center [1330, 48] width 6 height 6
click at [1328, 52] on icon at bounding box center [1330, 48] width 19 height 19
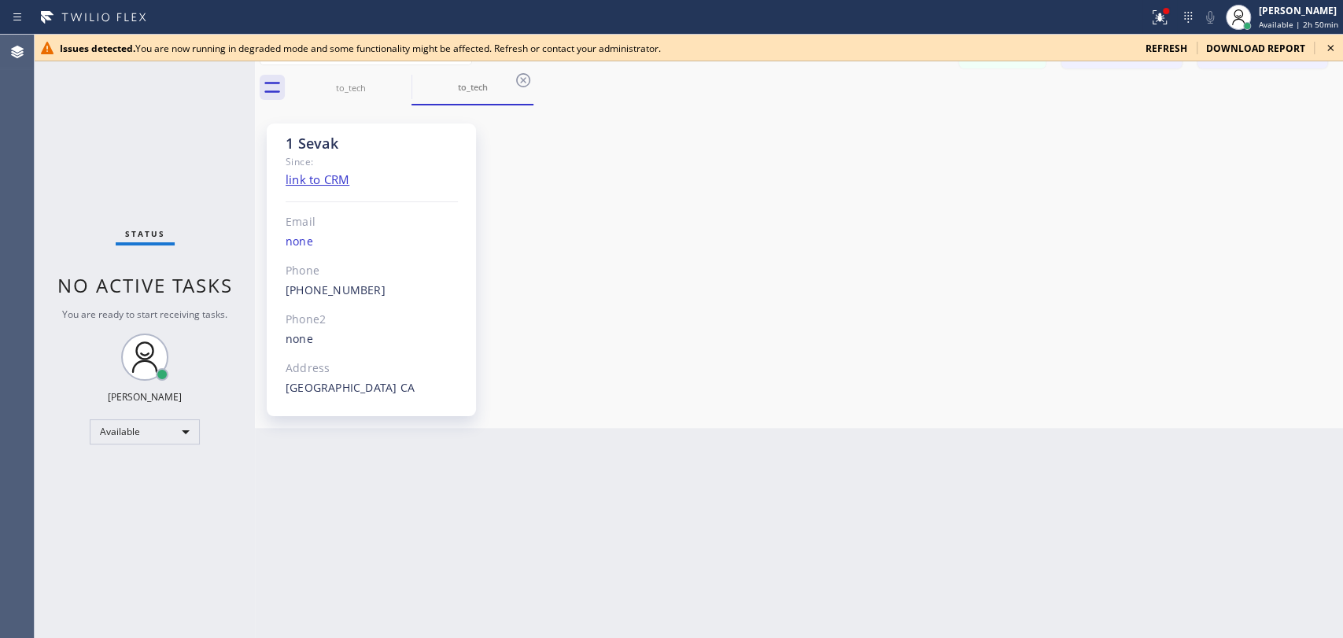
click at [1158, 43] on span "refresh" at bounding box center [1167, 48] width 42 height 13
click at [1329, 46] on icon at bounding box center [1330, 48] width 19 height 19
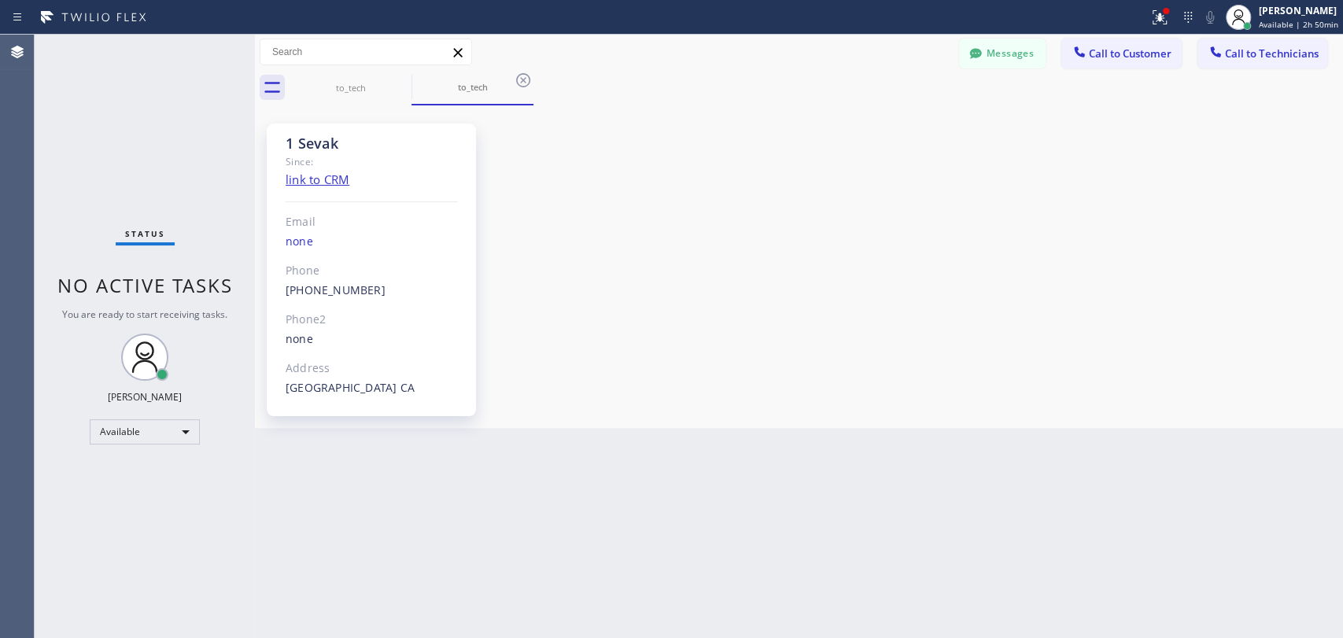
click at [1093, 62] on button "Call to Customer" at bounding box center [1122, 54] width 120 height 30
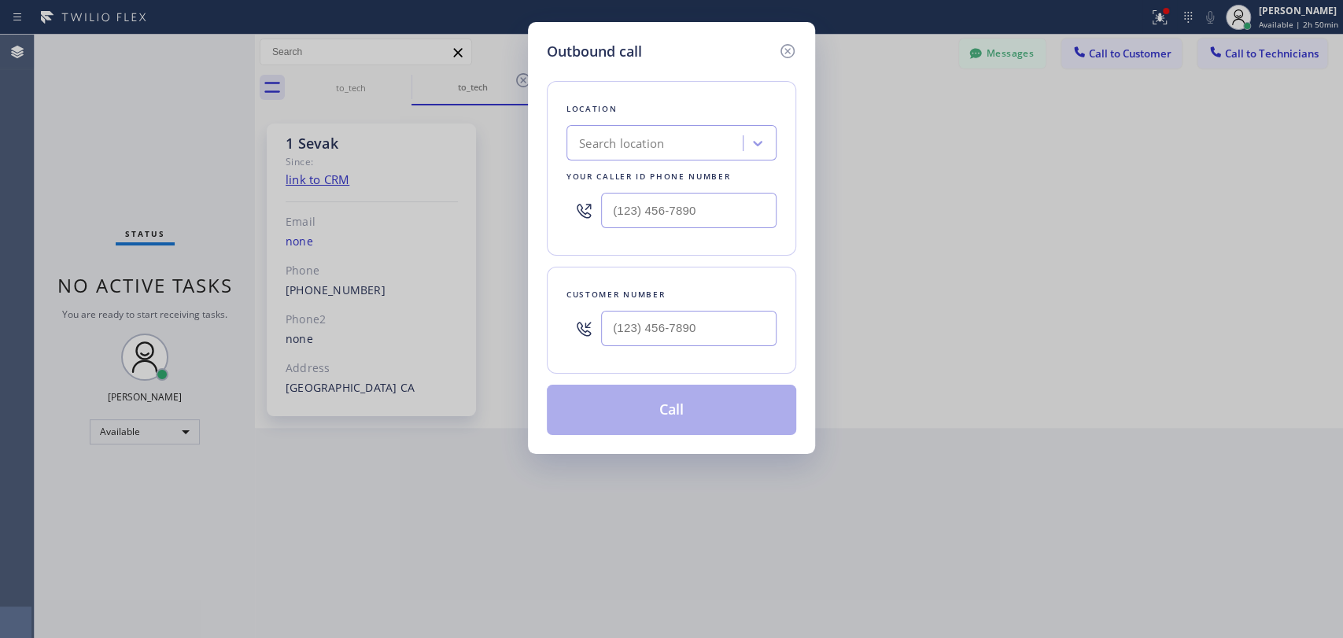
click at [781, 58] on icon at bounding box center [787, 51] width 19 height 19
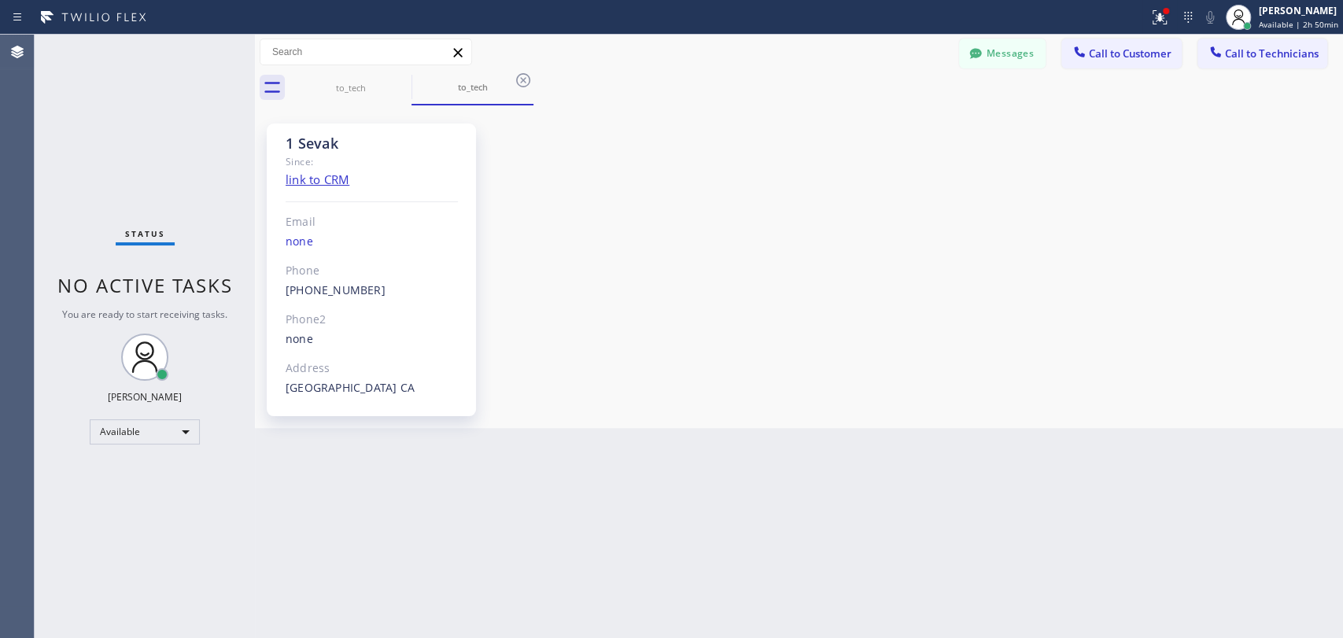
click at [1006, 71] on div "to_tech to_tech" at bounding box center [817, 87] width 1054 height 35
drag, startPoint x: 995, startPoint y: 61, endPoint x: 916, endPoint y: 61, distance: 78.7
click at [995, 61] on button "Messages" at bounding box center [1002, 54] width 87 height 30
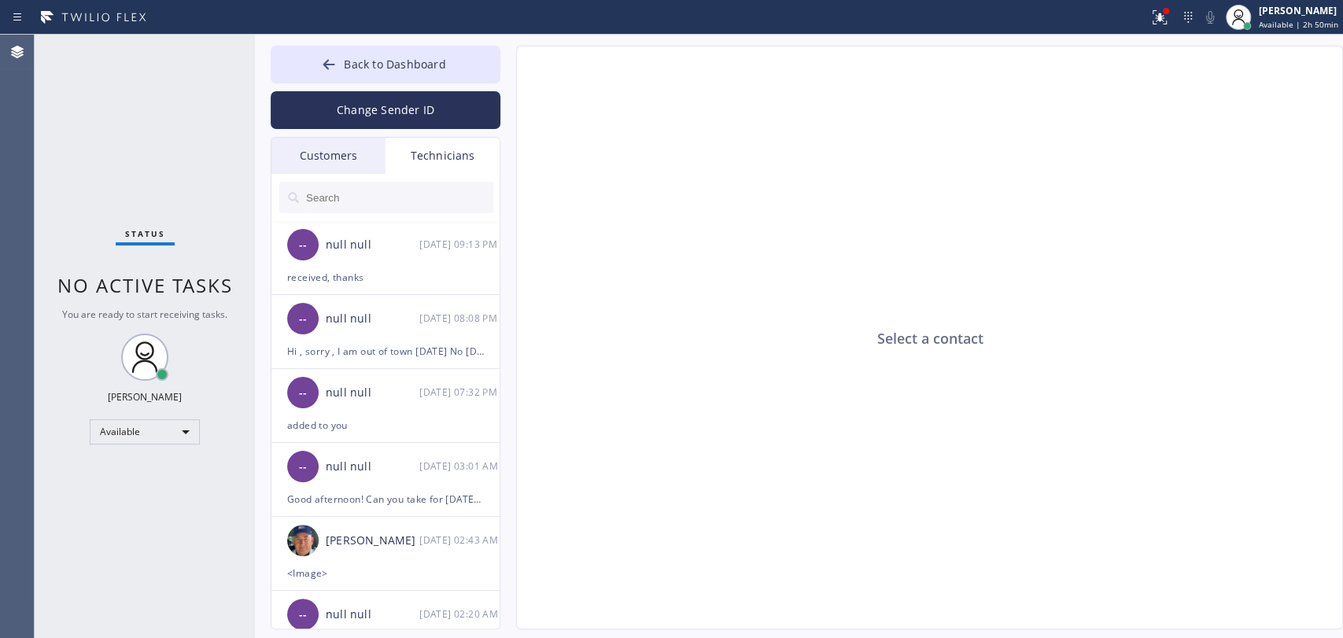
click at [331, 146] on div "Customers" at bounding box center [328, 156] width 114 height 36
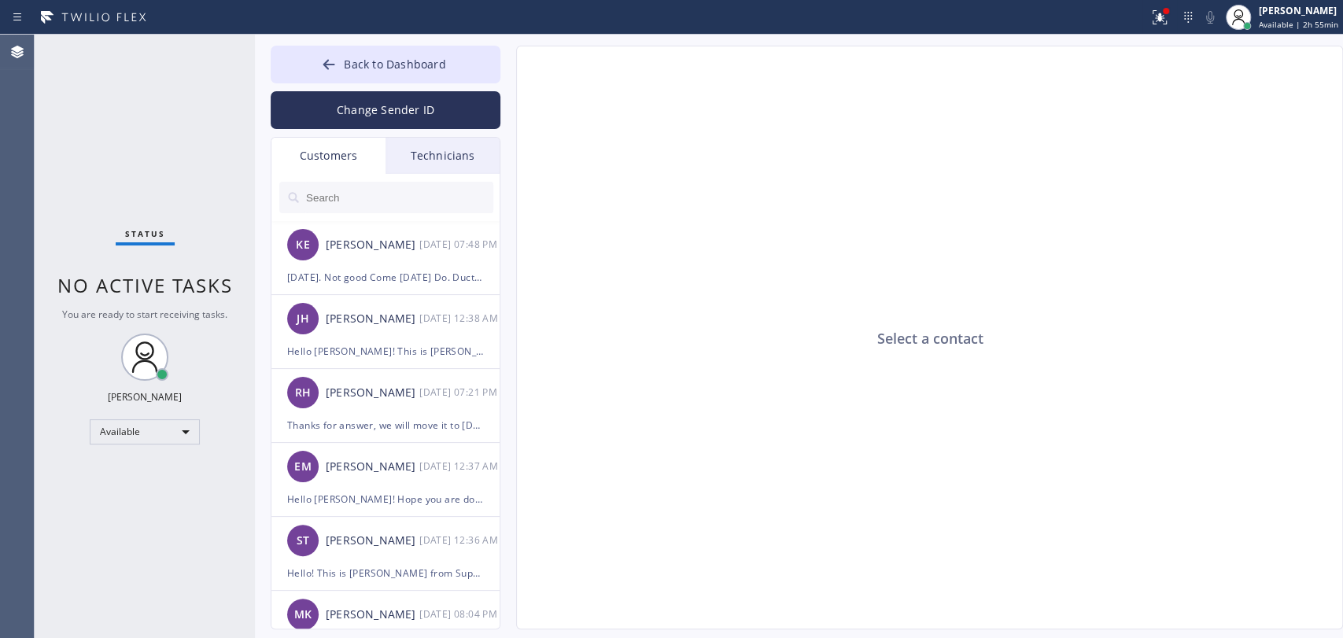
click at [451, 150] on div "Technicians" at bounding box center [443, 156] width 114 height 36
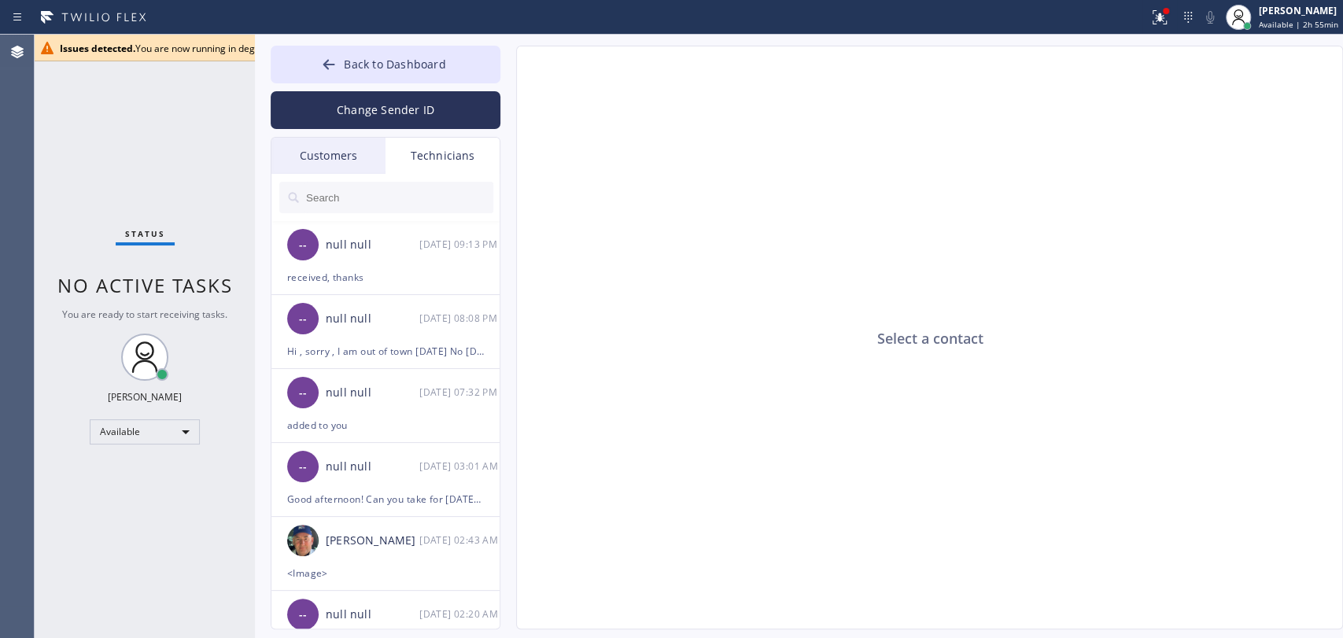
click at [329, 209] on input "text" at bounding box center [399, 197] width 189 height 31
type input "C"
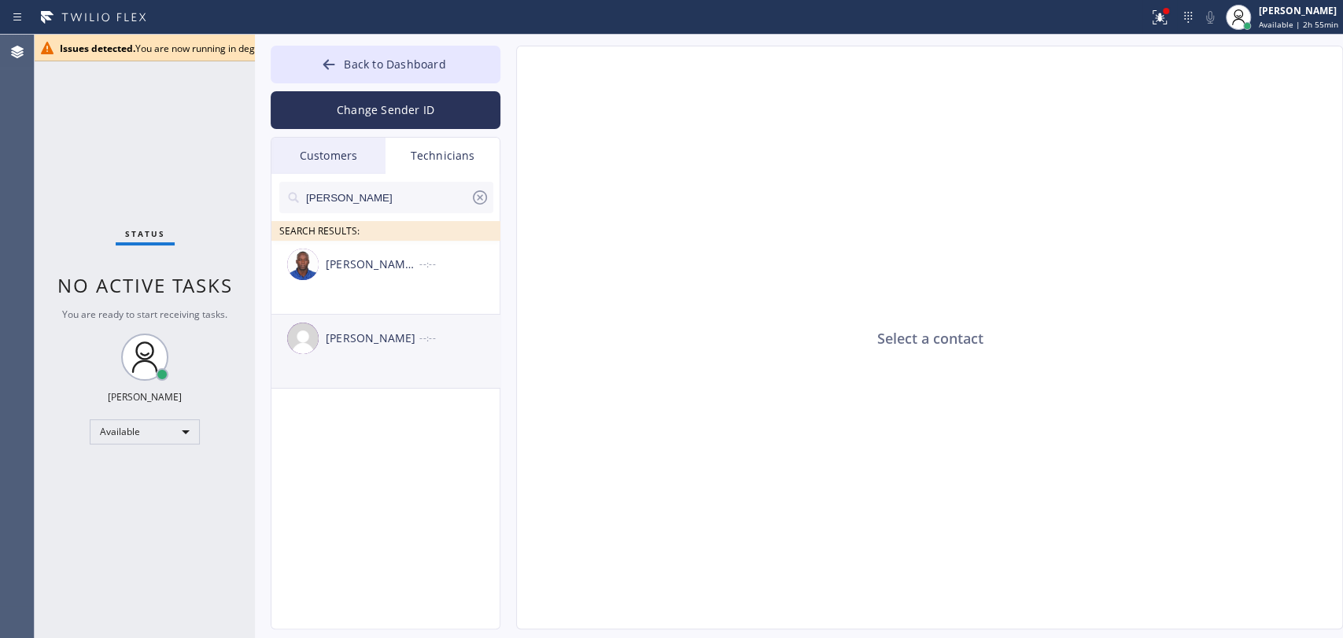
type input "Roy"
click at [378, 343] on div "[PERSON_NAME]" at bounding box center [373, 339] width 94 height 18
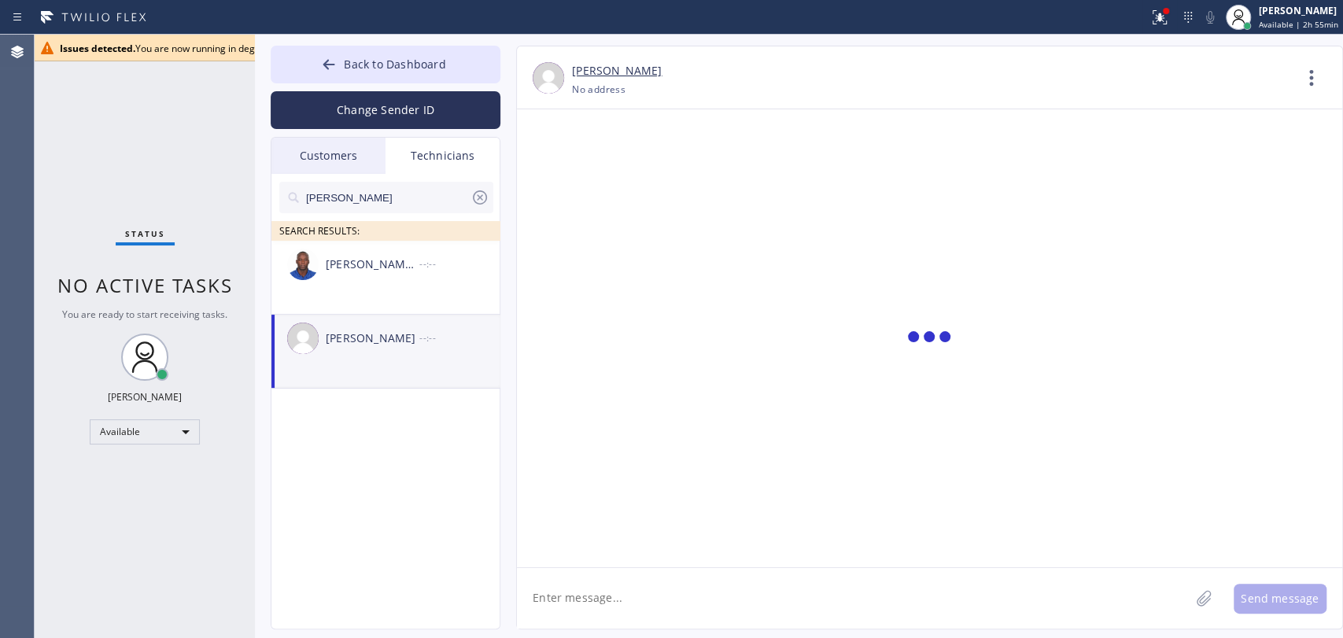
click at [600, 603] on textarea at bounding box center [853, 598] width 673 height 61
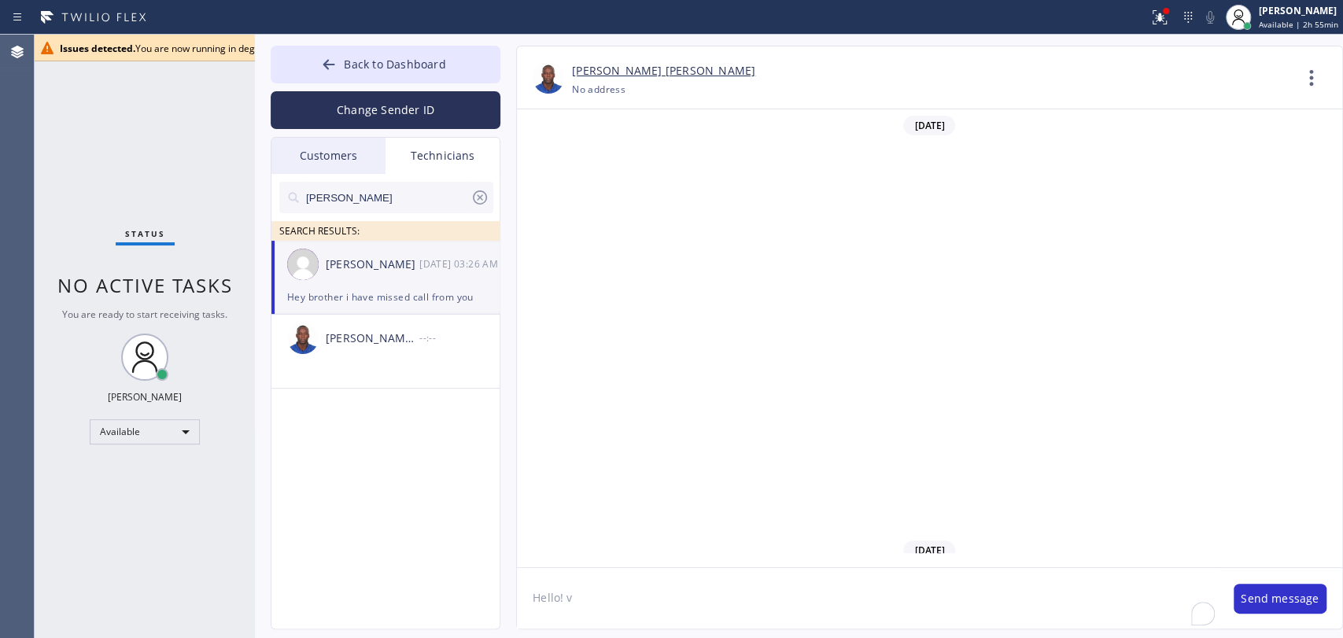
scroll to position [87828, 0]
paste textarea "We have a mandatory HVAC Sales training starting tomorrow 5 pm LA time Need you…"
drag, startPoint x: 844, startPoint y: 620, endPoint x: 467, endPoint y: 595, distance: 377.8
click at [467, 595] on div "Back to Dashboard Change Sender ID Customers Technicians KE Kathy Ewers 08/20 0…" at bounding box center [799, 337] width 1088 height 604
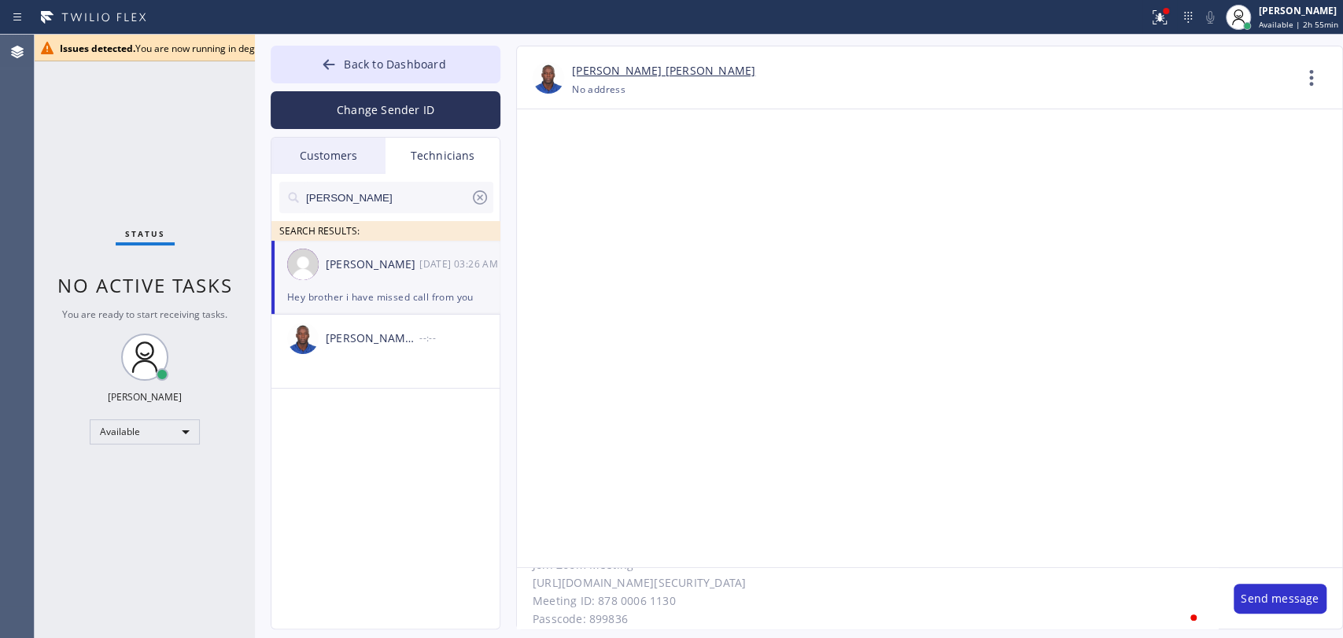
scroll to position [141, 0]
click at [727, 598] on textarea "Hello! We have a mandatory HVAC Sales training starting tomorrow 5 pm LA time N…" at bounding box center [867, 598] width 701 height 61
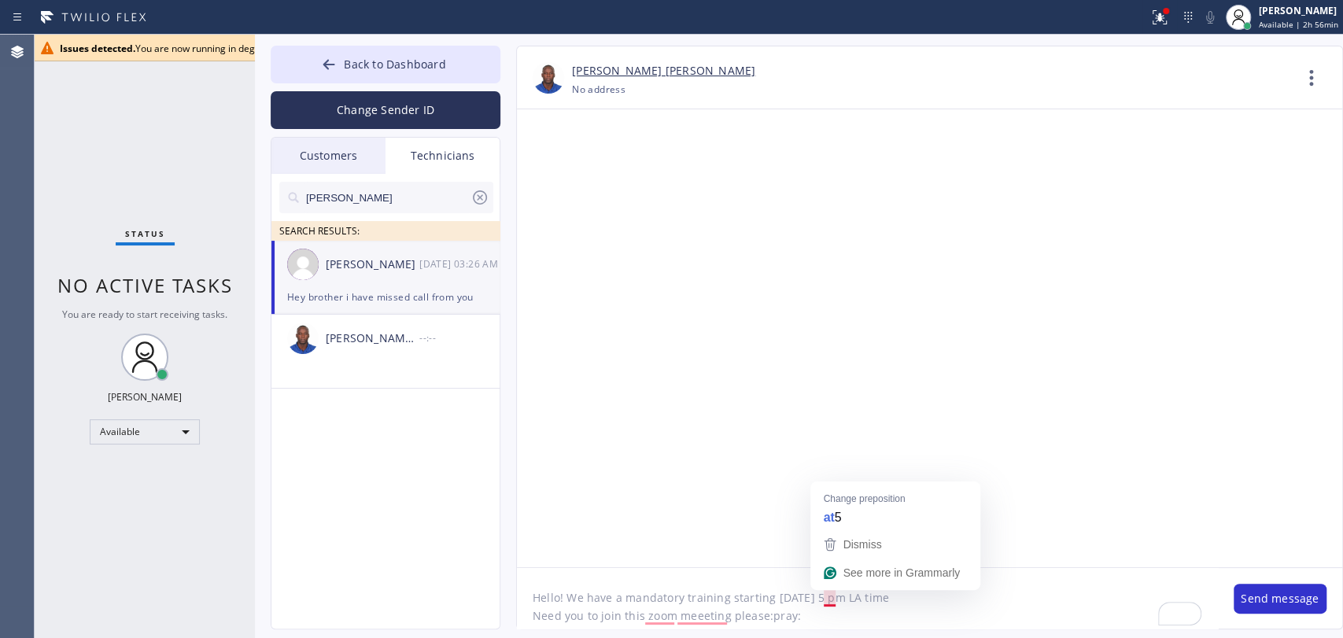
click at [862, 599] on textarea "Hello! We have a mandatory training starting tomorrow 5 pm LA time Need you to …" at bounding box center [867, 598] width 701 height 61
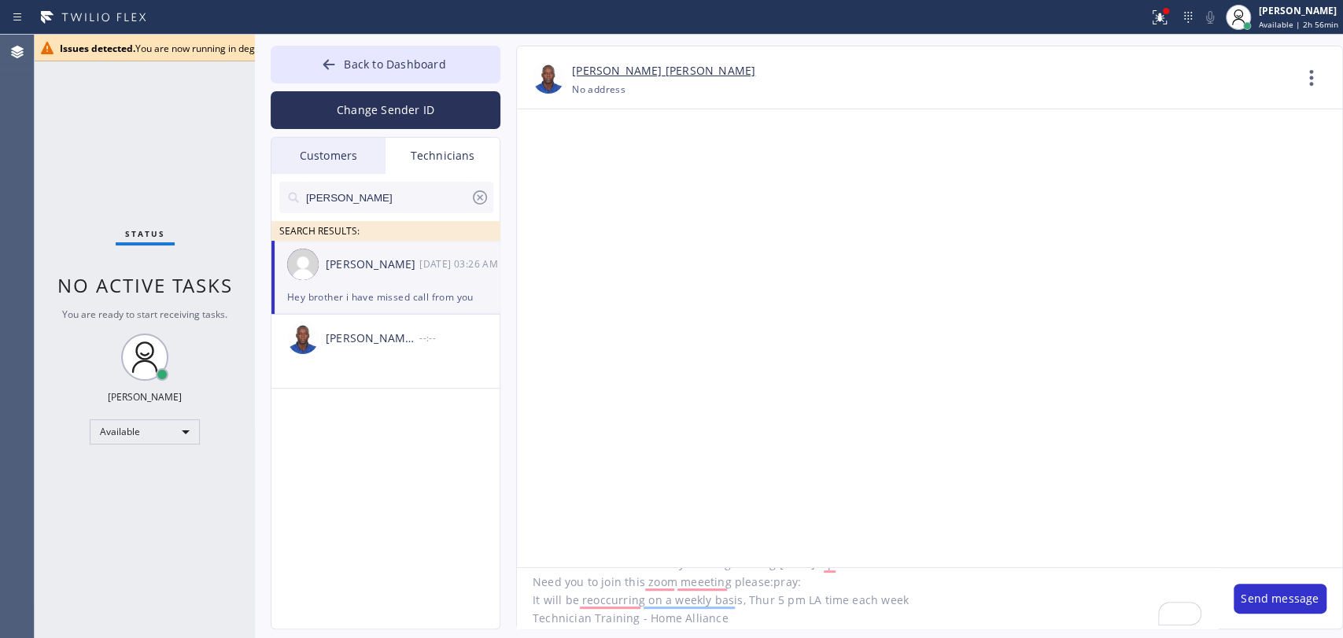
drag, startPoint x: 764, startPoint y: 615, endPoint x: 823, endPoint y: 619, distance: 59.2
click at [823, 619] on textarea "Hello! We have a mandatory training starting tomorrow 5 pm LA time Need you to …" at bounding box center [867, 598] width 701 height 61
click at [805, 581] on textarea "Hello! We have a mandatory training starting tomorrow 5 pm LA time Need you to …" at bounding box center [867, 598] width 701 height 61
drag, startPoint x: 799, startPoint y: 621, endPoint x: 792, endPoint y: 550, distance: 71.3
click at [791, 547] on div "Conroy Jason Murray +15168069471 Choose phone number No address Contact Full In…" at bounding box center [929, 338] width 827 height 584
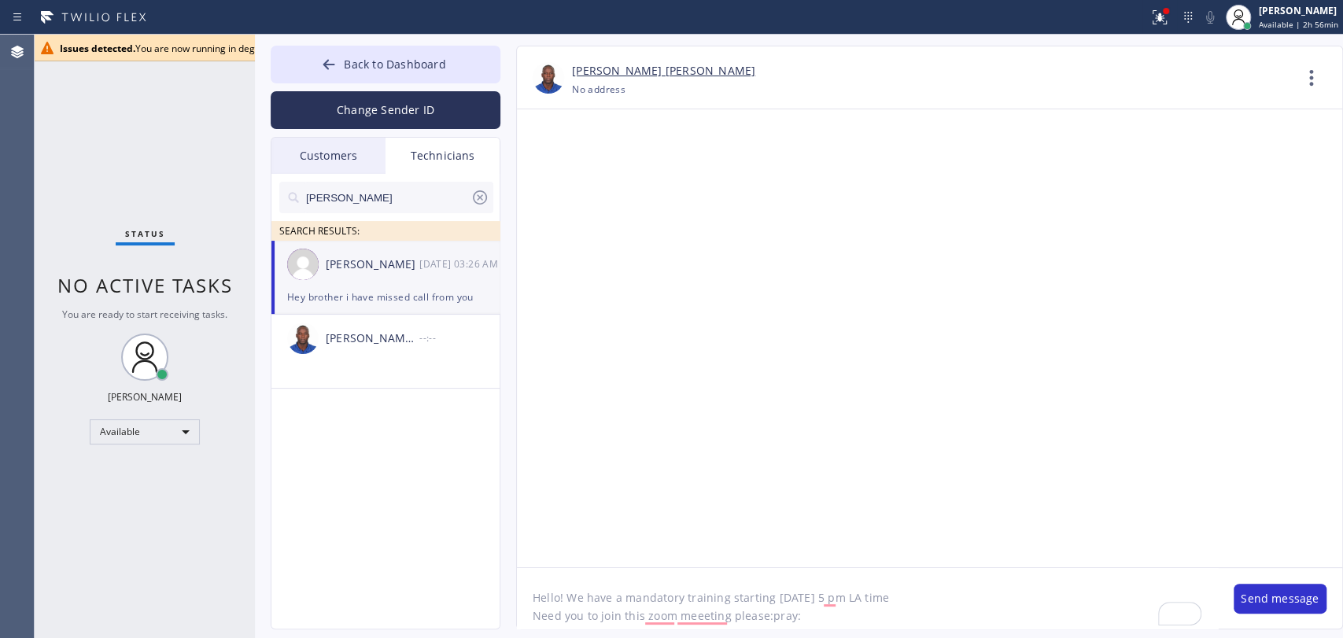
click at [802, 612] on textarea "Hello! We have a mandatory training starting tomorrow 5 pm LA time Need you to …" at bounding box center [867, 598] width 701 height 61
type textarea "Hello! We have a mandatory training starting [DATE] 5 pm LA time Need you to jo…"
click at [1306, 591] on button "Send message" at bounding box center [1280, 599] width 93 height 30
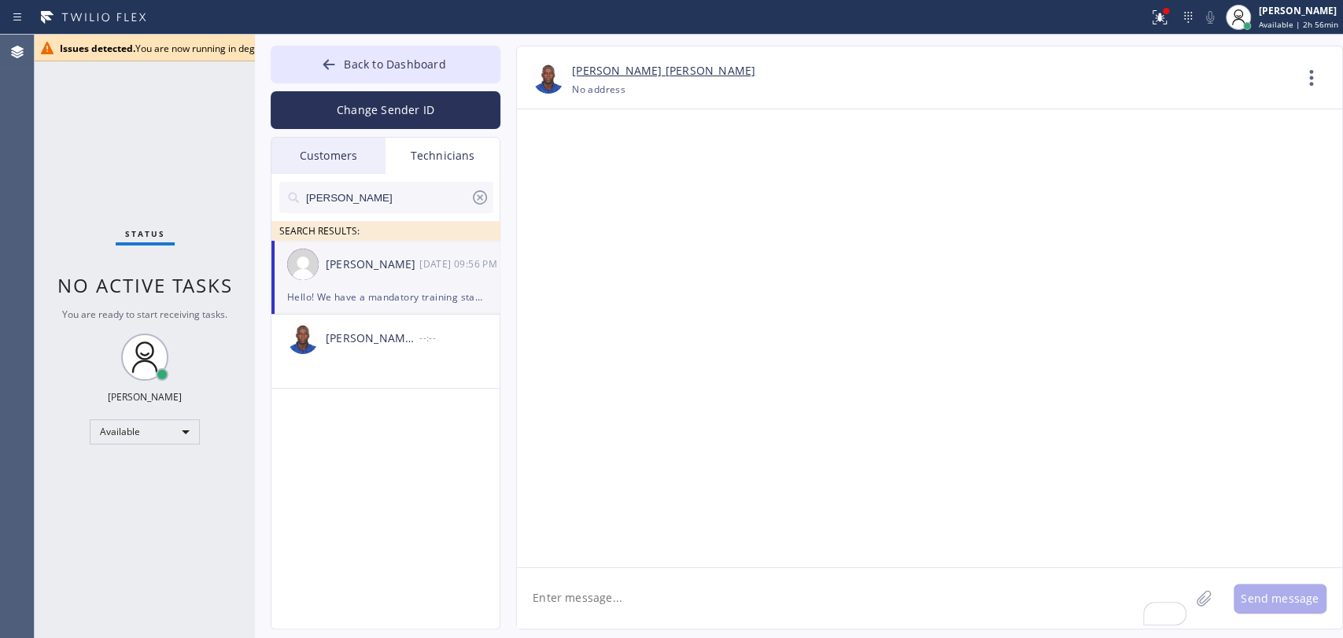
copy span "https"
click at [378, 193] on input "Roy" at bounding box center [388, 197] width 166 height 31
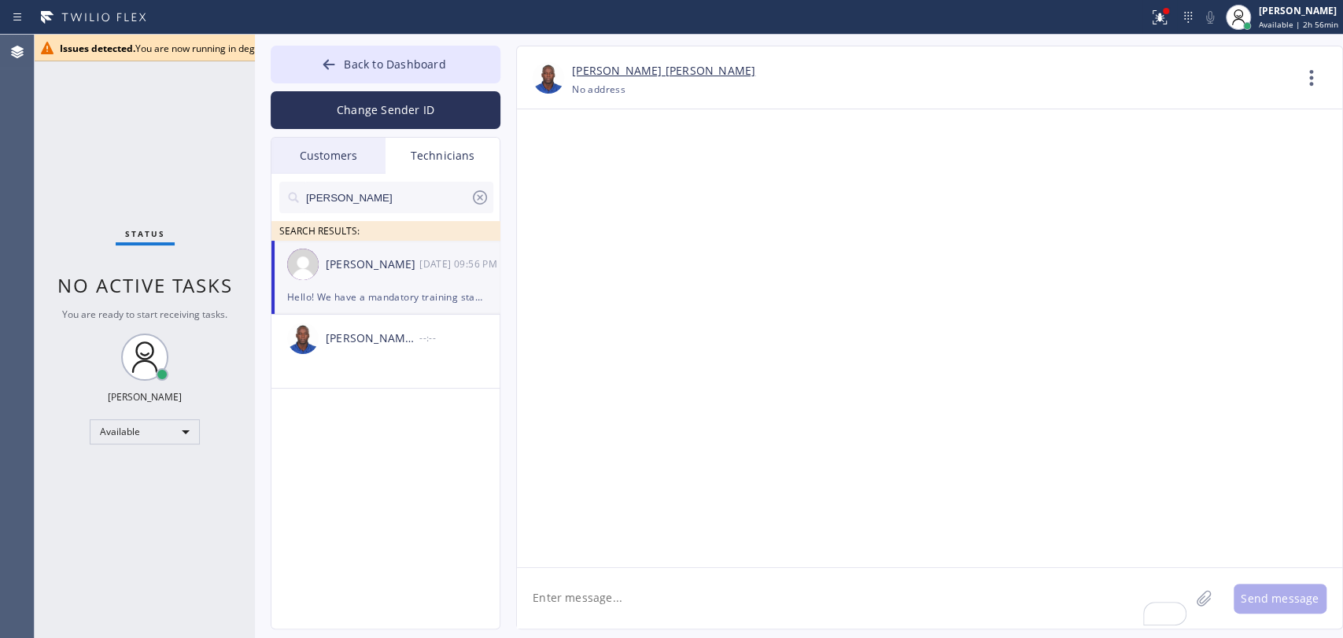
click at [378, 193] on input "Roy" at bounding box center [388, 197] width 166 height 31
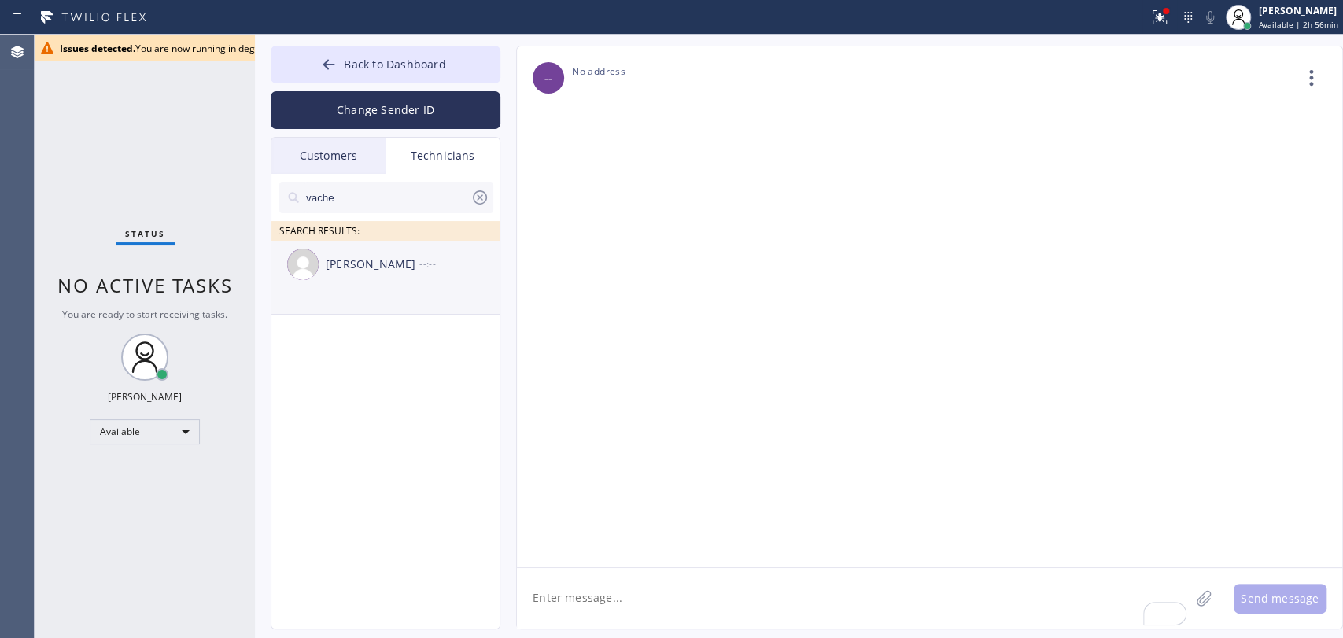
type input "vache"
click at [355, 260] on div "Vache Katabyan" at bounding box center [373, 265] width 94 height 18
click at [570, 596] on textarea "To enrich screen reader interactions, please activate Accessibility in Grammarl…" at bounding box center [853, 598] width 673 height 61
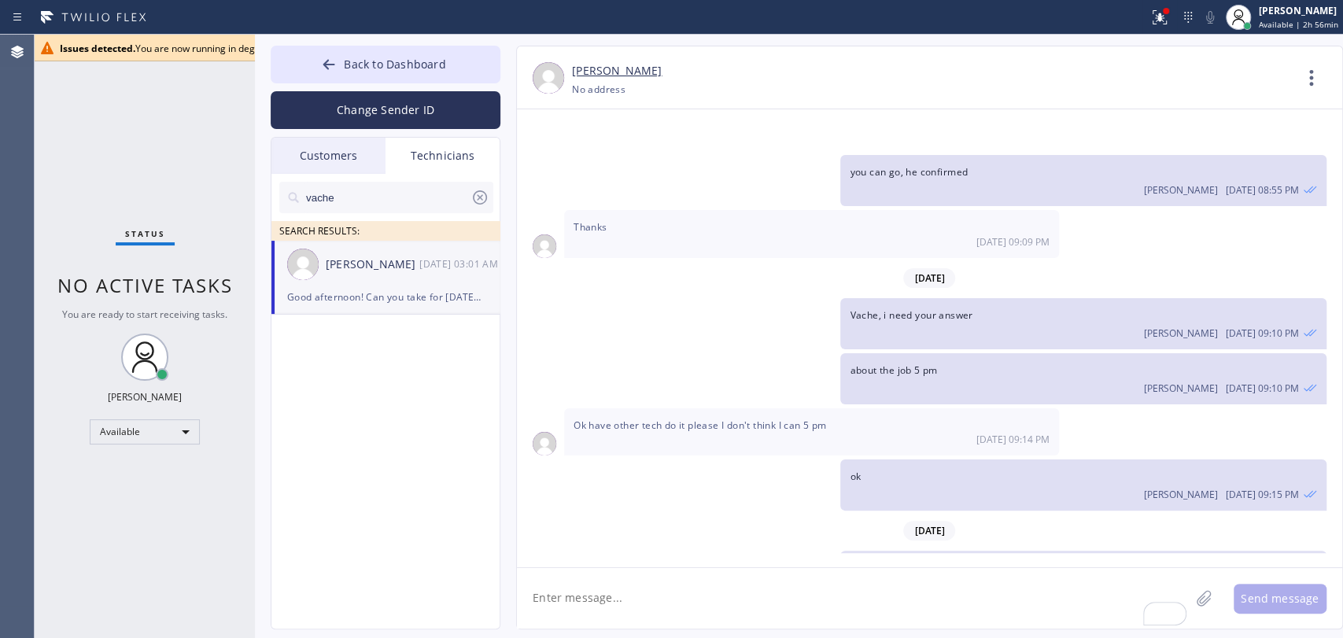
paste textarea "Hello! We have a mandatory training starting [DATE] 5 pm LA time Need you to jo…"
type textarea "Hello! We have a mandatory training starting [DATE] 5 pm LA time Need you to jo…"
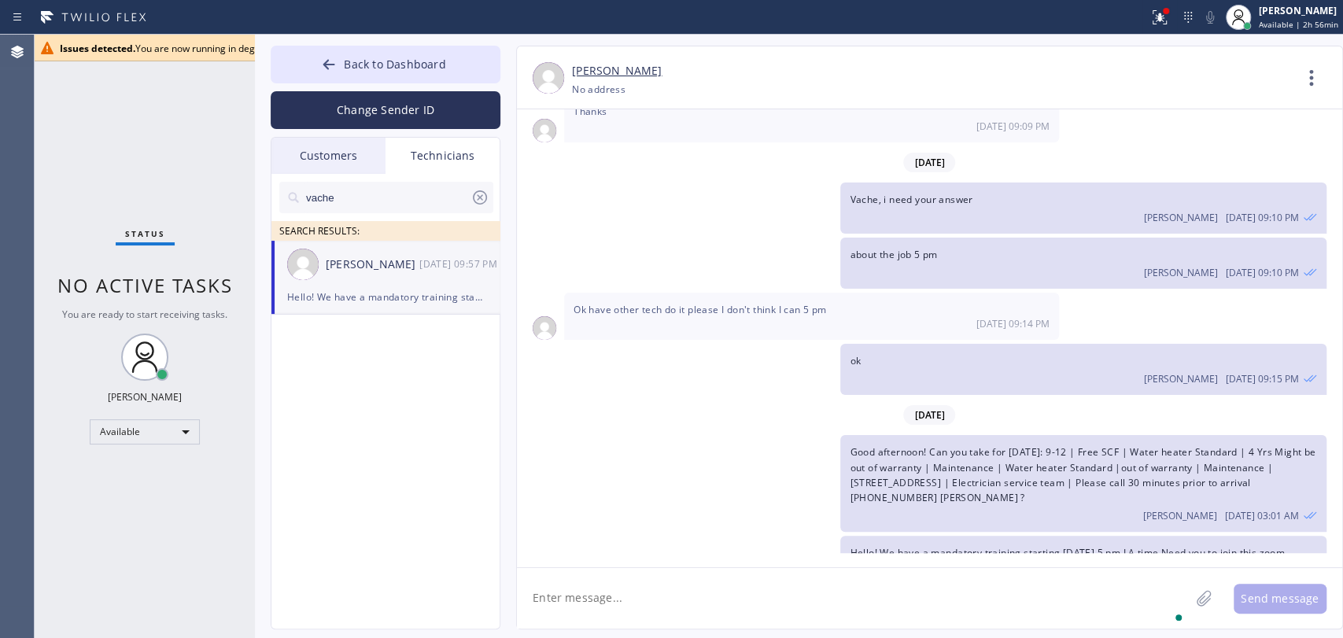
click at [345, 195] on input "vache" at bounding box center [388, 197] width 166 height 31
type input "Arty"
click at [387, 287] on div "Artyom Khachatryan --:--" at bounding box center [386, 264] width 230 height 47
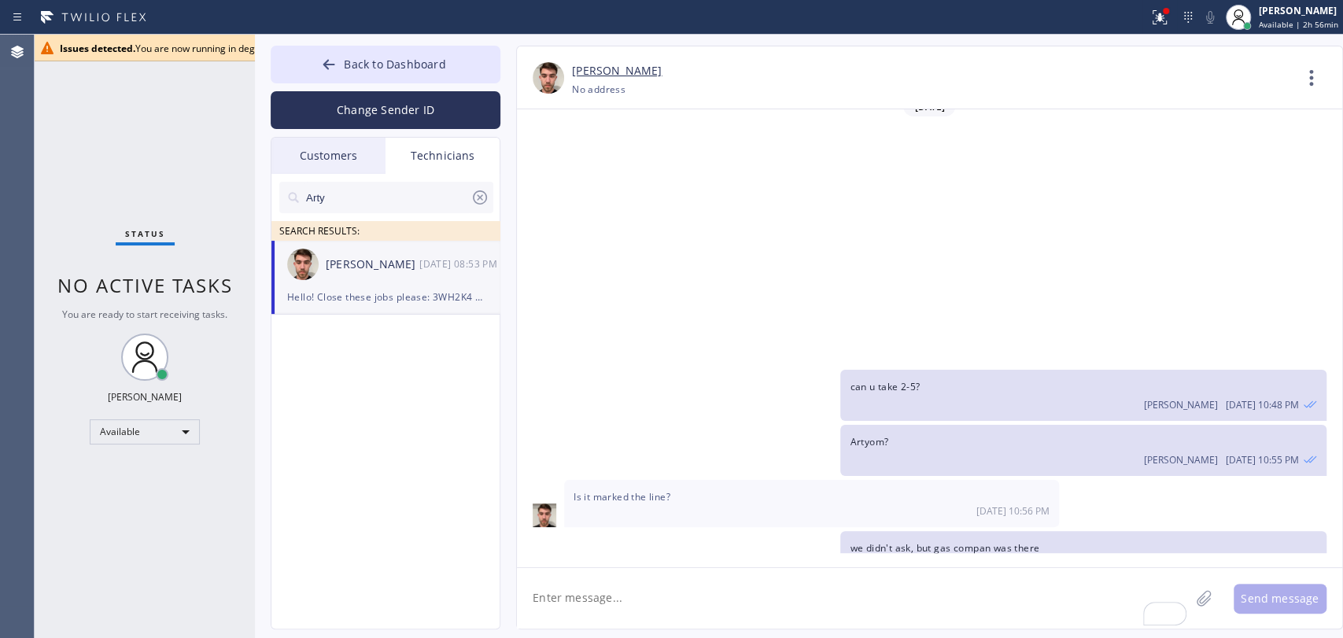
click at [577, 610] on textarea "To enrich screen reader interactions, please activate Accessibility in Grammarl…" at bounding box center [853, 598] width 673 height 61
paste textarea "Hello! We have a mandatory training starting [DATE] 5 pm LA time Need you to jo…"
type textarea "Hello! We have a mandatory training starting [DATE] 5 pm LA time Need you to jo…"
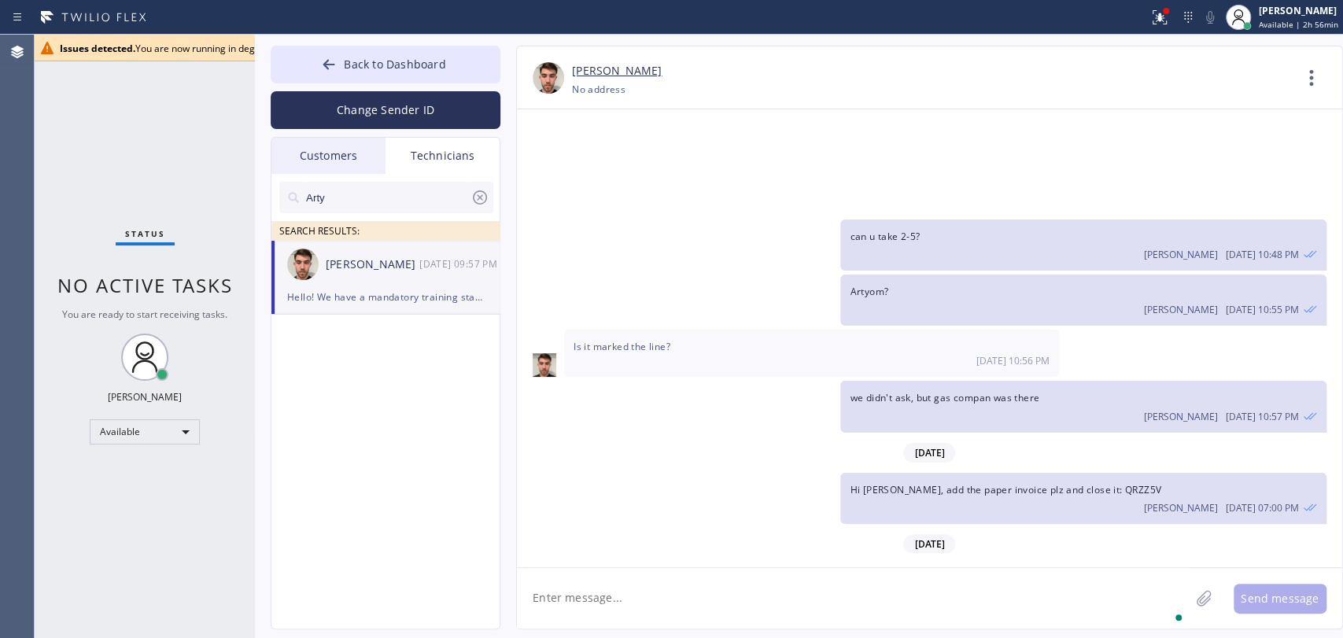
click at [346, 217] on div at bounding box center [386, 223] width 214 height 20
click at [350, 203] on input "Arty" at bounding box center [388, 197] width 166 height 31
click at [351, 200] on input "Arty" at bounding box center [388, 197] width 166 height 31
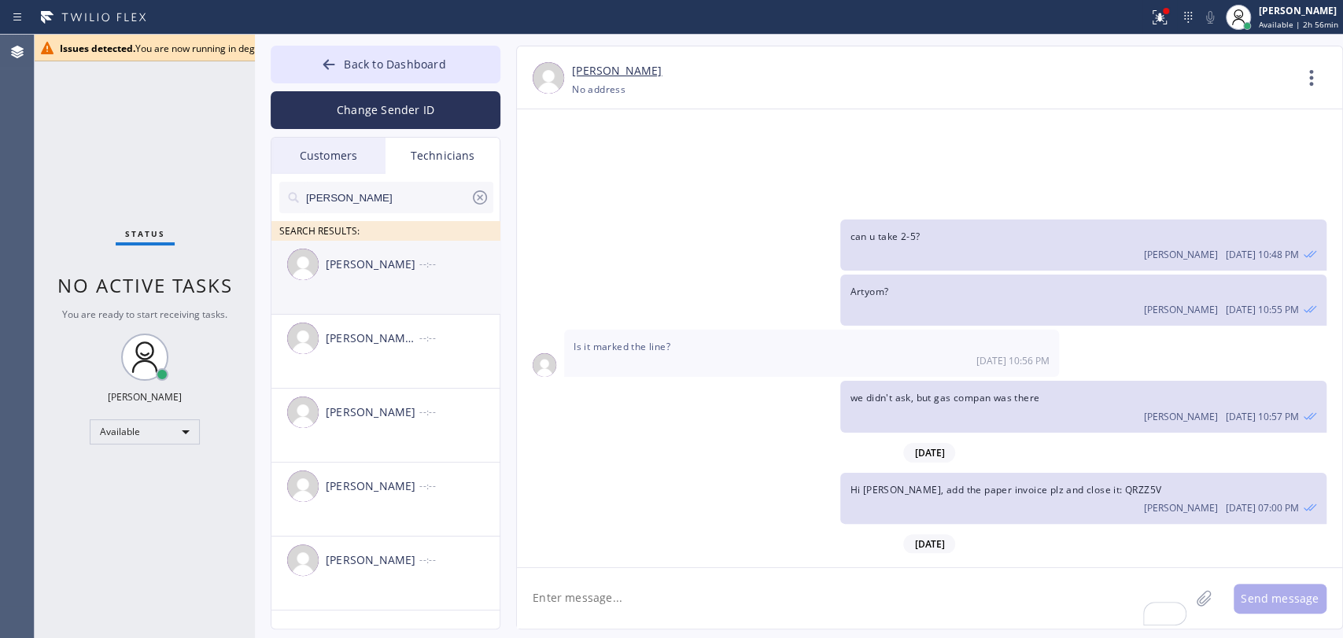
type input "Chris"
click at [374, 271] on div "[PERSON_NAME]" at bounding box center [373, 265] width 94 height 18
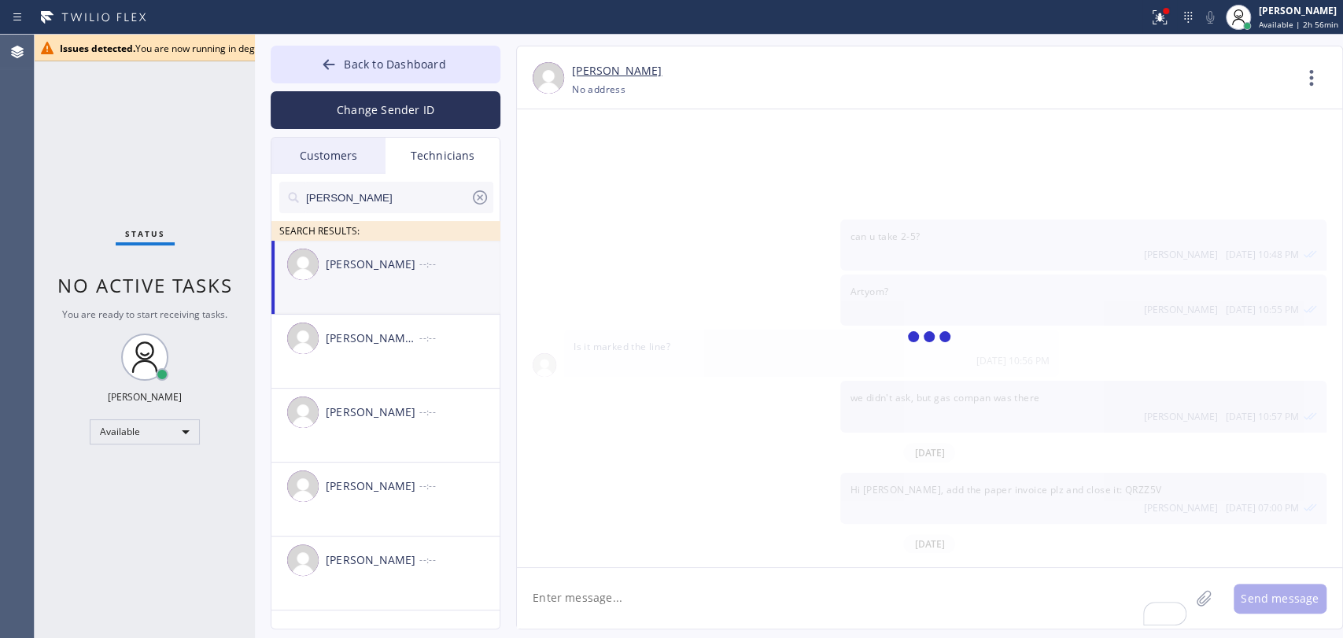
click at [598, 601] on textarea "To enrich screen reader interactions, please activate Accessibility in Grammarl…" at bounding box center [853, 598] width 673 height 61
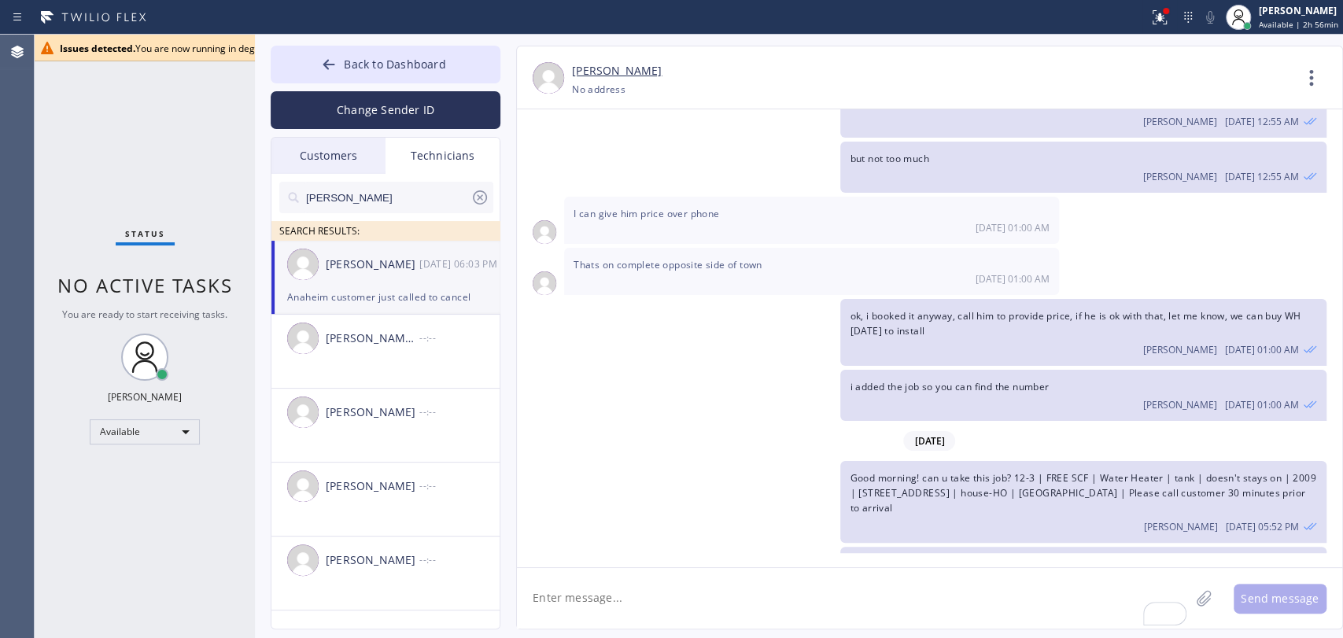
paste textarea "Hello! We have a mandatory training starting [DATE] 5 pm LA time Need you to jo…"
type textarea "Hello! We have a mandatory training starting [DATE] 5 pm LA time Need you to jo…"
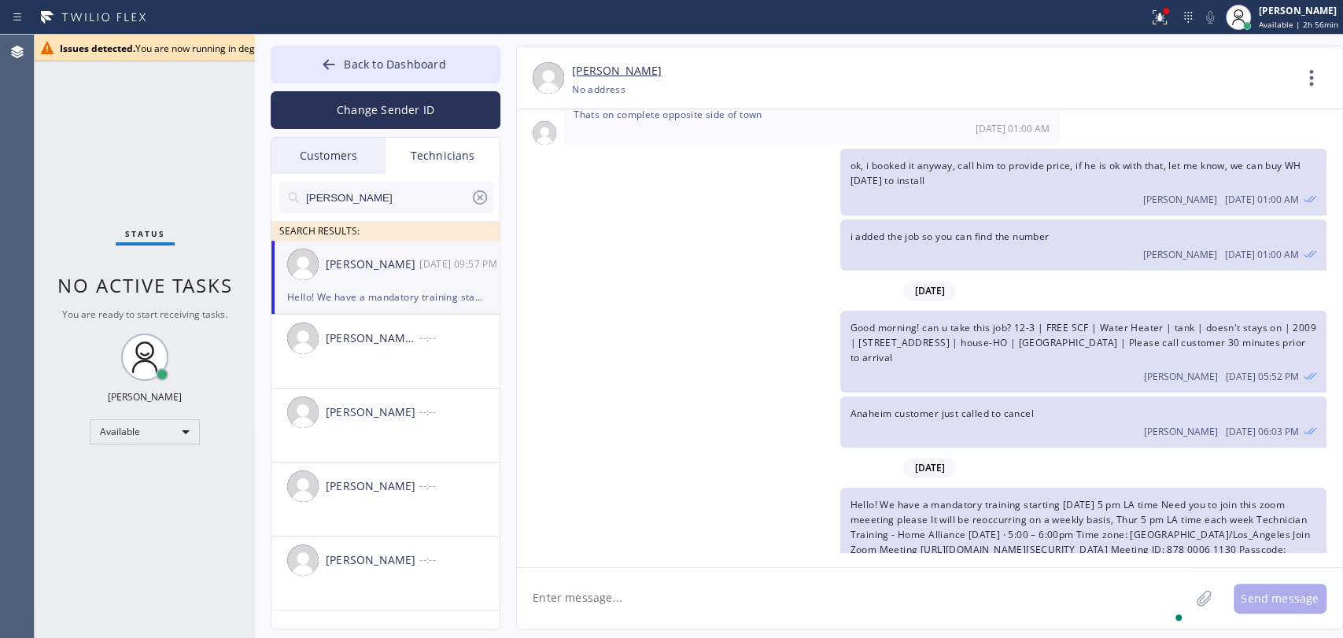
click at [339, 197] on input "Chris" at bounding box center [388, 197] width 166 height 31
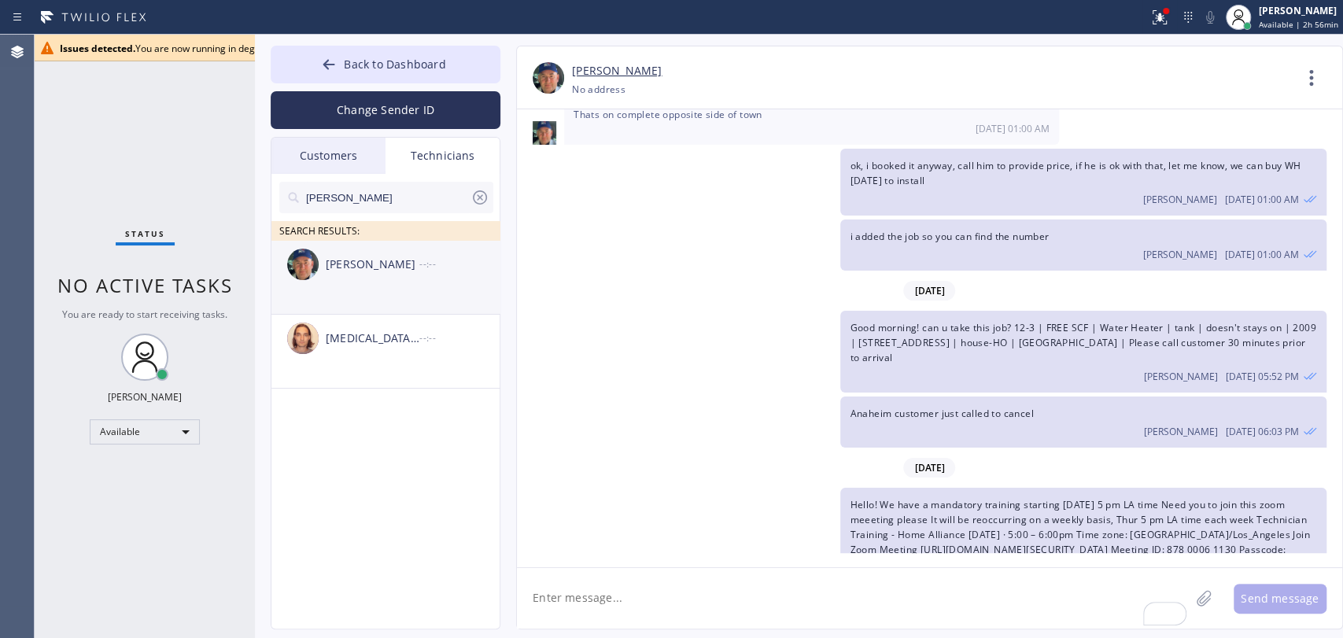
type input "Nick"
click at [376, 315] on li "Nikolai Suvorov --:--" at bounding box center [386, 352] width 230 height 74
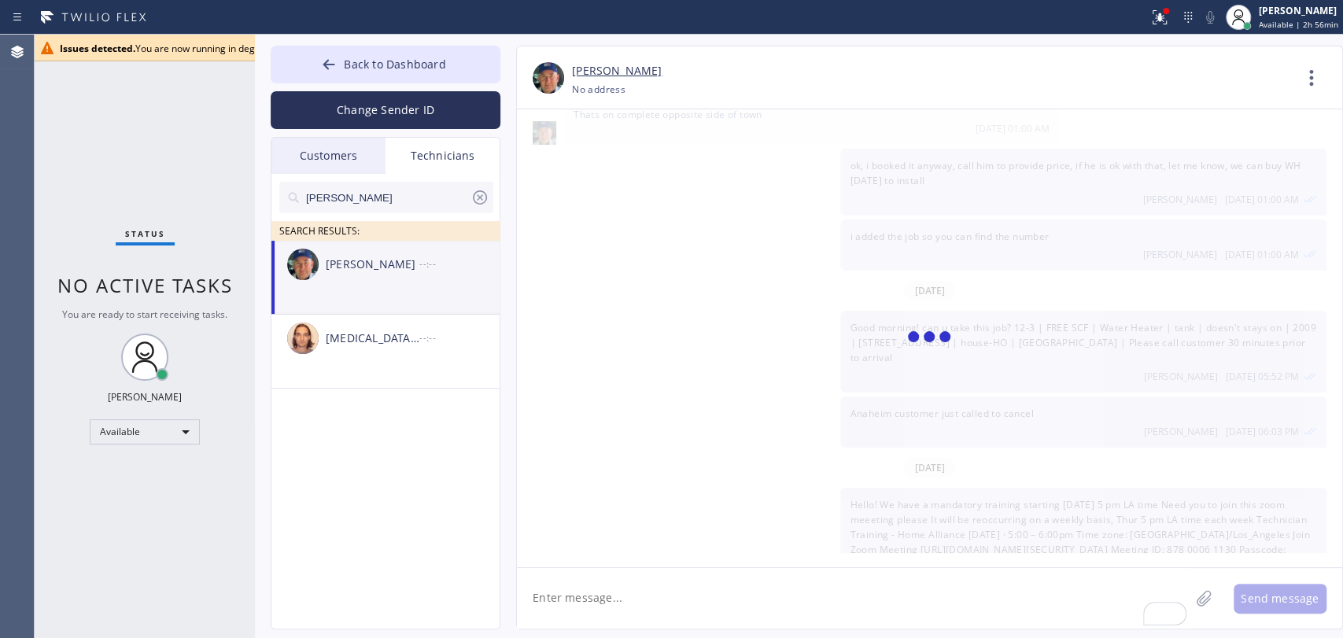
click at [575, 582] on textarea "To enrich screen reader interactions, please activate Accessibility in Grammarl…" at bounding box center [853, 598] width 673 height 61
paste textarea "Hello! We have a mandatory training starting [DATE] 5 pm LA time Need you to jo…"
type textarea "Hello! We have a mandatory training starting [DATE] 5 pm LA time Need you to jo…"
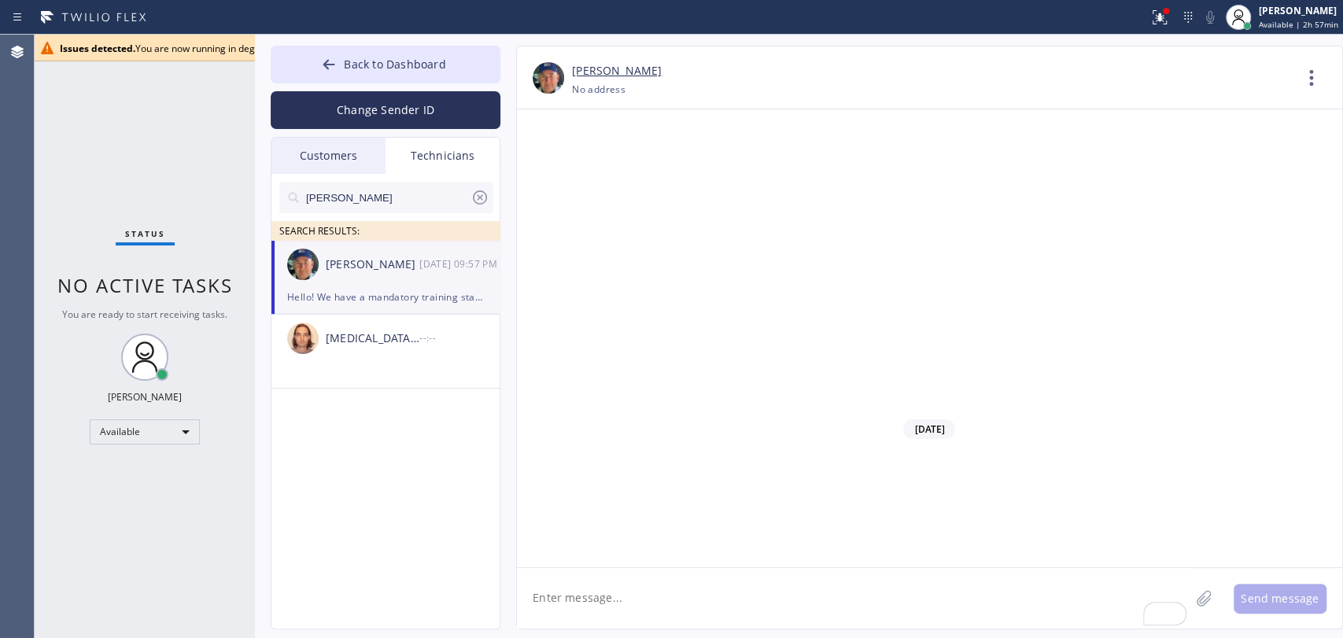
click at [258, 55] on div "Back to Dashboard Change Sender ID Customers Technicians KE Kathy Ewers 08/20 0…" at bounding box center [799, 337] width 1088 height 604
click at [274, 56] on button "Back to Dashboard" at bounding box center [386, 65] width 230 height 38
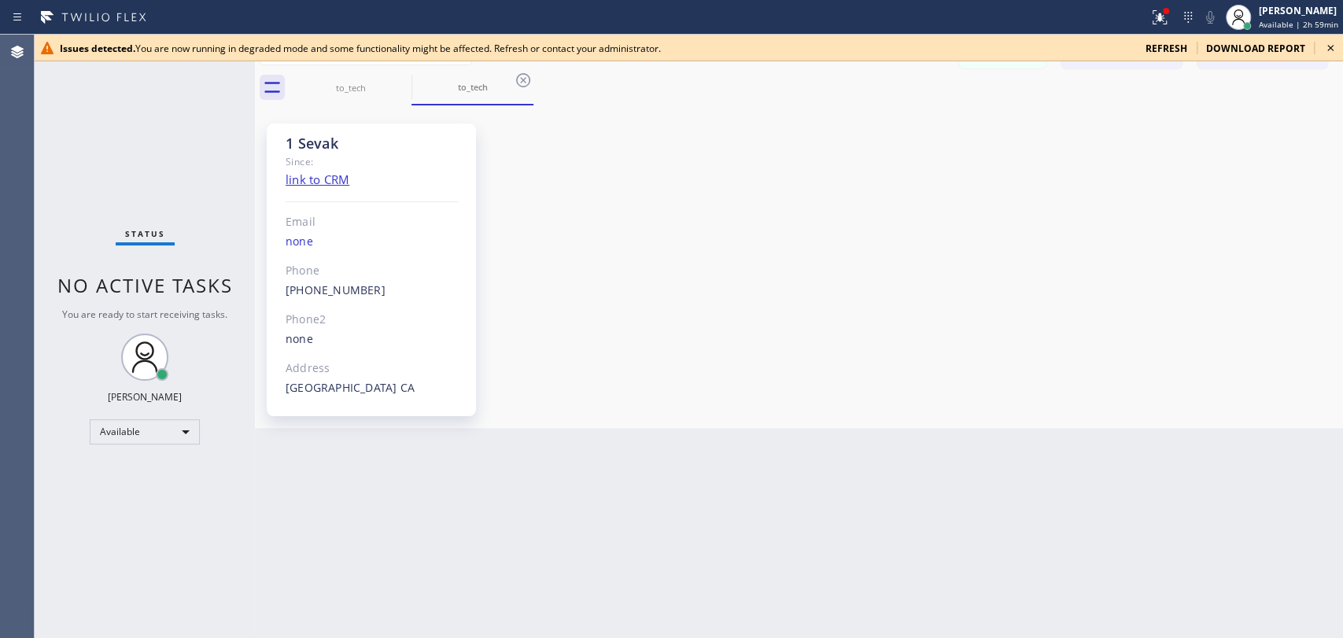
click at [1332, 51] on icon at bounding box center [1330, 48] width 19 height 19
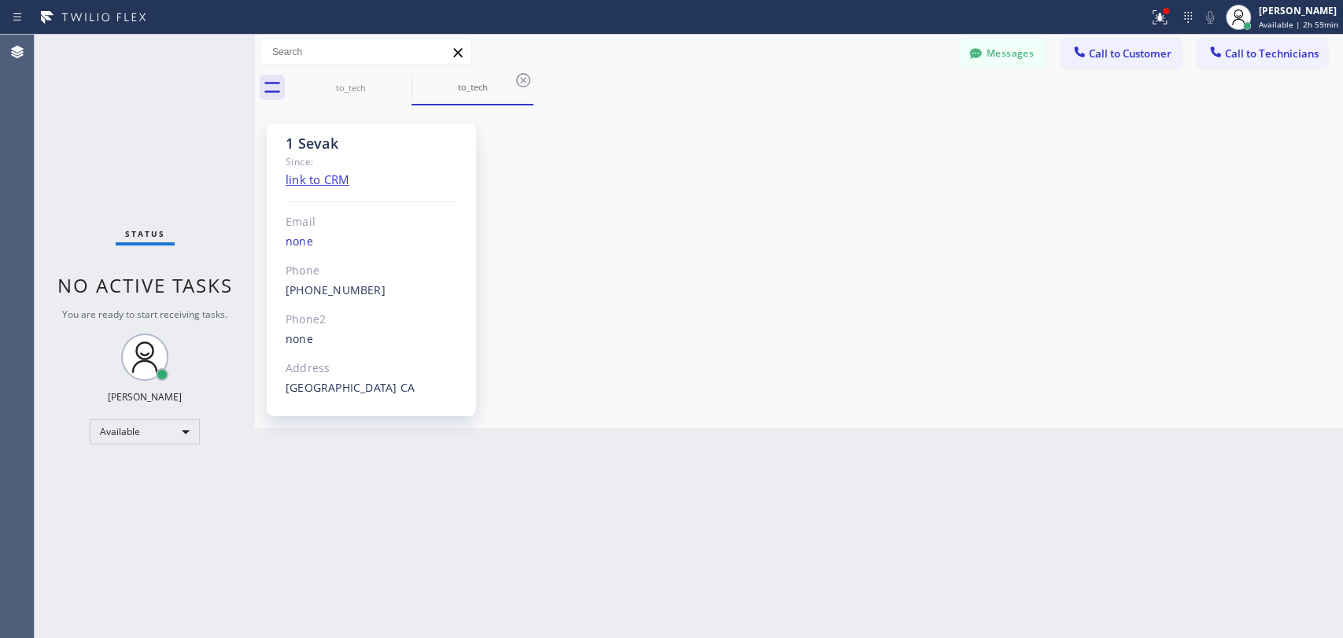
click at [1001, 65] on button "Messages" at bounding box center [1002, 54] width 87 height 30
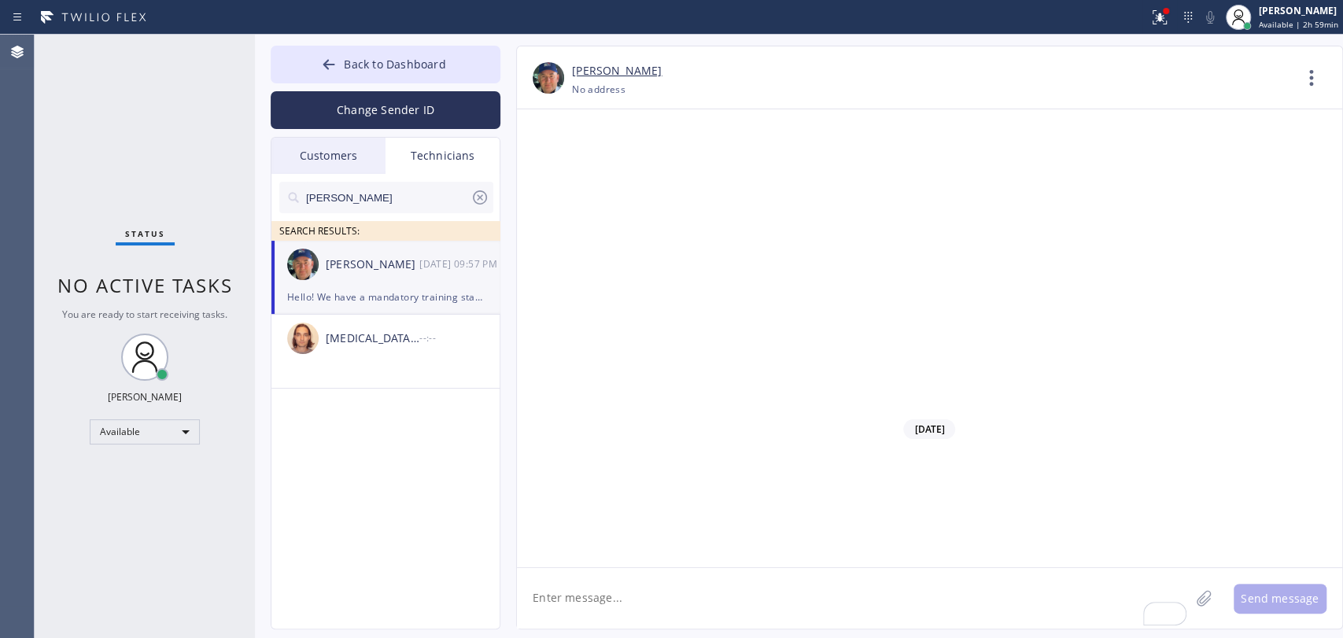
copy span "Hello! We have a mandatory training starting [DATE] 5 pm LA time Need you to jo…"
click at [366, 198] on input "Nick" at bounding box center [388, 197] width 166 height 31
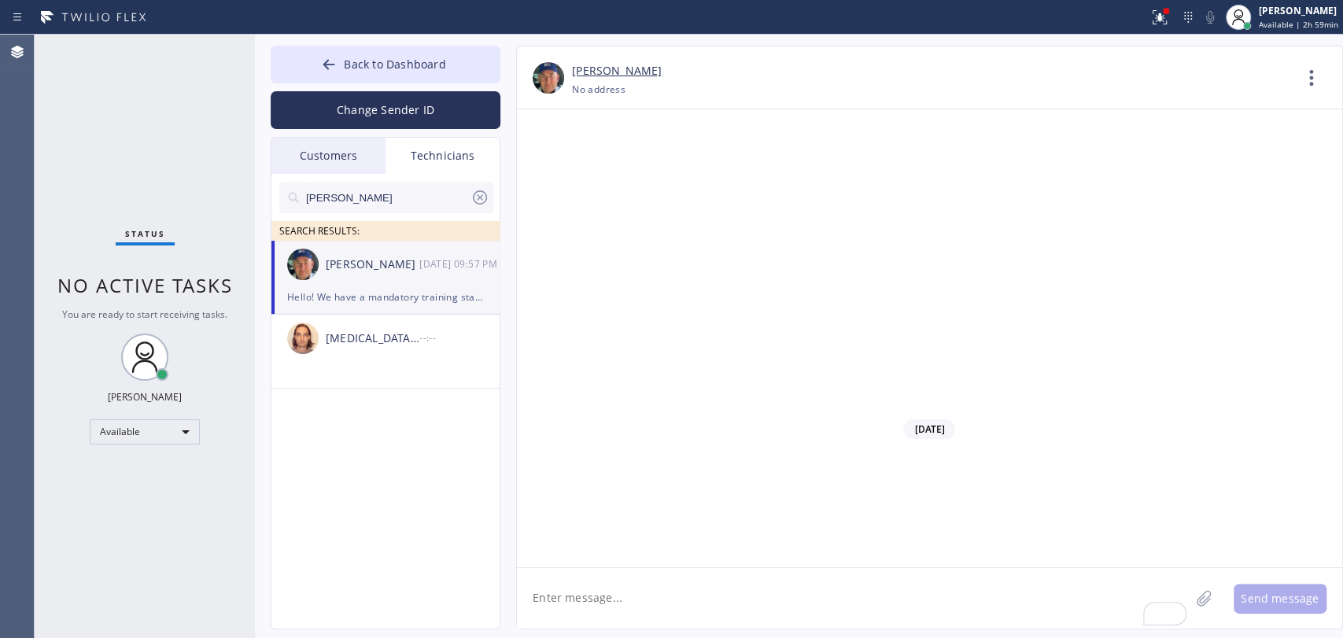
click at [366, 198] on input "Nick" at bounding box center [388, 197] width 166 height 31
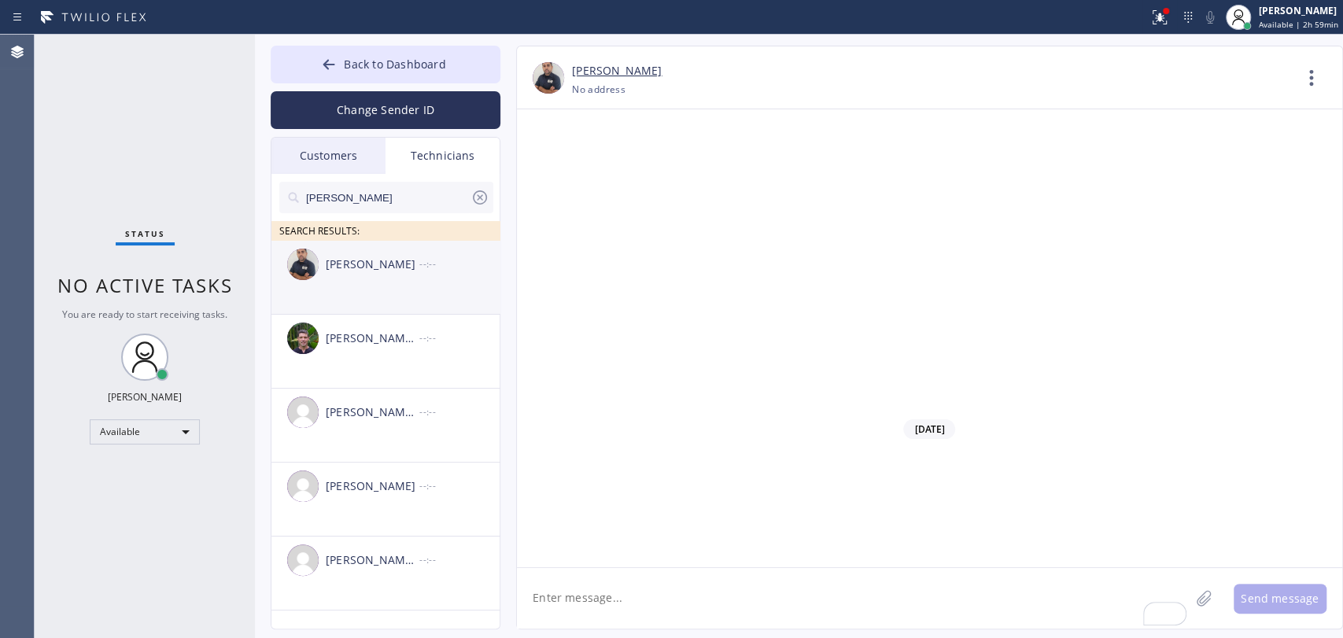
type input "[PERSON_NAME]"
click at [360, 315] on li "Mamet Jalilzade --:--" at bounding box center [386, 352] width 230 height 74
click at [364, 581] on div "Michael Jr Garcia --:--" at bounding box center [386, 560] width 230 height 47
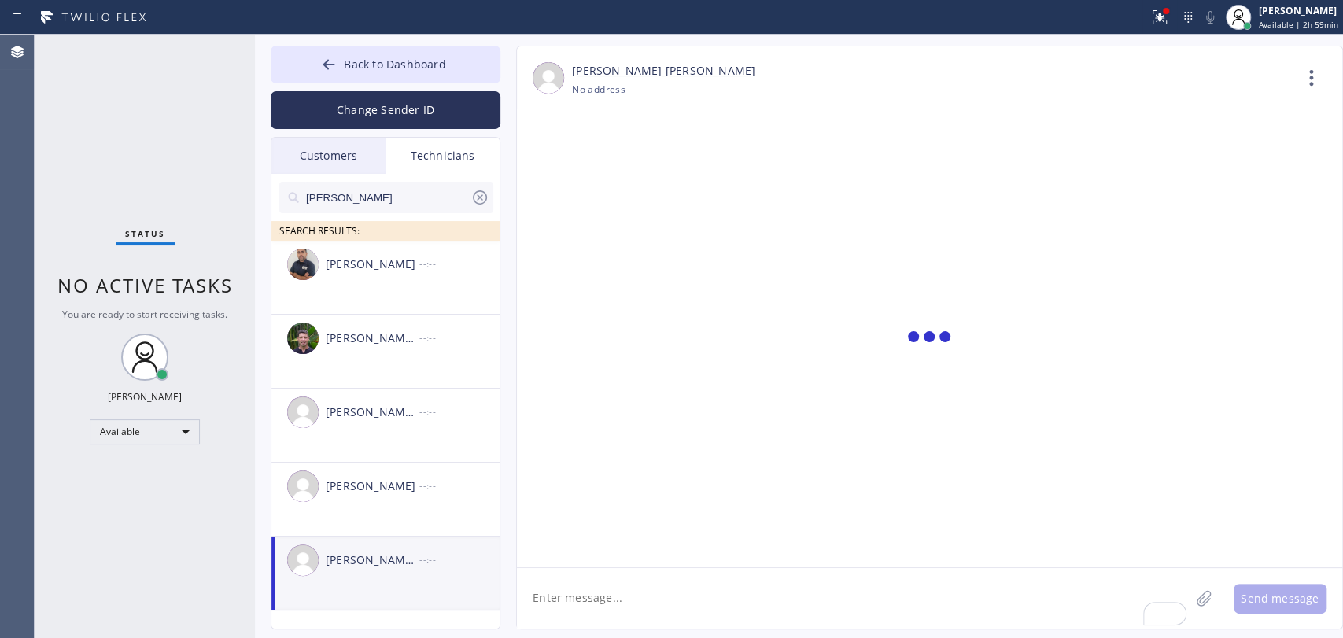
click at [630, 594] on textarea "To enrich screen reader interactions, please activate Accessibility in Grammarl…" at bounding box center [853, 598] width 673 height 61
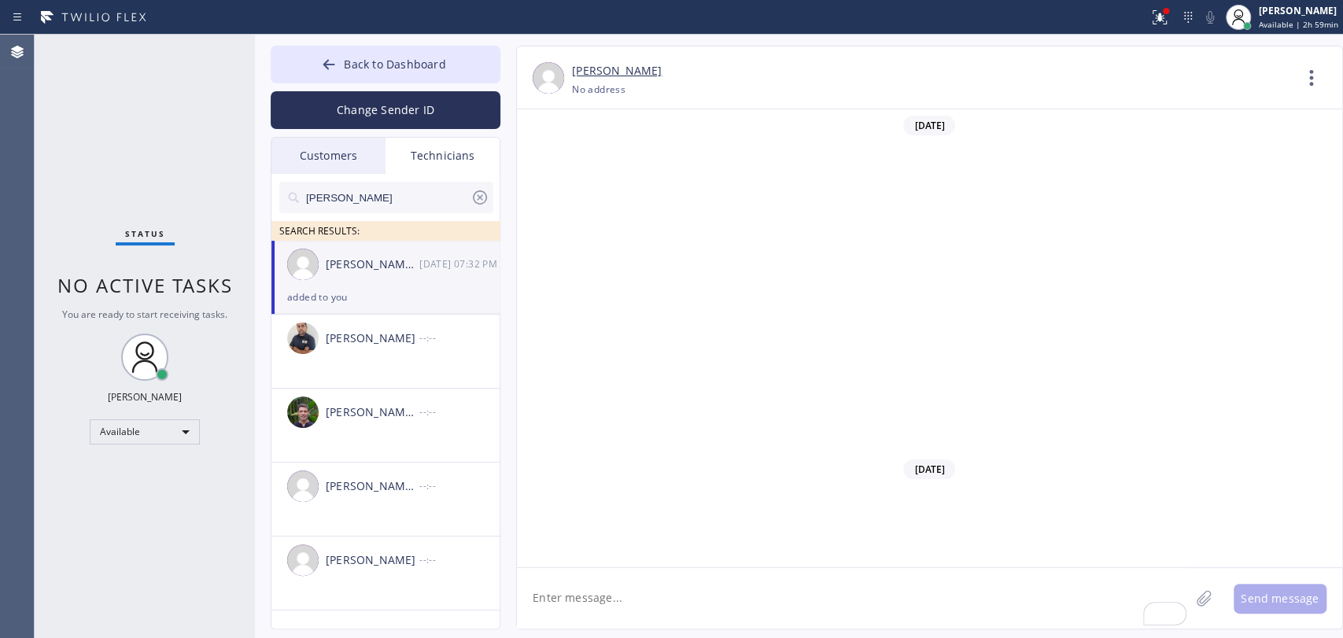
scroll to position [9621, 0]
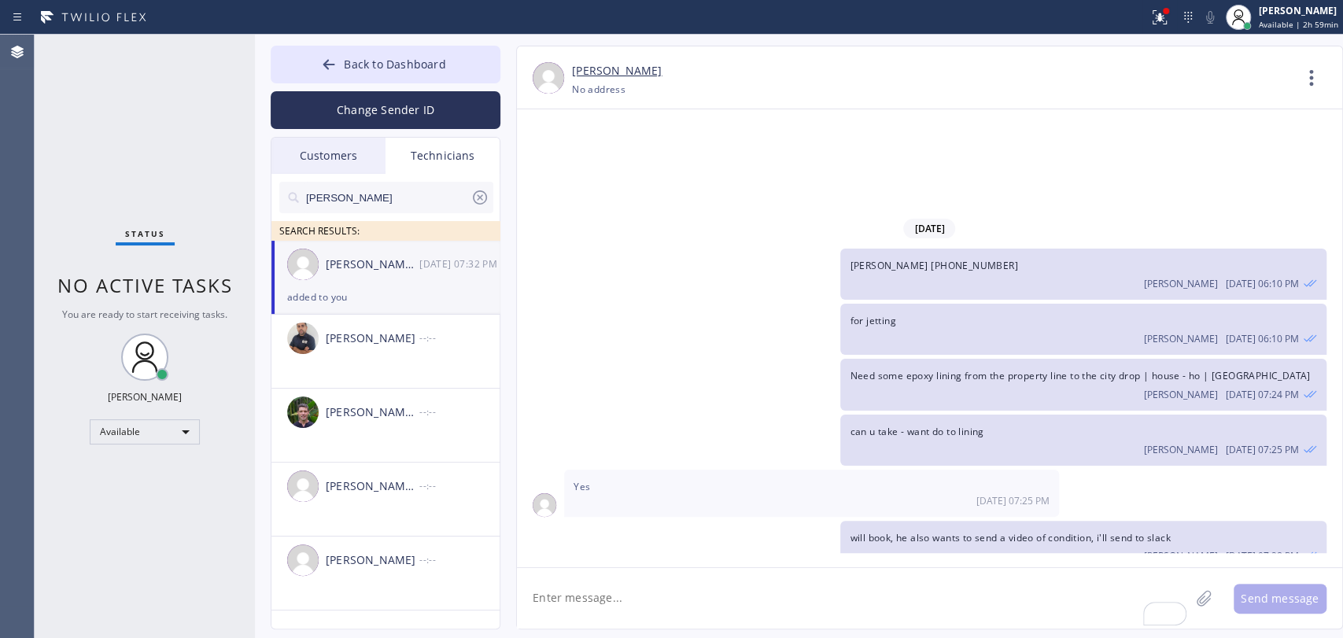
paste textarea "Hello! We have a mandatory training starting [DATE] 5 pm LA time Need you to jo…"
type textarea "Hello! We have a mandatory training starting [DATE] 5 pm LA time Need you to jo…"
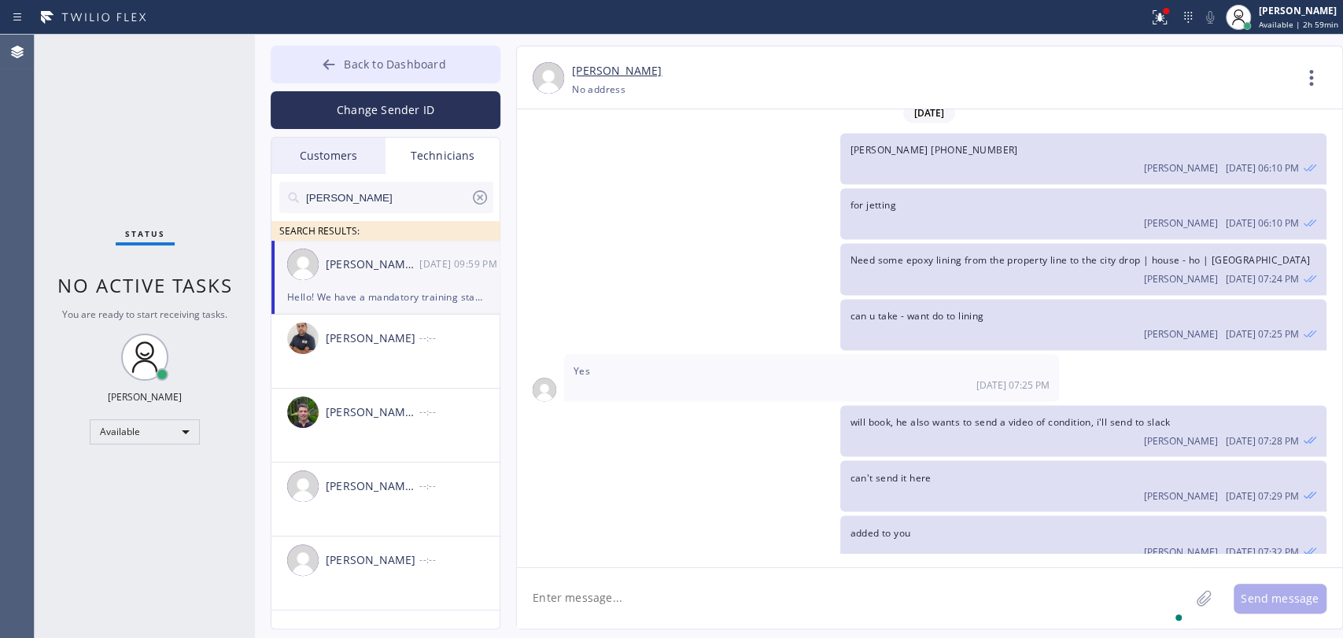
click at [360, 69] on span "Back to Dashboard" at bounding box center [395, 64] width 102 height 15
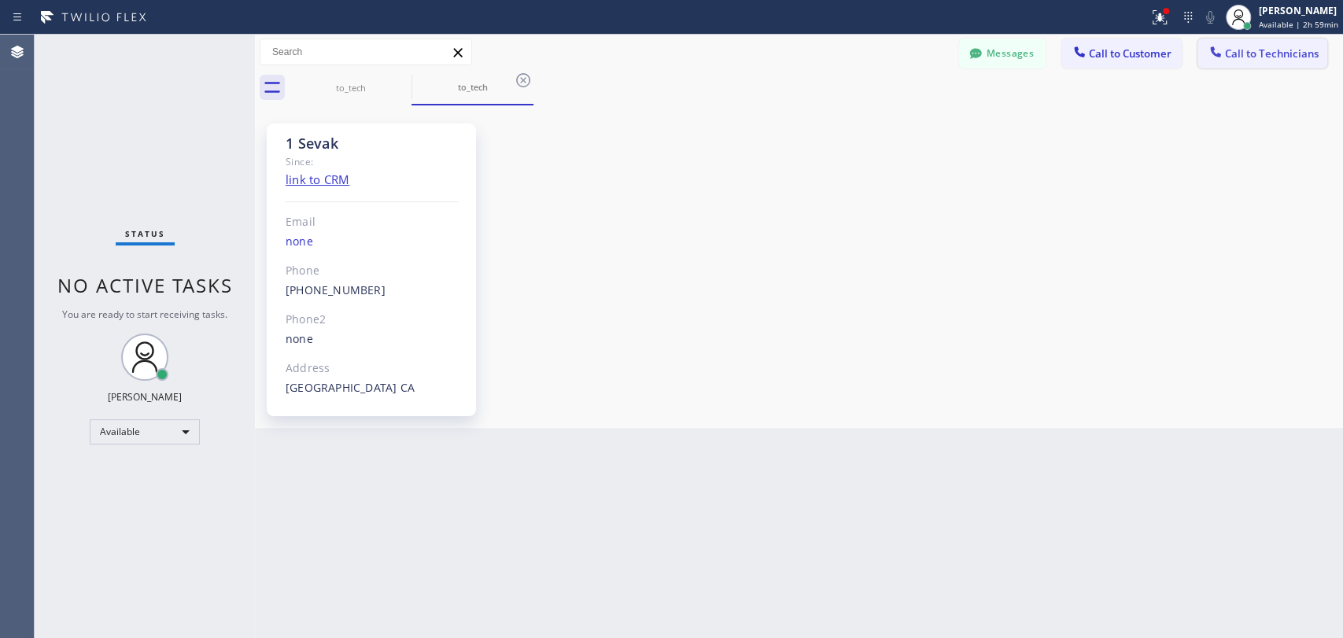
click at [1249, 63] on button "Call to Technicians" at bounding box center [1263, 54] width 130 height 30
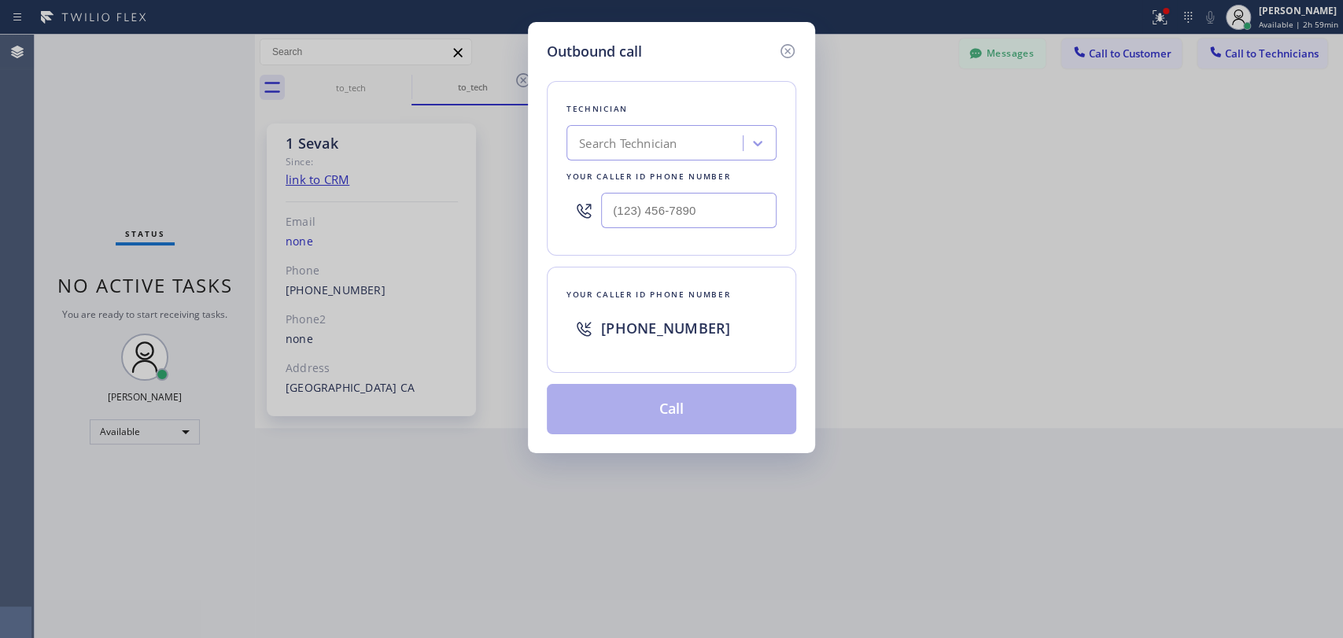
click at [627, 131] on div "Search Technician" at bounding box center [657, 144] width 172 height 28
type input "vach"
click at [605, 182] on div "Vache Katabyan" at bounding box center [672, 176] width 210 height 28
type input "(818) 261-4699"
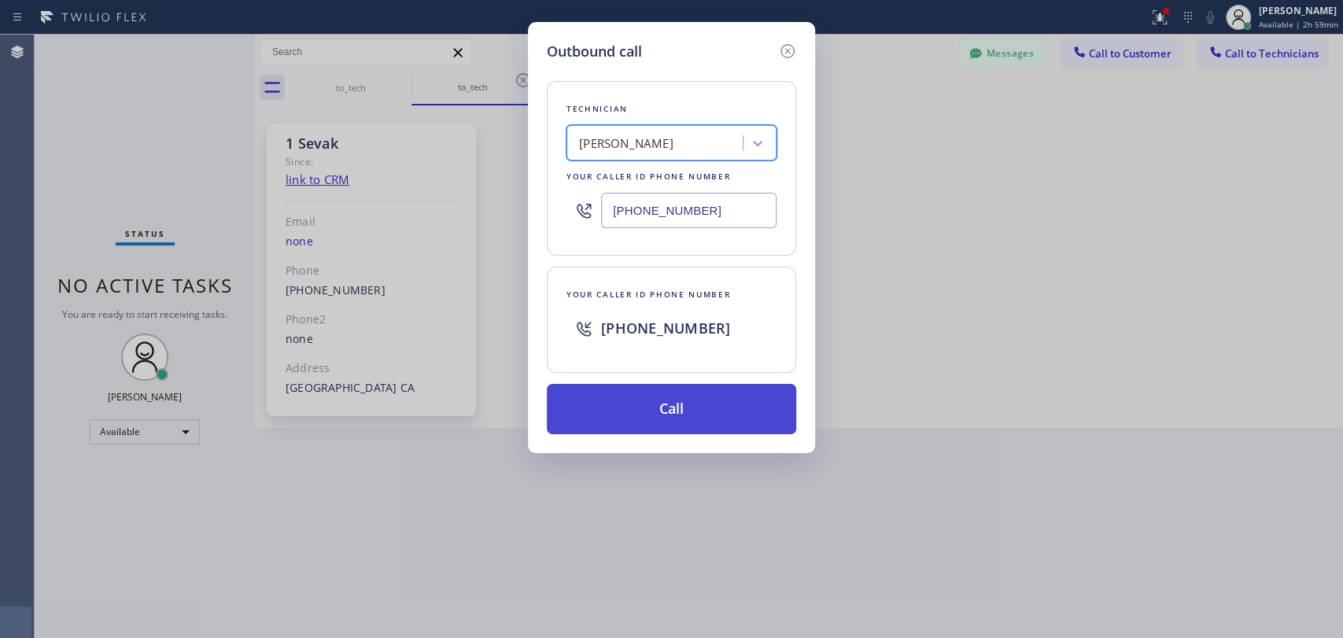
click at [611, 401] on button "Call" at bounding box center [671, 409] width 249 height 50
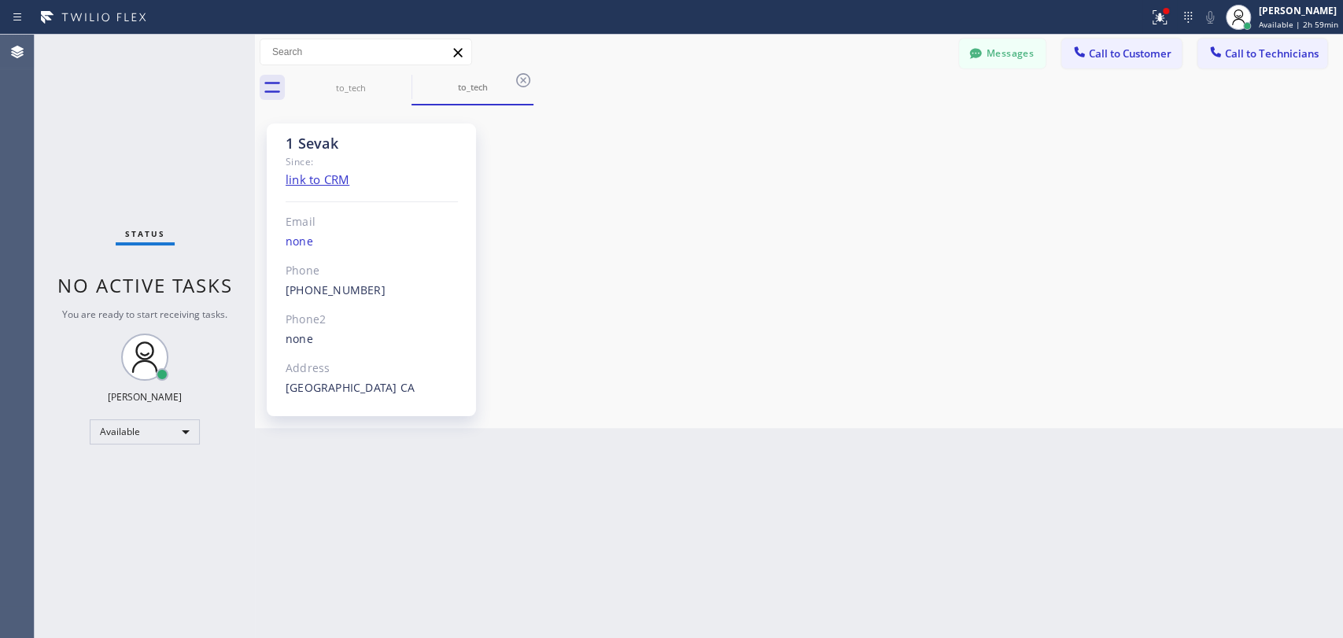
click at [223, 160] on div "Status No active tasks You are ready to start receiving tasks. Oleksiy Dmitriev…" at bounding box center [145, 337] width 220 height 604
click at [1254, 55] on span "Call to Technicians" at bounding box center [1272, 53] width 94 height 14
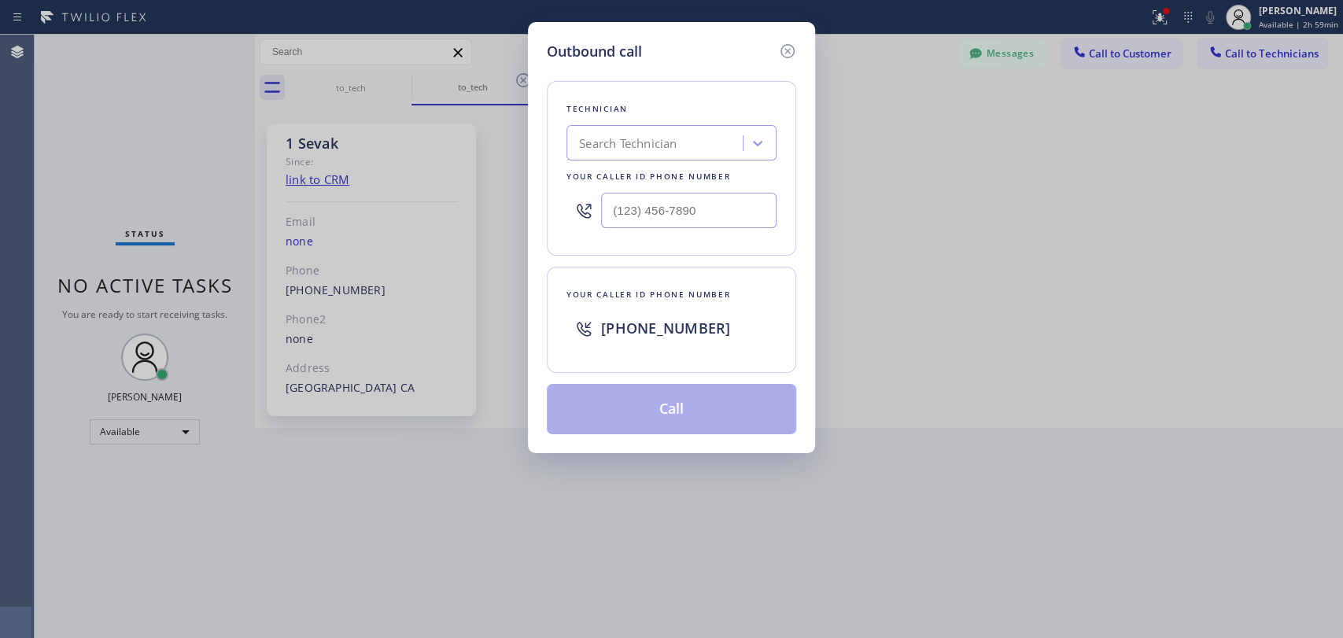
click at [611, 169] on div "Your caller id phone number" at bounding box center [672, 176] width 210 height 17
type input "vache"
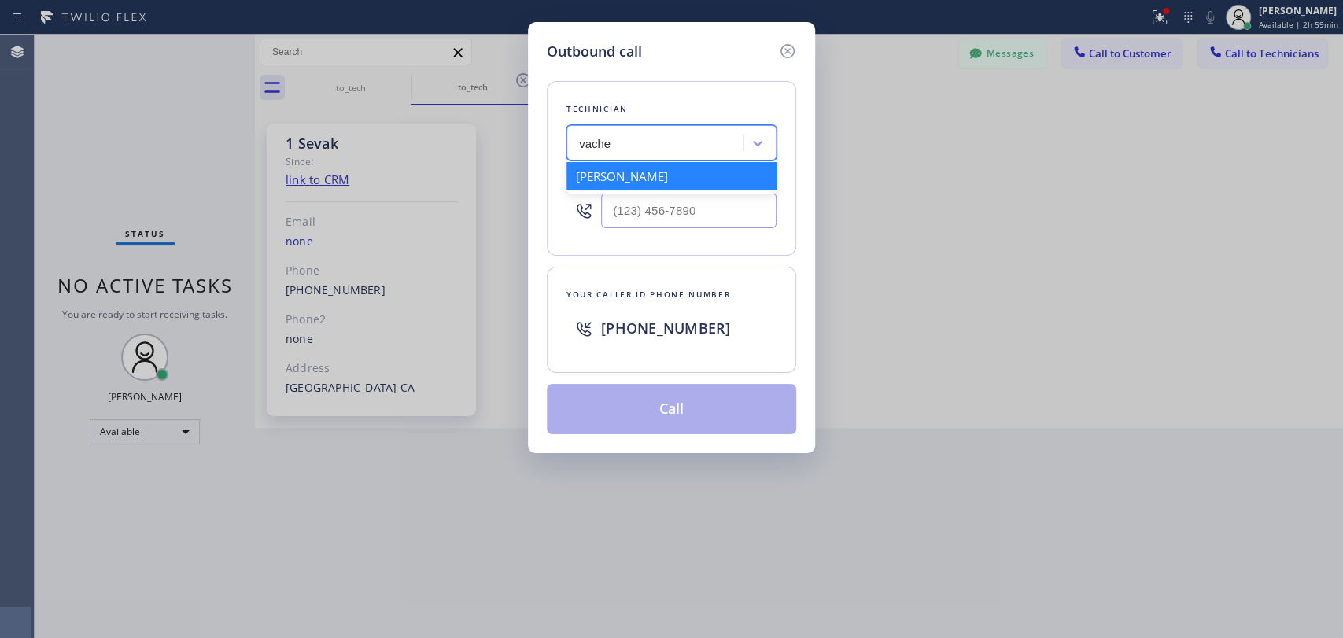
click at [644, 181] on div "Vache Katabyan" at bounding box center [672, 176] width 210 height 28
type input "(818) 261-4699"
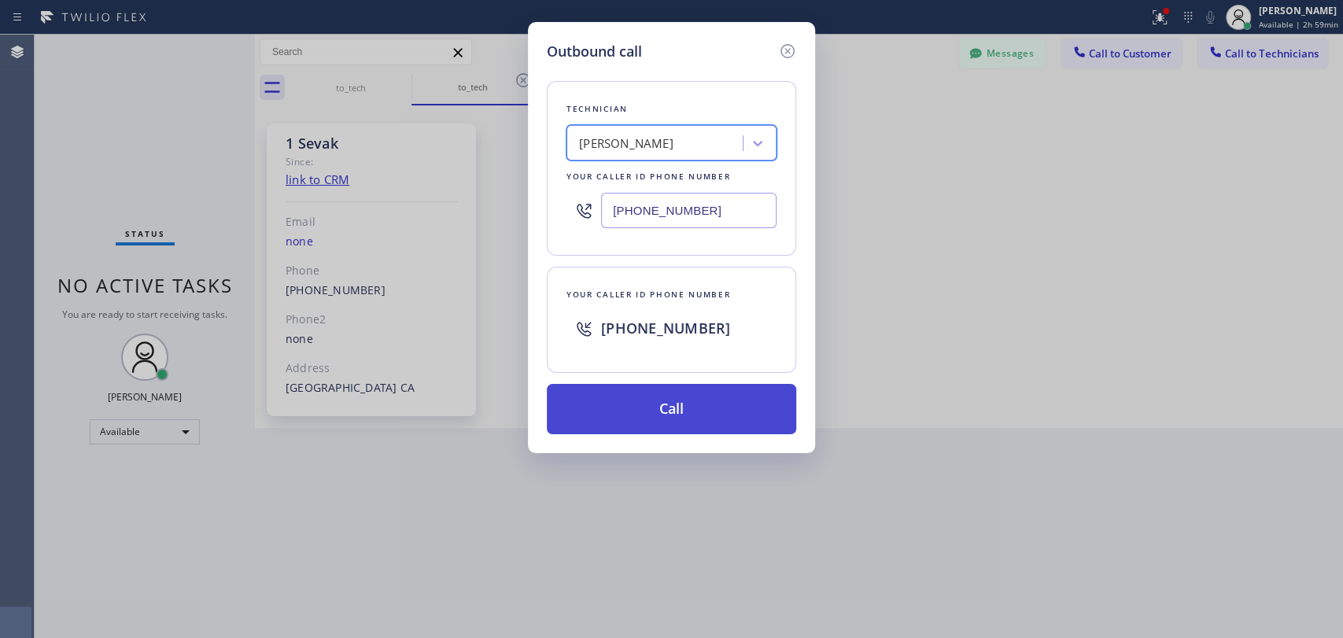
click at [674, 402] on button "Call" at bounding box center [671, 409] width 249 height 50
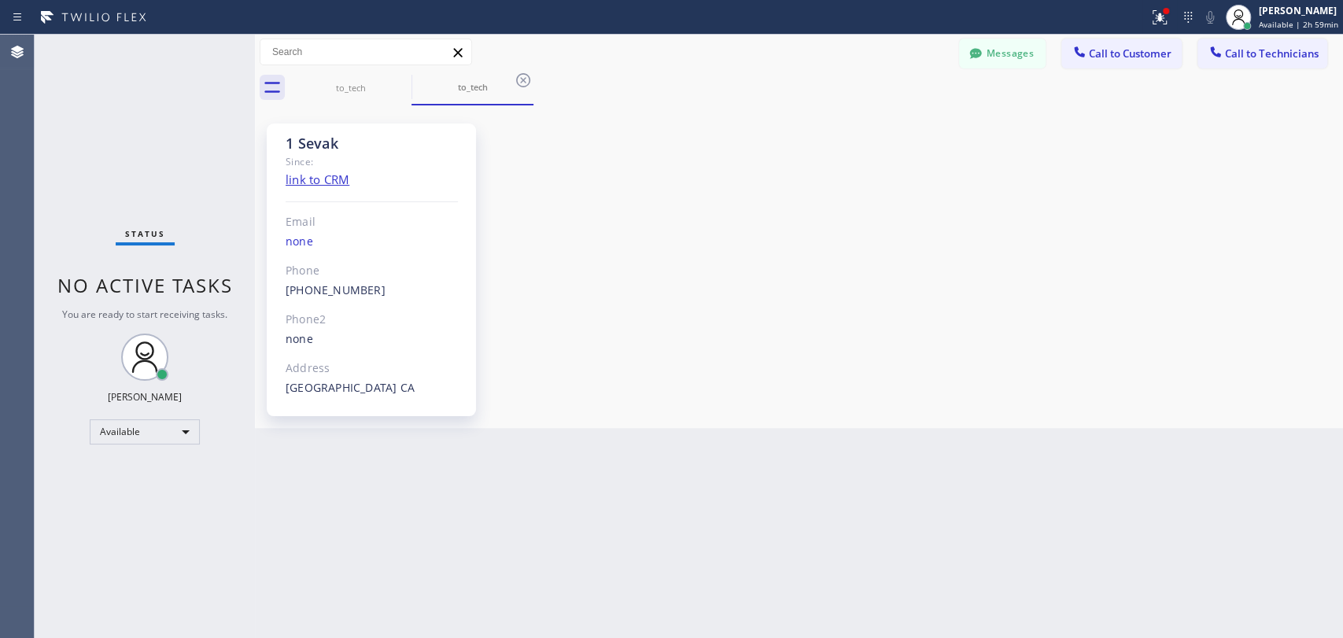
drag, startPoint x: 242, startPoint y: 265, endPoint x: 146, endPoint y: 59, distance: 227.8
click at [238, 253] on div "Status No active tasks You are ready to start receiving tasks. Oleksiy Dmitriev…" at bounding box center [145, 337] width 220 height 604
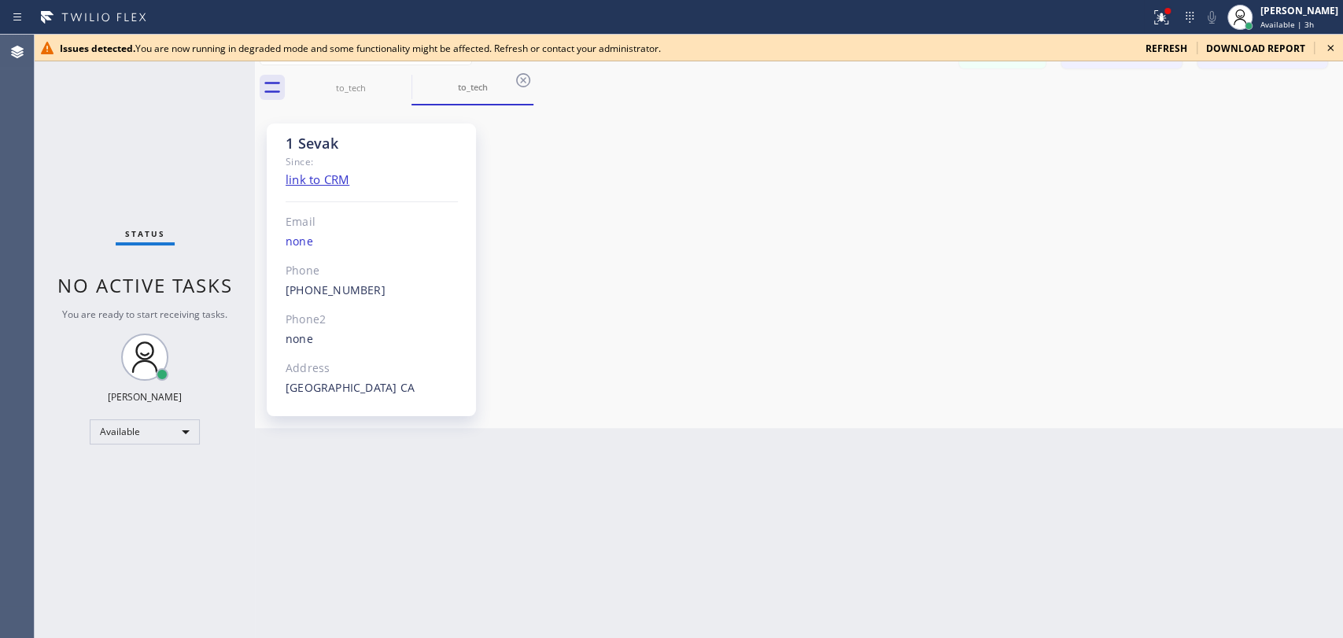
drag, startPoint x: 274, startPoint y: 68, endPoint x: 271, endPoint y: 60, distance: 8.5
click at [274, 67] on div "Messages Call to Customer Call to Technicians Outbound call Location Search loc…" at bounding box center [799, 52] width 1088 height 35
click at [271, 59] on div "Issues detected. You are now running in degraded mode and some functionality mi…" at bounding box center [689, 48] width 1309 height 27
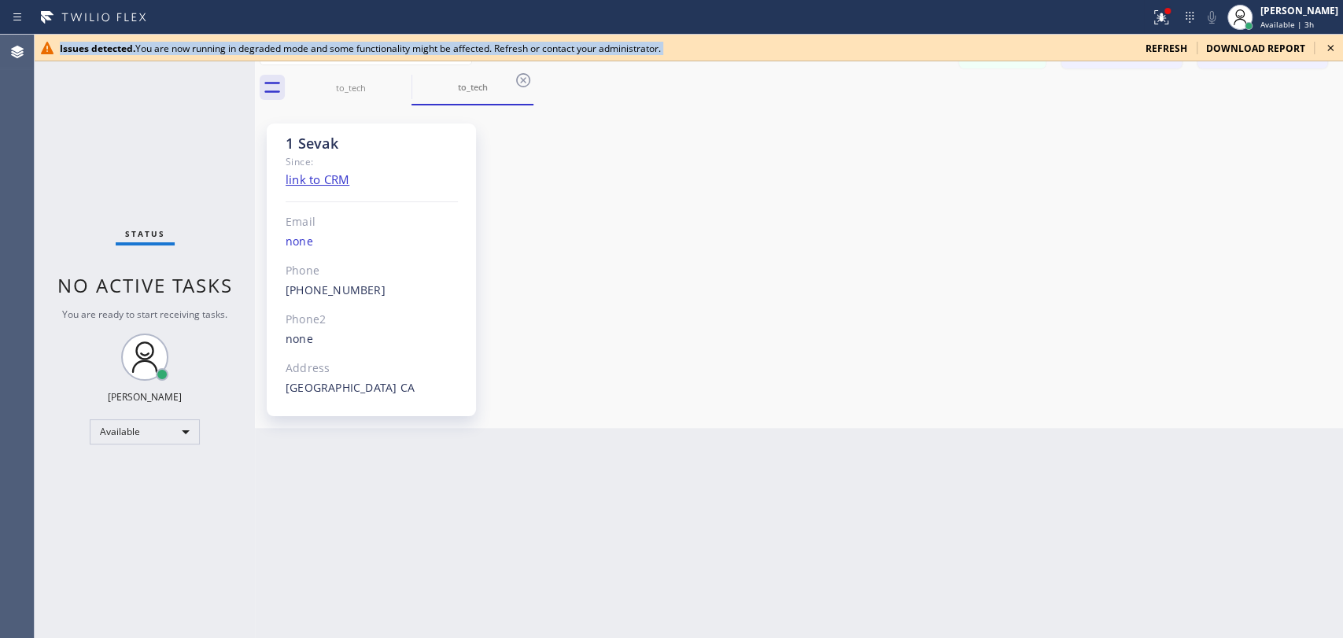
click at [269, 58] on div "Issues detected. You are now running in degraded mode and some functionality mi…" at bounding box center [689, 48] width 1309 height 27
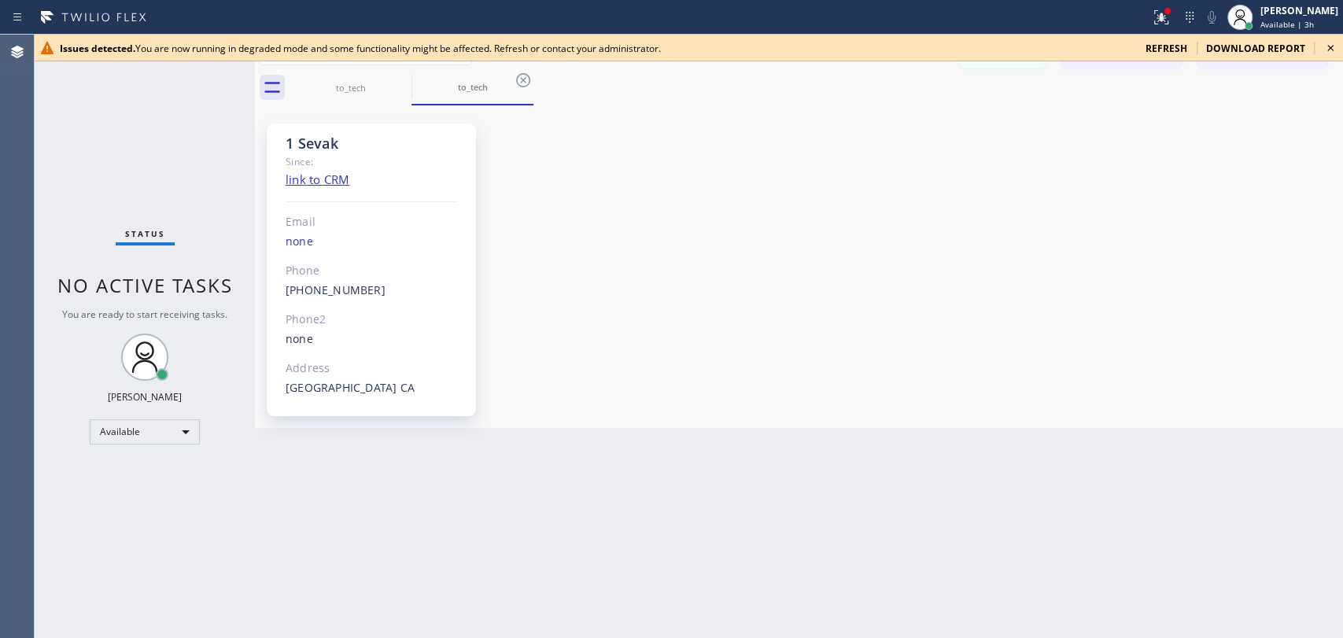
click at [189, 52] on div "Issues detected. You are now running in degraded mode and some functionality mi…" at bounding box center [596, 48] width 1073 height 13
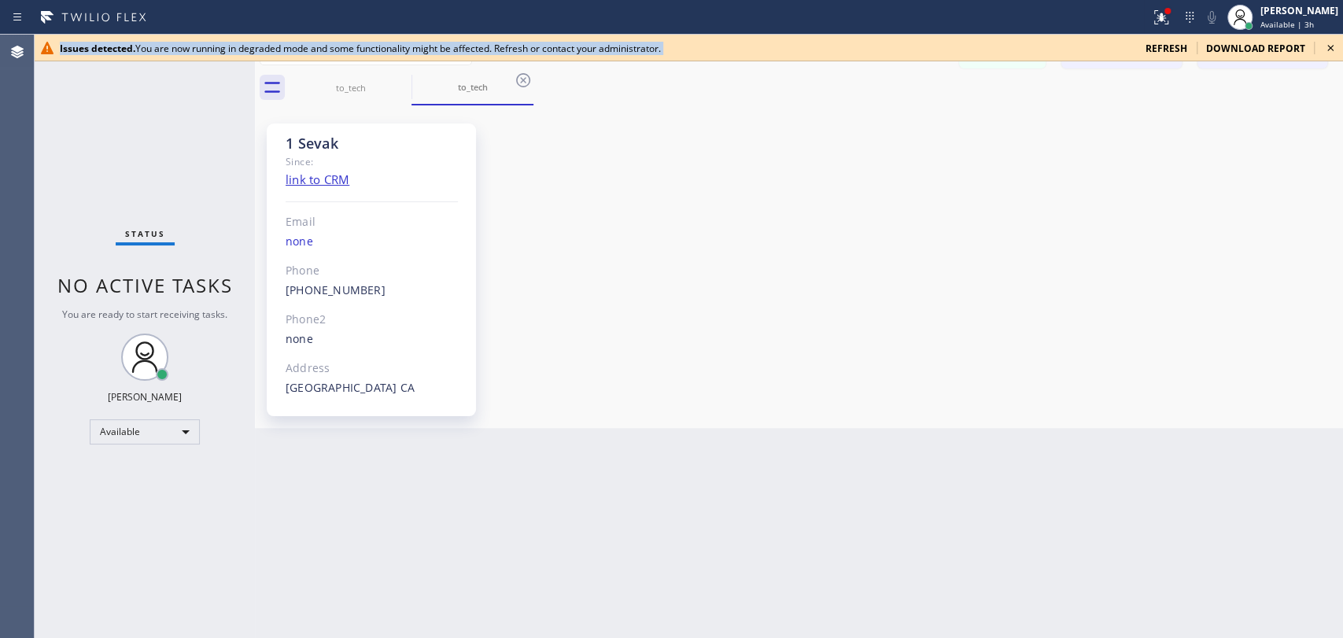
click at [189, 52] on div "Issues detected. You are now running in degraded mode and some functionality mi…" at bounding box center [596, 48] width 1073 height 13
copy div "Issues detected. You are now running in degraded mode and some functionality mi…"
click at [1152, 19] on icon at bounding box center [1161, 17] width 19 height 19
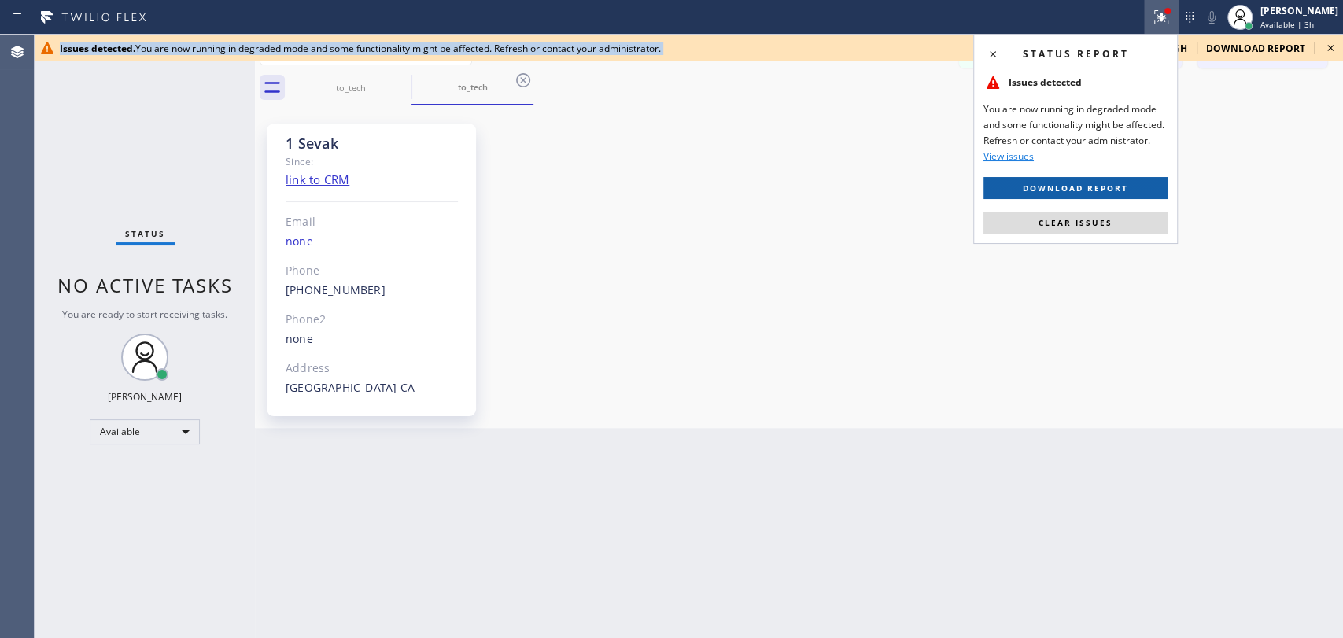
click at [1051, 189] on span "Download report" at bounding box center [1075, 188] width 105 height 11
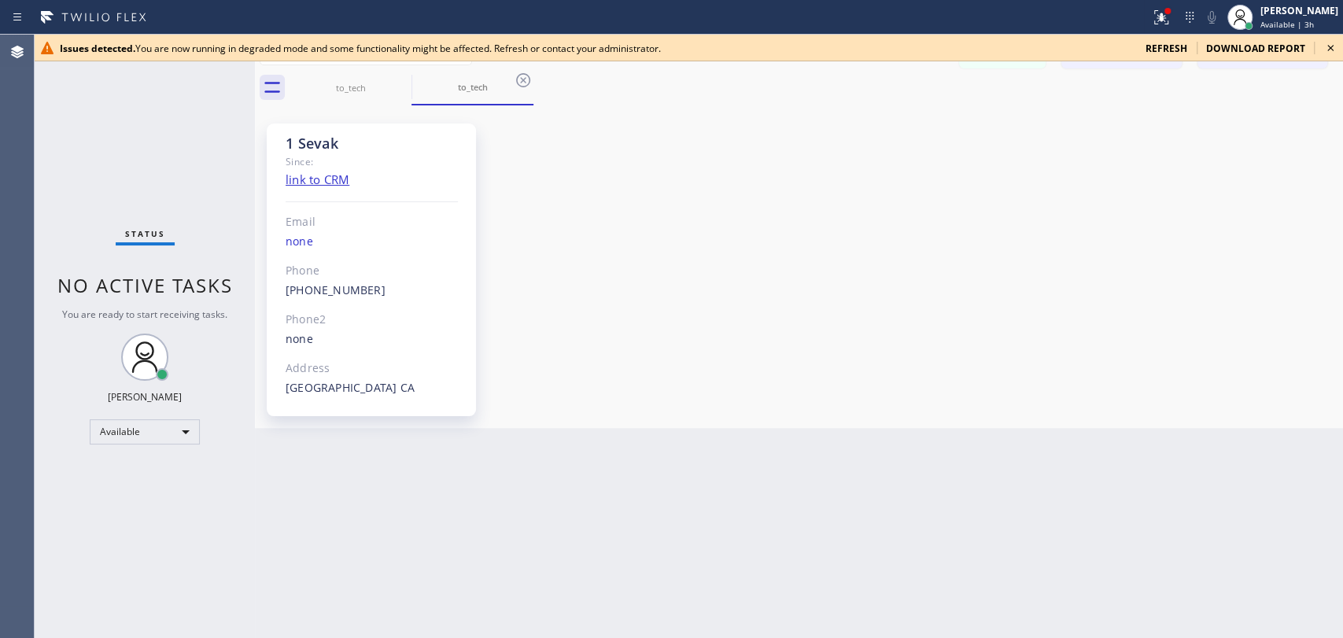
click at [1320, 48] on div "Issues detected. You are now running in degraded mode and some functionality mi…" at bounding box center [689, 48] width 1309 height 27
click at [1324, 48] on icon at bounding box center [1330, 48] width 19 height 19
click at [1165, 47] on span "refresh" at bounding box center [1167, 48] width 42 height 13
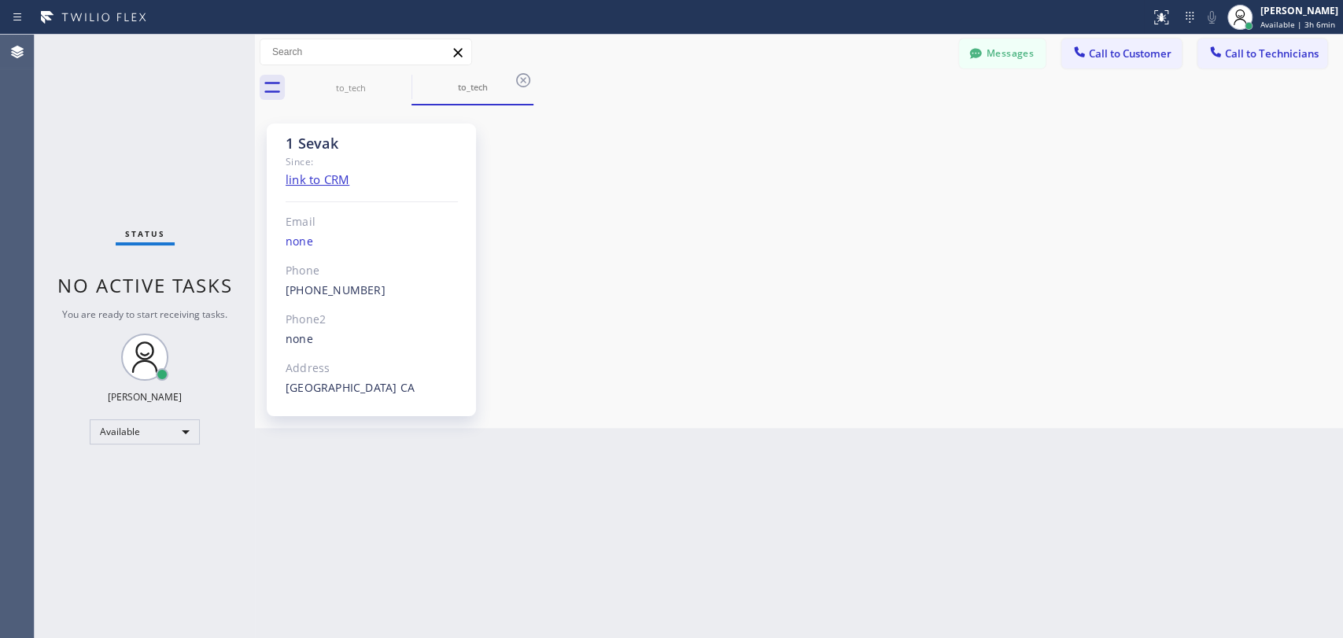
click at [878, 338] on div "1 Sevak Since: link to CRM Email none Phone [PHONE_NUMBER] Outbound call Techni…" at bounding box center [799, 266] width 1080 height 315
click at [1298, 52] on span "Call to Technicians" at bounding box center [1272, 53] width 94 height 14
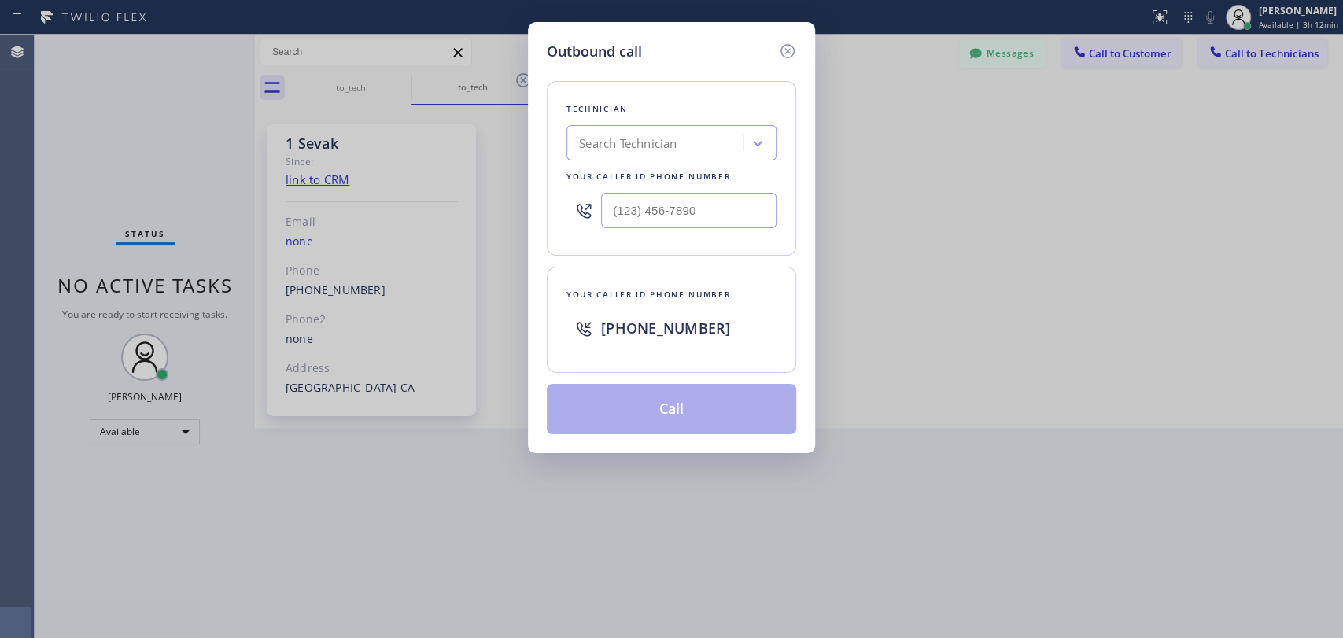
drag, startPoint x: 663, startPoint y: 146, endPoint x: 648, endPoint y: 149, distance: 15.3
click at [648, 149] on div "Search Technician" at bounding box center [628, 144] width 98 height 18
type input "sevan"
click at [641, 181] on div "[PERSON_NAME]" at bounding box center [672, 176] width 210 height 28
type input "[PHONE_NUMBER]"
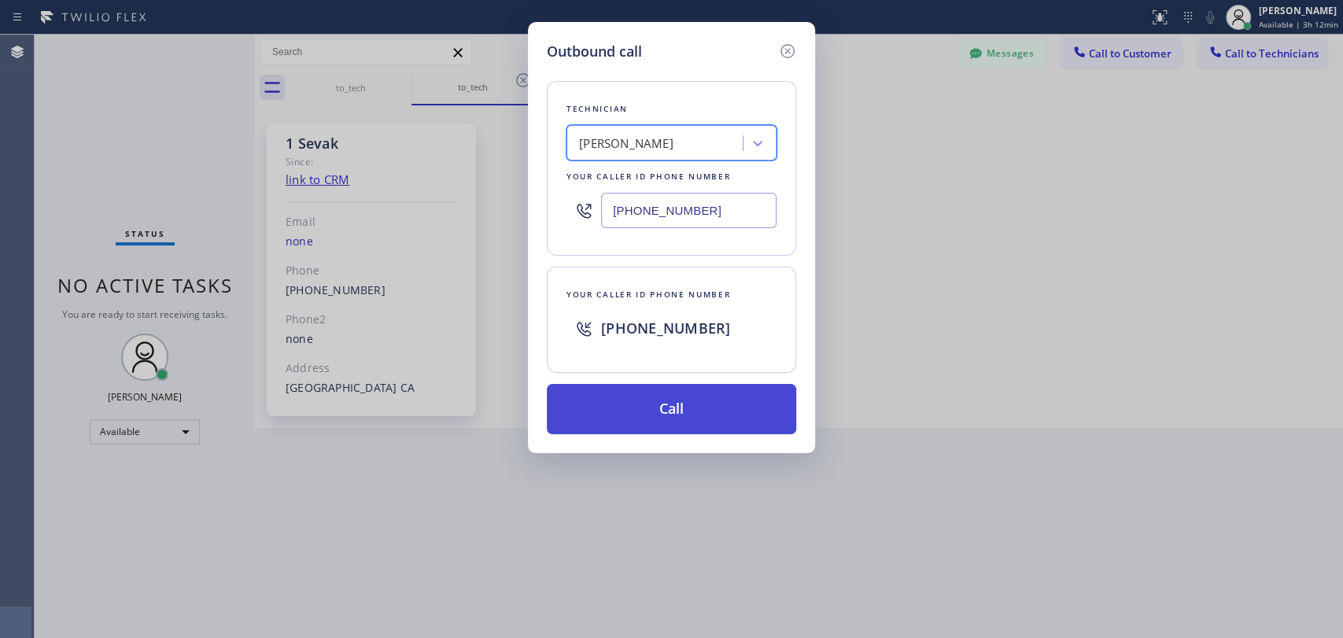
click at [681, 411] on button "Call" at bounding box center [671, 409] width 249 height 50
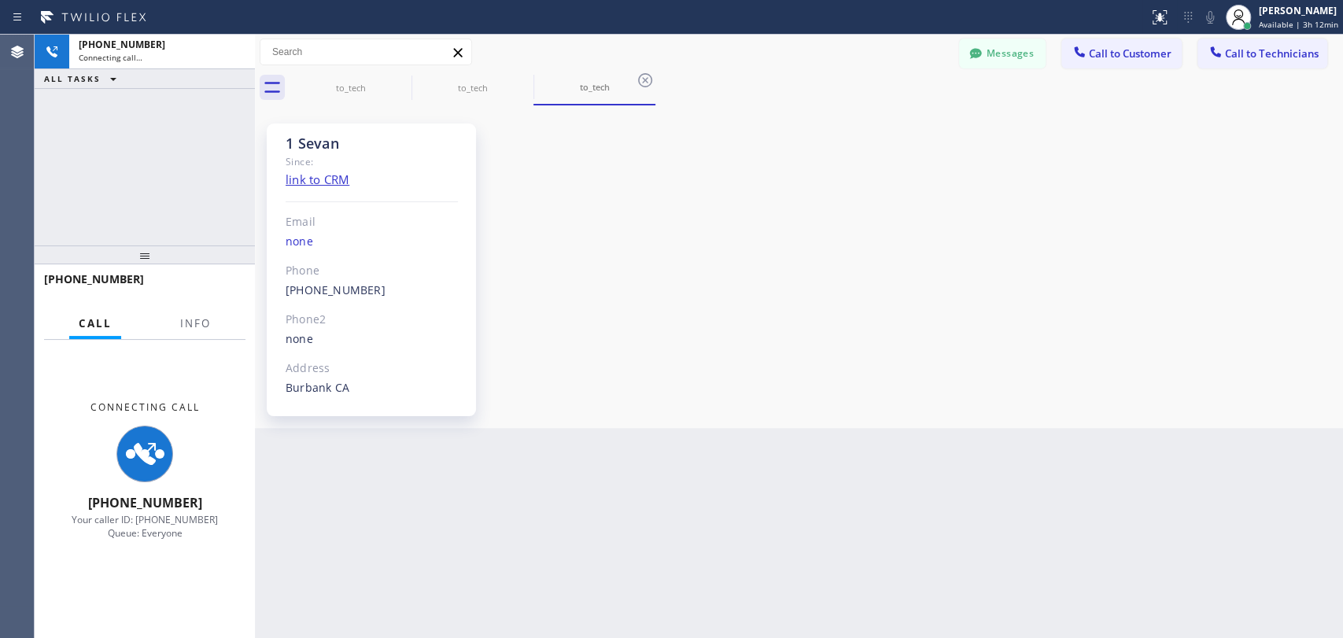
scroll to position [4813, 0]
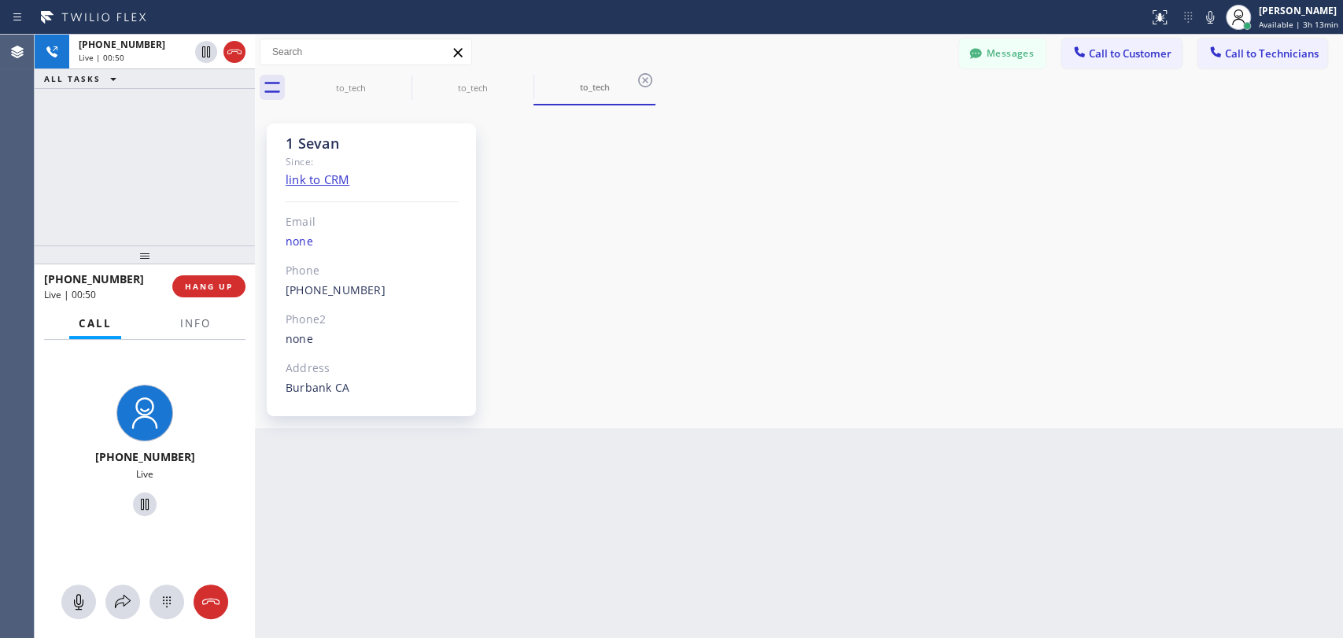
drag, startPoint x: 232, startPoint y: 279, endPoint x: 14, endPoint y: 320, distance: 221.9
click at [232, 279] on button "HANG UP" at bounding box center [208, 286] width 73 height 22
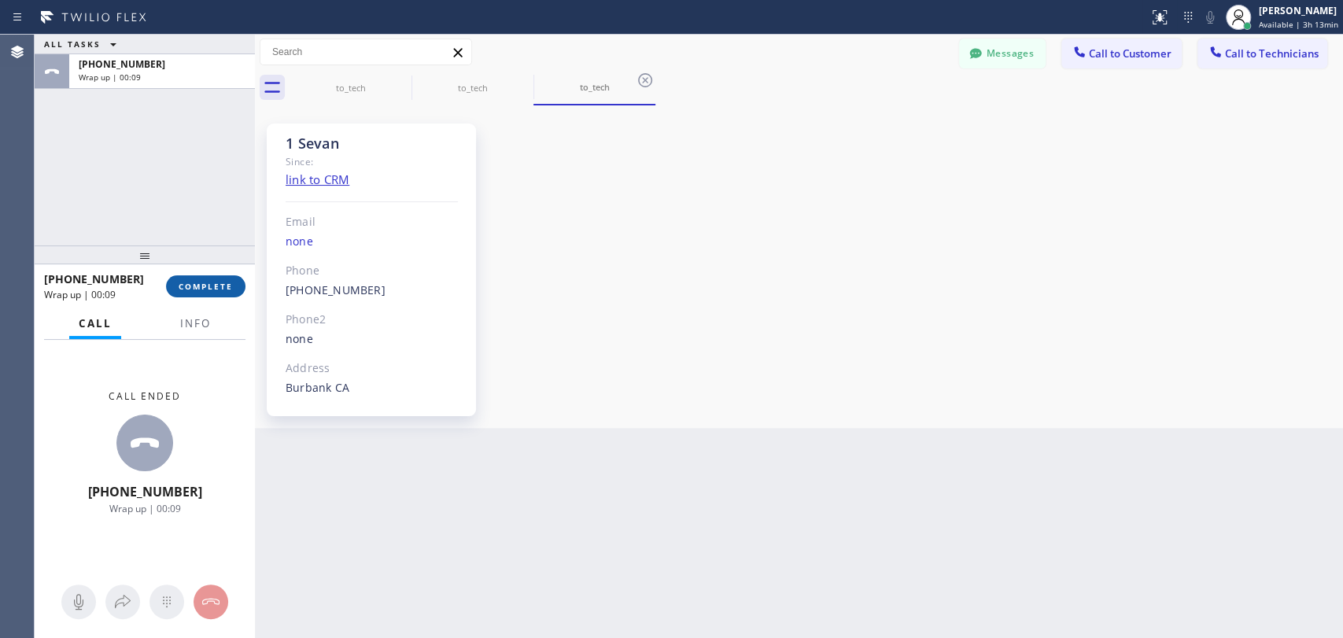
click at [233, 287] on button "COMPLETE" at bounding box center [205, 286] width 79 height 22
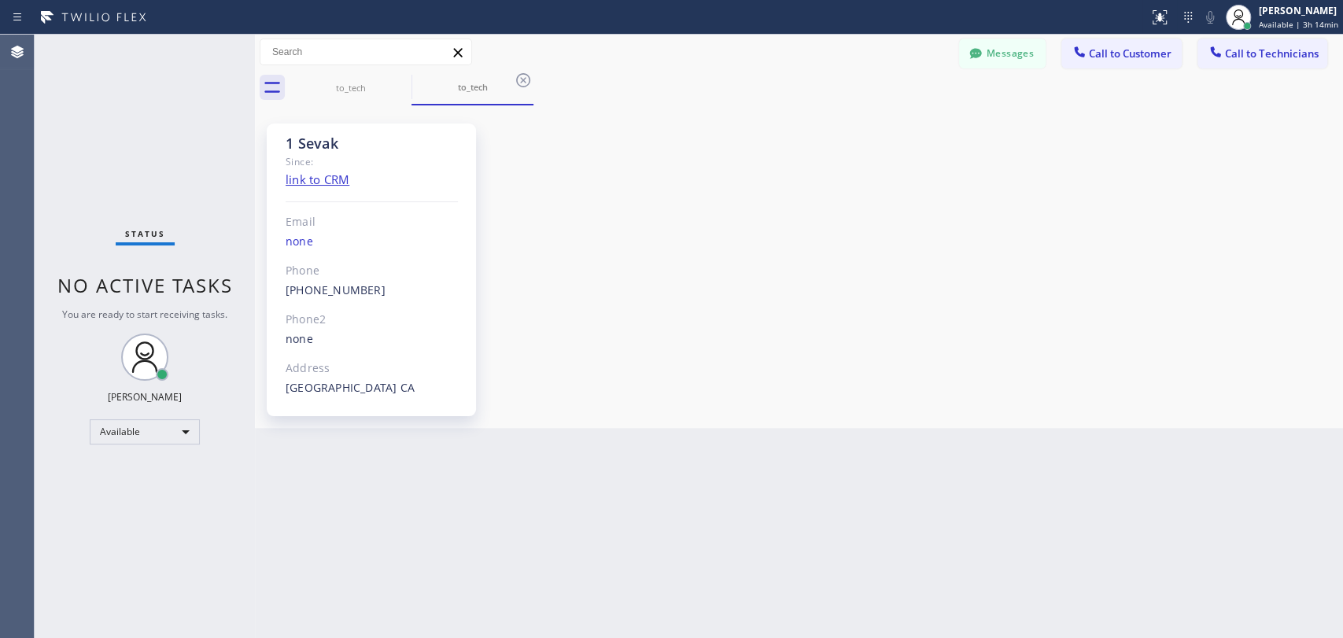
click at [677, 52] on div "Messages Call to Customer Call to Technicians Outbound call Location Search loc…" at bounding box center [799, 53] width 1088 height 28
click at [980, 25] on div at bounding box center [574, 17] width 1136 height 25
click at [982, 43] on button "Messages" at bounding box center [1002, 54] width 87 height 30
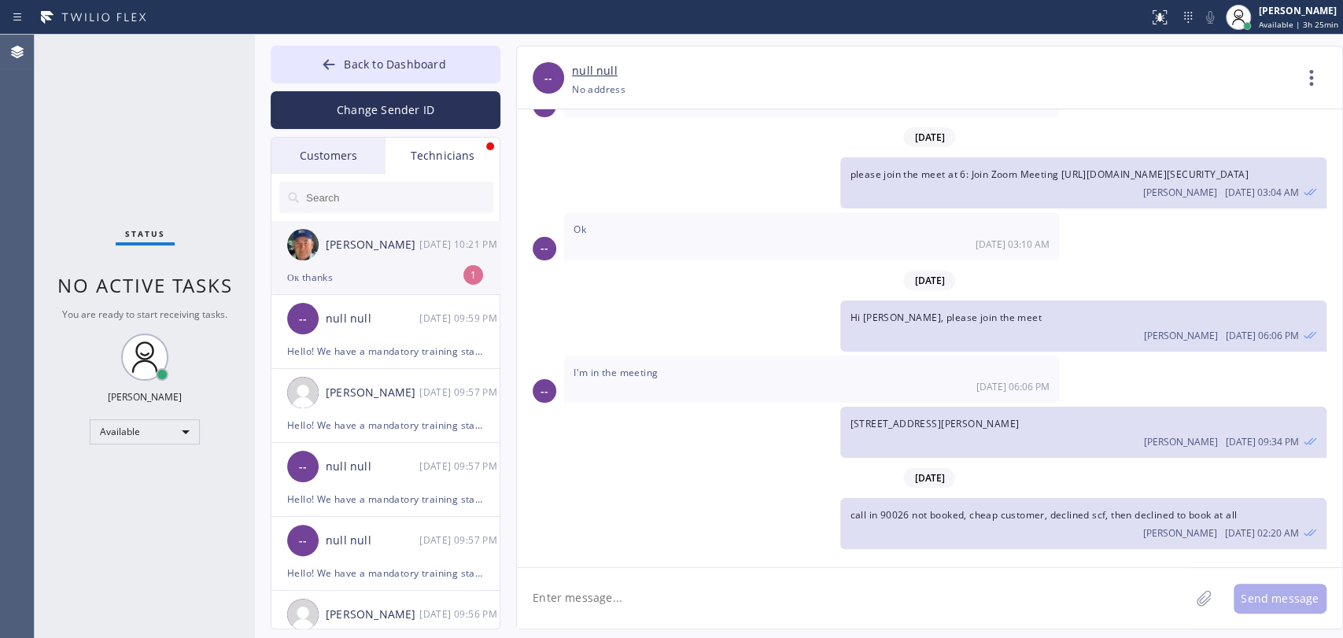
click at [282, 295] on li "[PERSON_NAME] [DATE] 10:21 PM Ок thanks 1" at bounding box center [386, 332] width 230 height 74
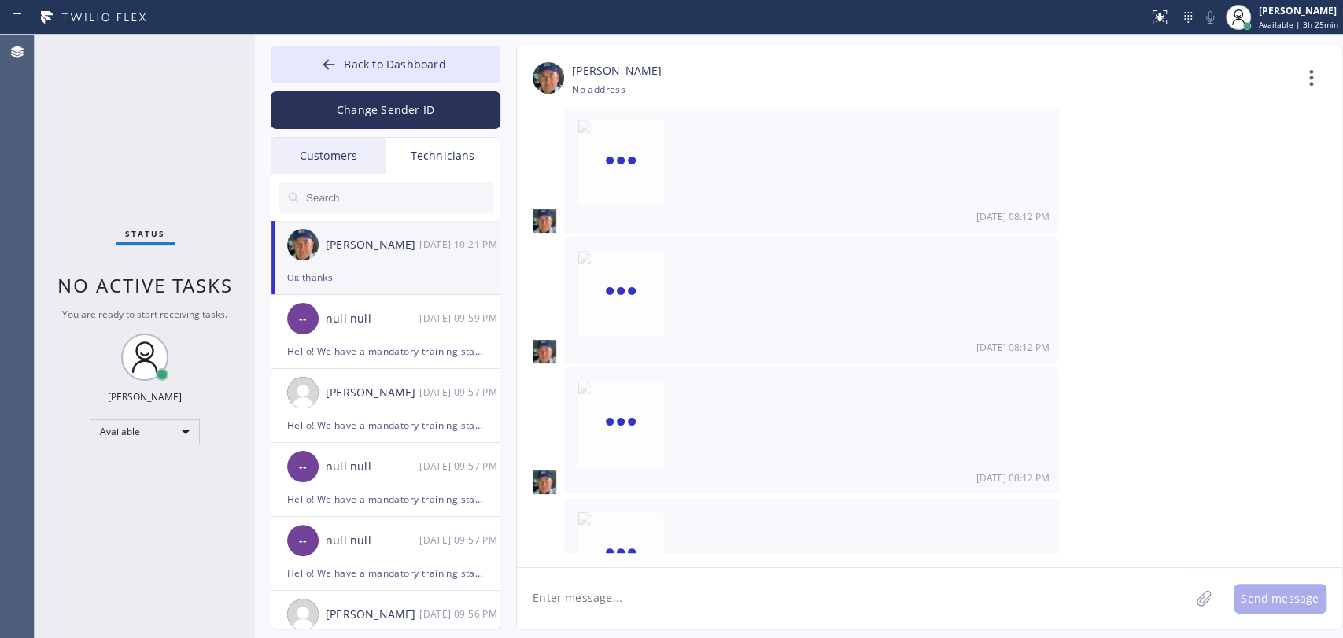
scroll to position [165685, 0]
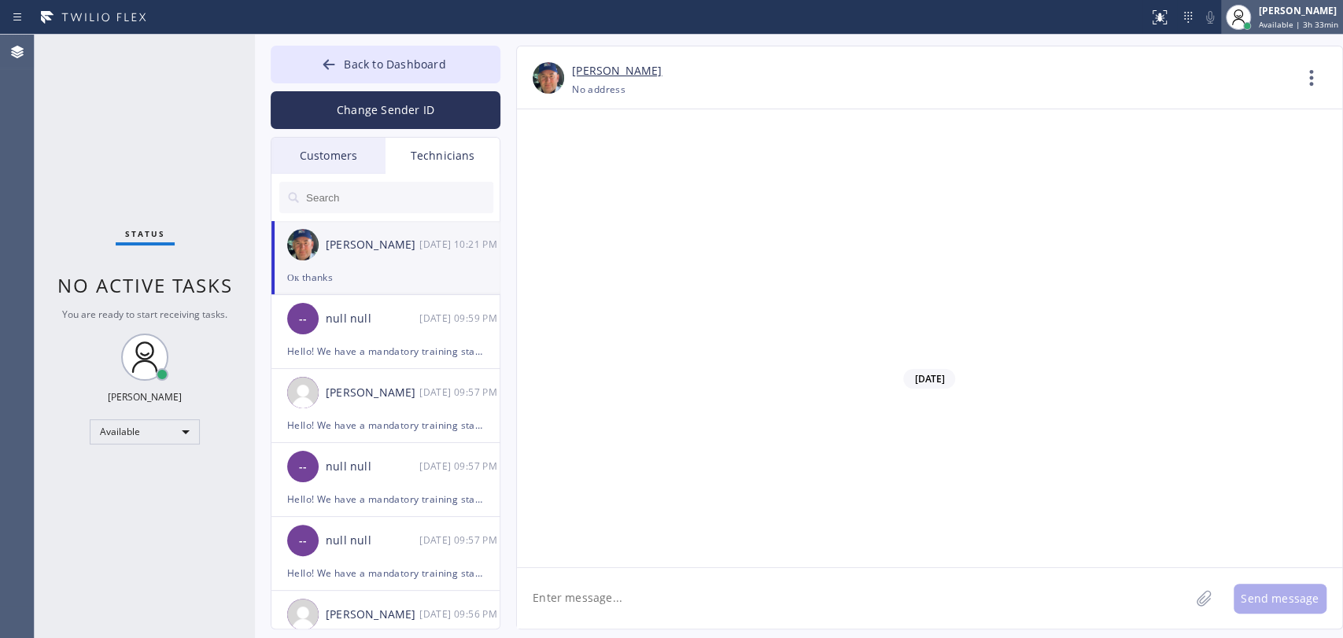
drag, startPoint x: 464, startPoint y: 74, endPoint x: 1276, endPoint y: 31, distance: 813.2
click at [463, 75] on button "Back to Dashboard" at bounding box center [386, 65] width 230 height 38
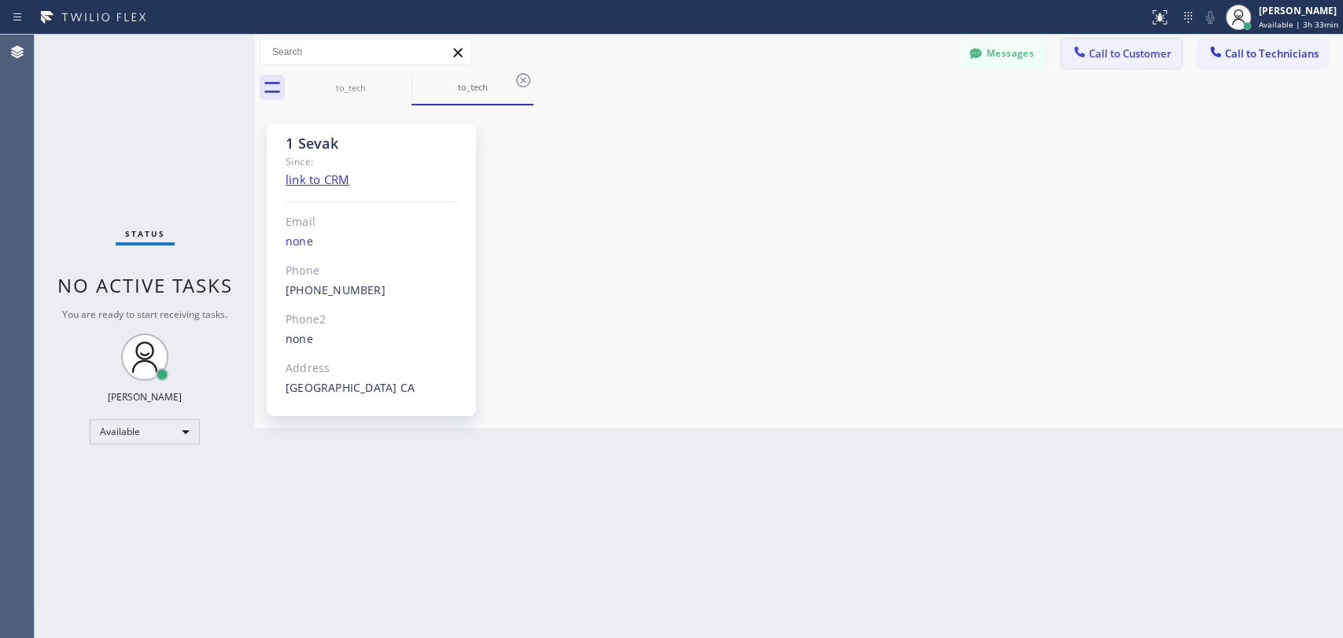
click at [1290, 31] on div "[PERSON_NAME] Available | 3h 33min" at bounding box center [1282, 17] width 122 height 35
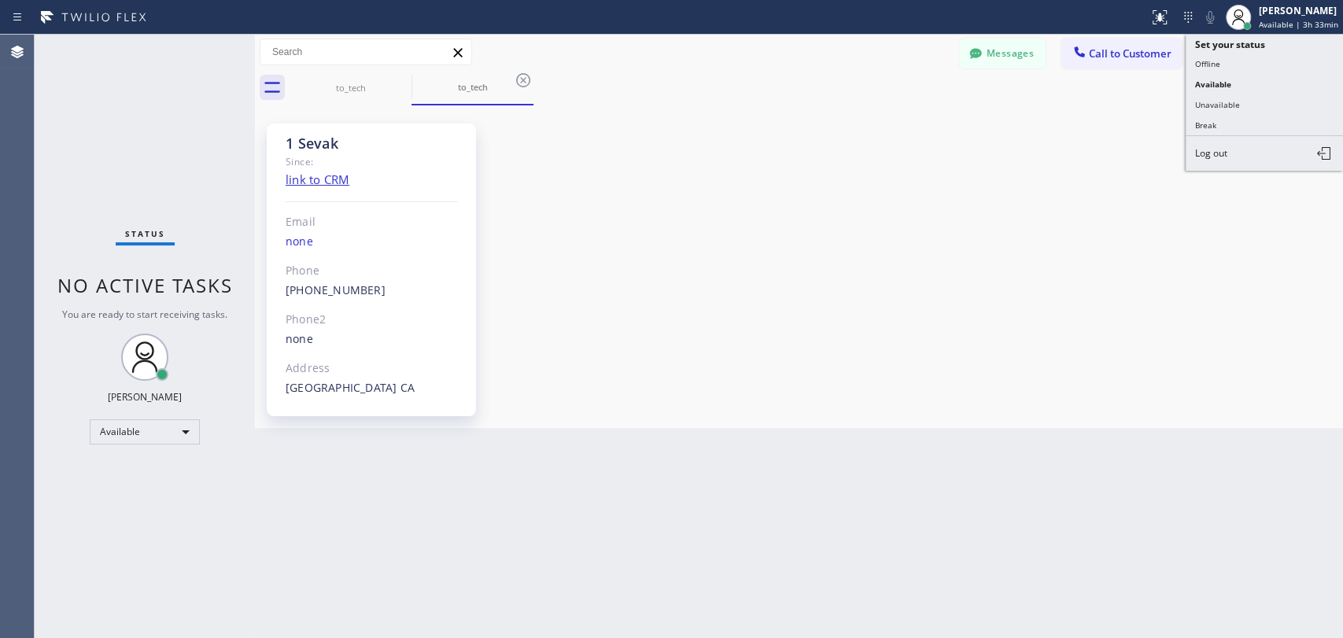
click at [1082, 96] on div "to_tech to_tech" at bounding box center [817, 87] width 1054 height 35
click at [1257, 60] on span "Call to Technicians" at bounding box center [1272, 53] width 94 height 14
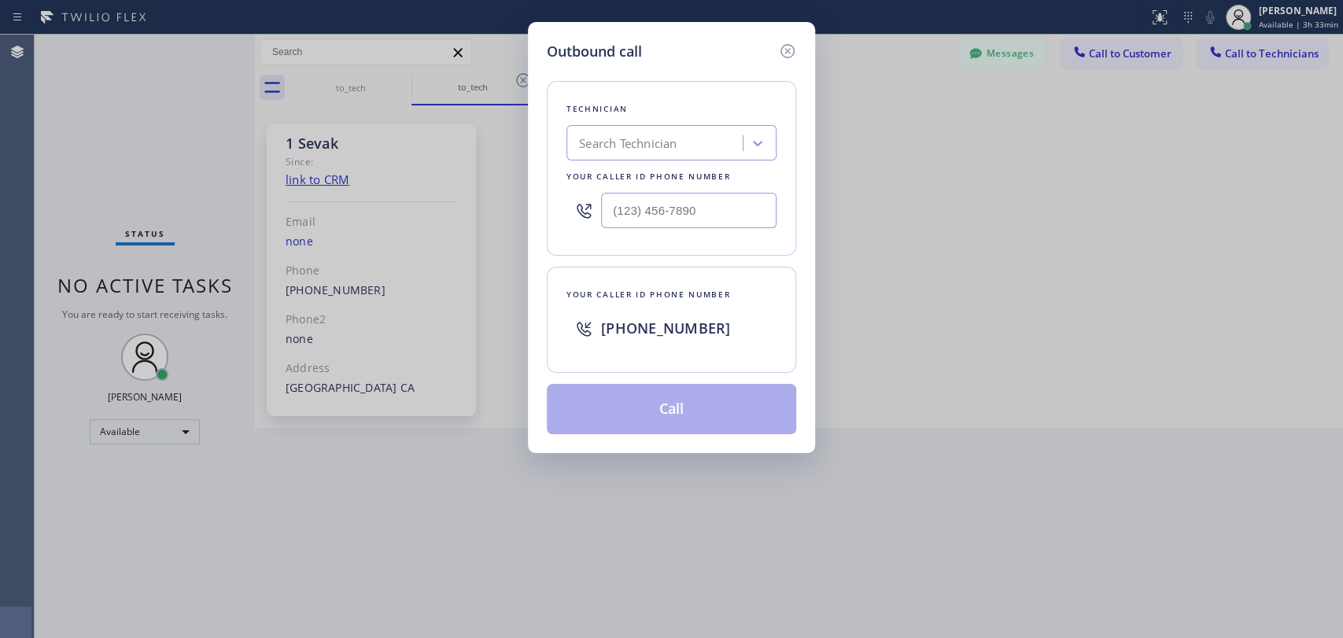
click at [728, 130] on div "Search Technician" at bounding box center [657, 144] width 172 height 28
type input "[PERSON_NAME]"
click at [659, 164] on div "[PERSON_NAME]" at bounding box center [672, 176] width 210 height 28
type input "[PHONE_NUMBER]"
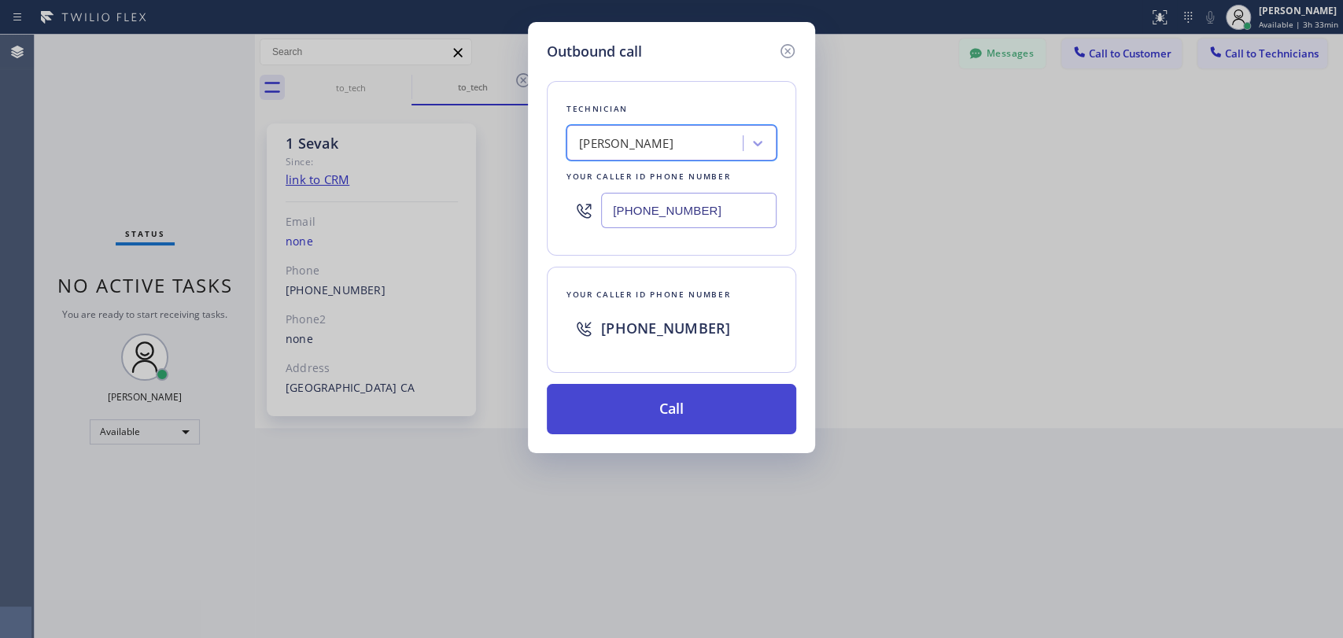
click at [641, 390] on button "Call" at bounding box center [671, 409] width 249 height 50
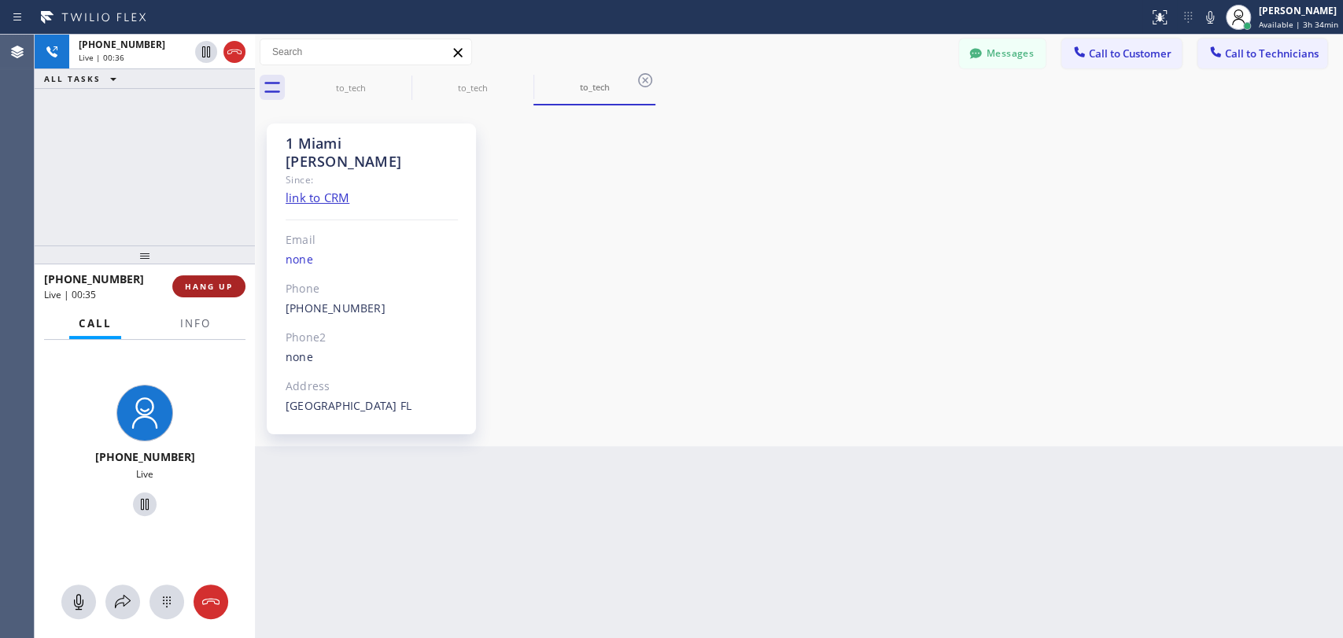
drag, startPoint x: 205, startPoint y: 293, endPoint x: 206, endPoint y: 285, distance: 8.0
click at [205, 294] on button "HANG UP" at bounding box center [208, 286] width 73 height 22
click at [208, 285] on span "HANG UP" at bounding box center [209, 286] width 48 height 11
click at [214, 289] on span "HANG UP" at bounding box center [209, 286] width 48 height 11
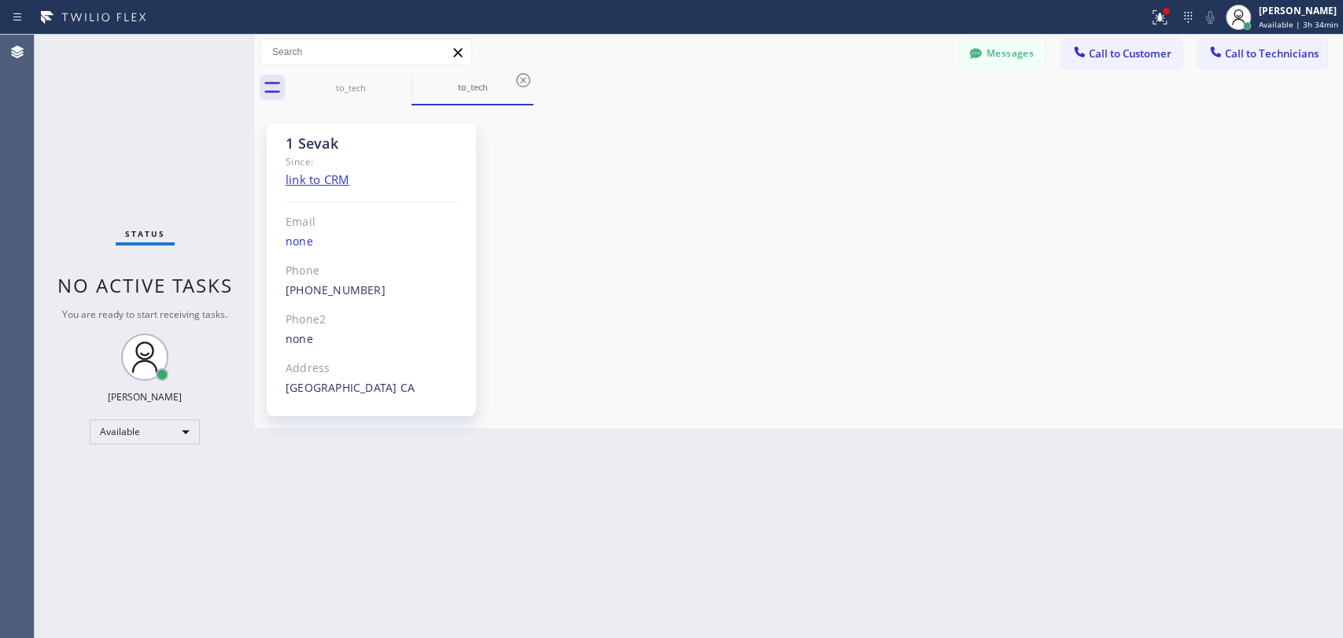
click at [182, 275] on span "No active tasks" at bounding box center [144, 285] width 175 height 26
drag, startPoint x: 1012, startPoint y: 52, endPoint x: 999, endPoint y: 54, distance: 13.6
click at [1010, 52] on button "Messages" at bounding box center [1002, 54] width 87 height 30
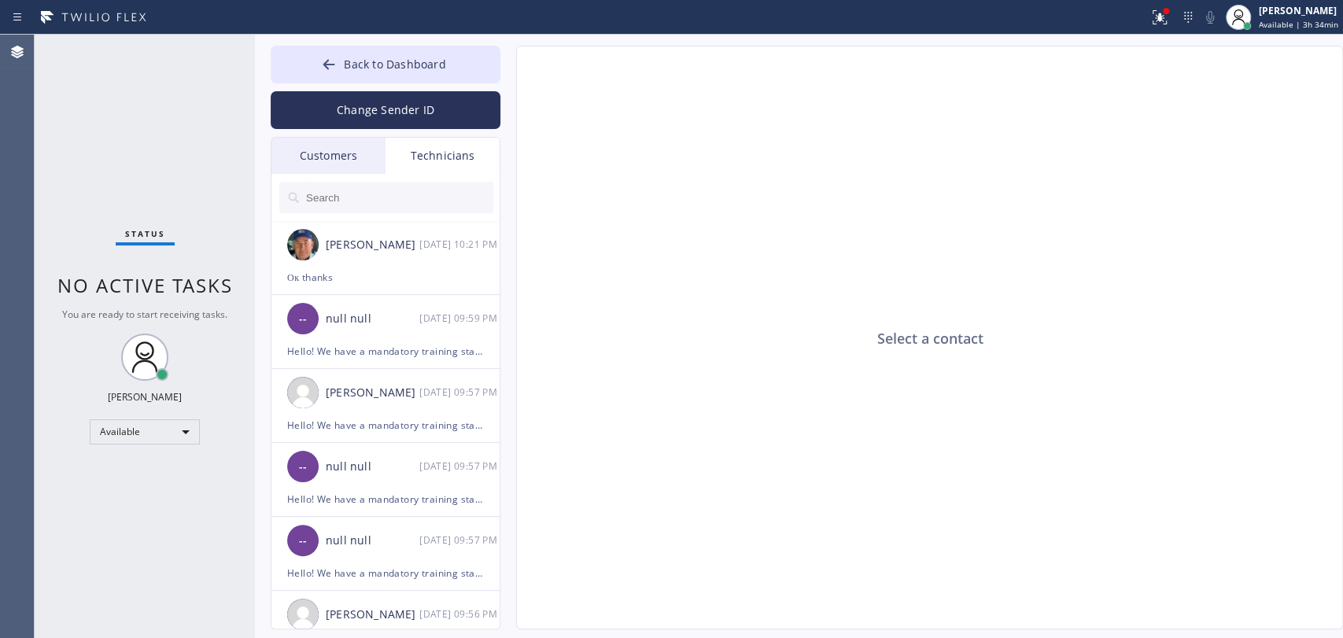
click at [415, 220] on div at bounding box center [386, 197] width 230 height 47
click at [410, 206] on input "text" at bounding box center [399, 197] width 189 height 31
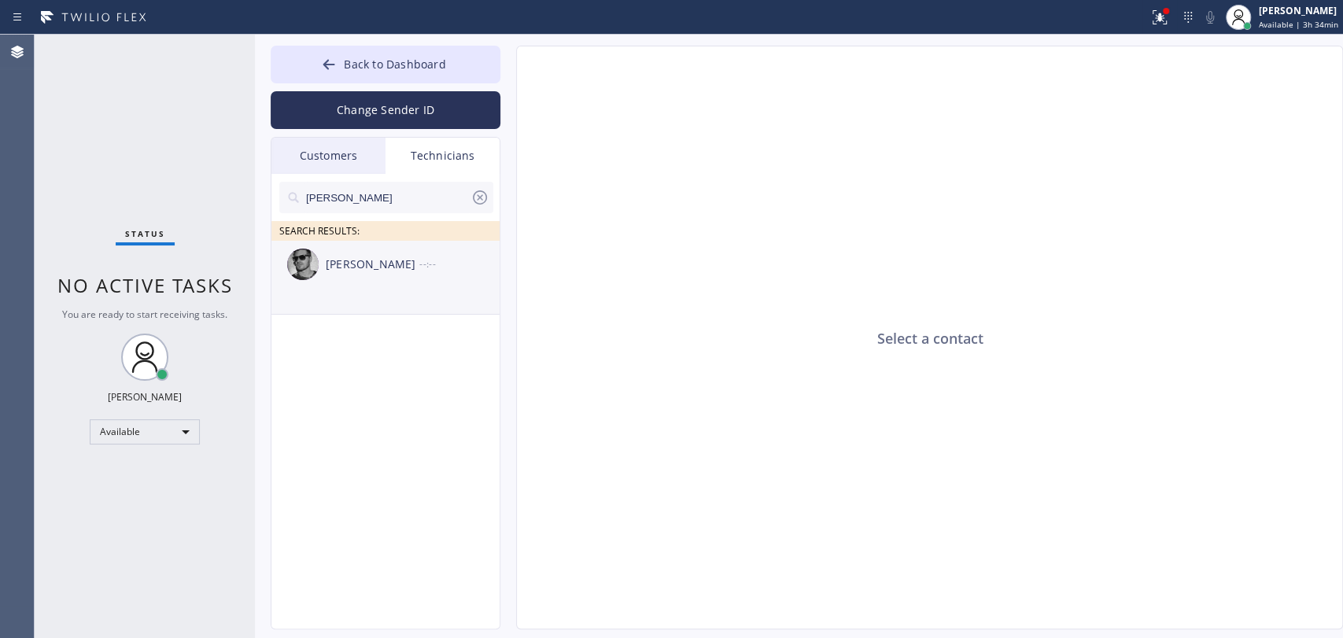
type input "[PERSON_NAME]"
click at [384, 270] on div "[PERSON_NAME]" at bounding box center [373, 265] width 94 height 18
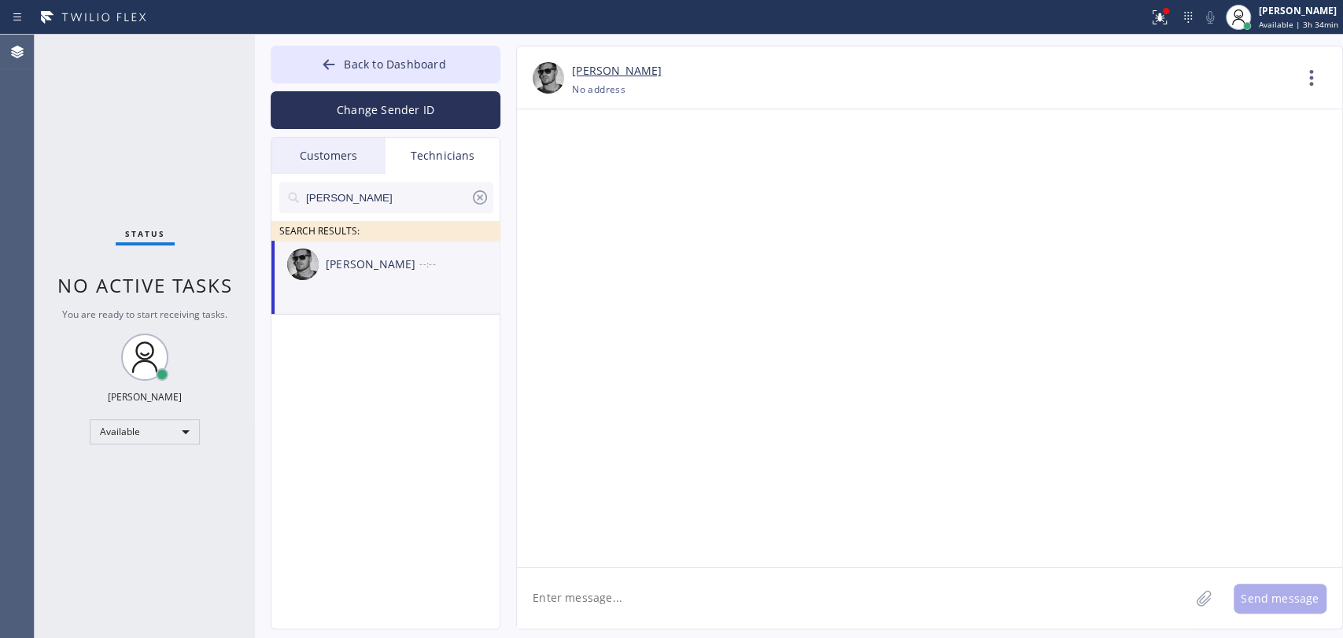
drag, startPoint x: 594, startPoint y: 539, endPoint x: 605, endPoint y: 586, distance: 48.5
click at [595, 541] on div at bounding box center [929, 338] width 825 height 458
click at [605, 587] on textarea at bounding box center [853, 598] width 673 height 61
type textarea "Hello! This is [PERSON_NAME] from HVAC ALliance Expert. what's your eta for the…"
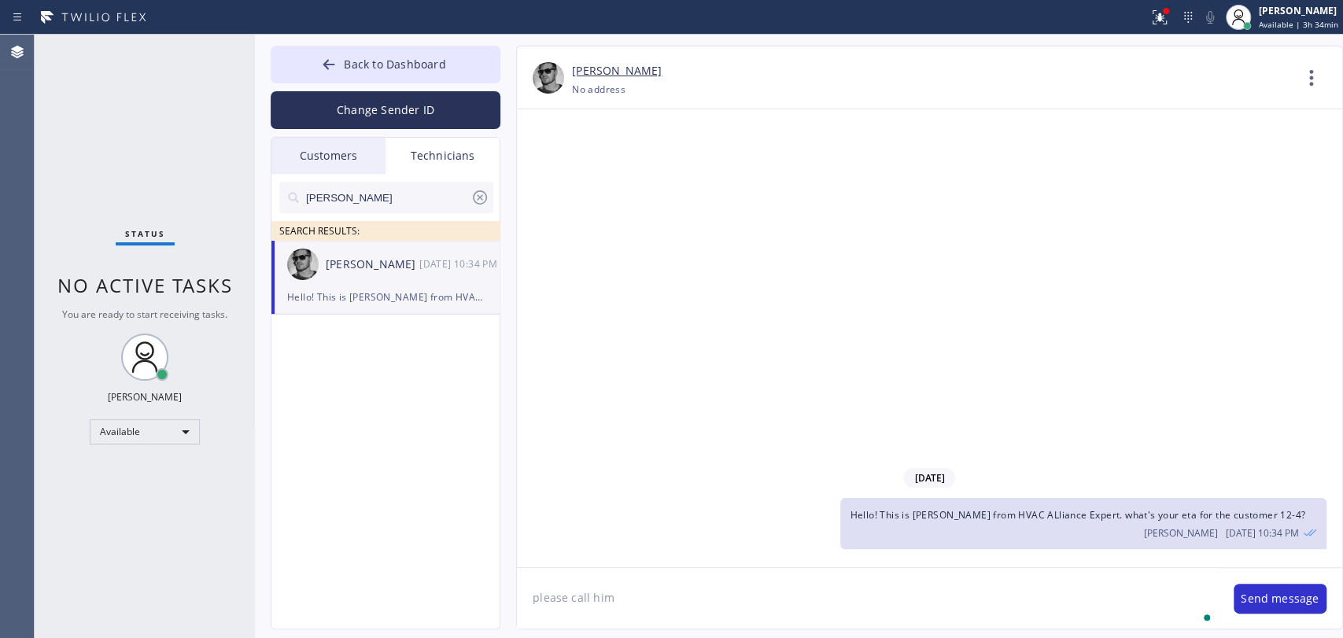
type textarea "please call him"
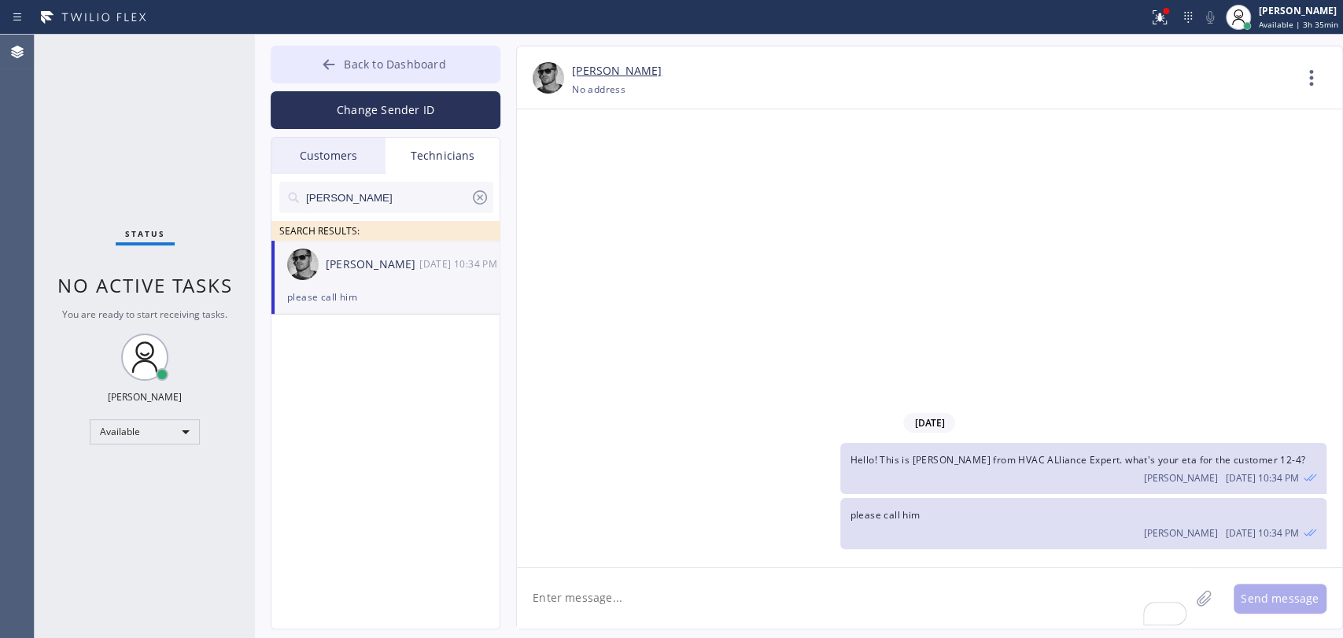
click at [353, 57] on span "Back to Dashboard" at bounding box center [395, 64] width 102 height 15
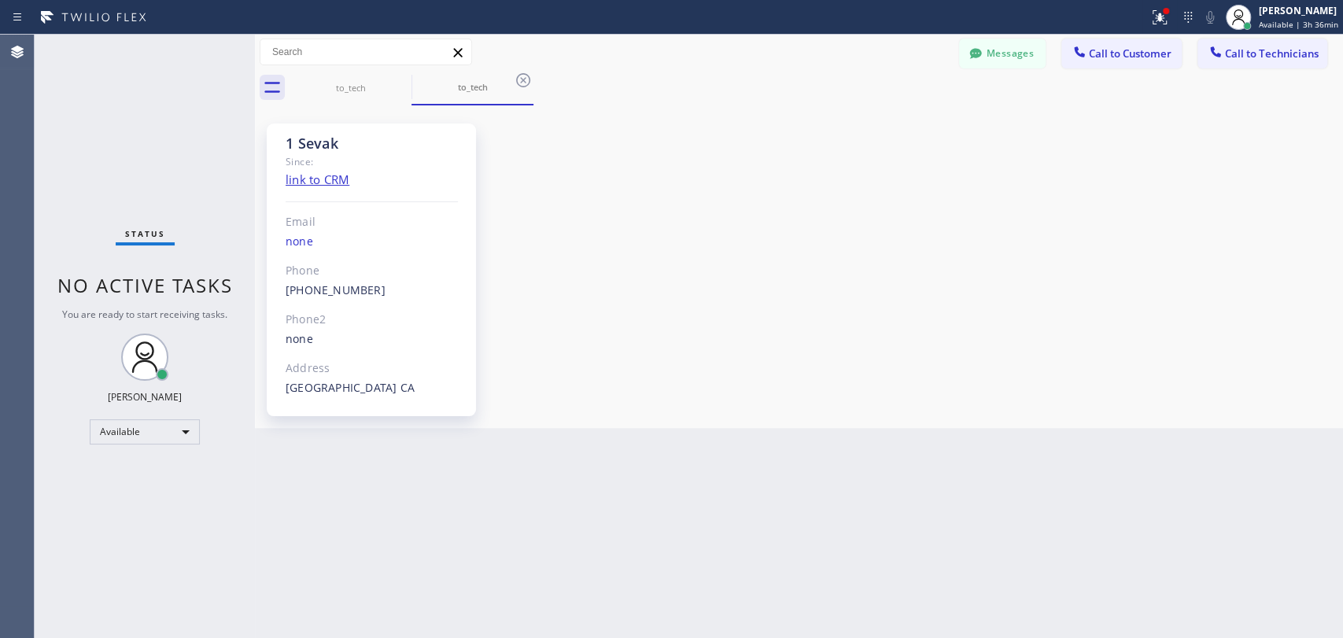
click at [1189, 80] on div "to_tech to_tech" at bounding box center [817, 87] width 1054 height 35
click at [1265, 52] on span "Call to Technicians" at bounding box center [1272, 53] width 94 height 14
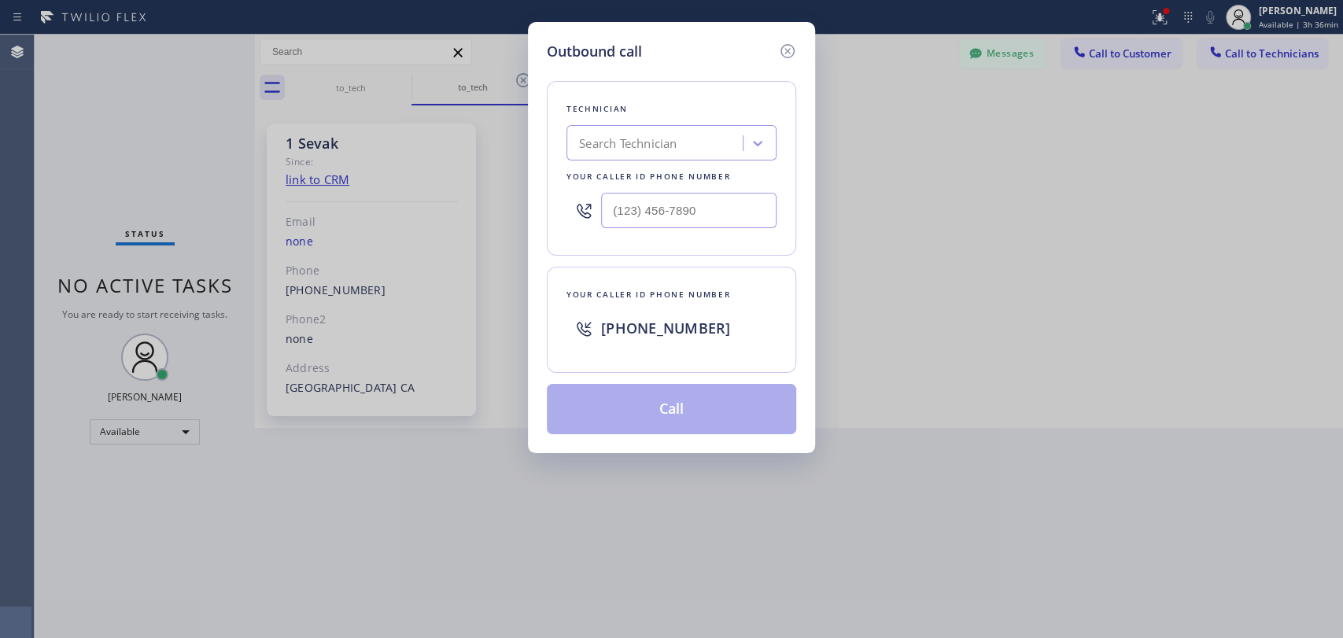
click at [657, 161] on div "Technician Search Technician Your caller id phone number" at bounding box center [671, 168] width 249 height 175
click at [663, 146] on div "Search Technician" at bounding box center [628, 144] width 98 height 18
type input "[PERSON_NAME]"
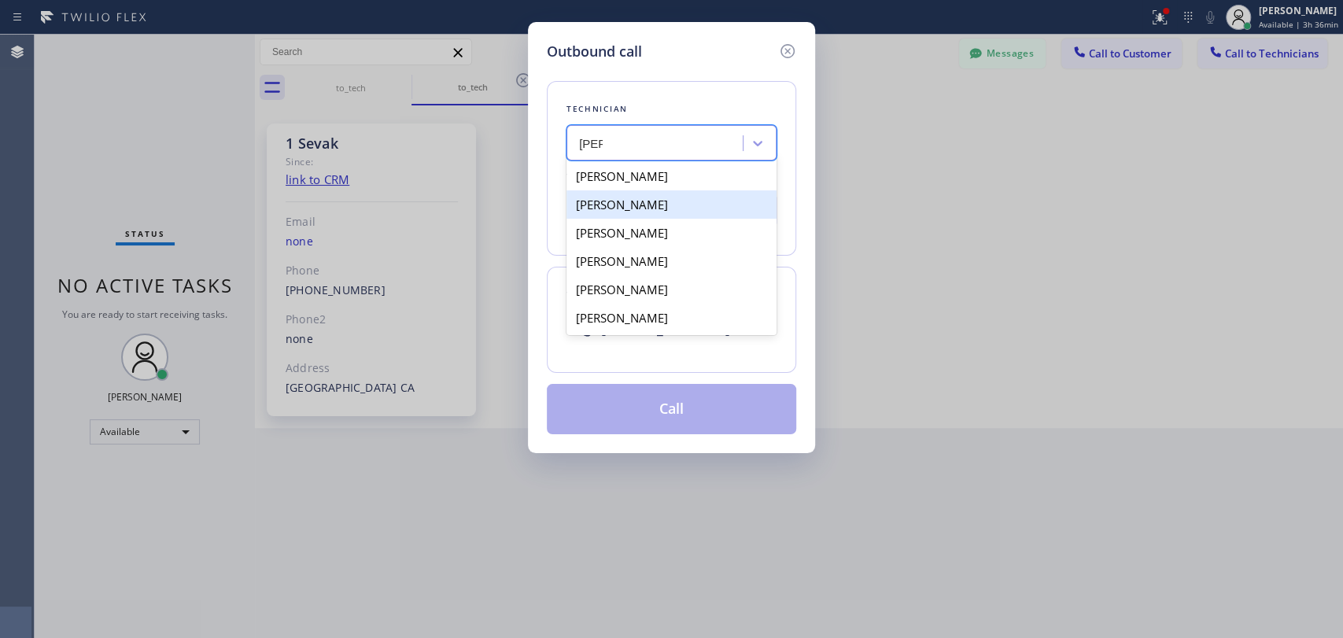
click at [618, 201] on div "[PERSON_NAME]" at bounding box center [672, 204] width 210 height 28
type input "[PHONE_NUMBER]"
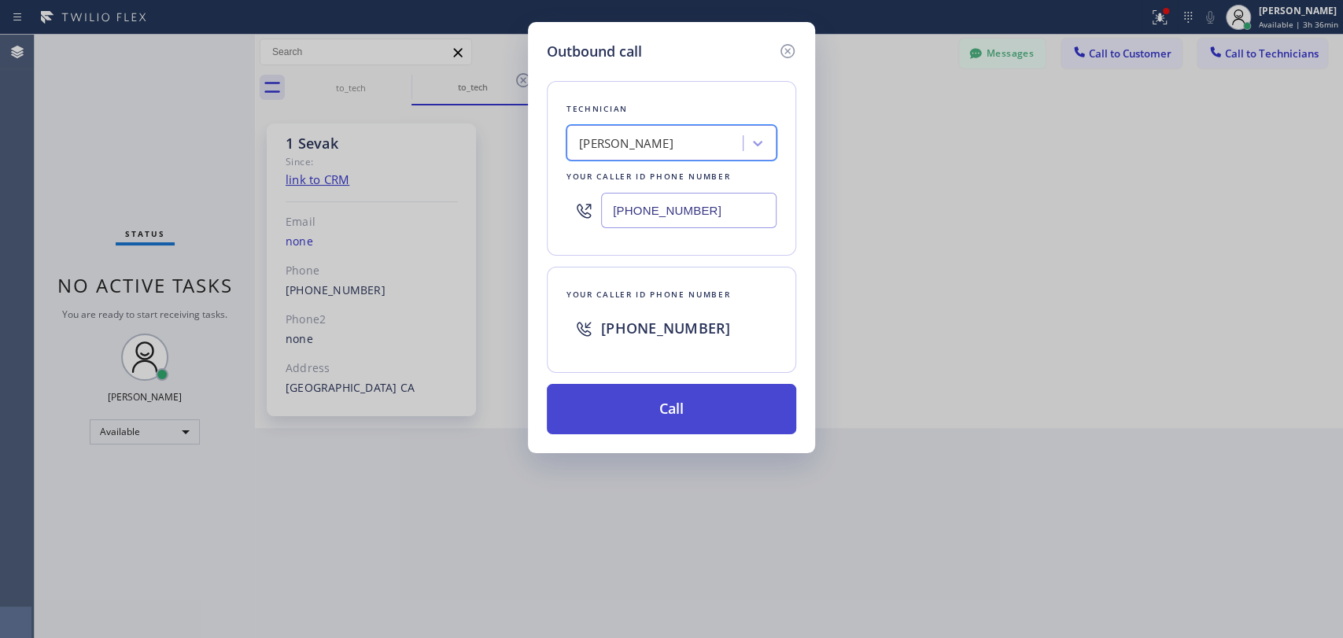
click at [648, 420] on button "Call" at bounding box center [671, 409] width 249 height 50
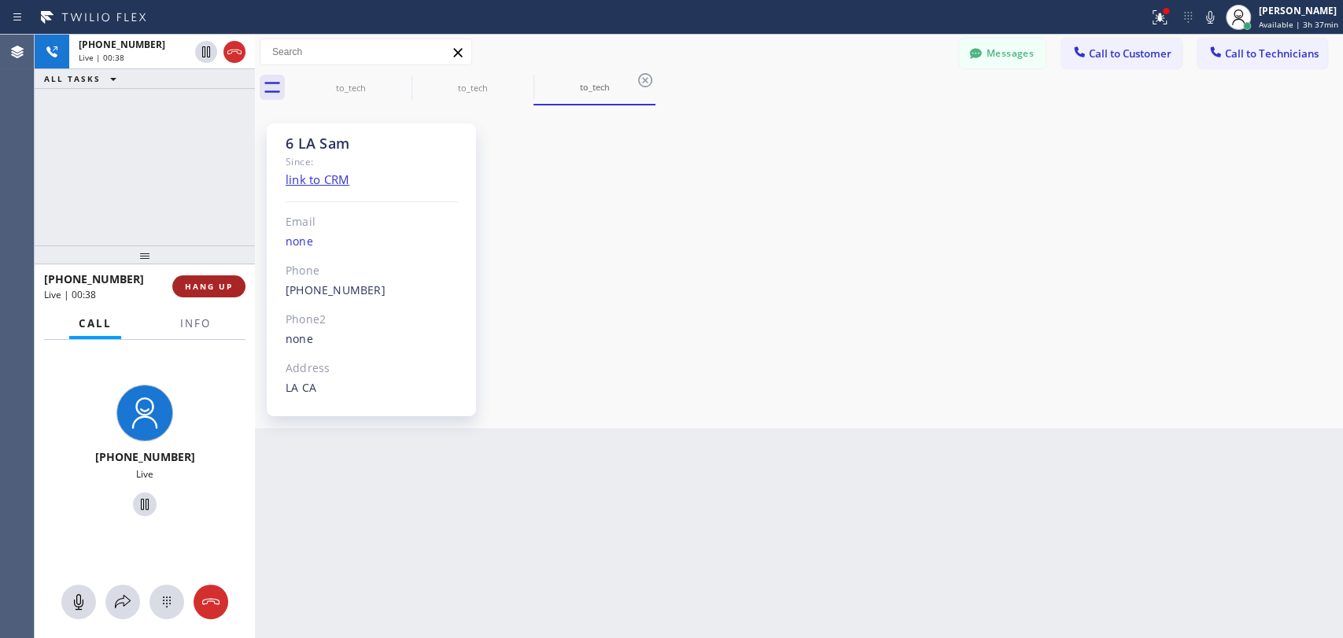
click at [206, 294] on button "HANG UP" at bounding box center [208, 286] width 73 height 22
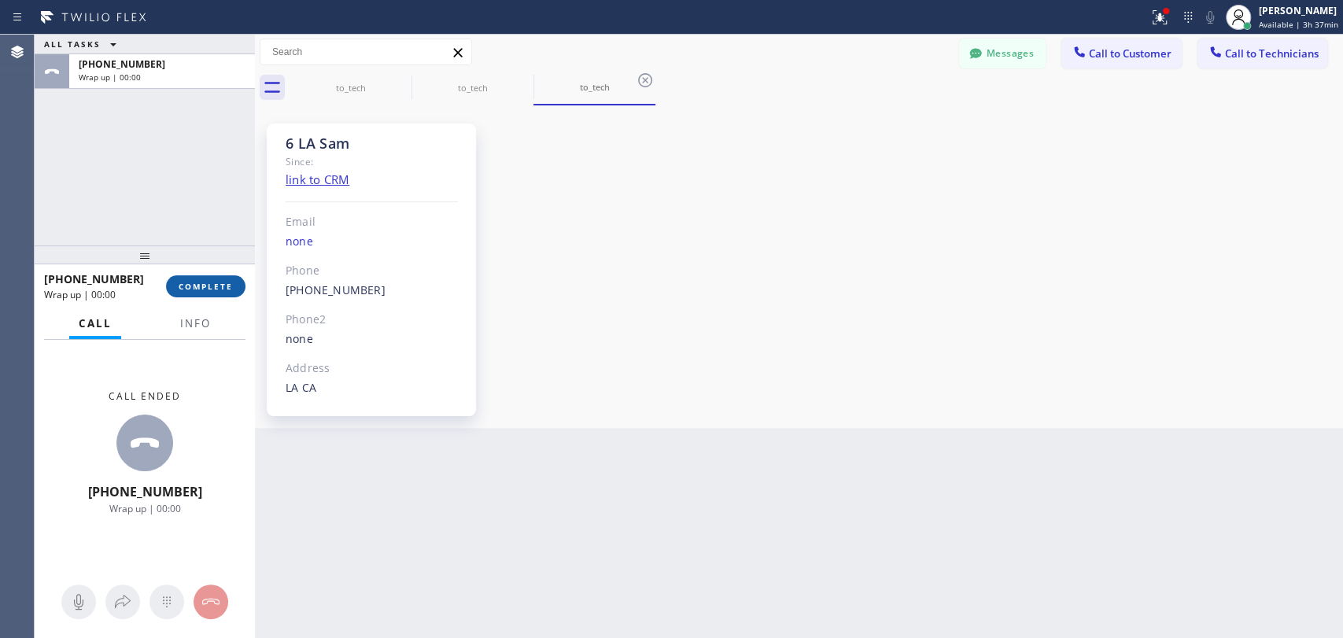
click at [205, 279] on button "COMPLETE" at bounding box center [205, 286] width 79 height 22
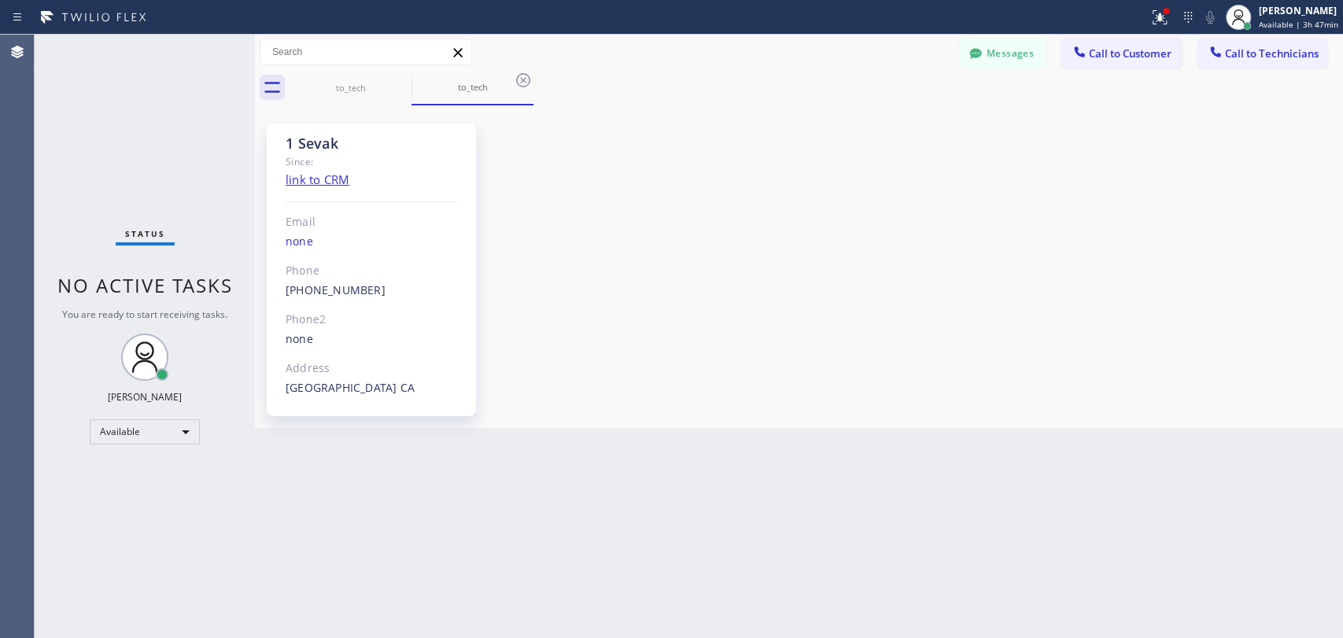
click at [1305, 61] on button "Call to Technicians" at bounding box center [1263, 54] width 130 height 30
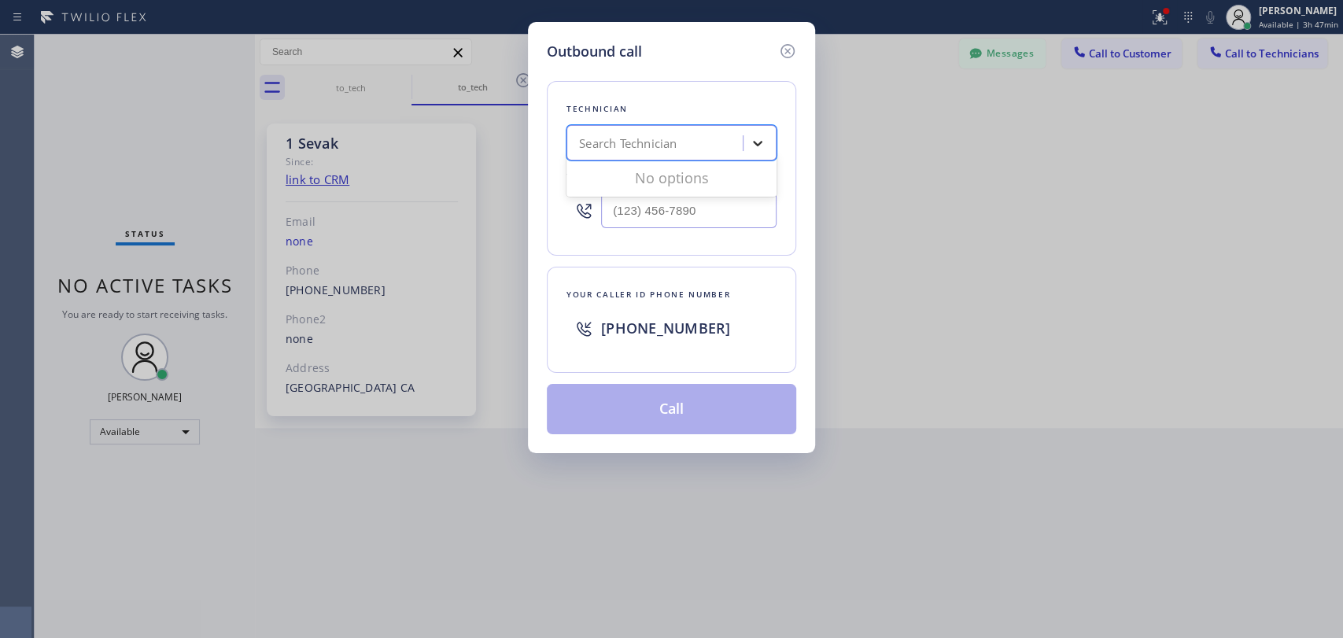
click at [747, 145] on div at bounding box center [758, 143] width 28 height 28
type input "[PERSON_NAME]"
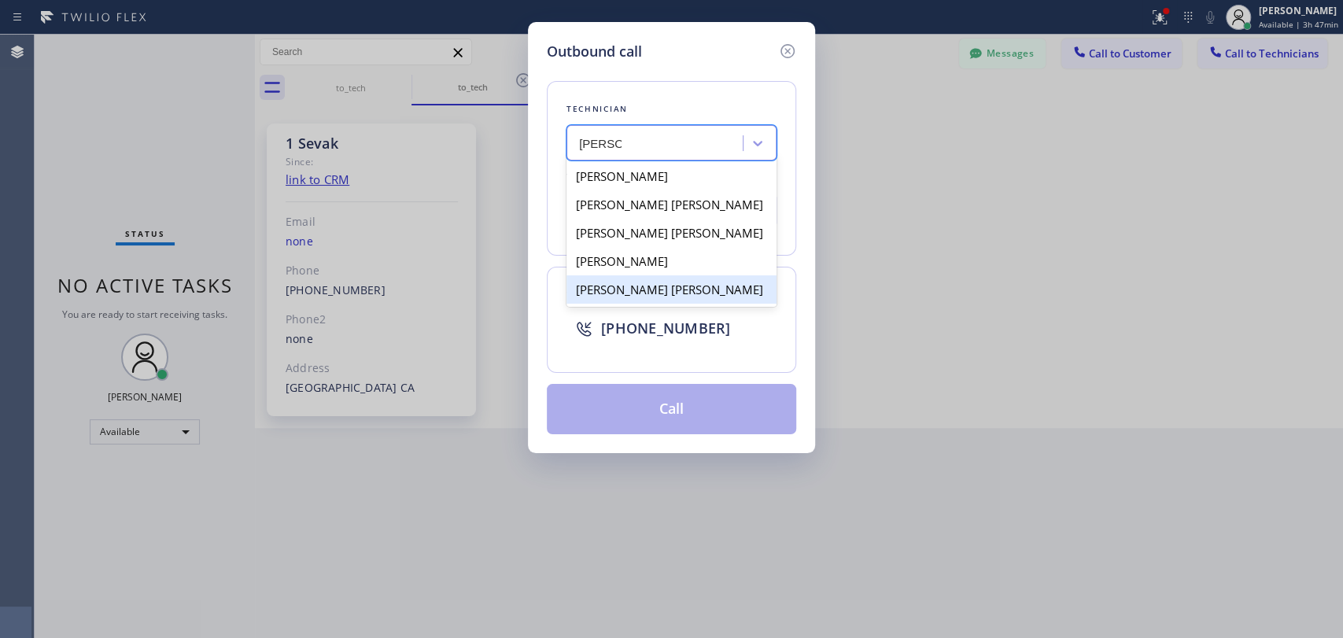
click at [641, 283] on div "[PERSON_NAME] [PERSON_NAME]" at bounding box center [672, 289] width 210 height 28
type input "[PHONE_NUMBER]"
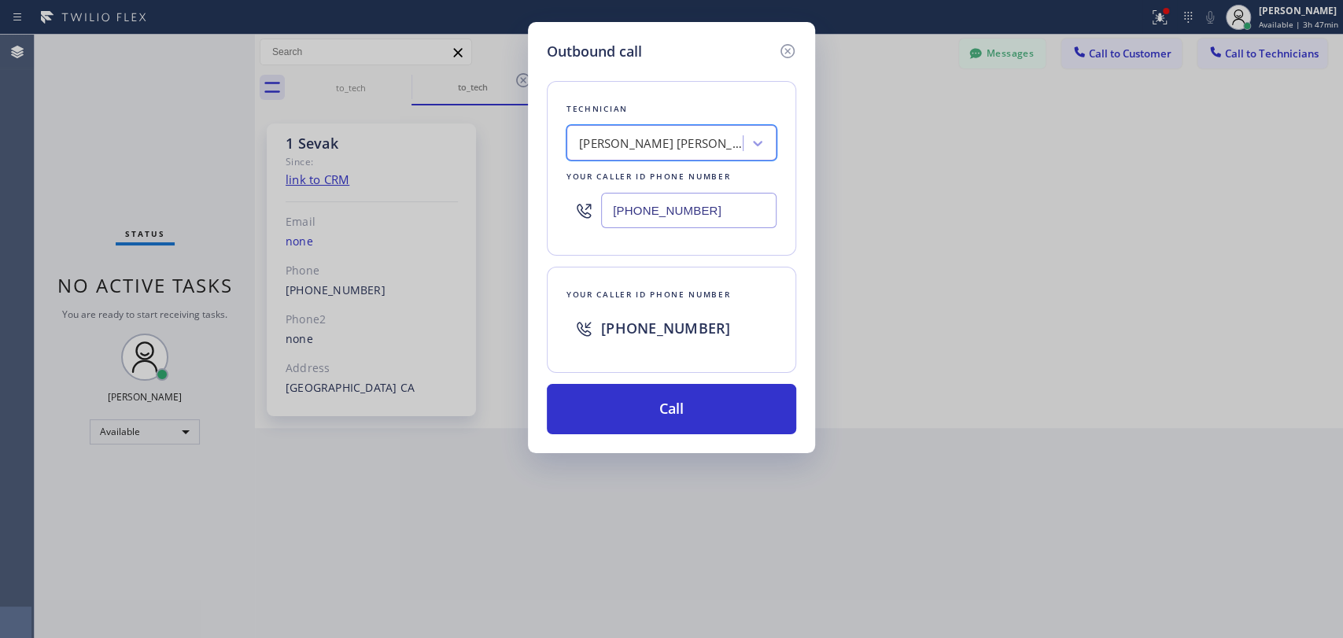
click at [646, 203] on input "[PHONE_NUMBER]" at bounding box center [688, 210] width 175 height 35
click at [785, 55] on icon at bounding box center [787, 51] width 19 height 19
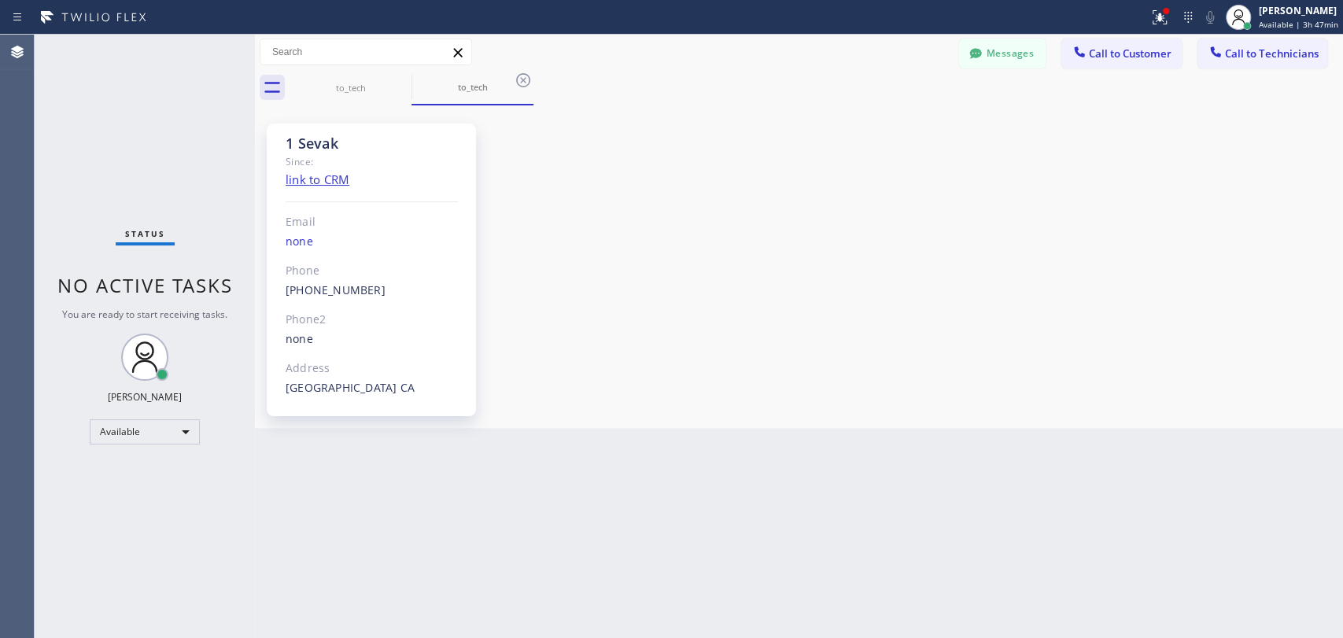
click at [1305, 43] on button "Call to Technicians" at bounding box center [1263, 54] width 130 height 30
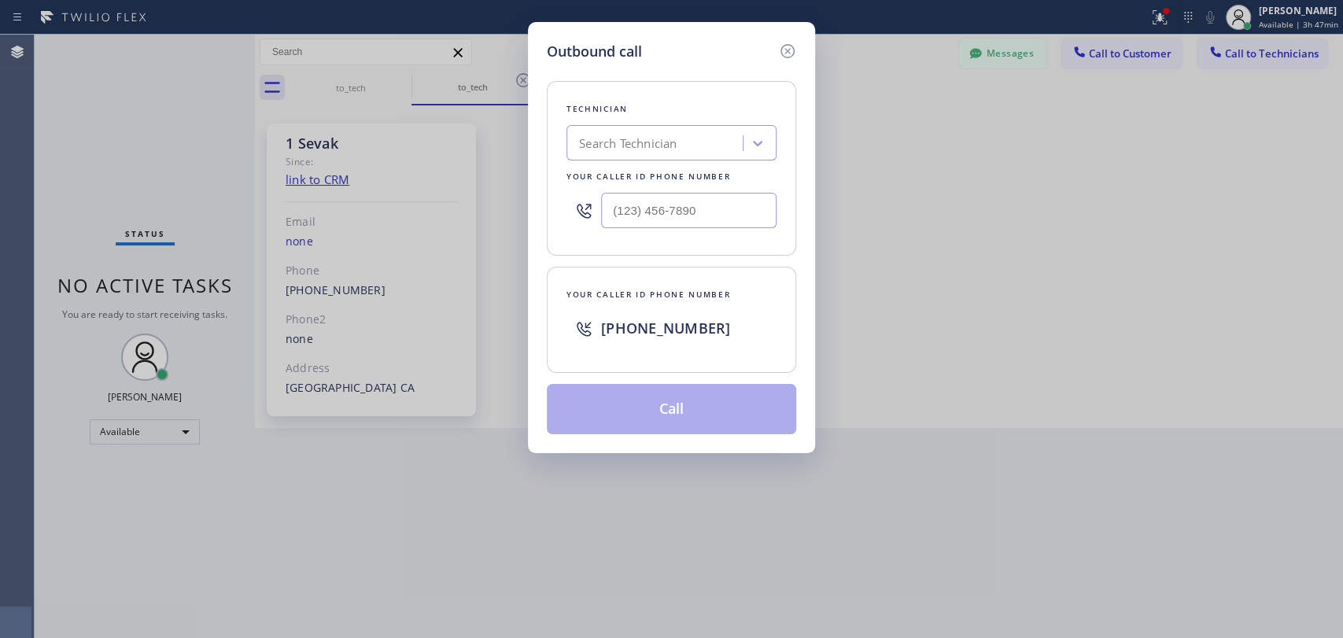
click at [616, 148] on div "Search Technician" at bounding box center [628, 144] width 98 height 18
click at [777, 46] on div "Outbound call" at bounding box center [671, 51] width 249 height 21
click at [779, 46] on icon at bounding box center [787, 51] width 19 height 19
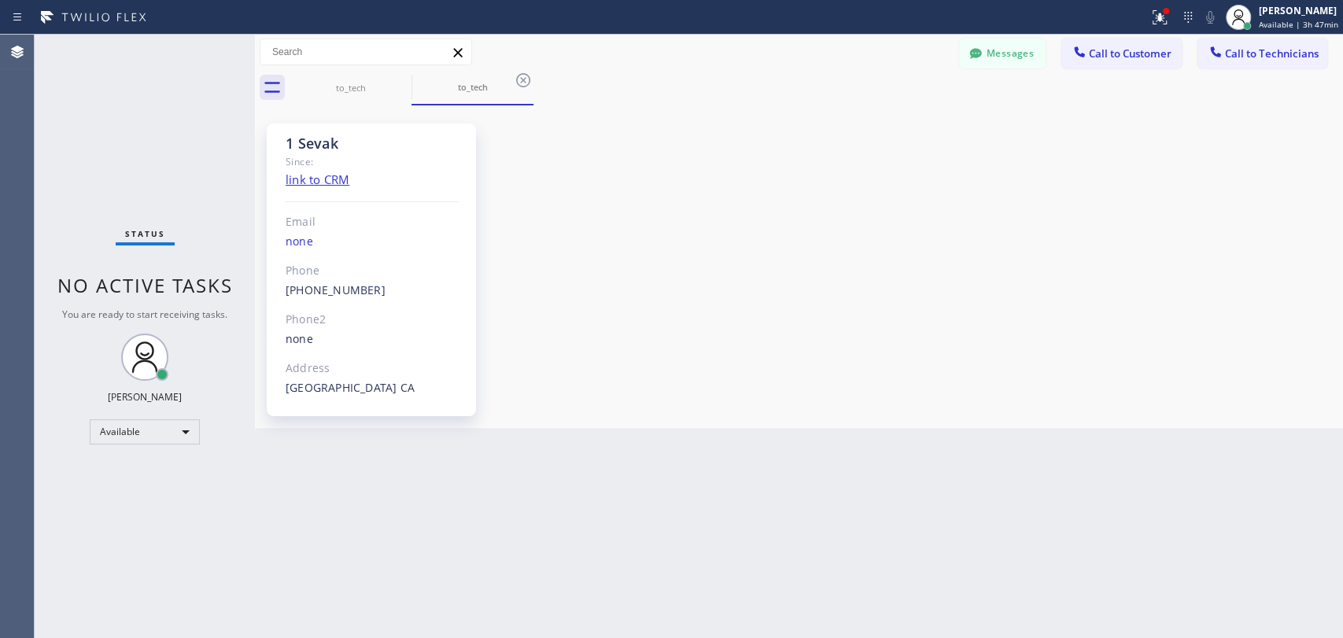
click at [950, 59] on div "Messages Call to Customer Call to Technicians Outbound call Location [GEOGRAPHI…" at bounding box center [799, 53] width 1088 height 28
click at [968, 58] on div at bounding box center [975, 55] width 19 height 19
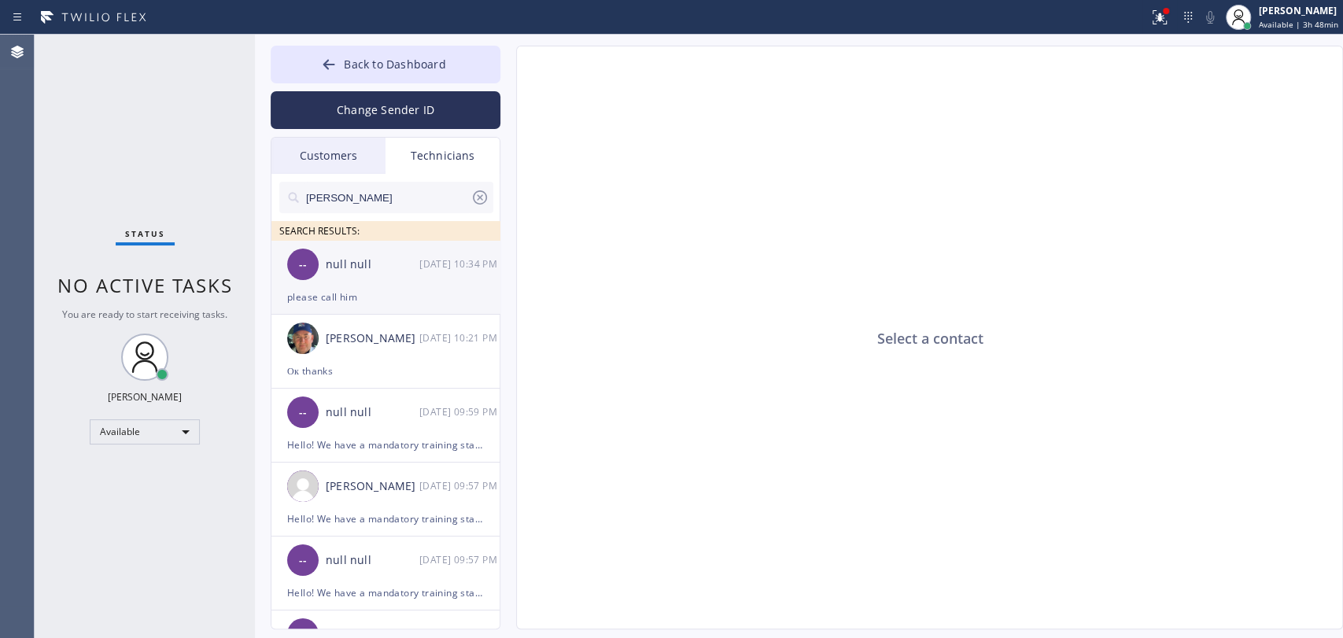
click at [415, 260] on div "null null" at bounding box center [373, 265] width 94 height 18
